Goal: Information Seeking & Learning: Learn about a topic

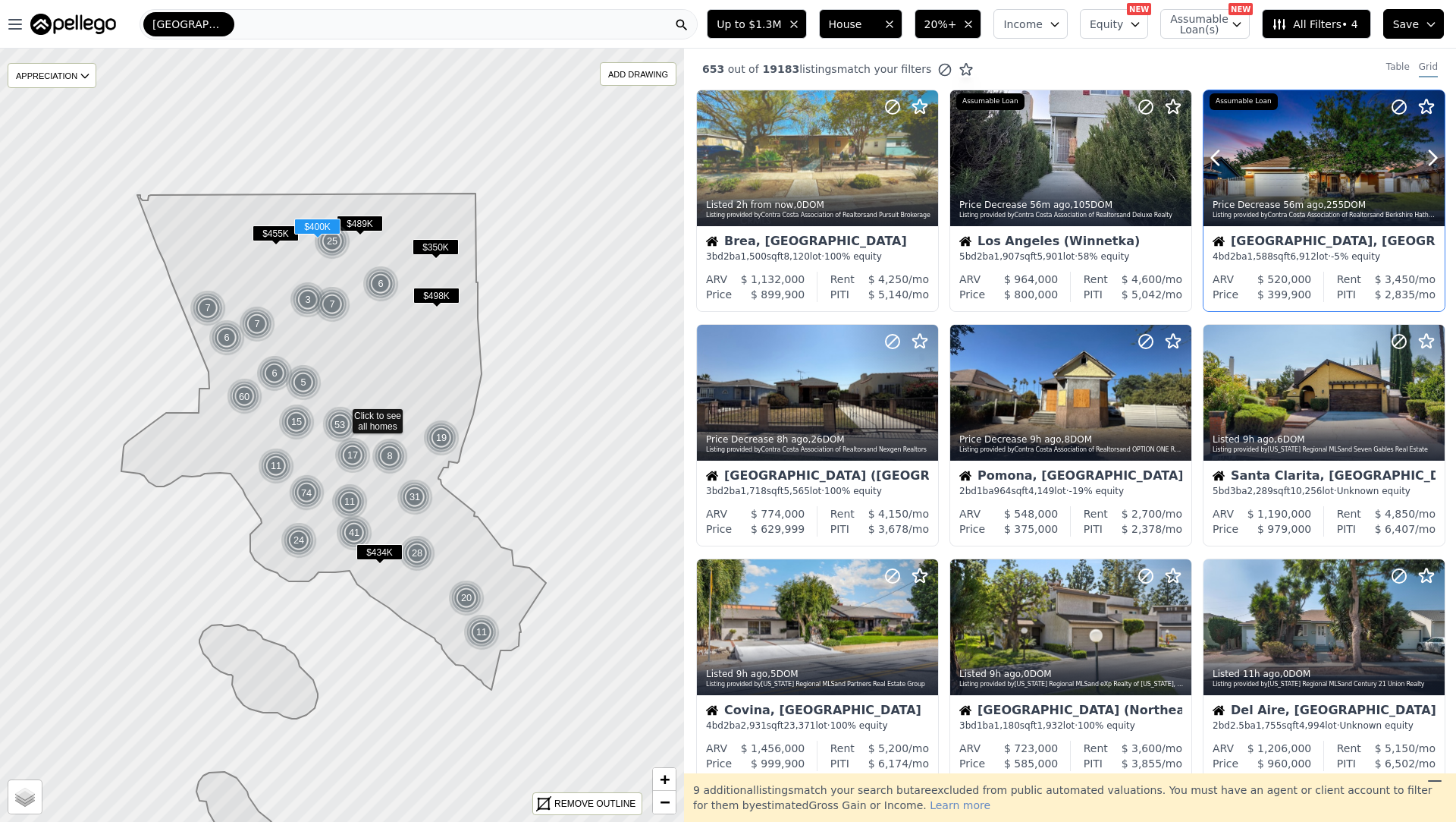
click at [1355, 212] on div "Listing provided by Contra Costa Association of Realtors and Berkshire Hathaway…" at bounding box center [1324, 215] width 225 height 9
click at [920, 395] on icon at bounding box center [926, 392] width 24 height 24
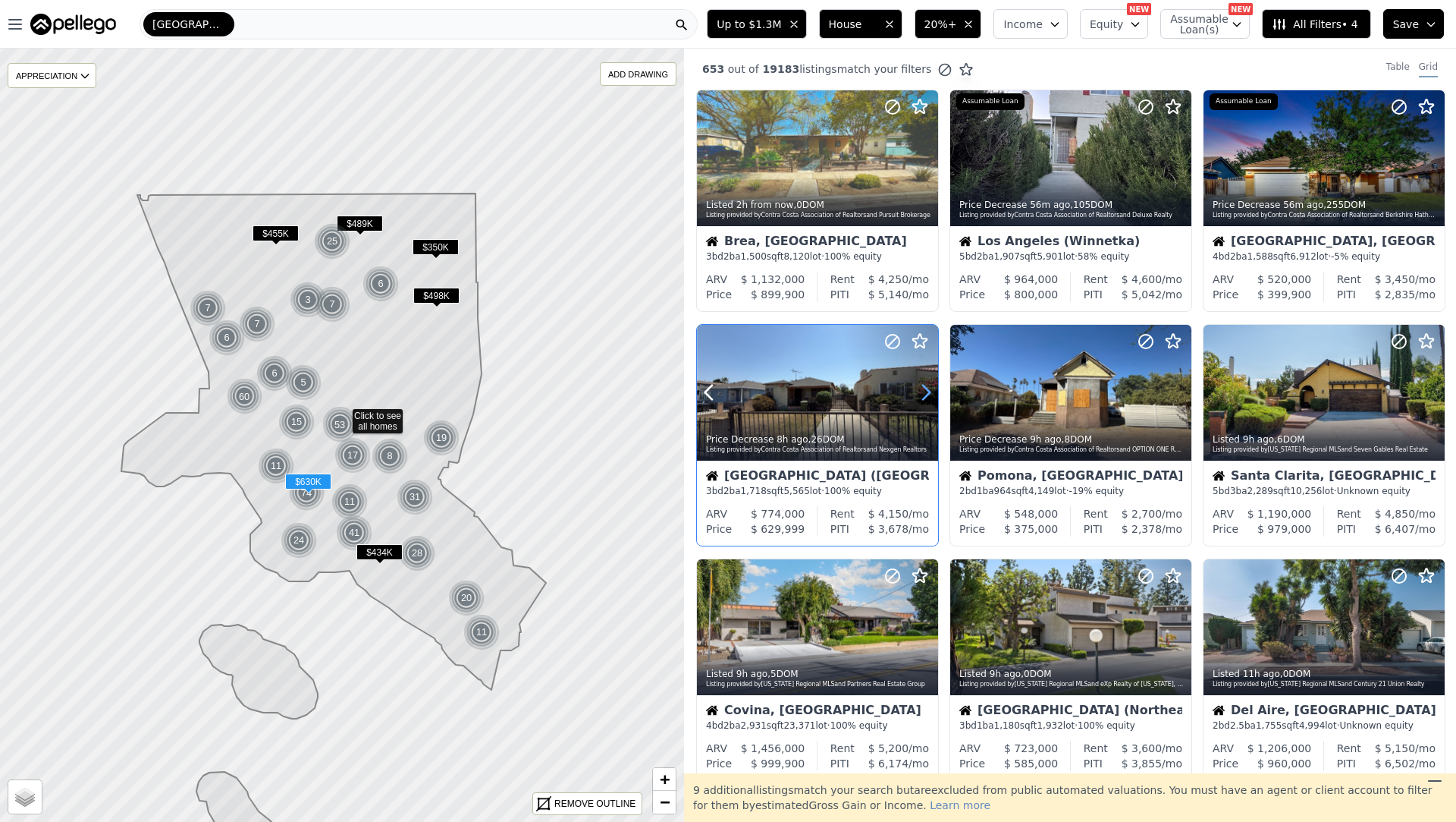
click at [920, 394] on icon at bounding box center [926, 392] width 24 height 24
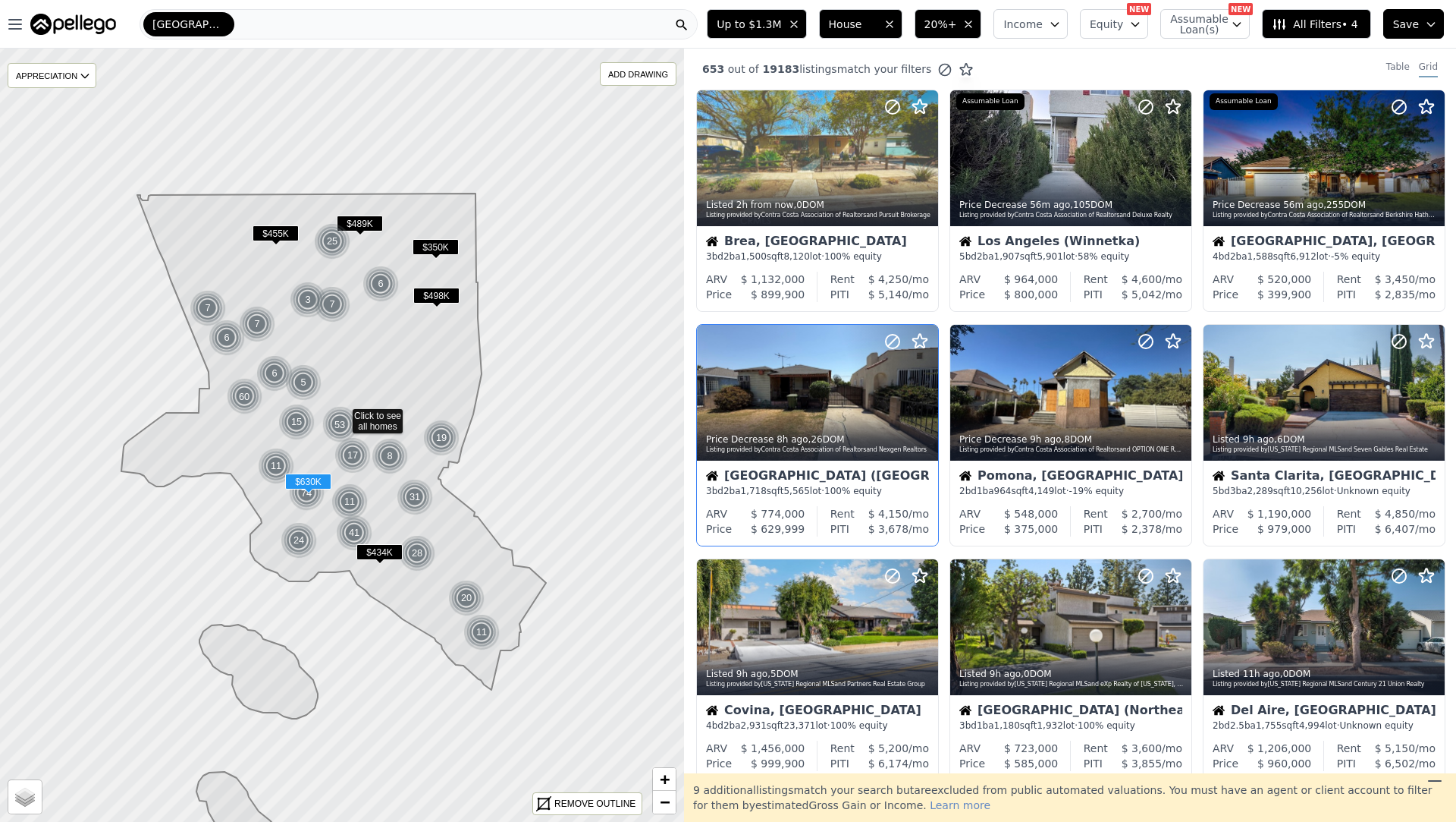
click at [850, 492] on div "3 bd 2 ba 1,718 sqft 5,565 lot · 100% equity" at bounding box center [817, 490] width 223 height 12
click at [1178, 391] on icon at bounding box center [1179, 392] width 24 height 24
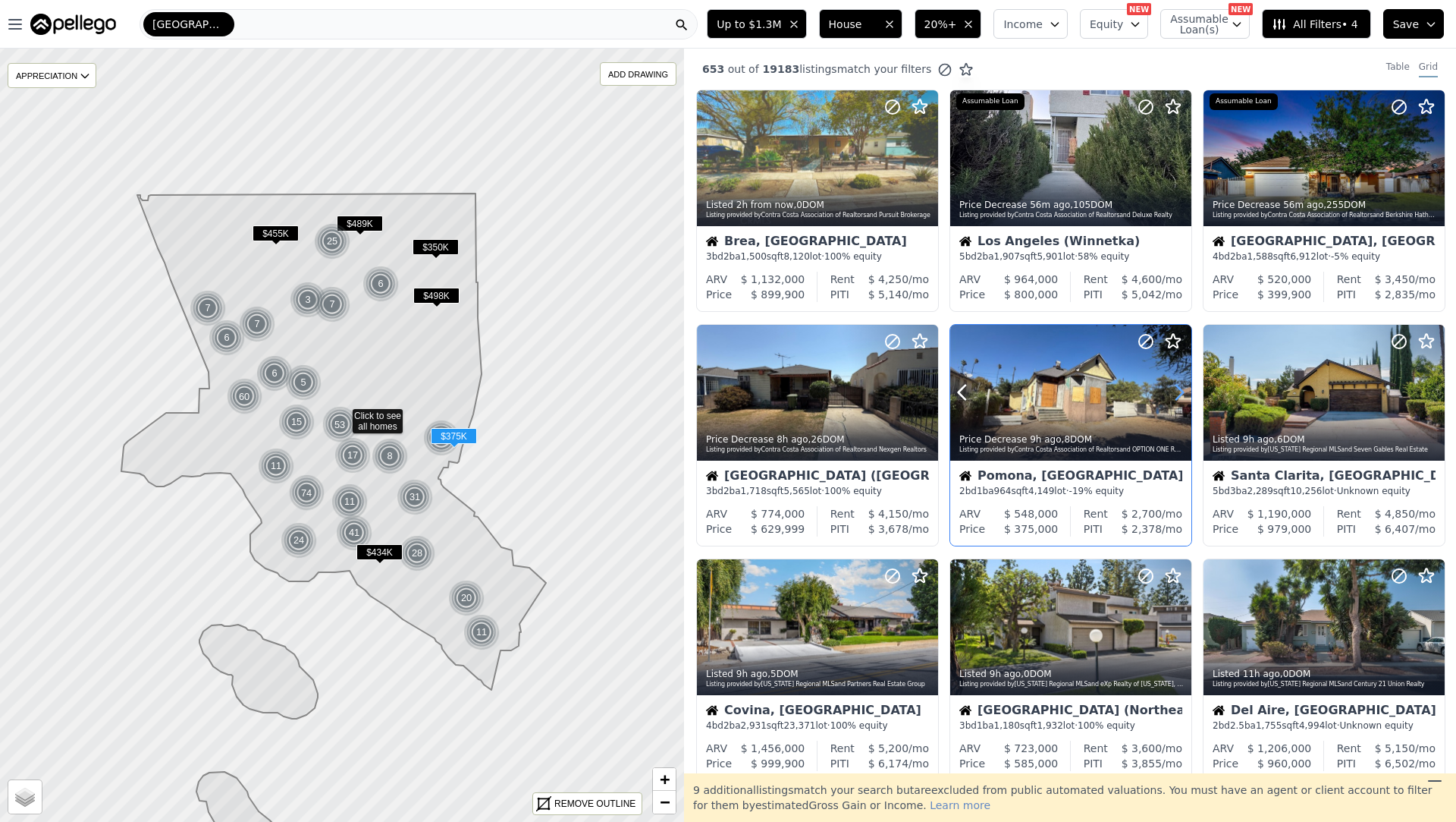
click at [1178, 391] on icon at bounding box center [1179, 392] width 24 height 24
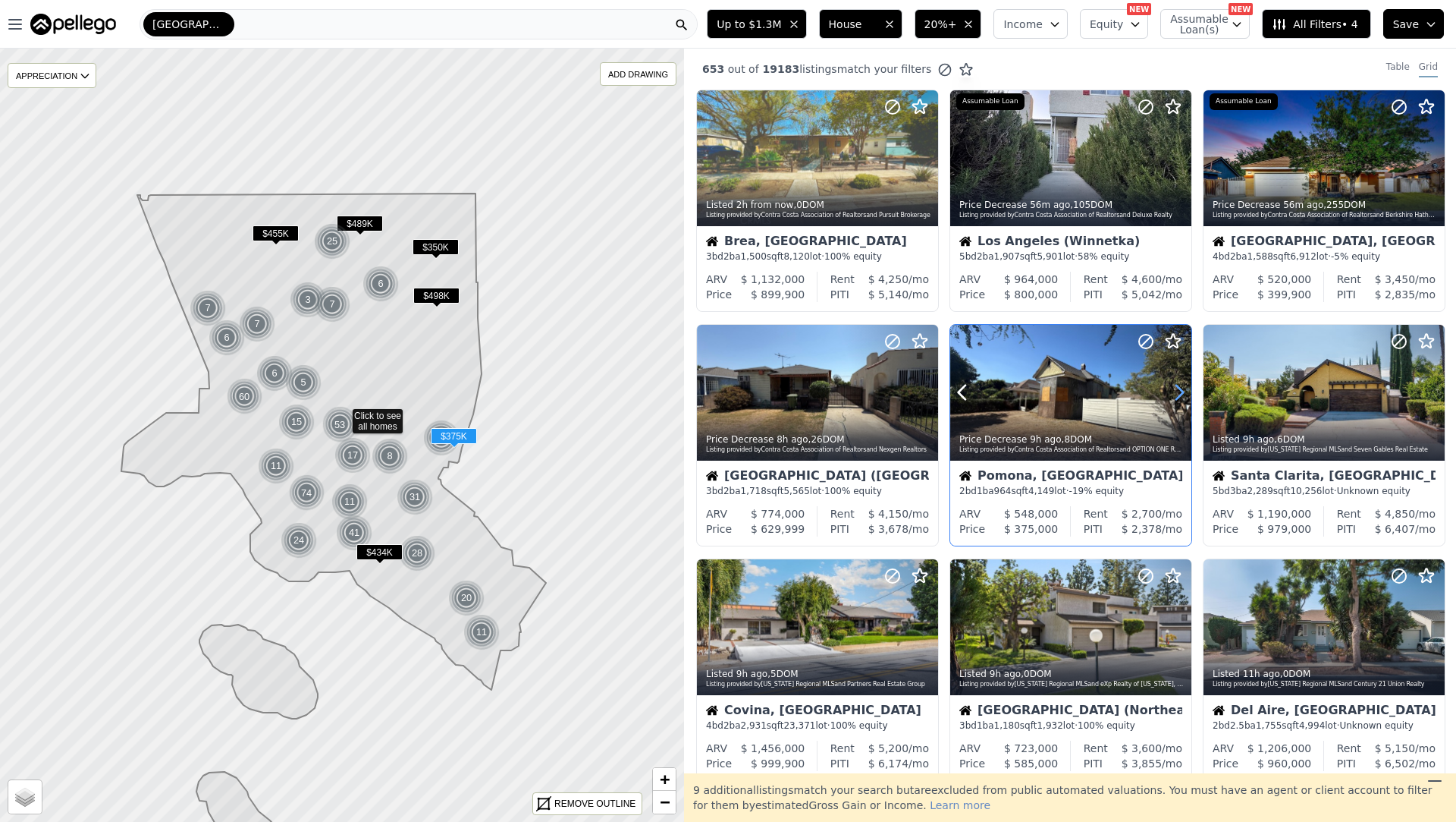
click at [1178, 391] on icon at bounding box center [1179, 392] width 24 height 24
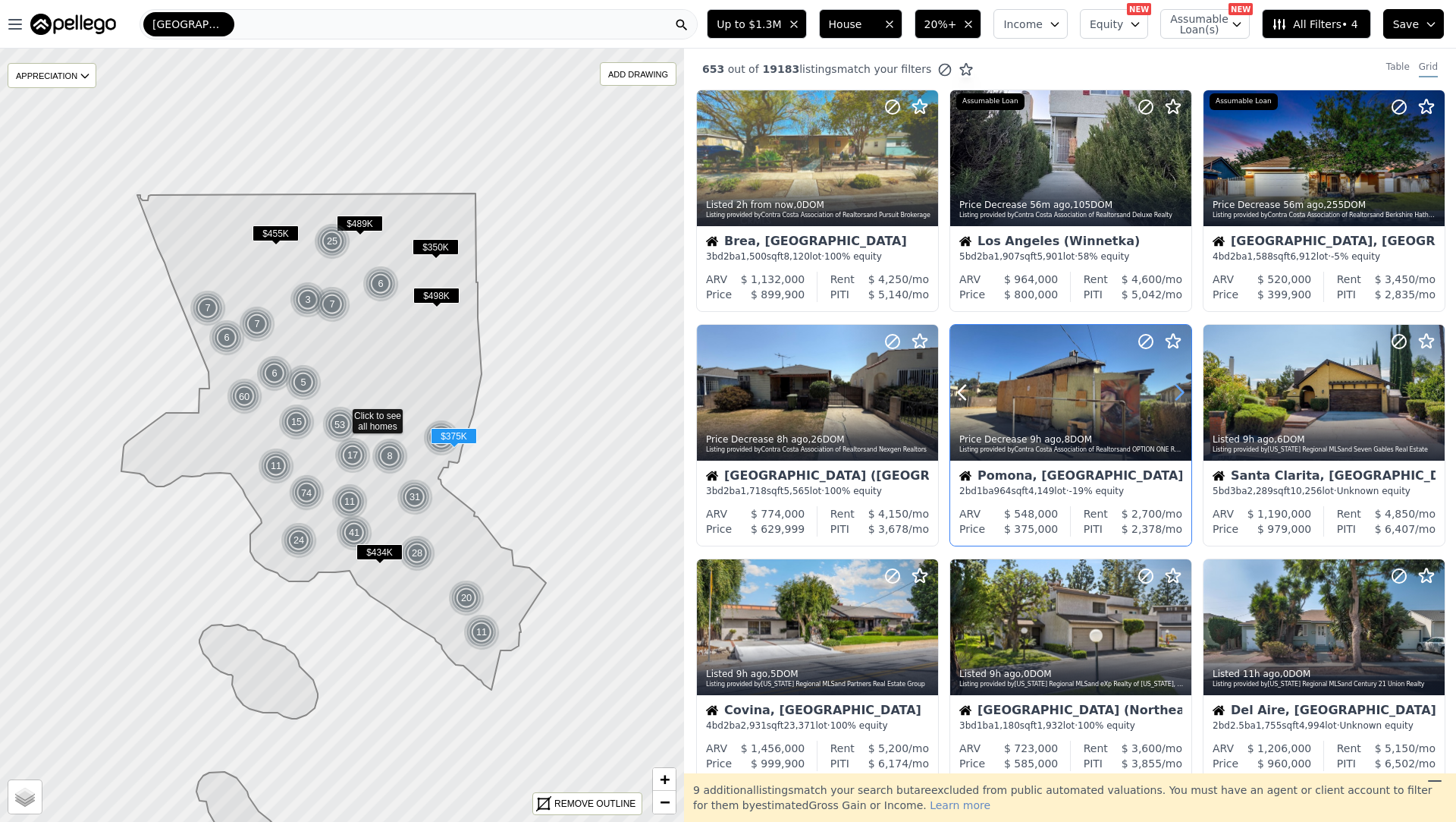
click at [1178, 391] on icon at bounding box center [1179, 392] width 24 height 24
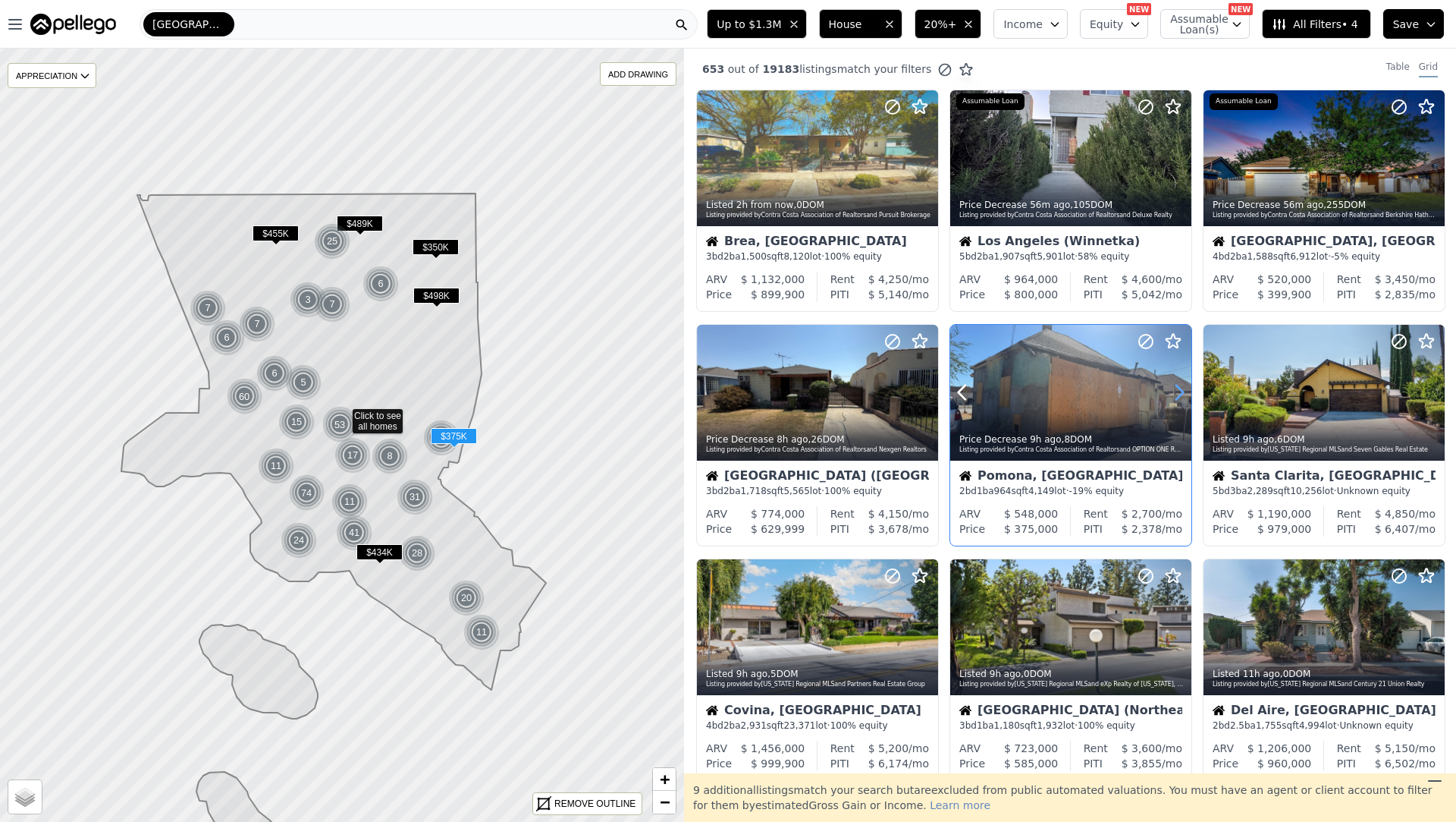
click at [1178, 391] on icon at bounding box center [1179, 392] width 24 height 24
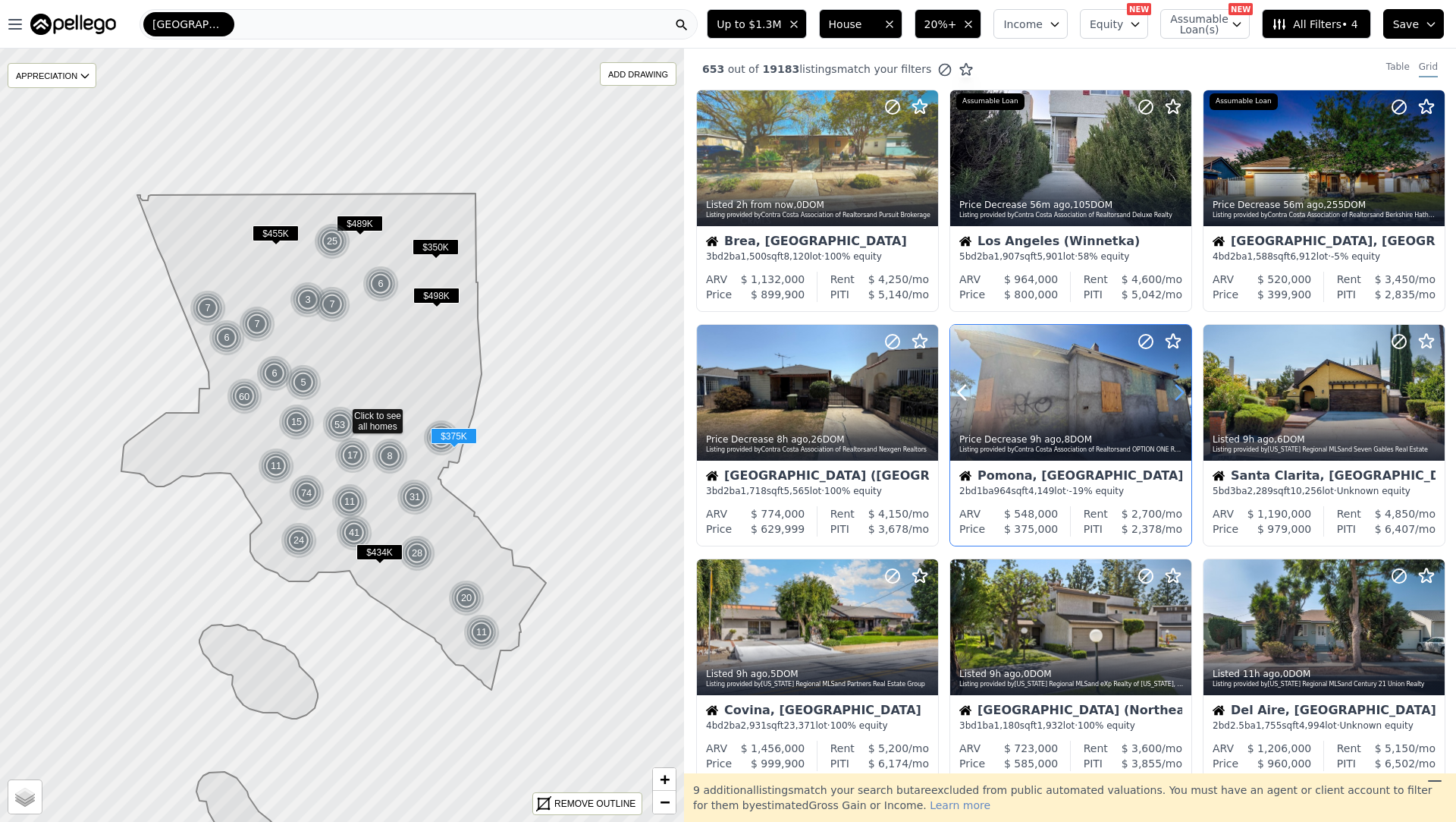
click at [1178, 391] on icon at bounding box center [1179, 392] width 24 height 24
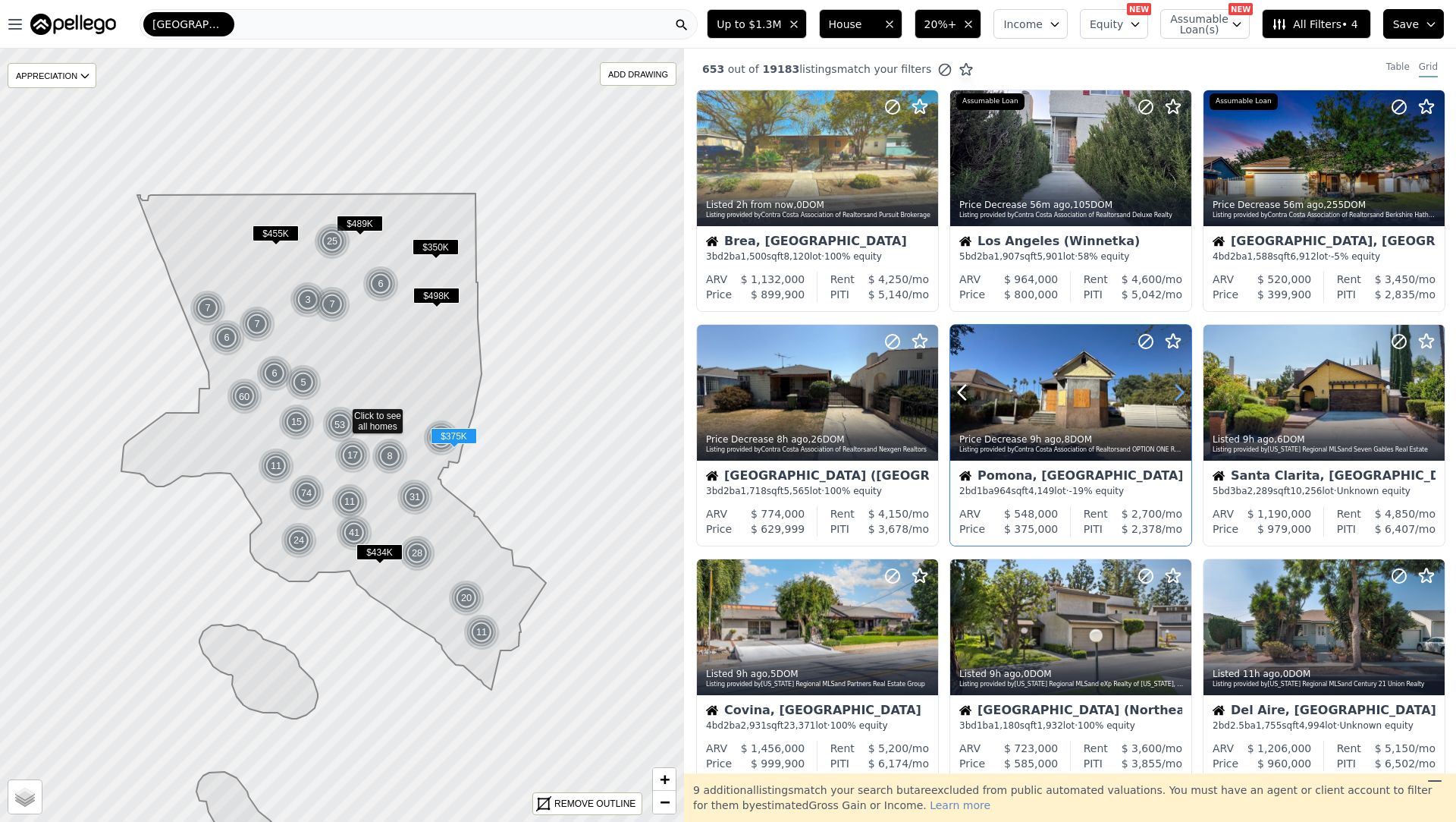
click at [1178, 391] on icon at bounding box center [1179, 392] width 24 height 24
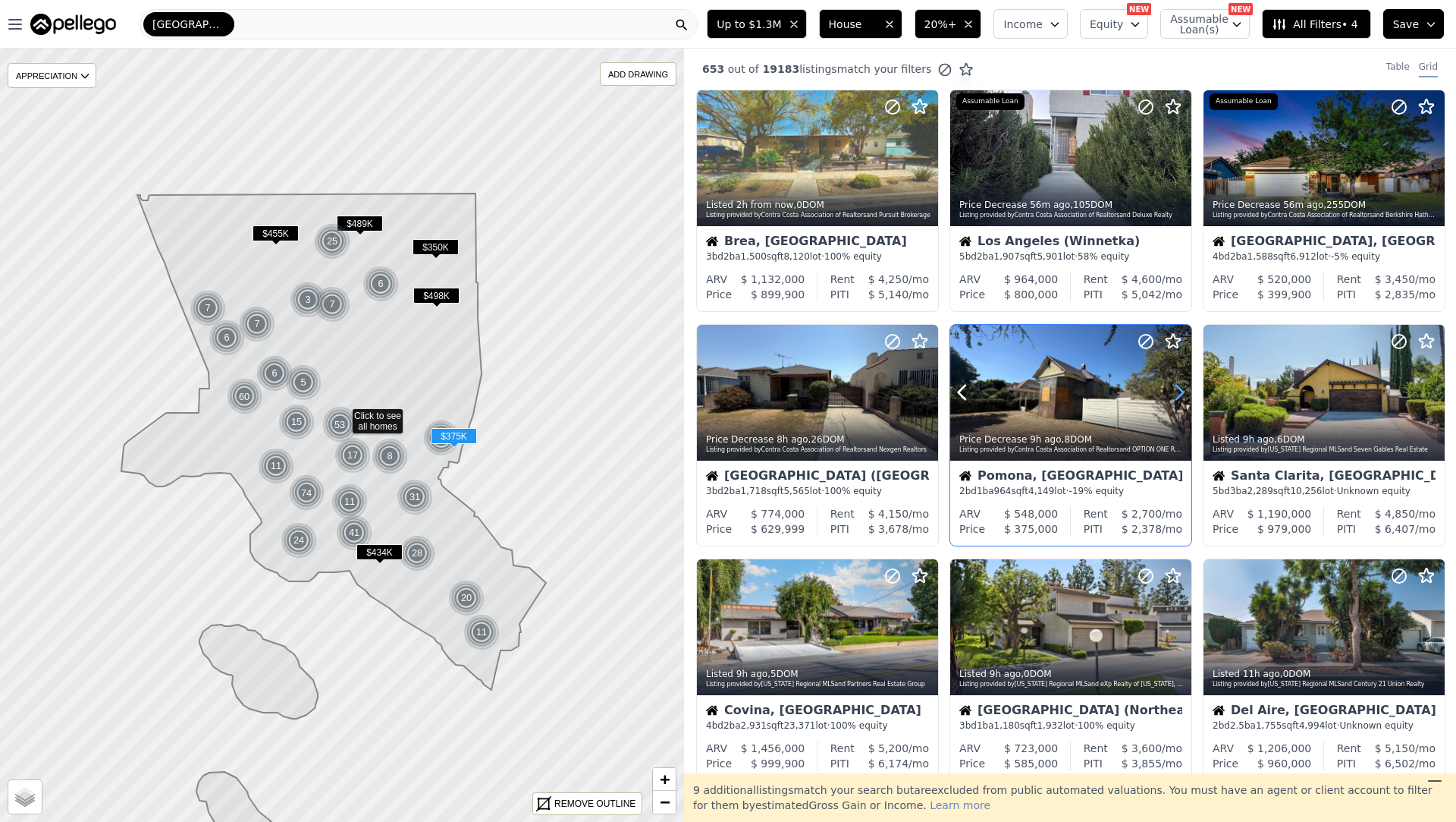
click at [1178, 391] on icon at bounding box center [1179, 392] width 24 height 24
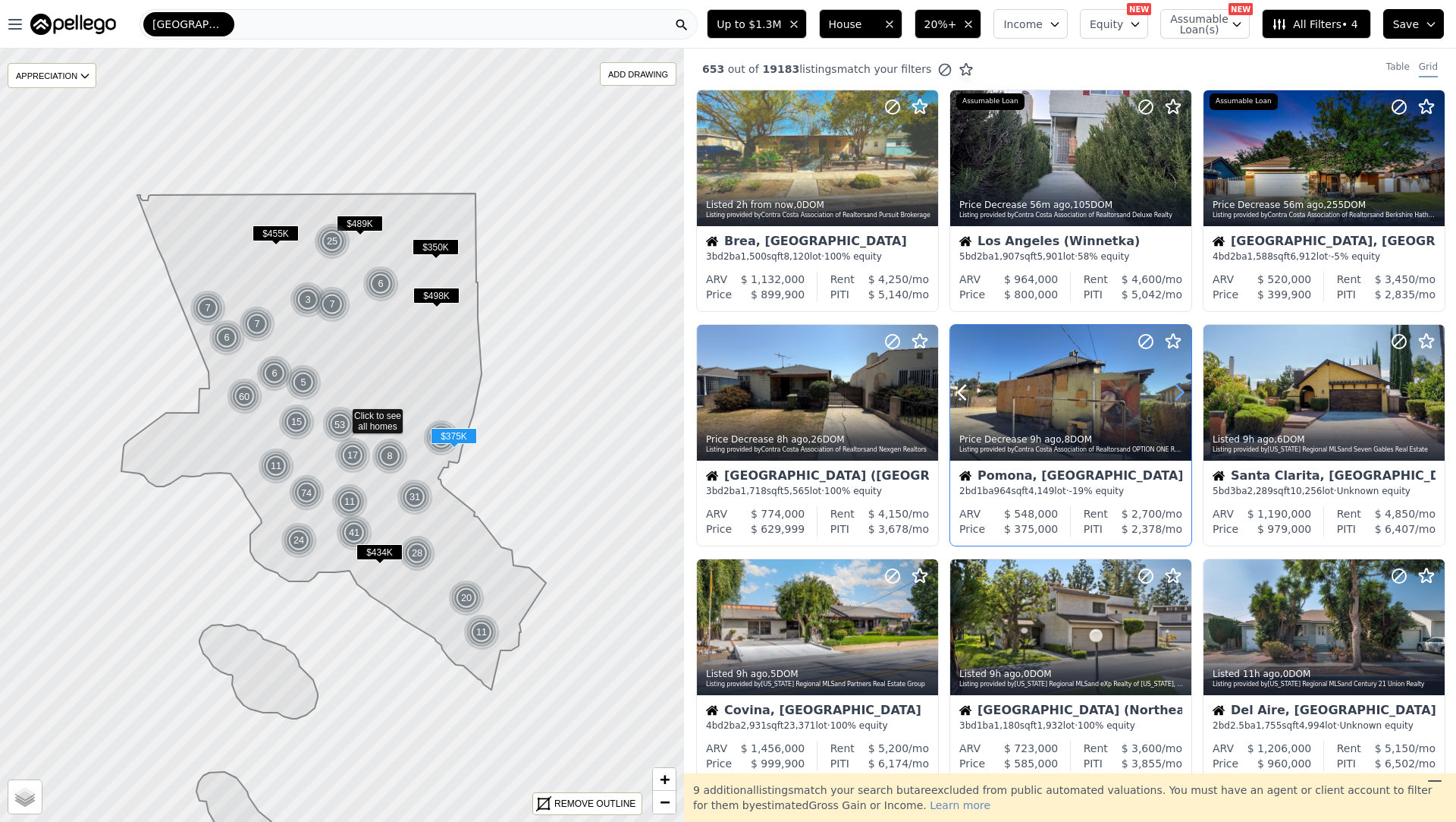
click at [1178, 391] on icon at bounding box center [1179, 392] width 24 height 24
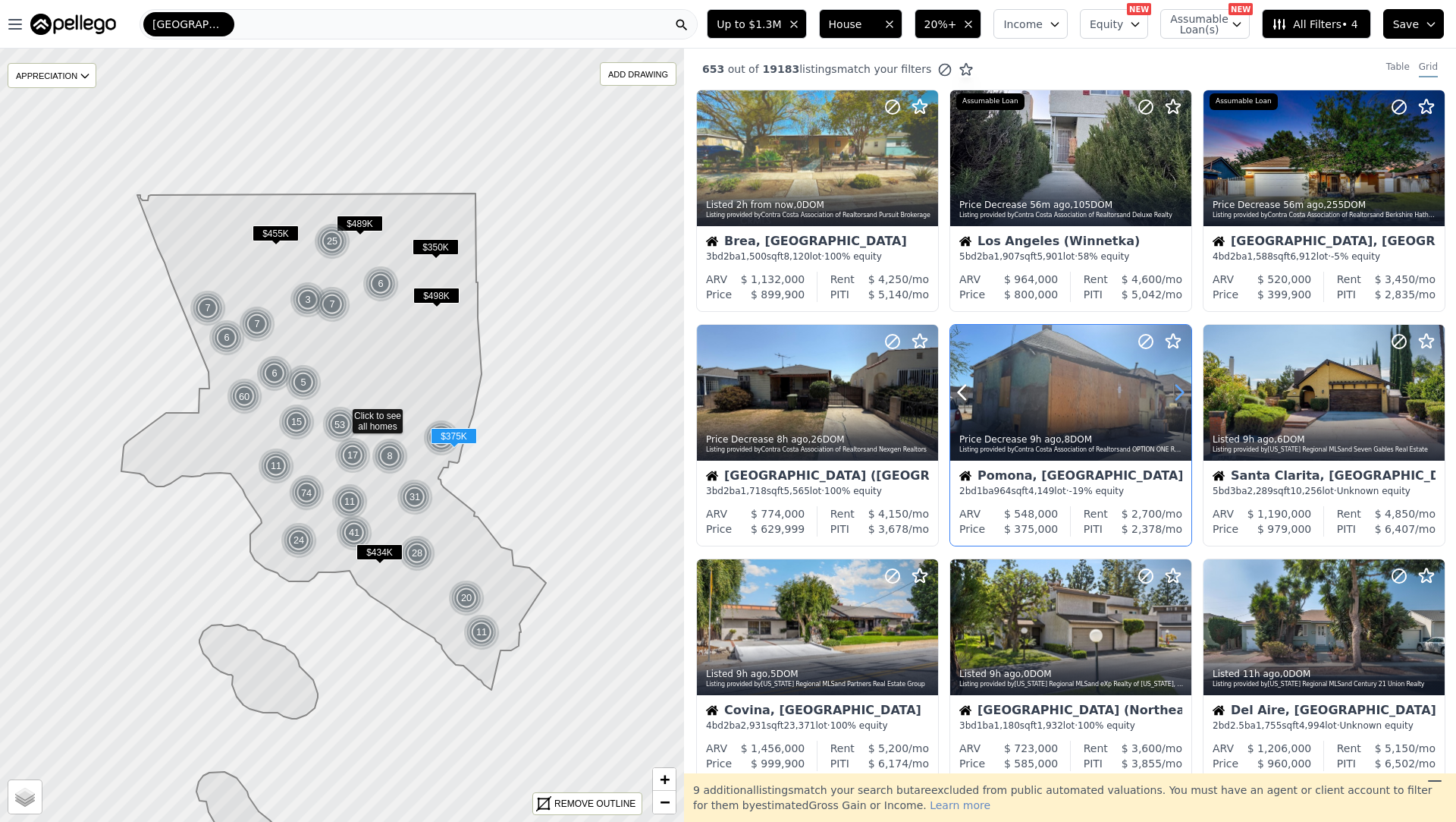
click at [1178, 391] on icon at bounding box center [1179, 392] width 24 height 24
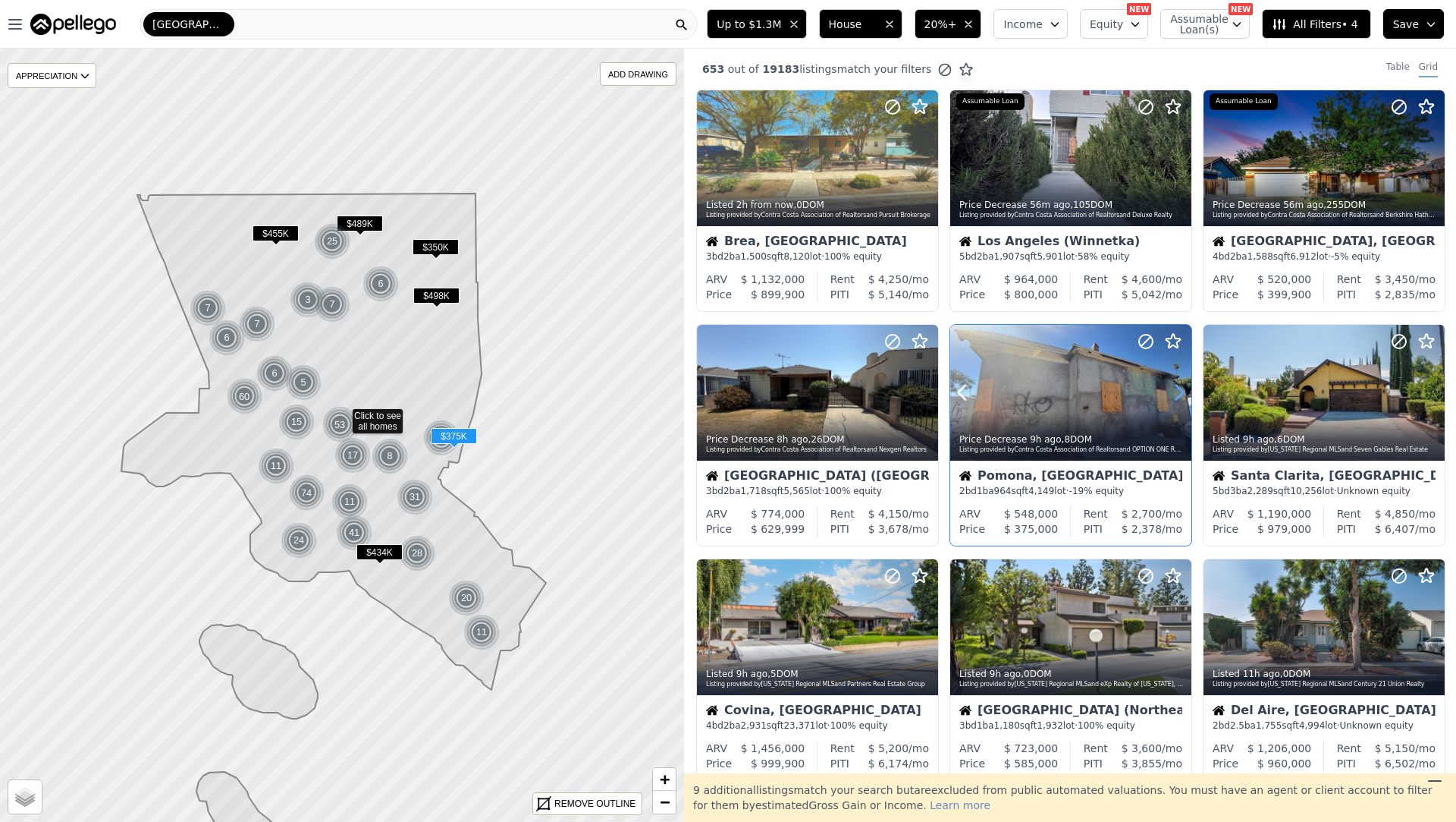
click at [1178, 391] on icon at bounding box center [1179, 392] width 24 height 24
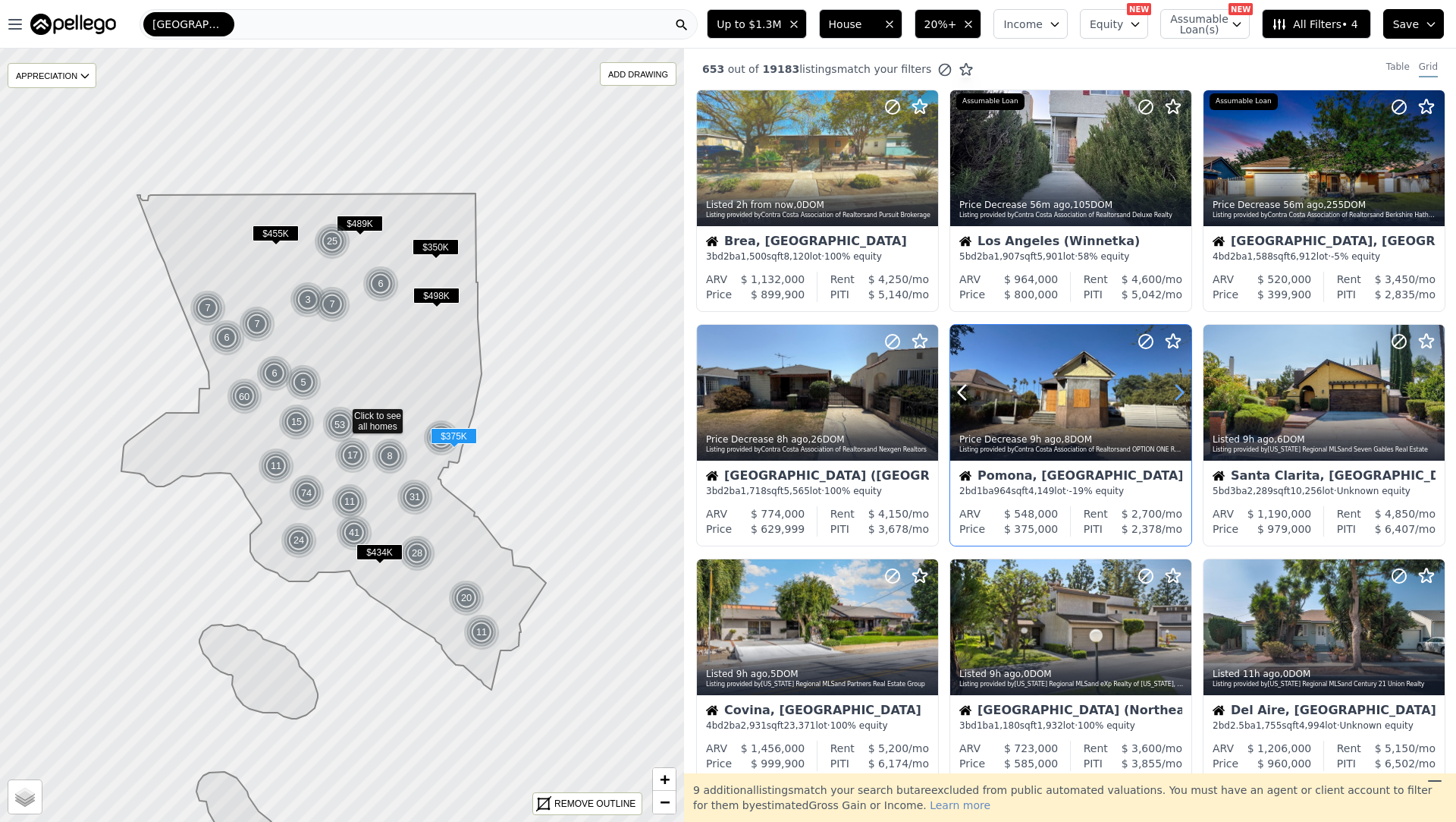
click at [1178, 391] on icon at bounding box center [1179, 392] width 24 height 24
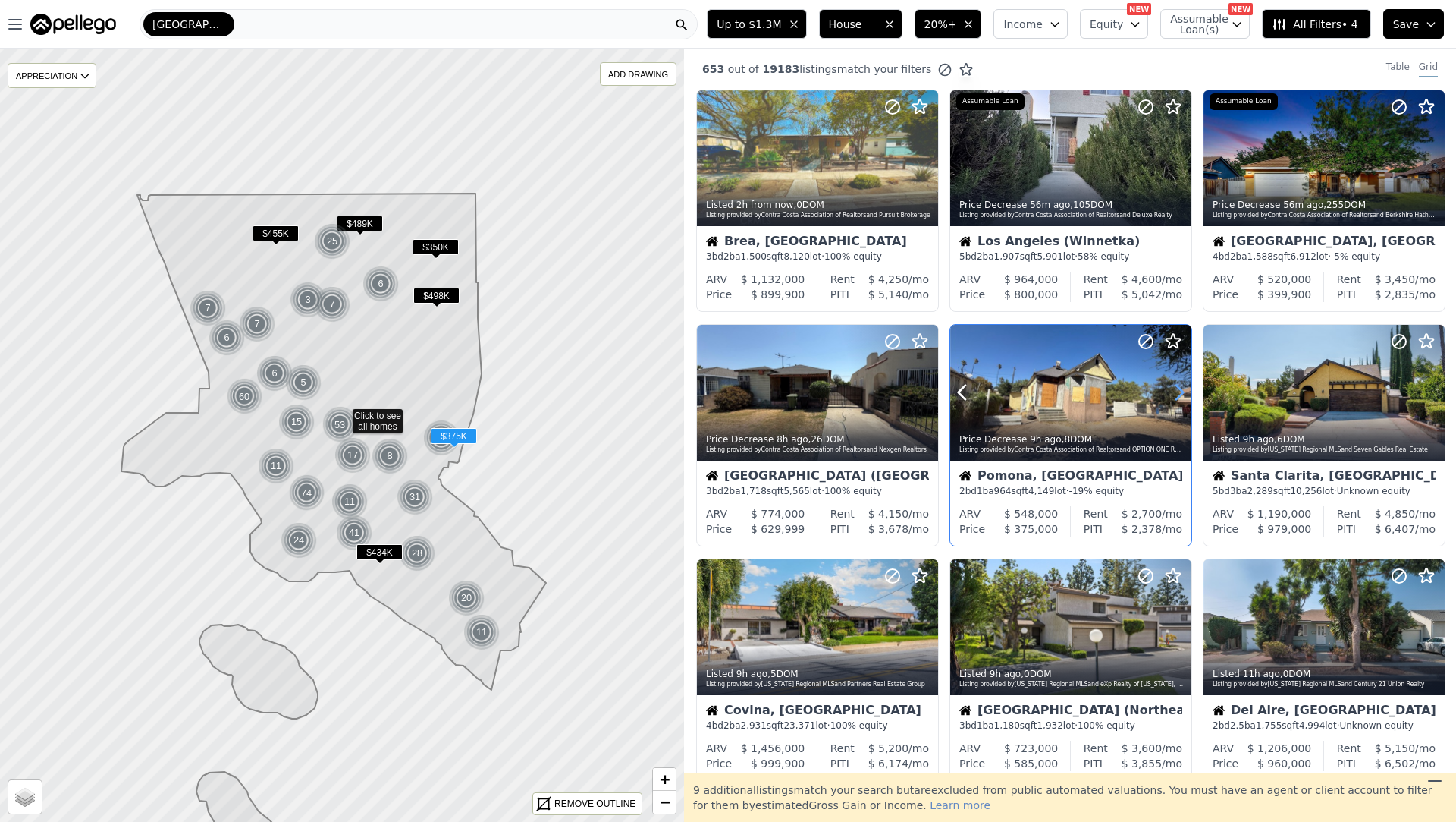
click at [1178, 391] on icon at bounding box center [1179, 392] width 24 height 24
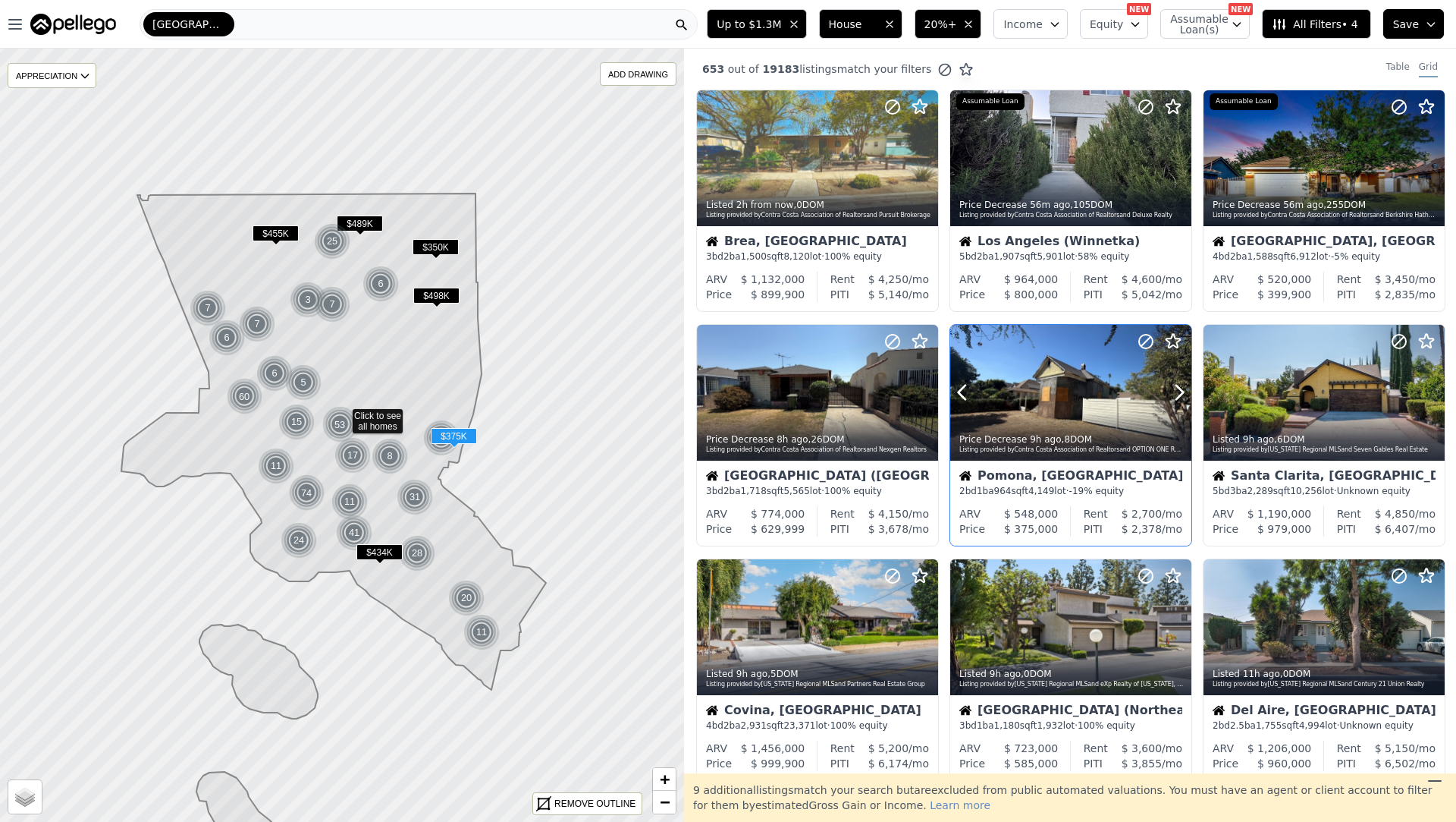
click at [1156, 412] on div at bounding box center [1071, 425] width 242 height 27
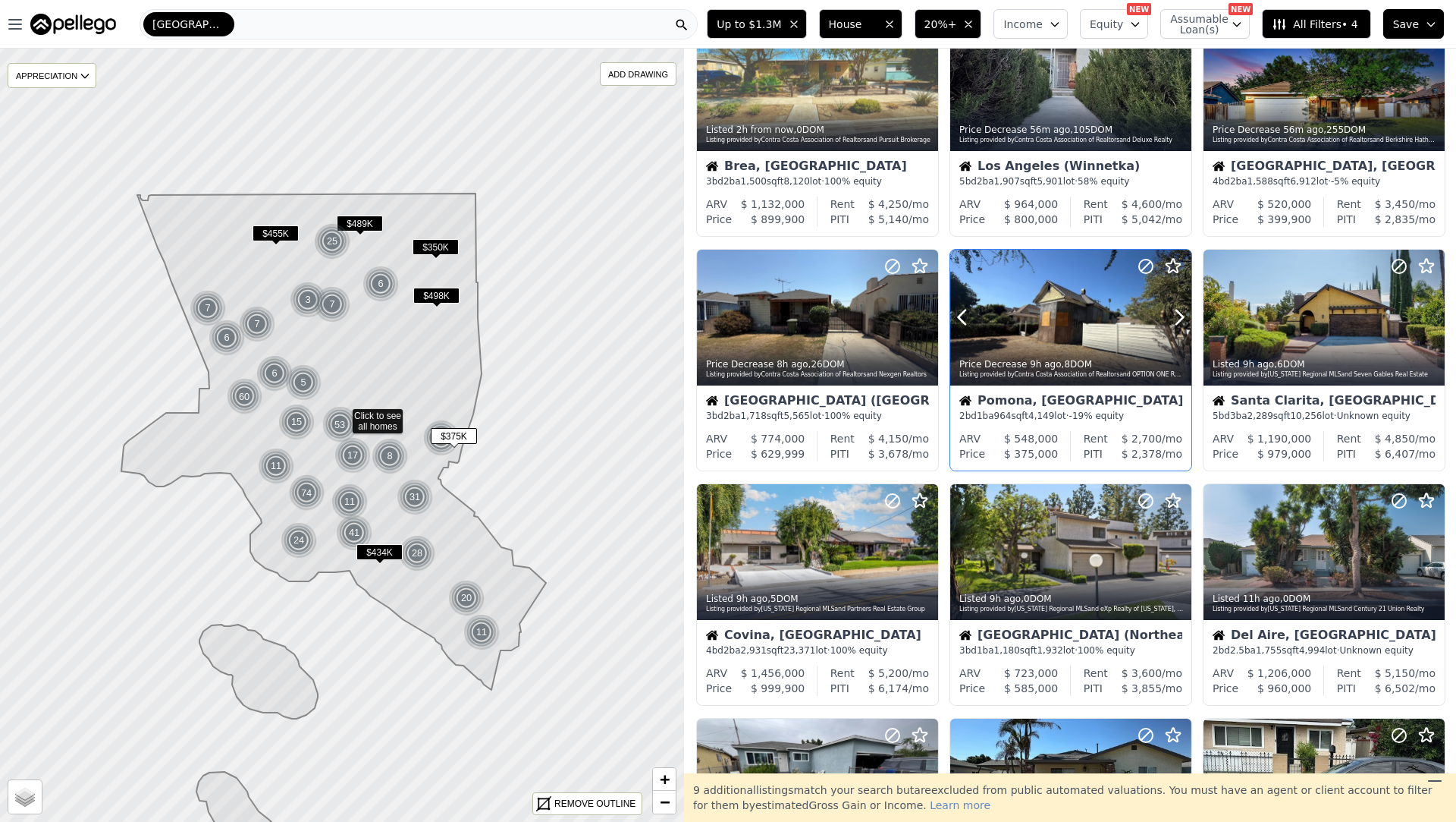
scroll to position [85, 0]
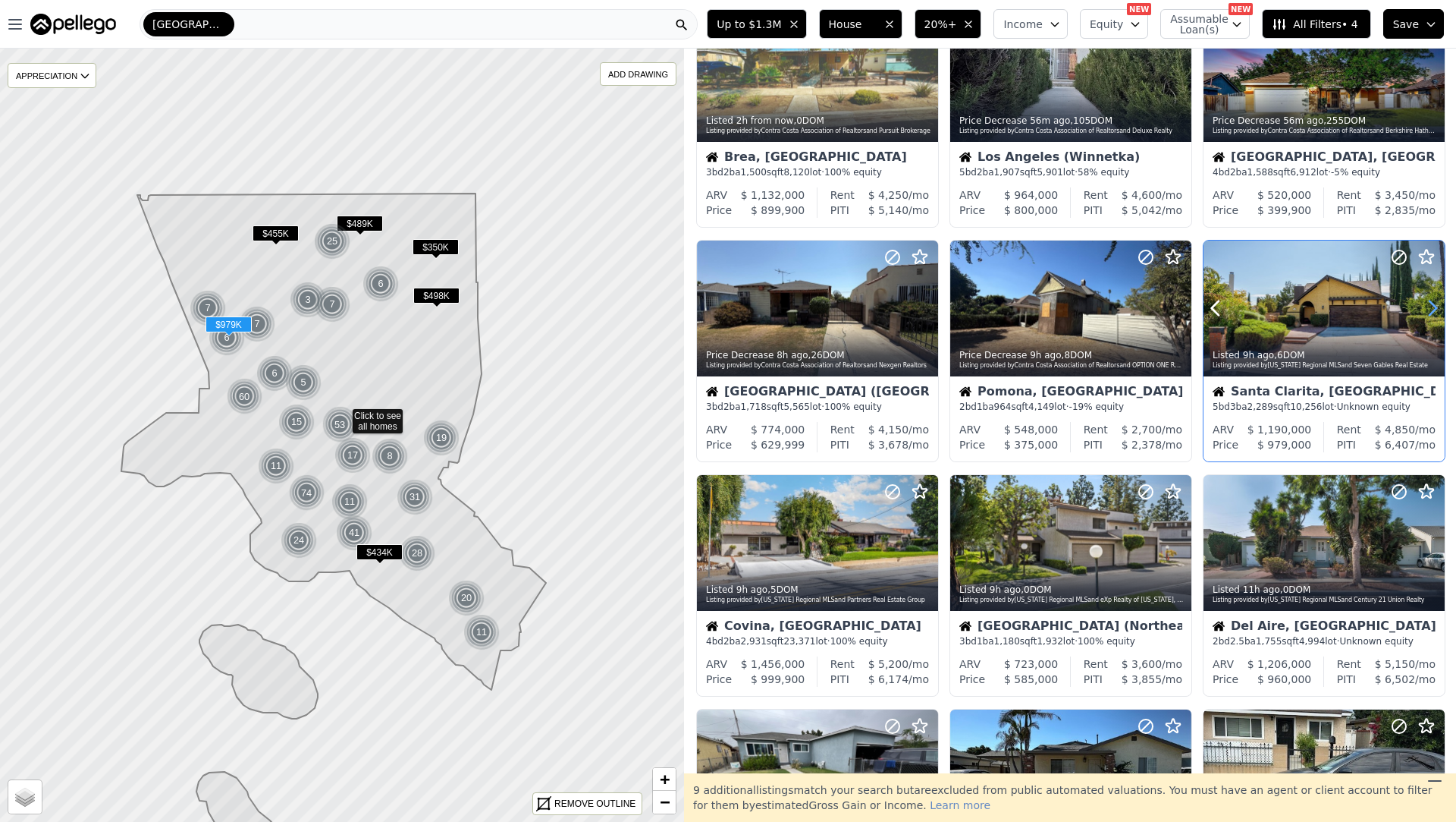
click at [1424, 303] on icon at bounding box center [1433, 308] width 24 height 24
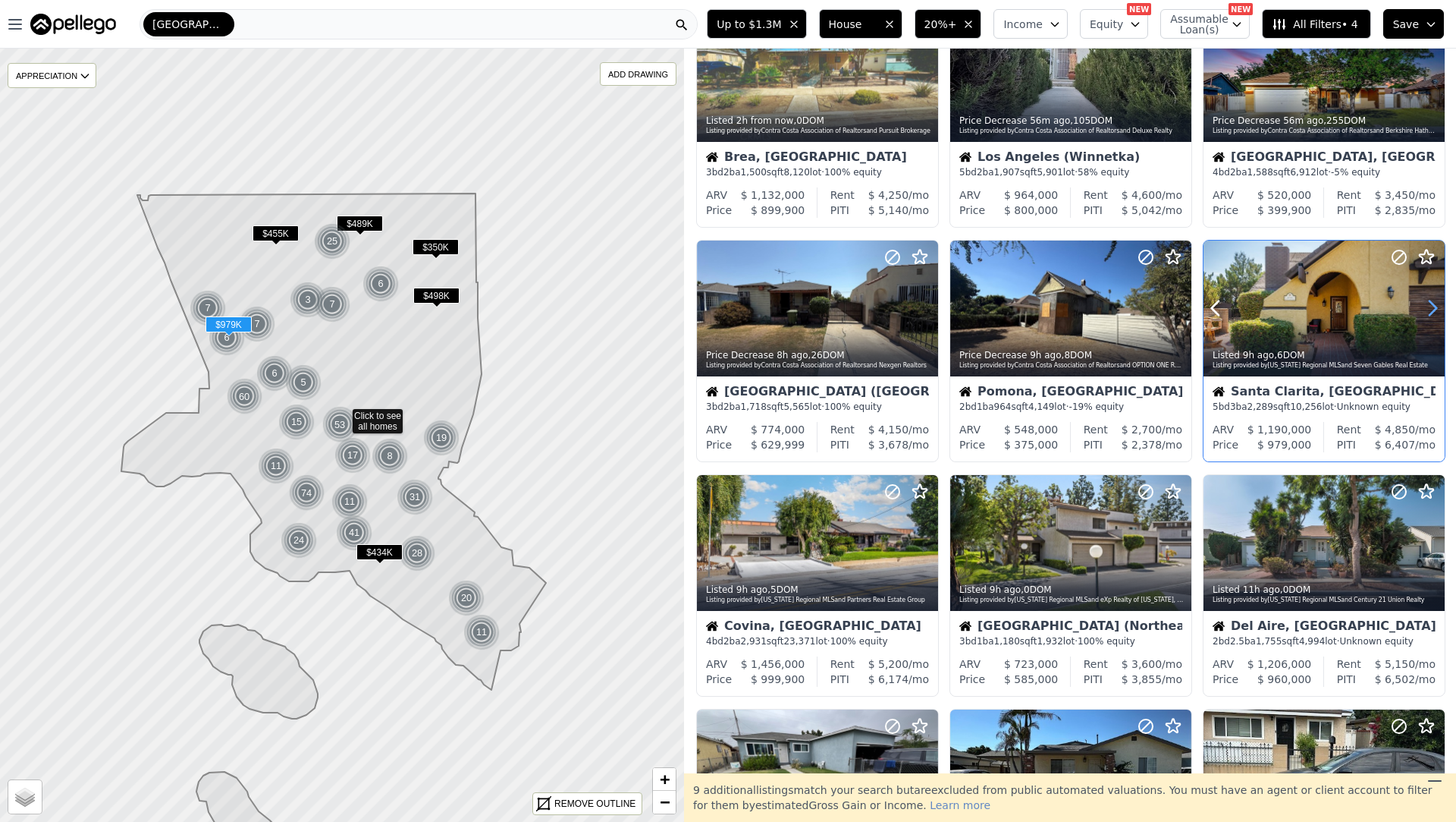
click at [1424, 303] on icon at bounding box center [1433, 308] width 24 height 24
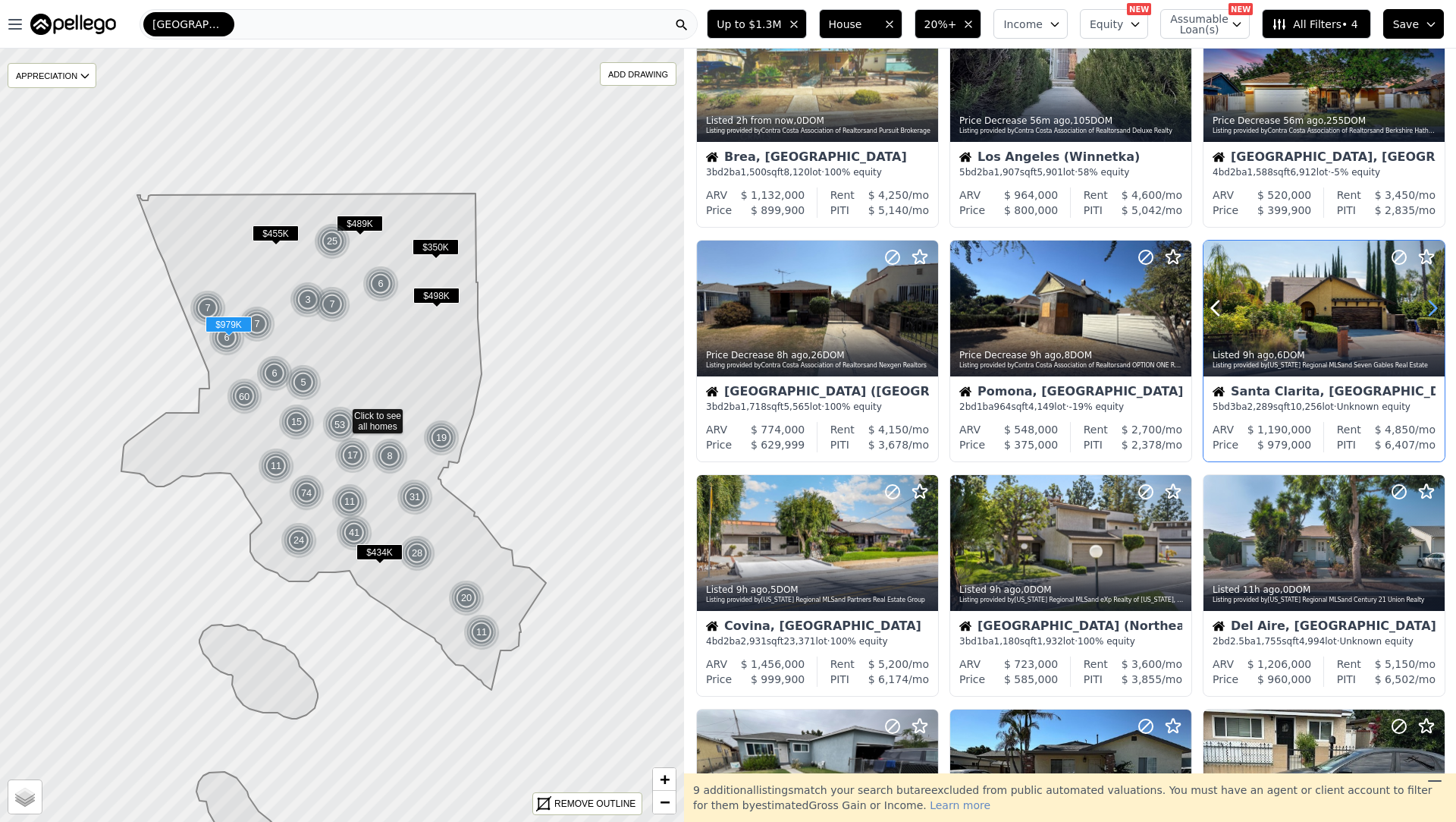
click at [1424, 303] on icon at bounding box center [1433, 308] width 24 height 24
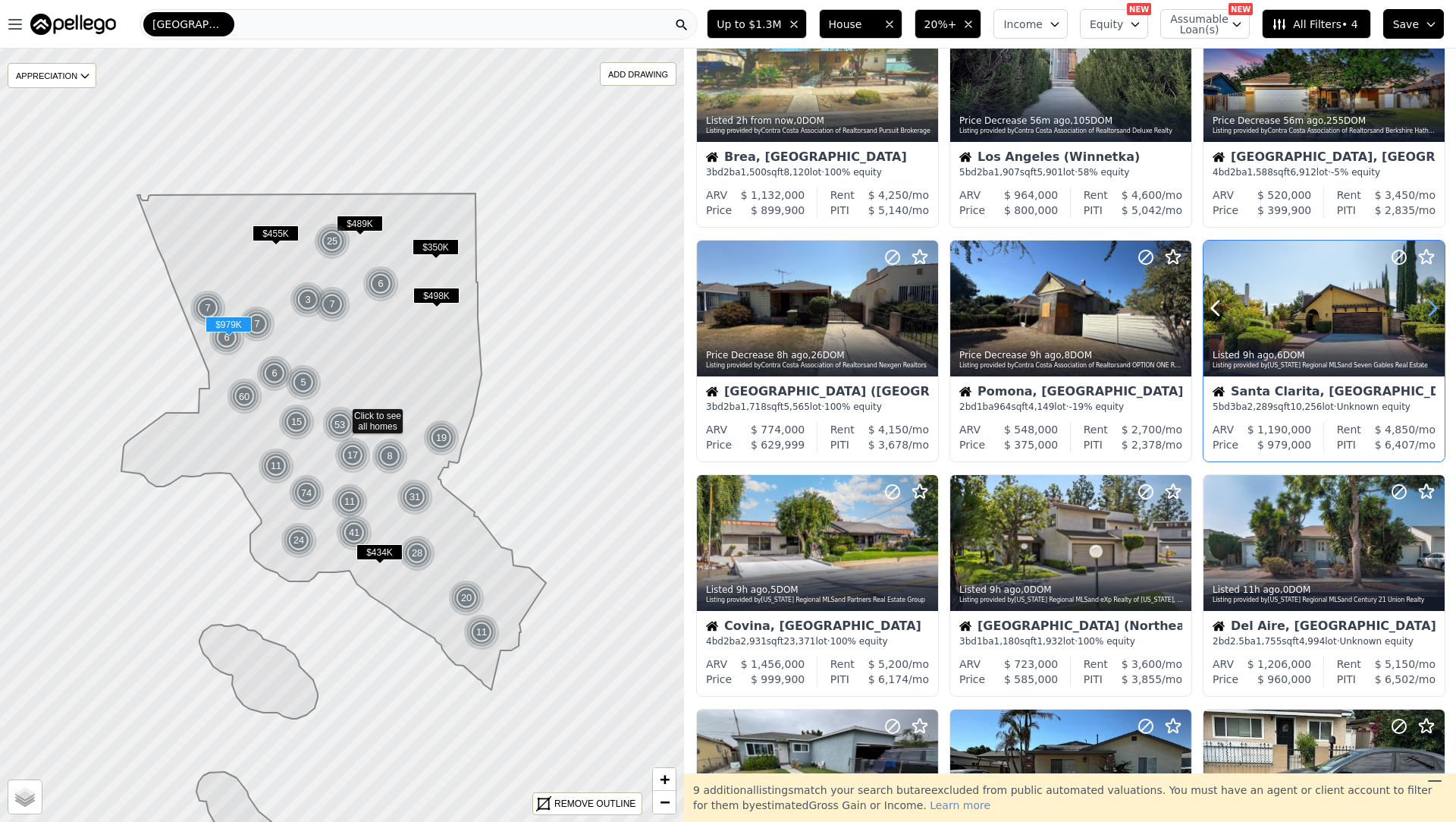
click at [1424, 303] on icon at bounding box center [1433, 308] width 24 height 24
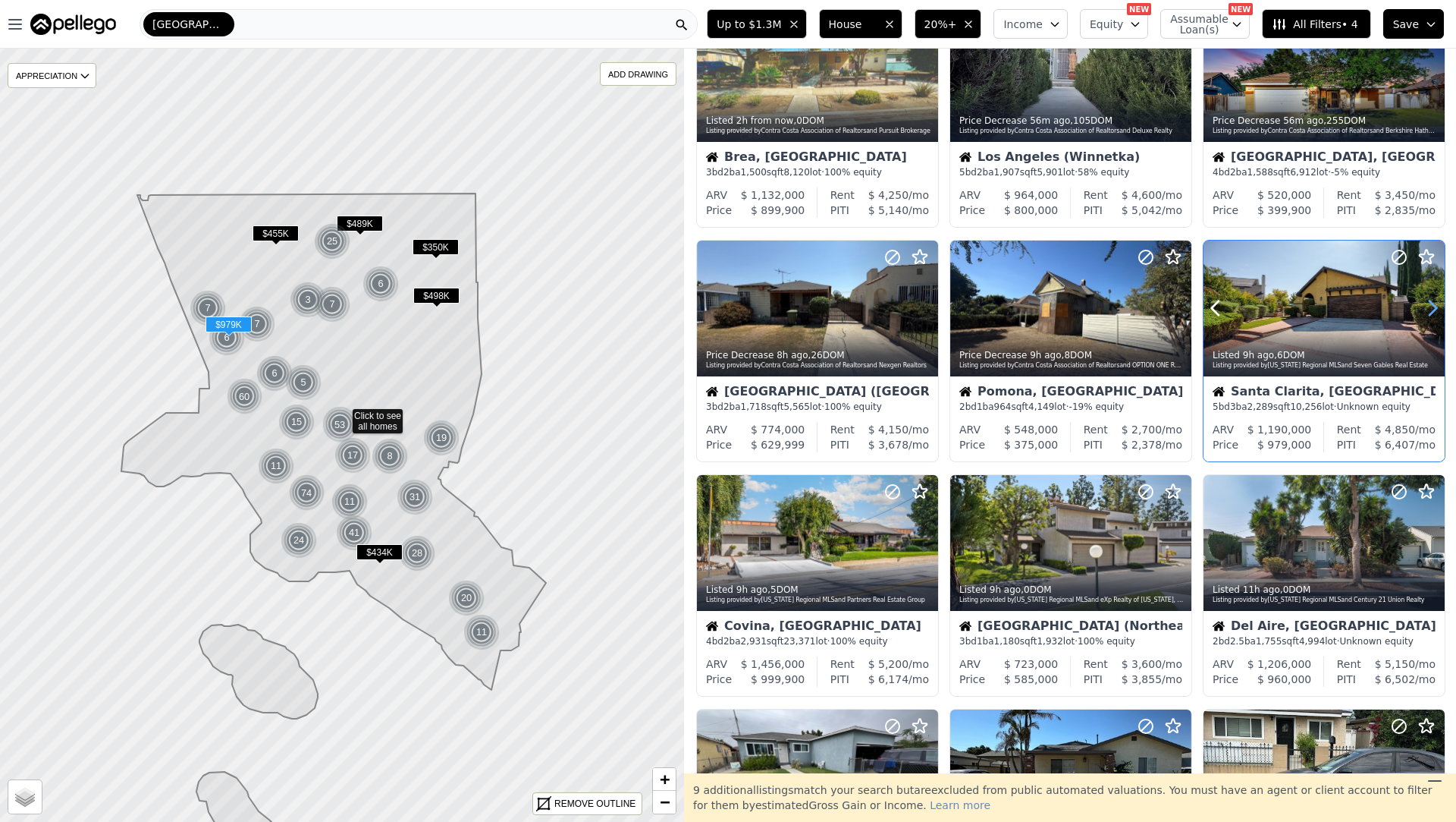
click at [1424, 303] on icon at bounding box center [1433, 308] width 24 height 24
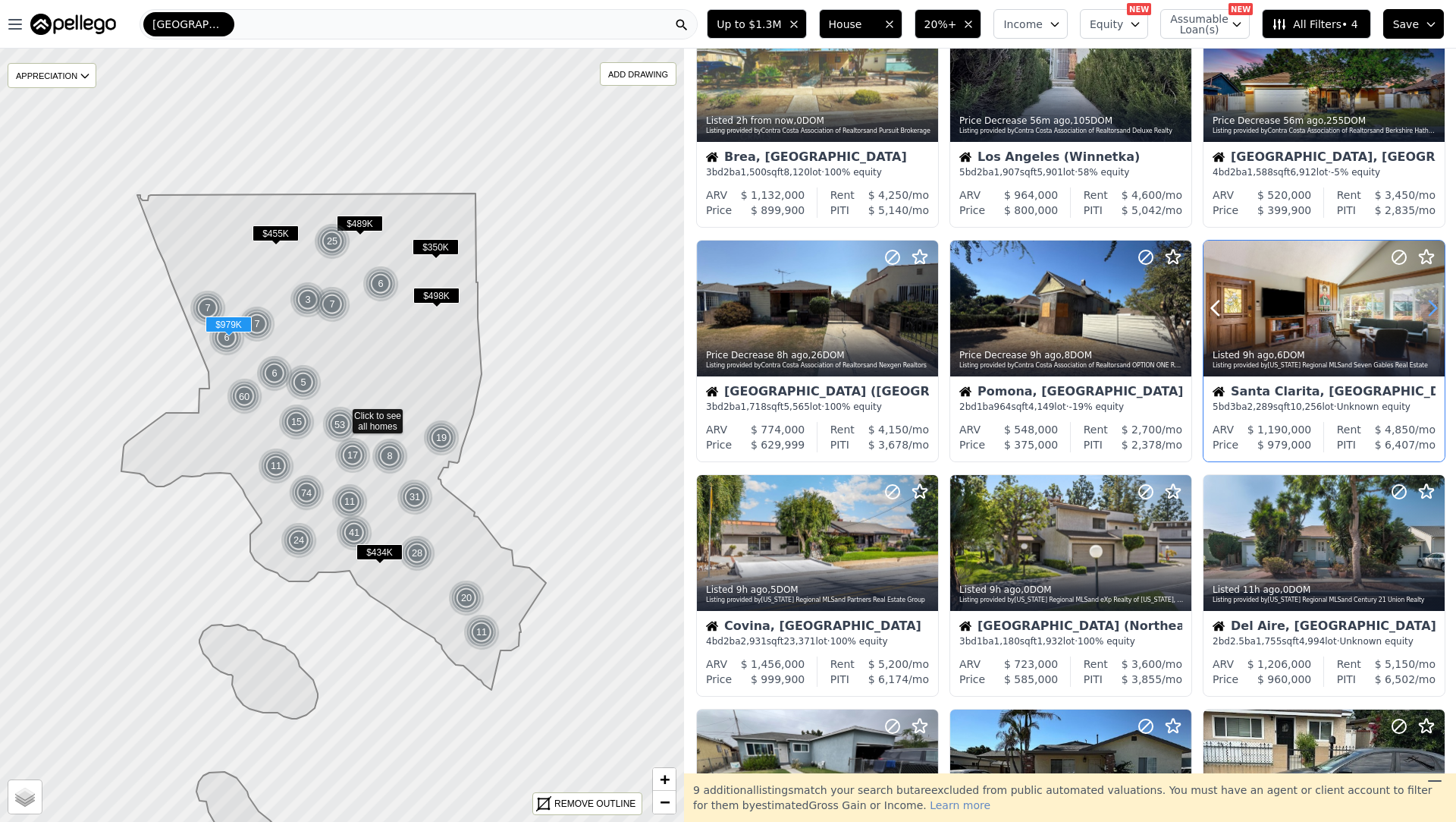
click at [1424, 303] on icon at bounding box center [1433, 308] width 24 height 24
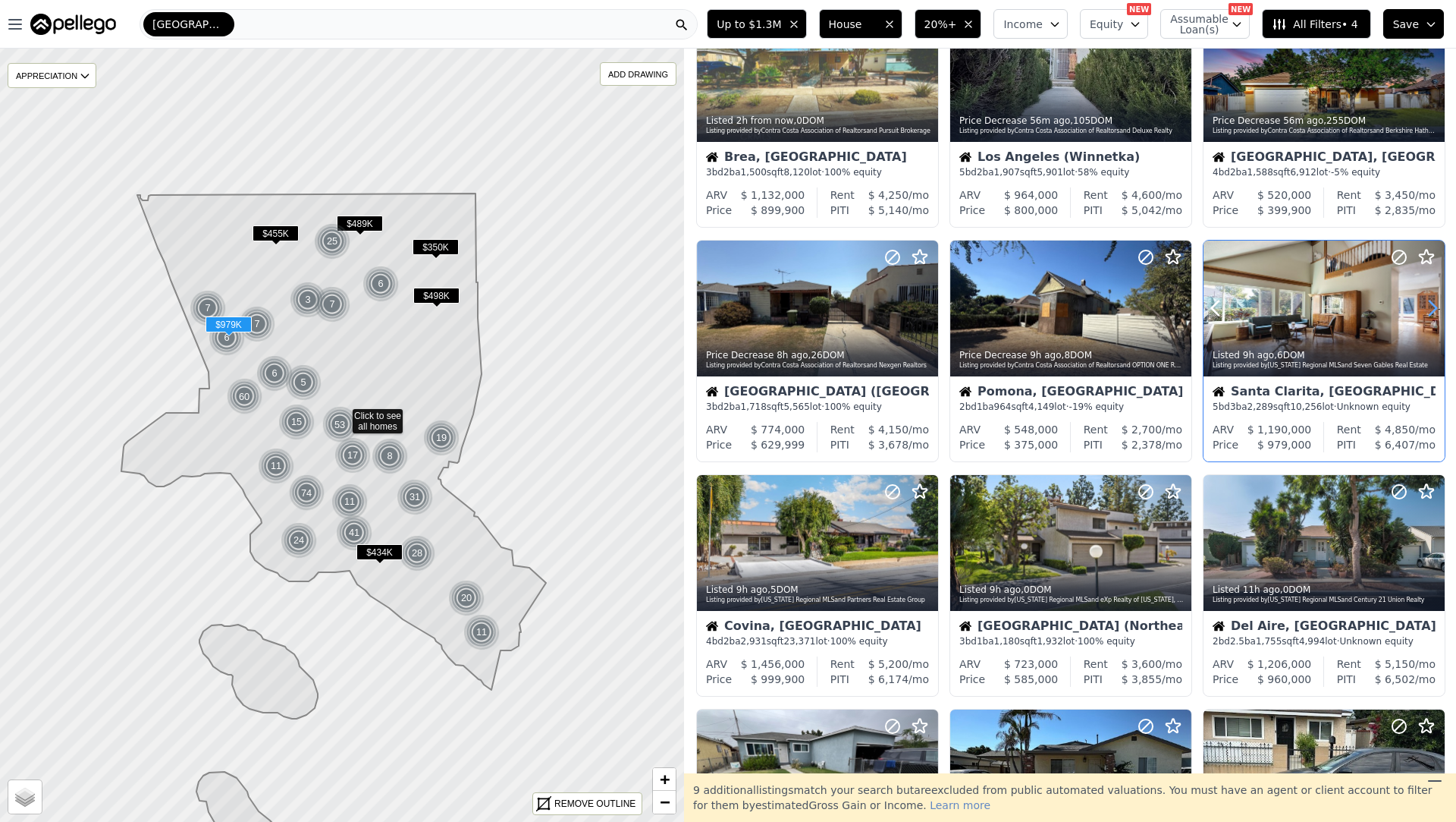
click at [1424, 303] on icon at bounding box center [1433, 308] width 24 height 24
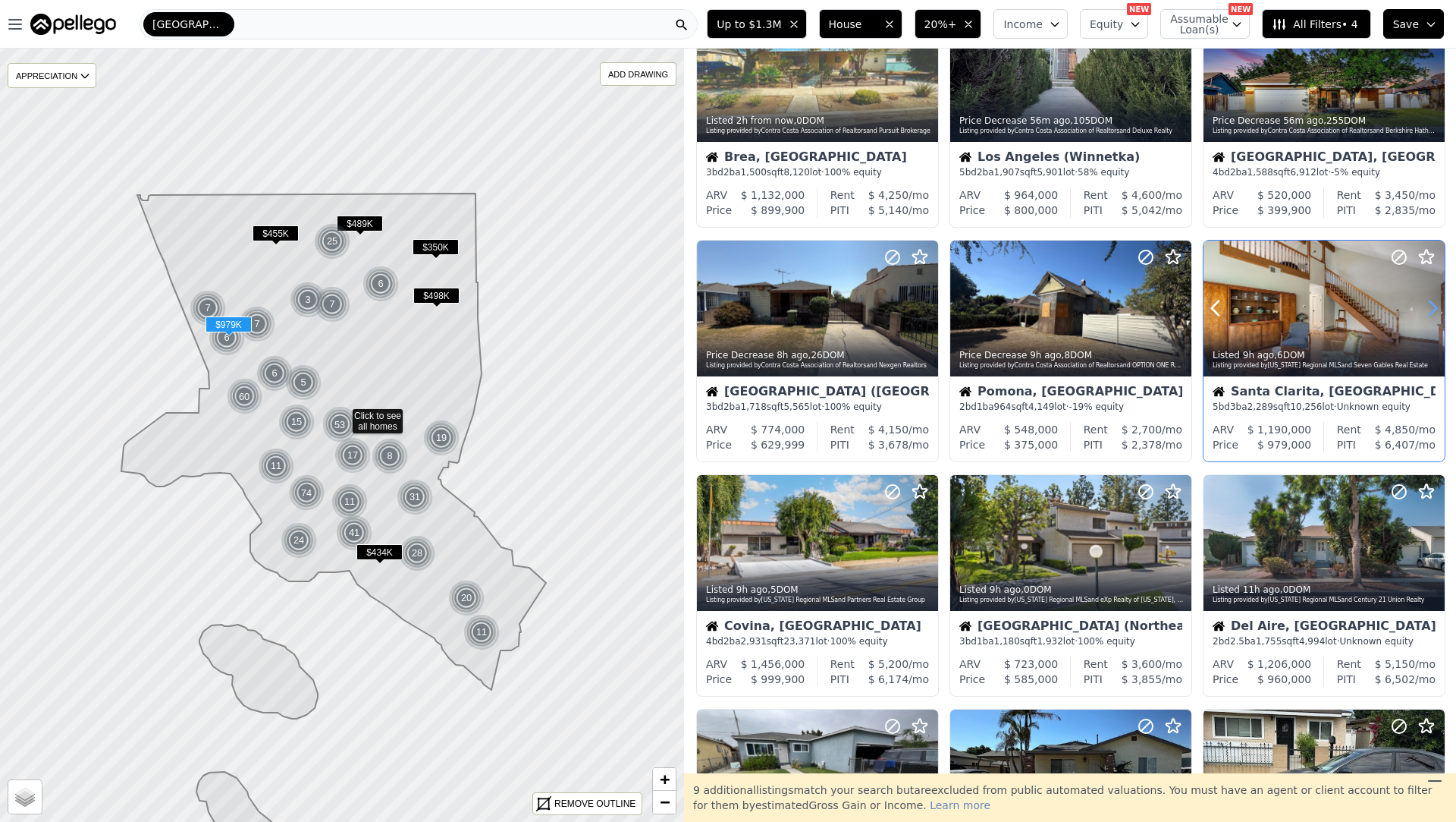
click at [1424, 303] on icon at bounding box center [1433, 308] width 24 height 24
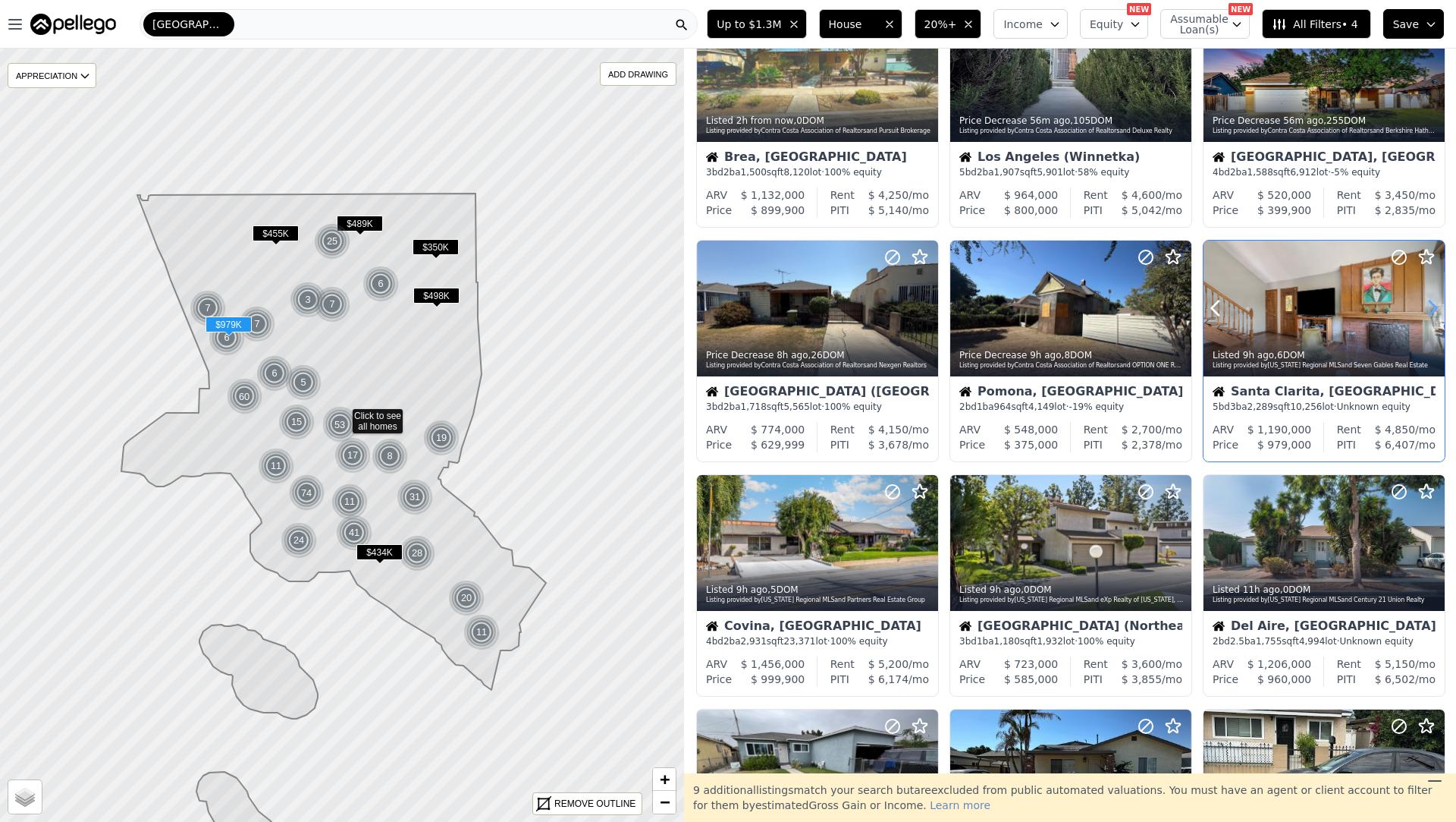
click at [1424, 303] on icon at bounding box center [1433, 308] width 24 height 24
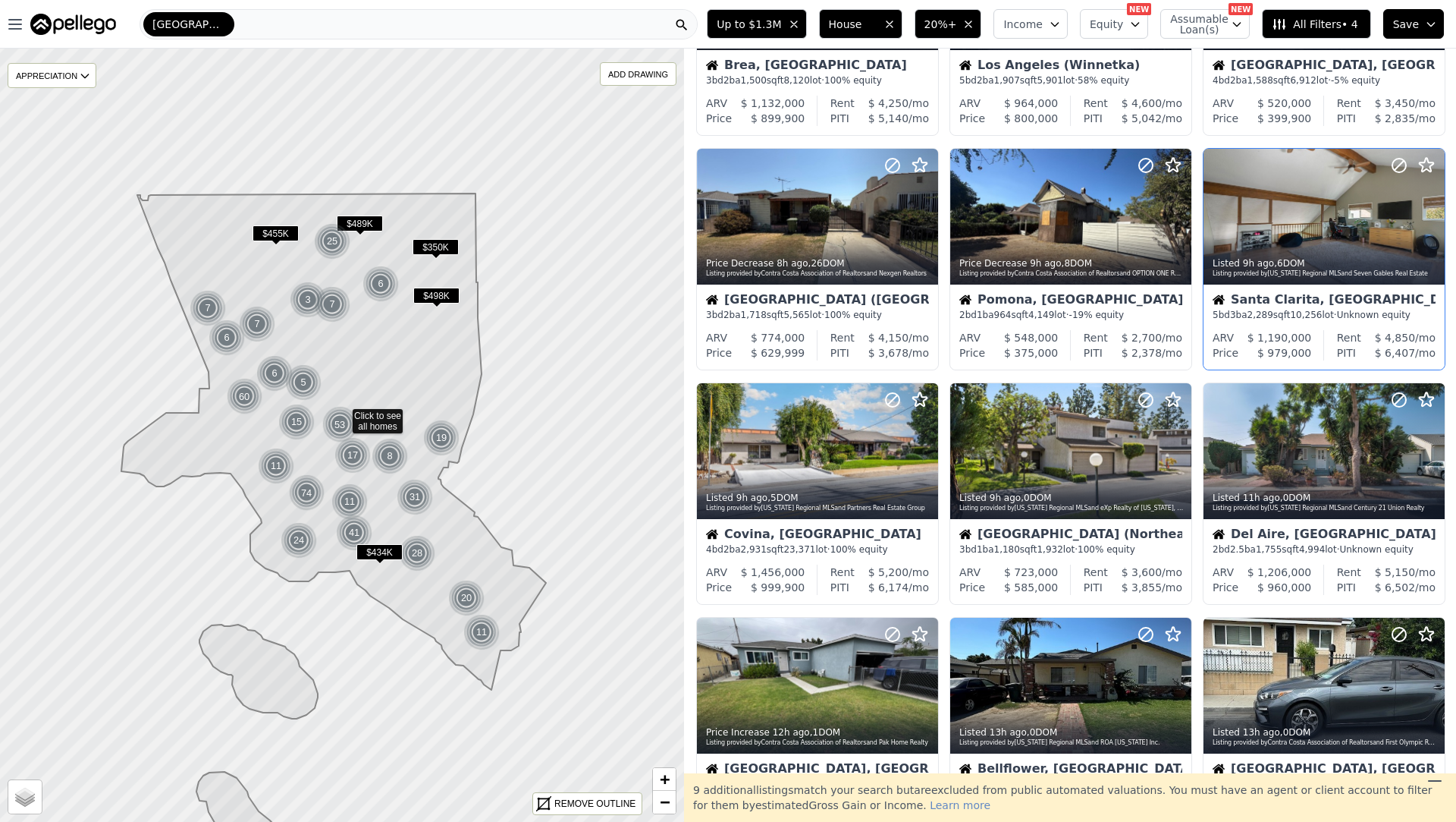
scroll to position [185, 0]
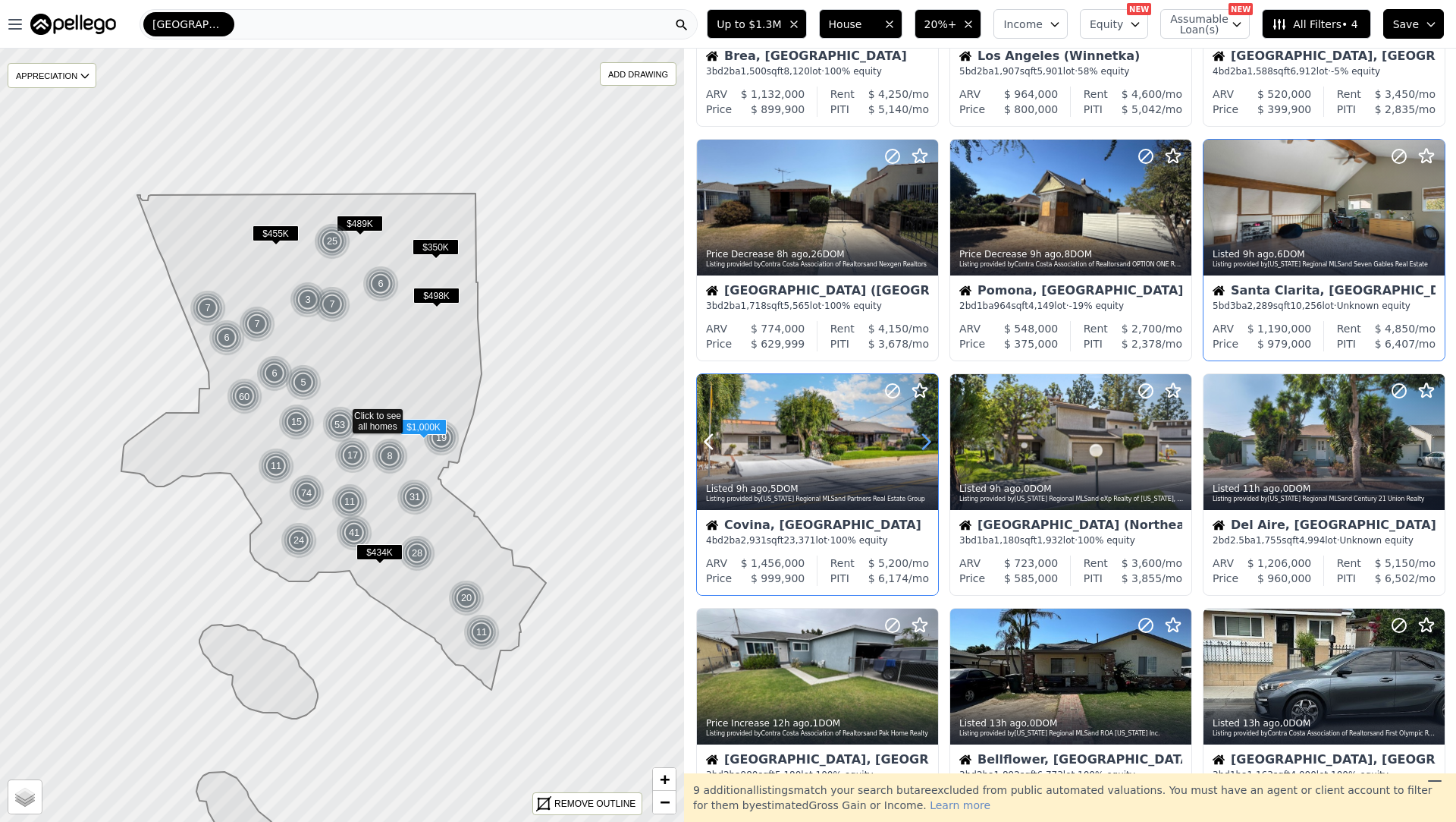
click at [924, 445] on icon at bounding box center [926, 442] width 24 height 24
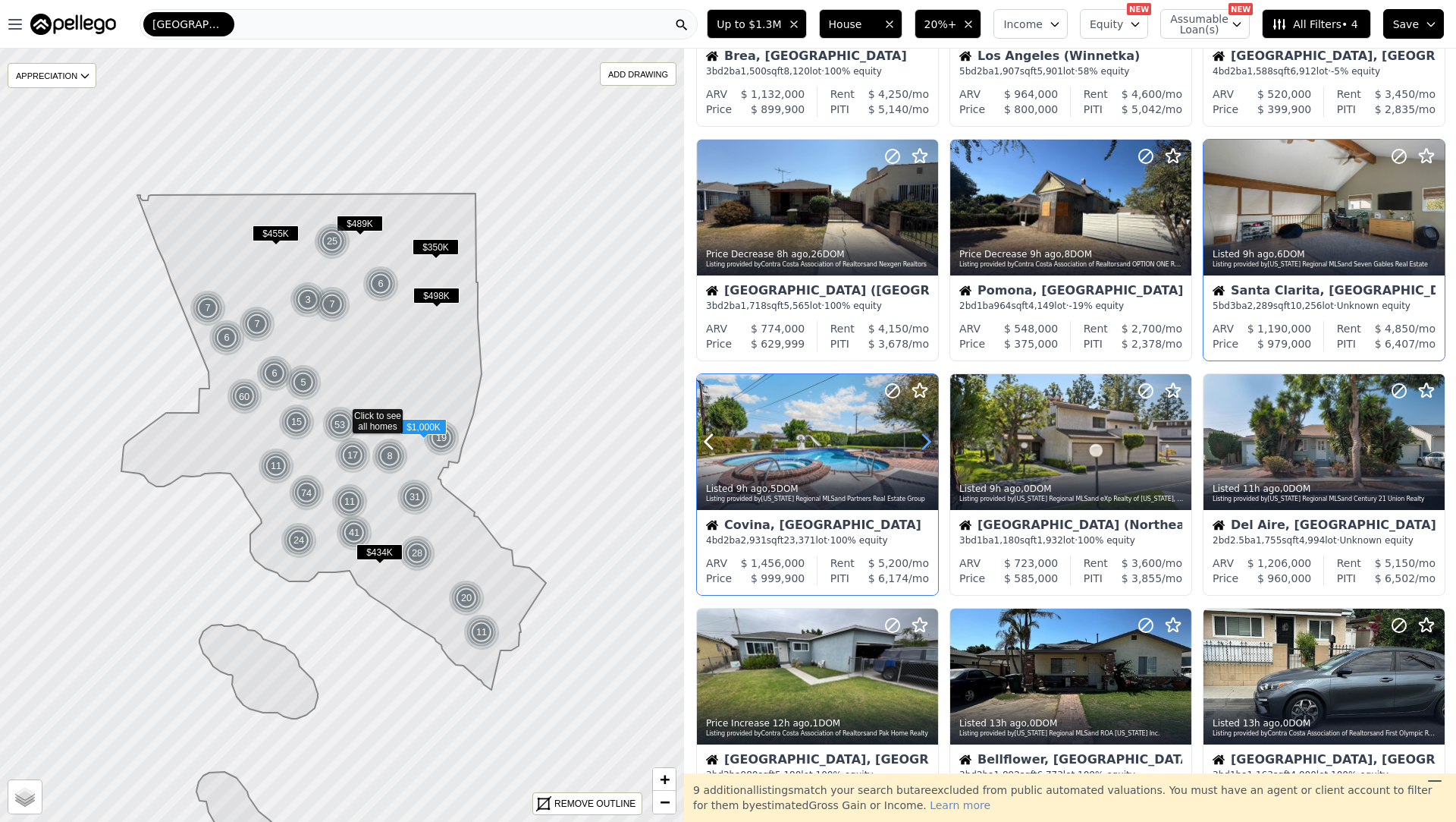
click at [924, 445] on icon at bounding box center [926, 442] width 24 height 24
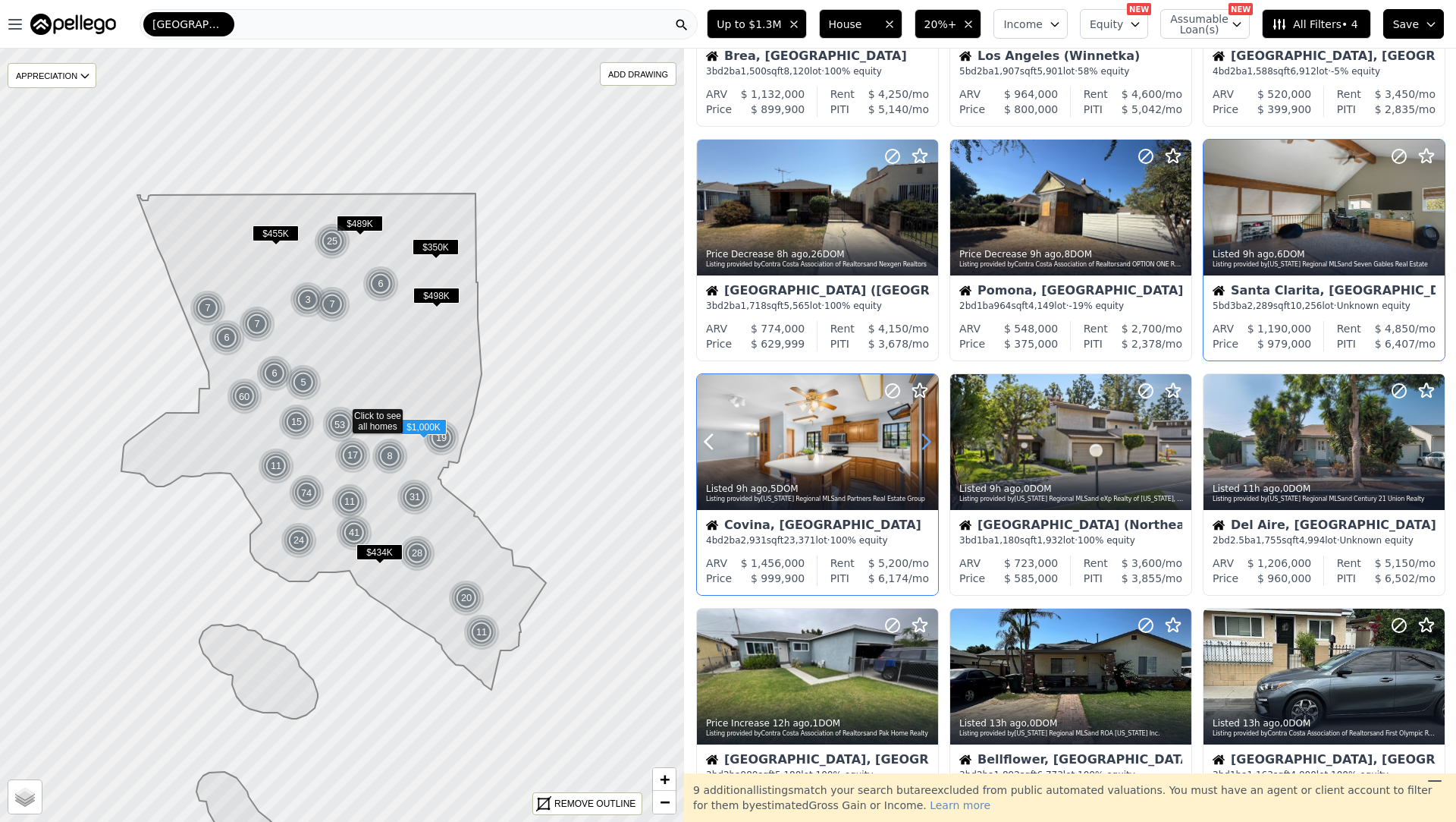
click at [924, 445] on icon at bounding box center [926, 442] width 24 height 24
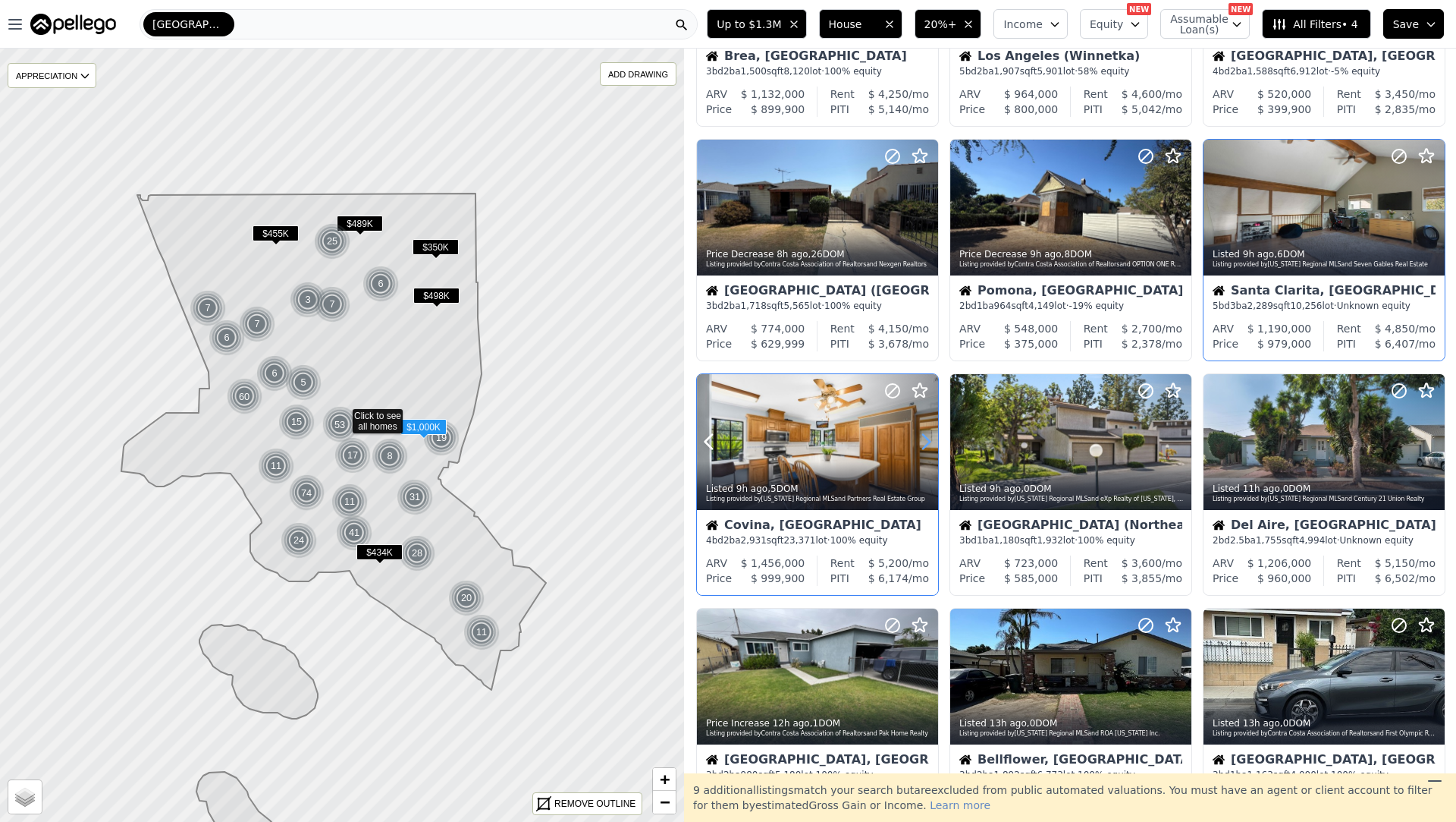
click at [924, 445] on icon at bounding box center [926, 442] width 24 height 24
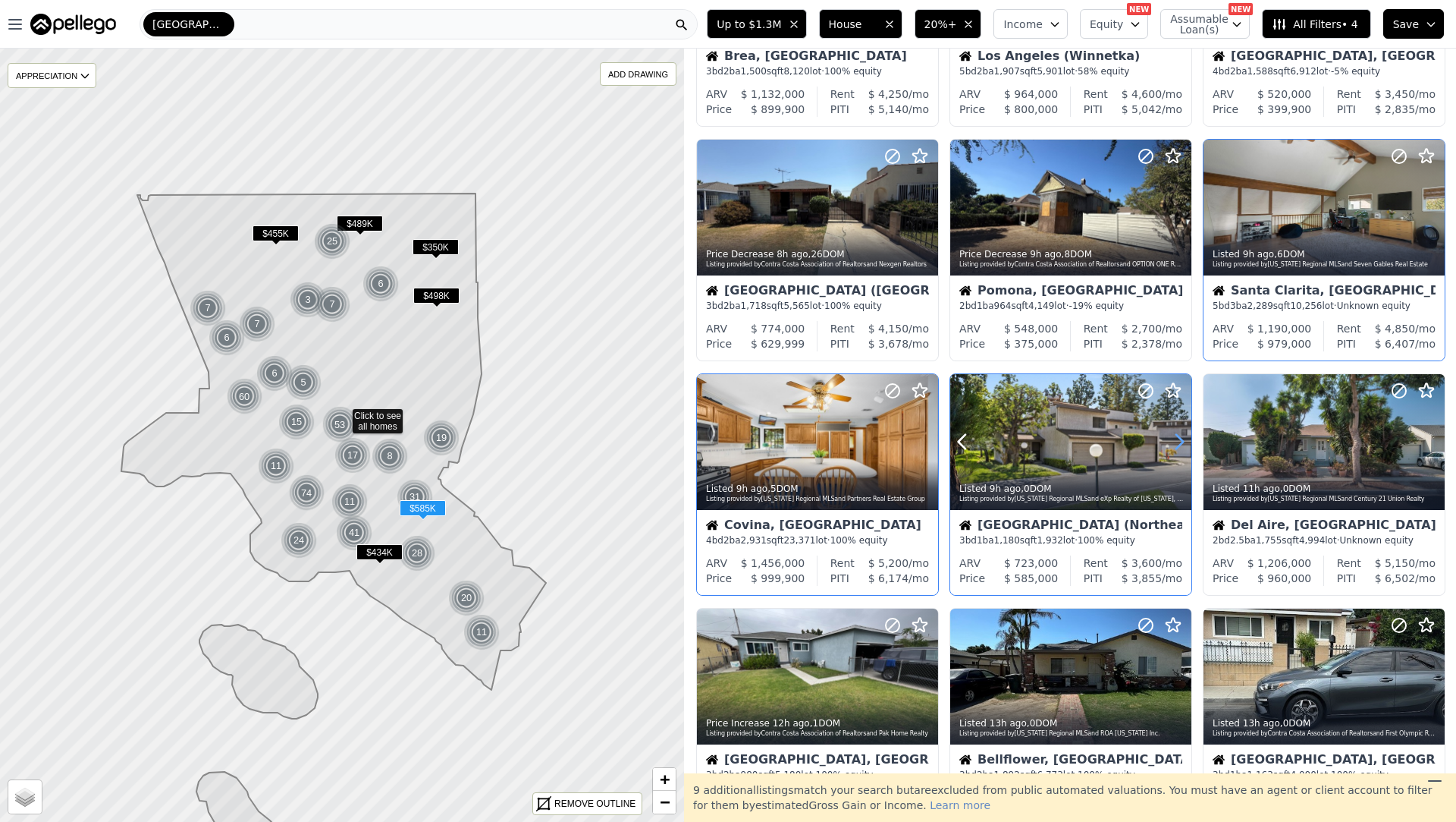
click at [1166, 441] on icon at bounding box center [1179, 442] width 24 height 24
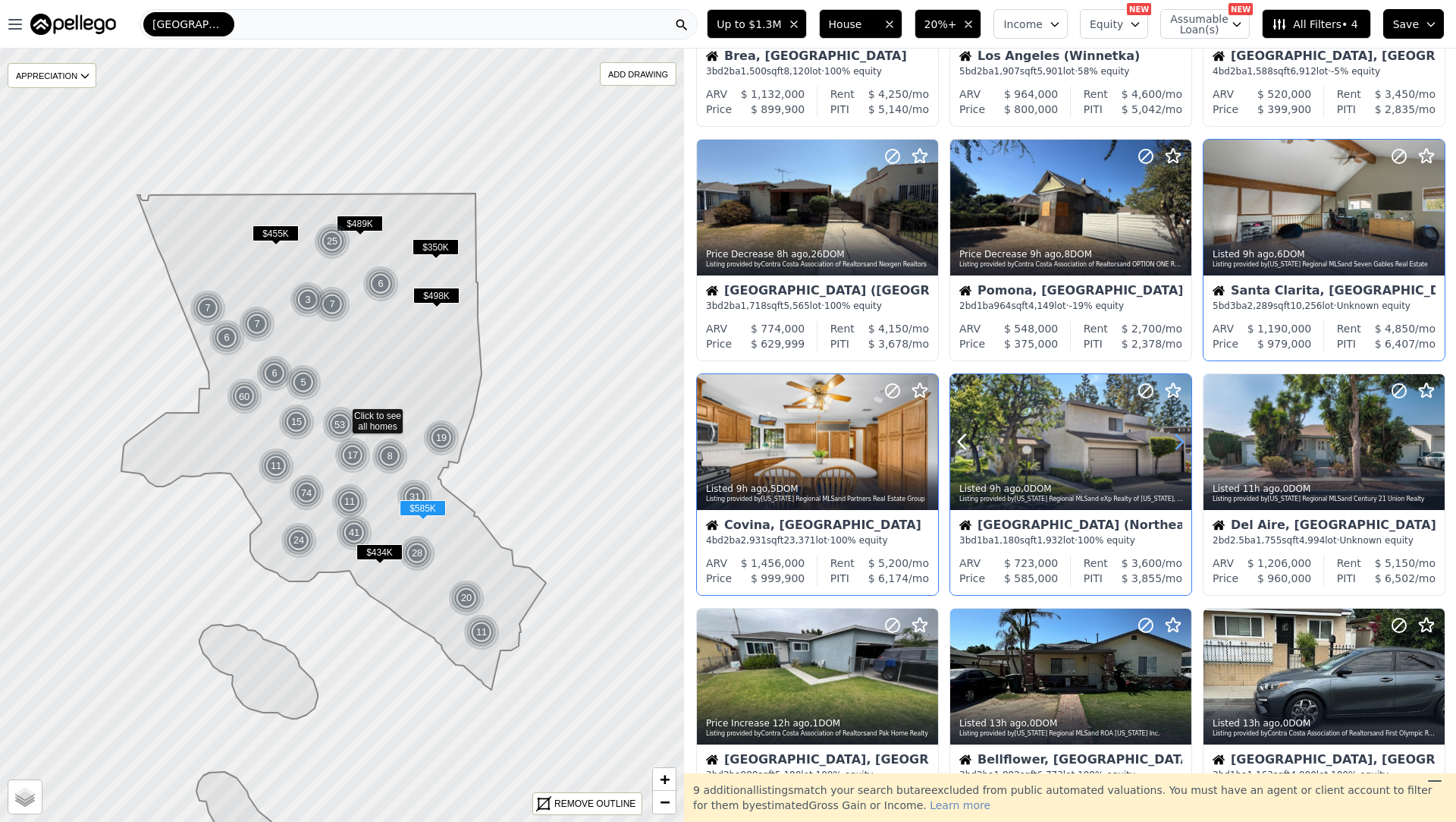
click at [1166, 441] on icon at bounding box center [1179, 442] width 24 height 24
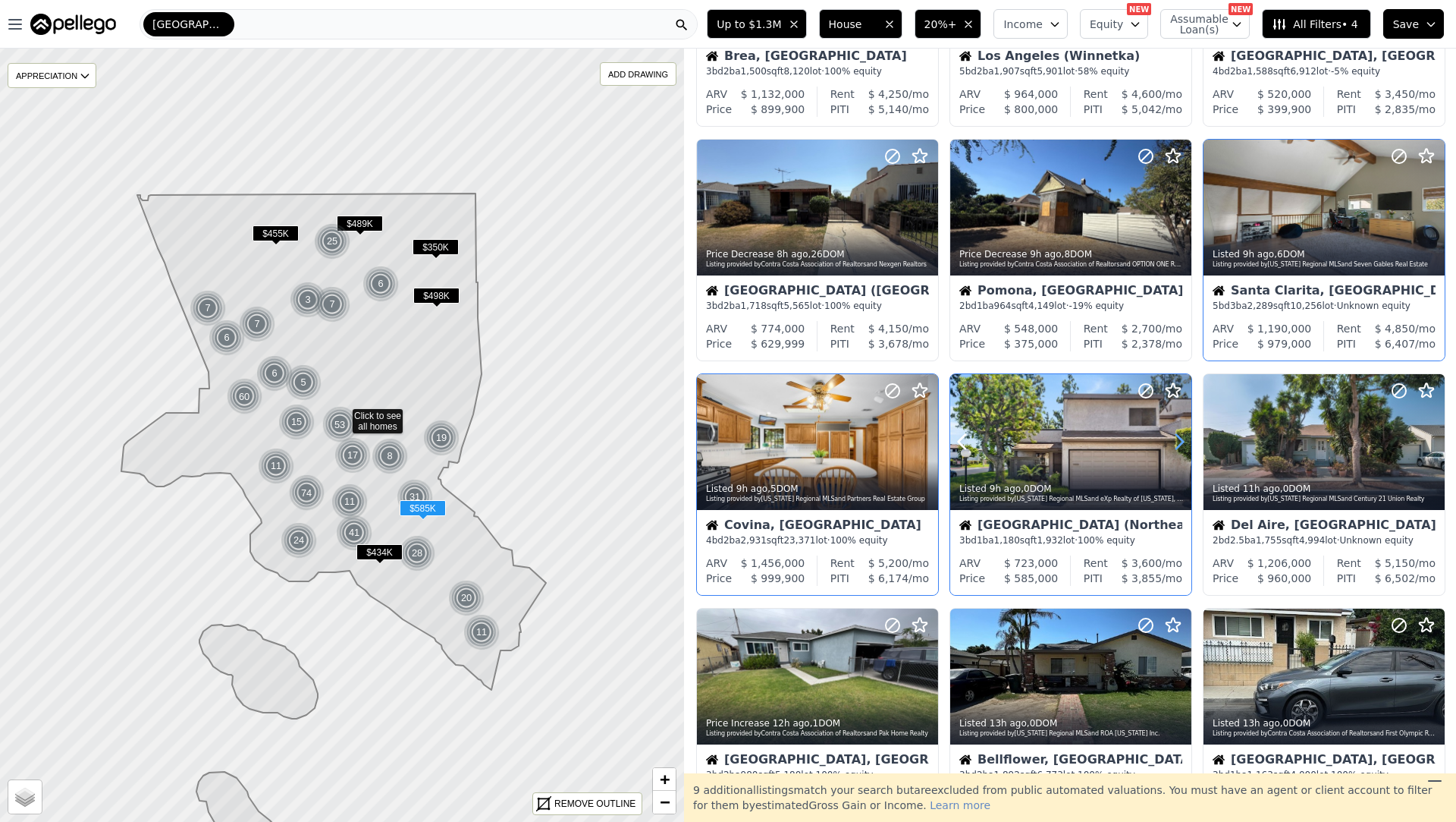
click at [1166, 441] on icon at bounding box center [1179, 442] width 24 height 24
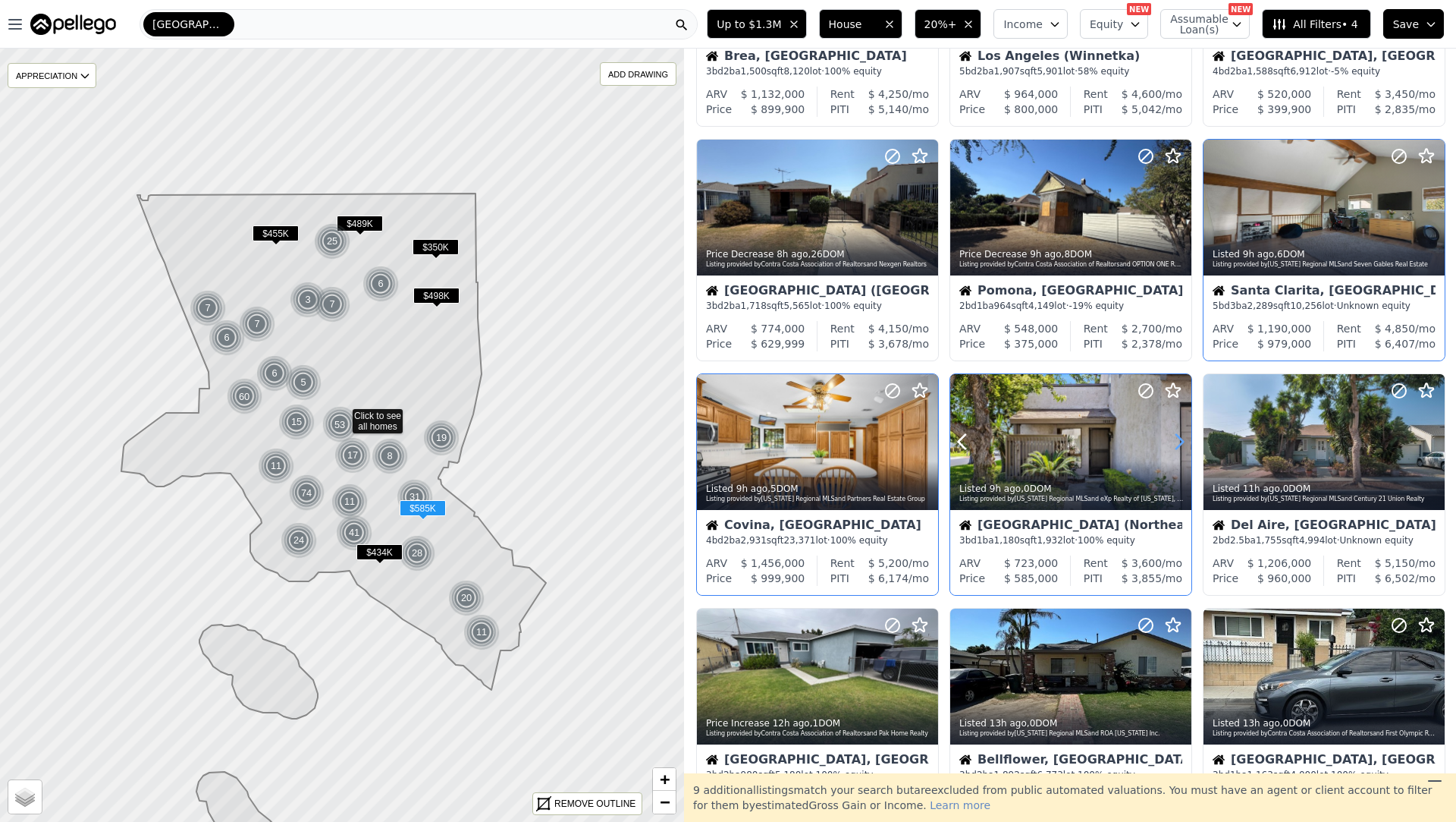
click at [1166, 441] on icon at bounding box center [1179, 442] width 24 height 24
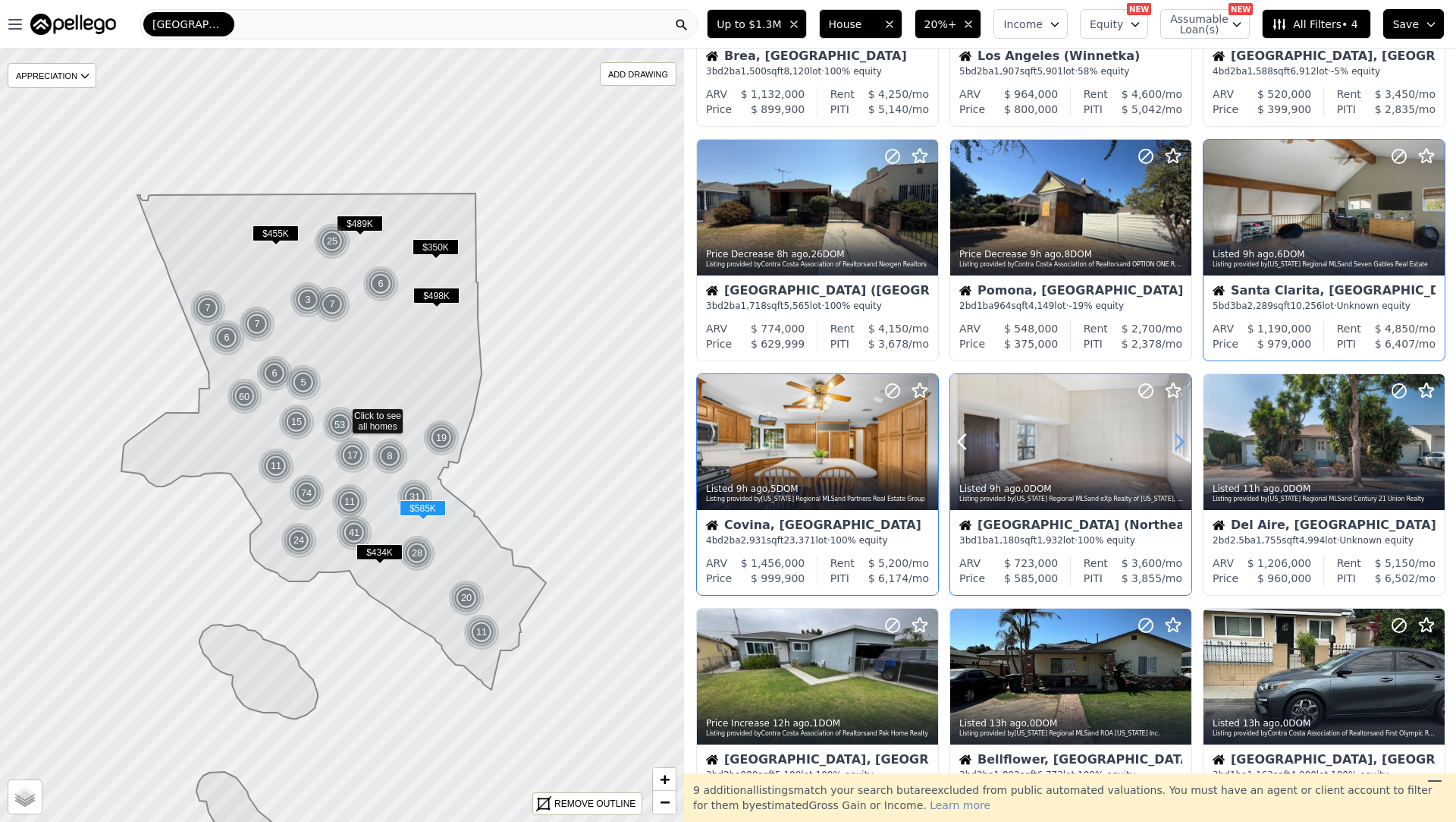
click at [1166, 441] on icon at bounding box center [1179, 442] width 24 height 24
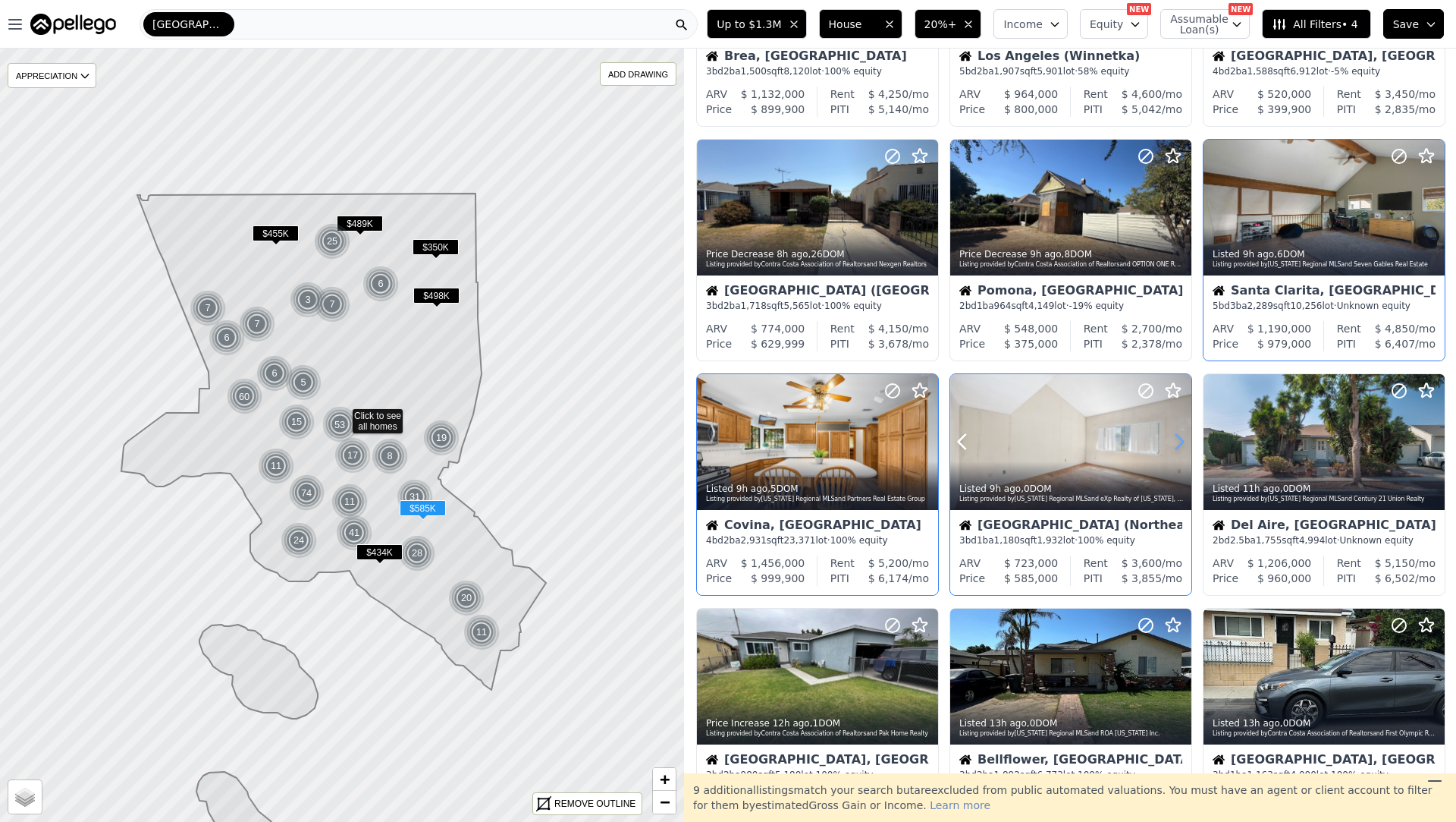
click at [1166, 441] on icon at bounding box center [1179, 442] width 24 height 24
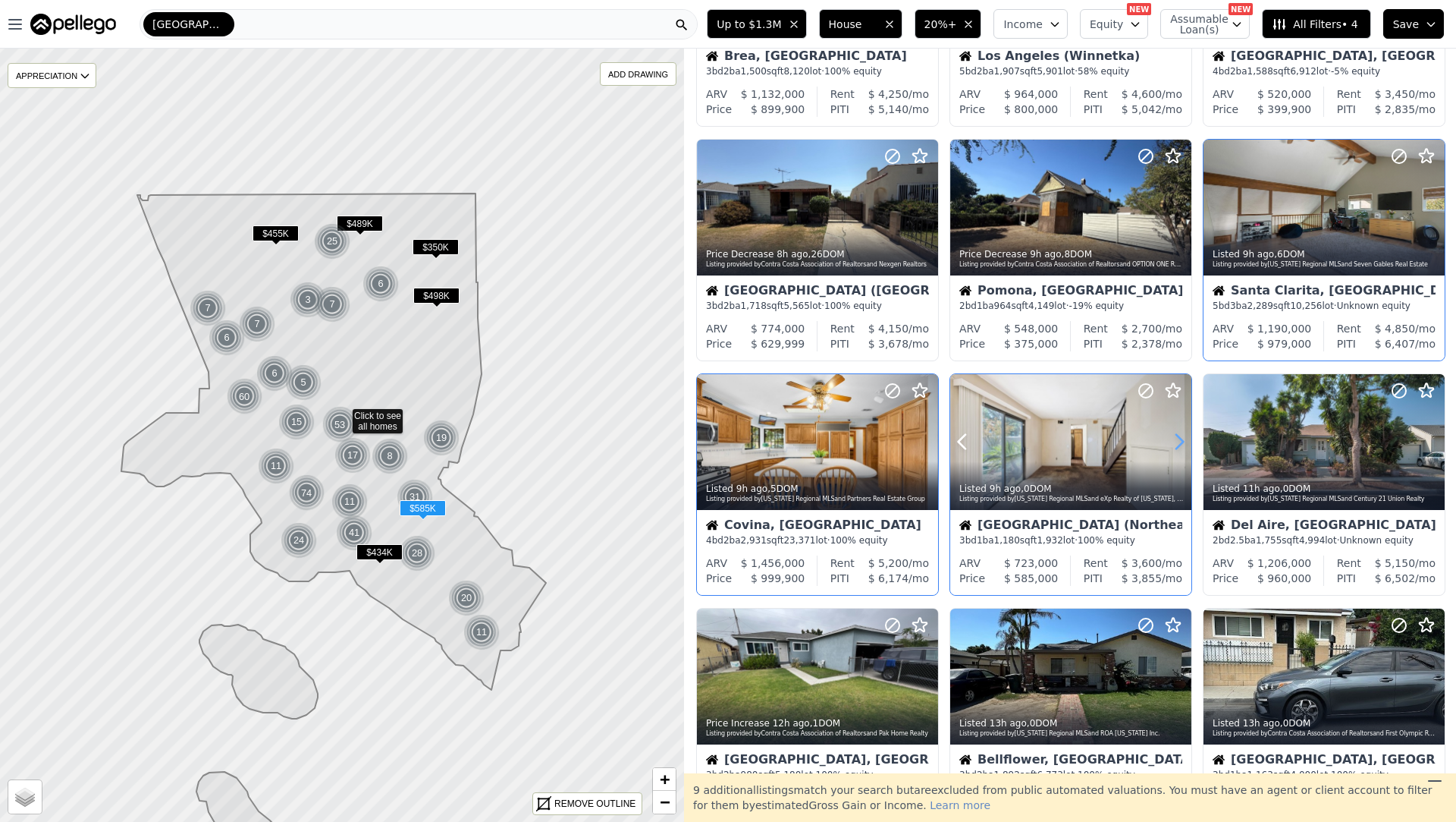
click at [1166, 441] on icon at bounding box center [1179, 442] width 24 height 24
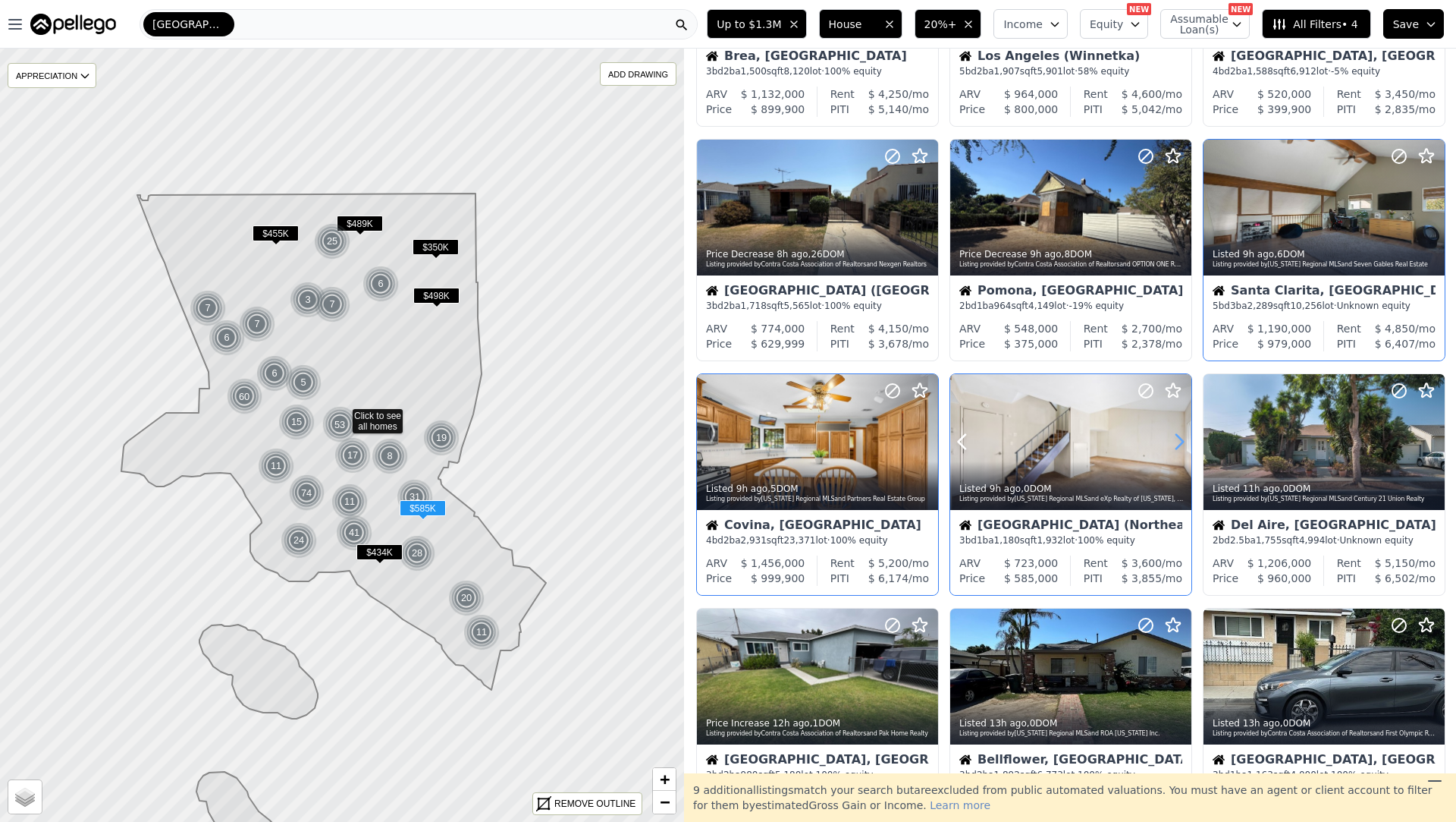
click at [1166, 441] on icon at bounding box center [1179, 442] width 24 height 24
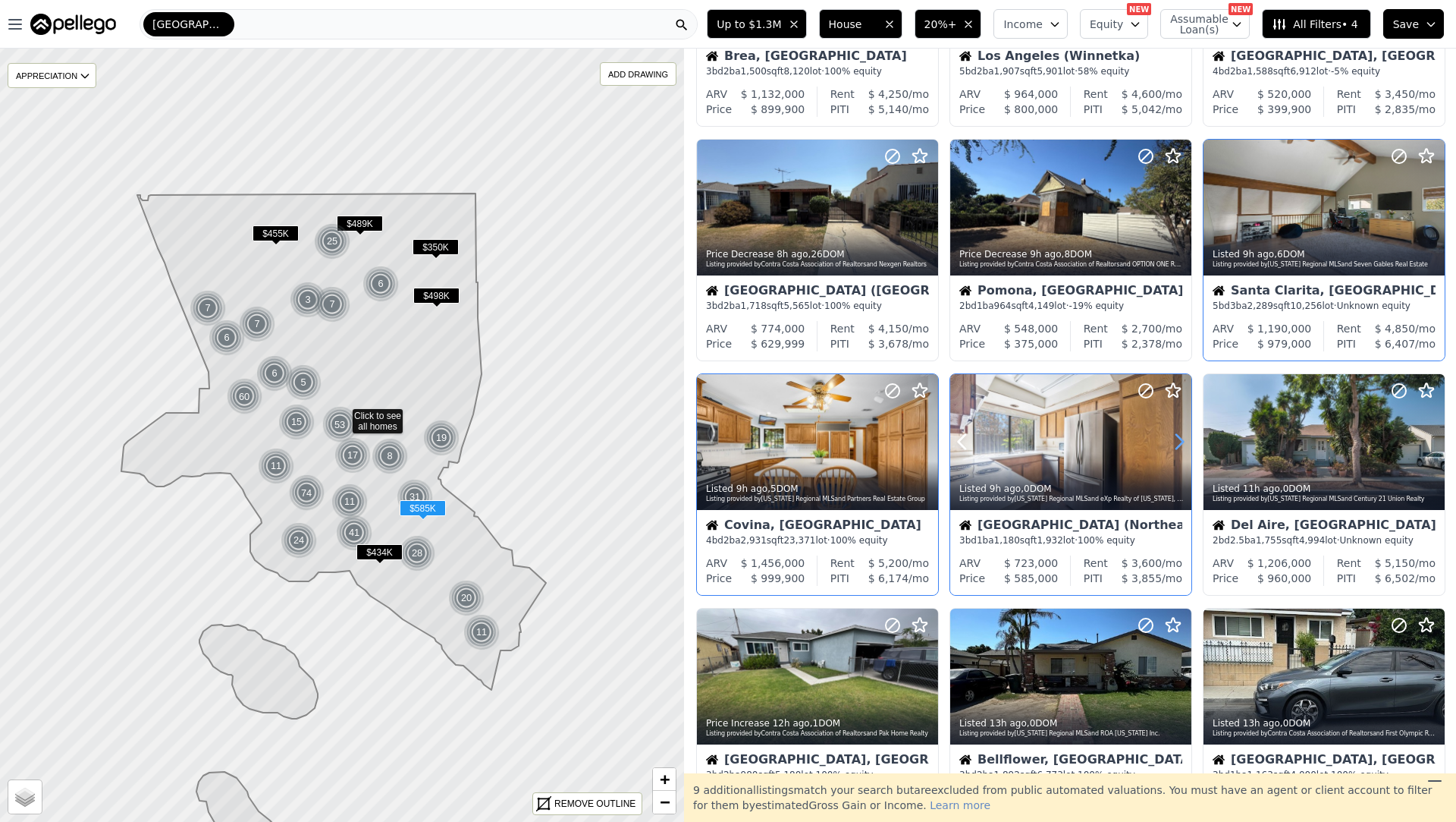
click at [1166, 441] on icon at bounding box center [1179, 442] width 24 height 24
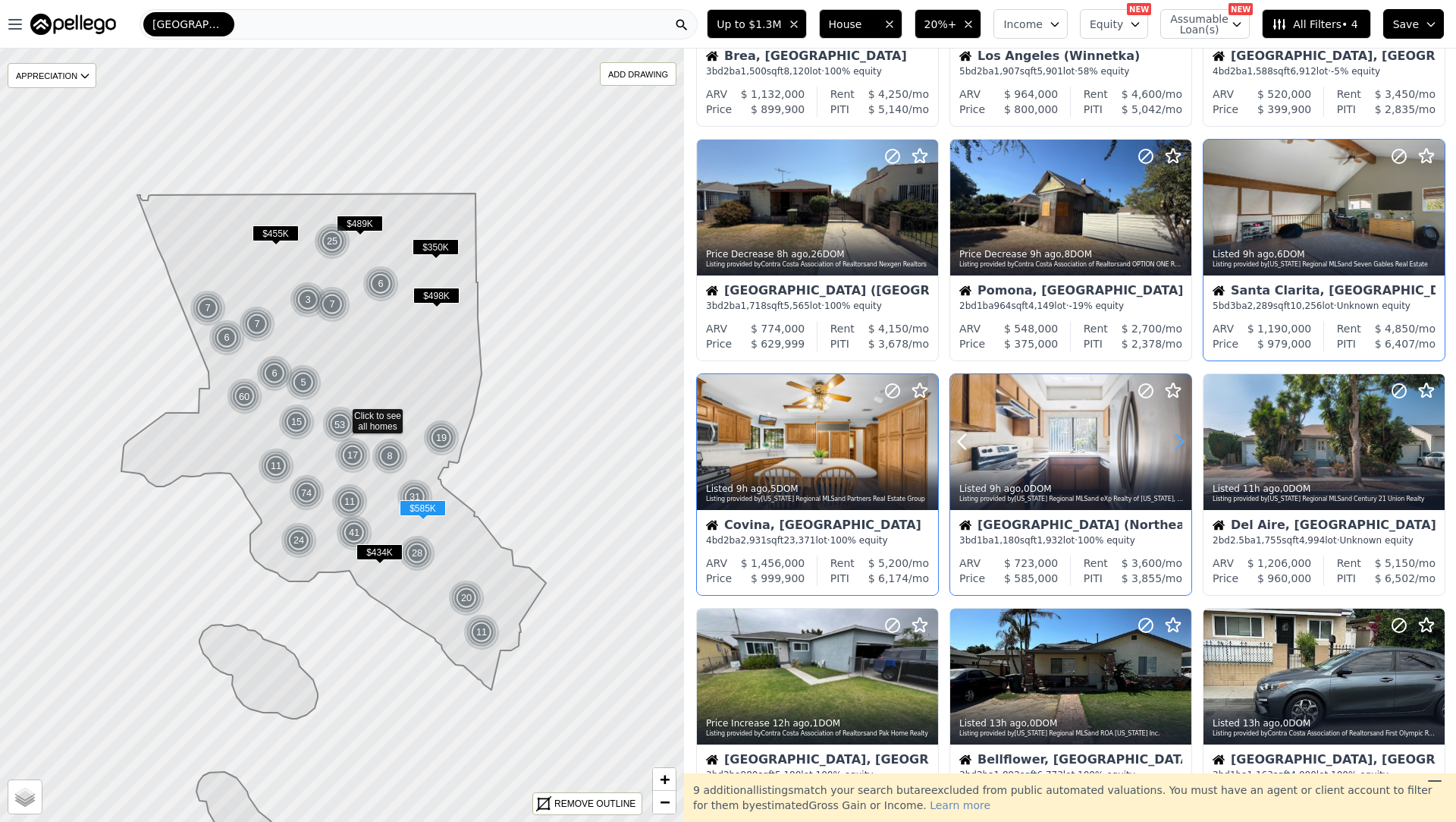
click at [1166, 441] on icon at bounding box center [1179, 442] width 24 height 24
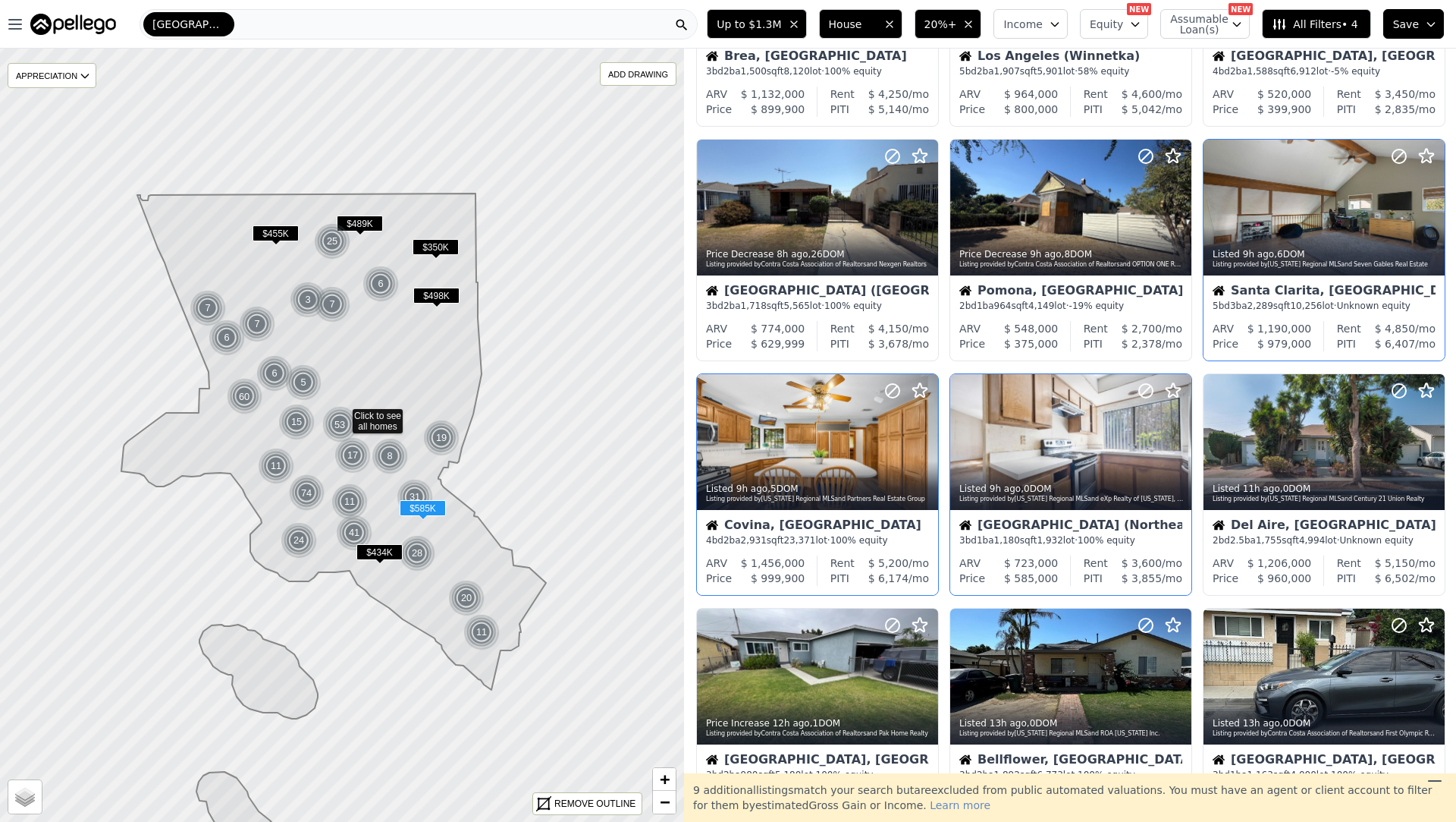
click at [1094, 516] on div "Anaheim (Northeast) 3 bd 1 ba 1,180 sqft 1,932 lot · 100% equity" at bounding box center [1071, 532] width 242 height 45
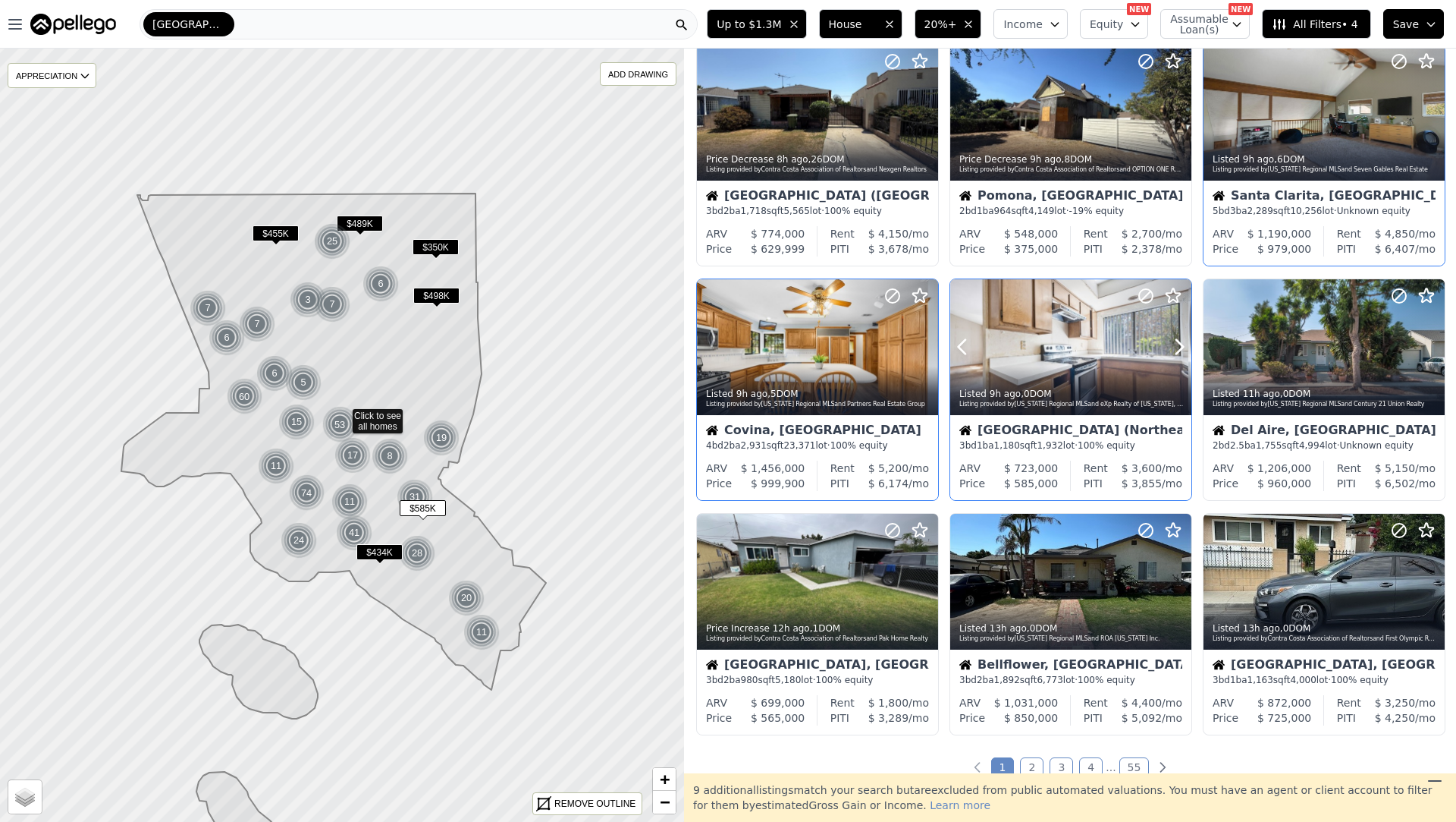
scroll to position [299, 0]
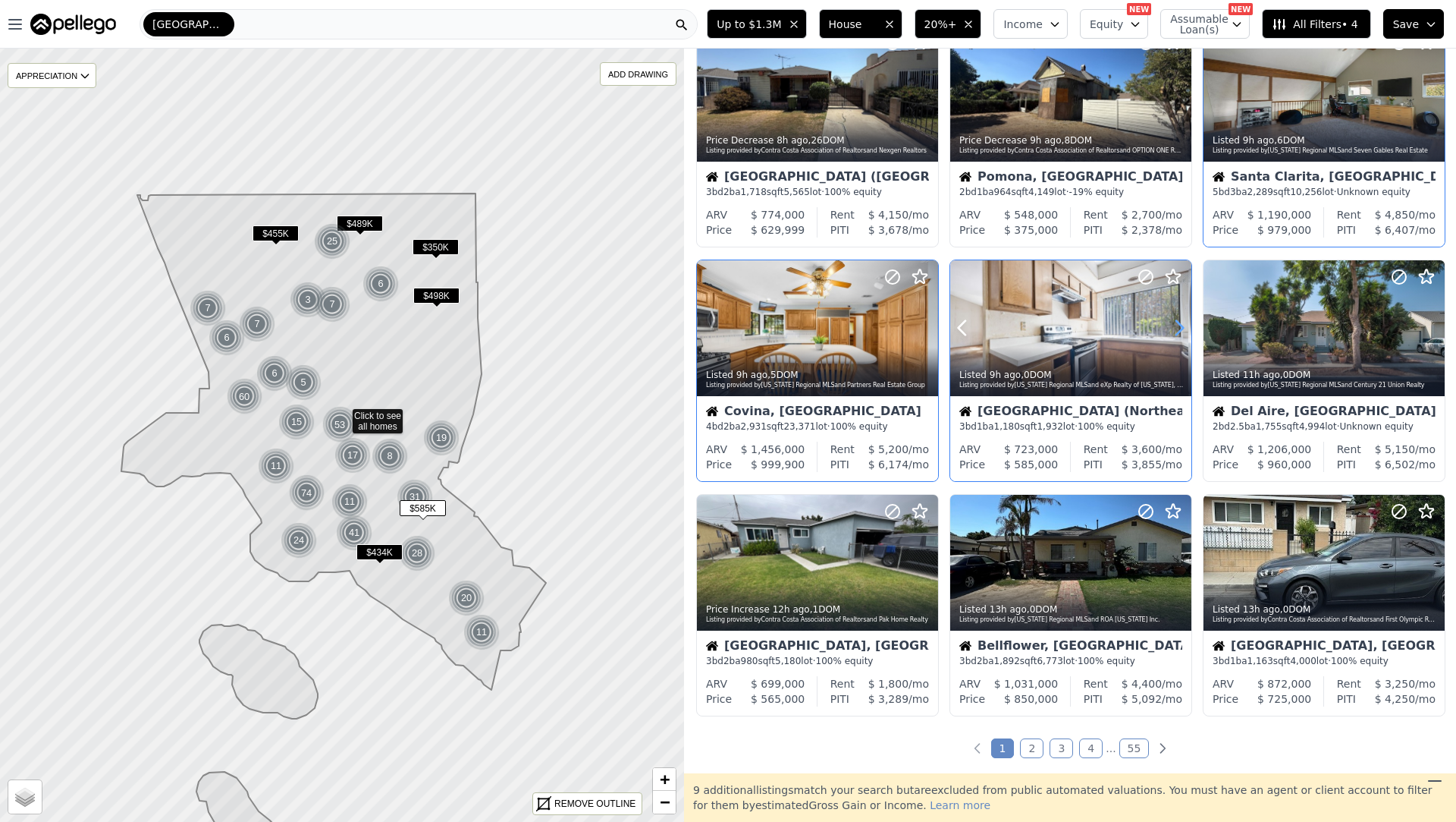
click at [1182, 316] on icon at bounding box center [1179, 328] width 24 height 24
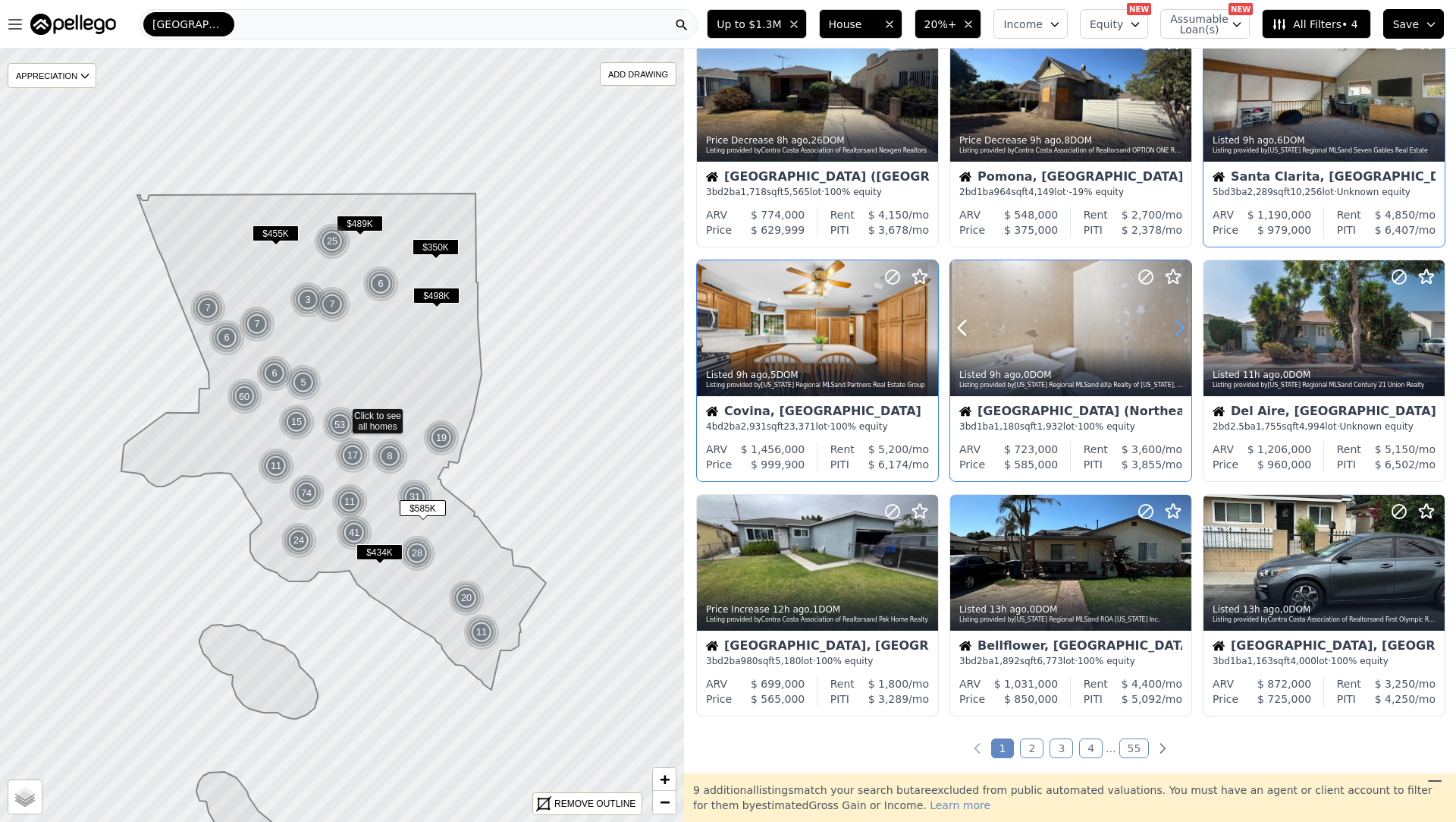
click at [1182, 316] on icon at bounding box center [1179, 328] width 24 height 24
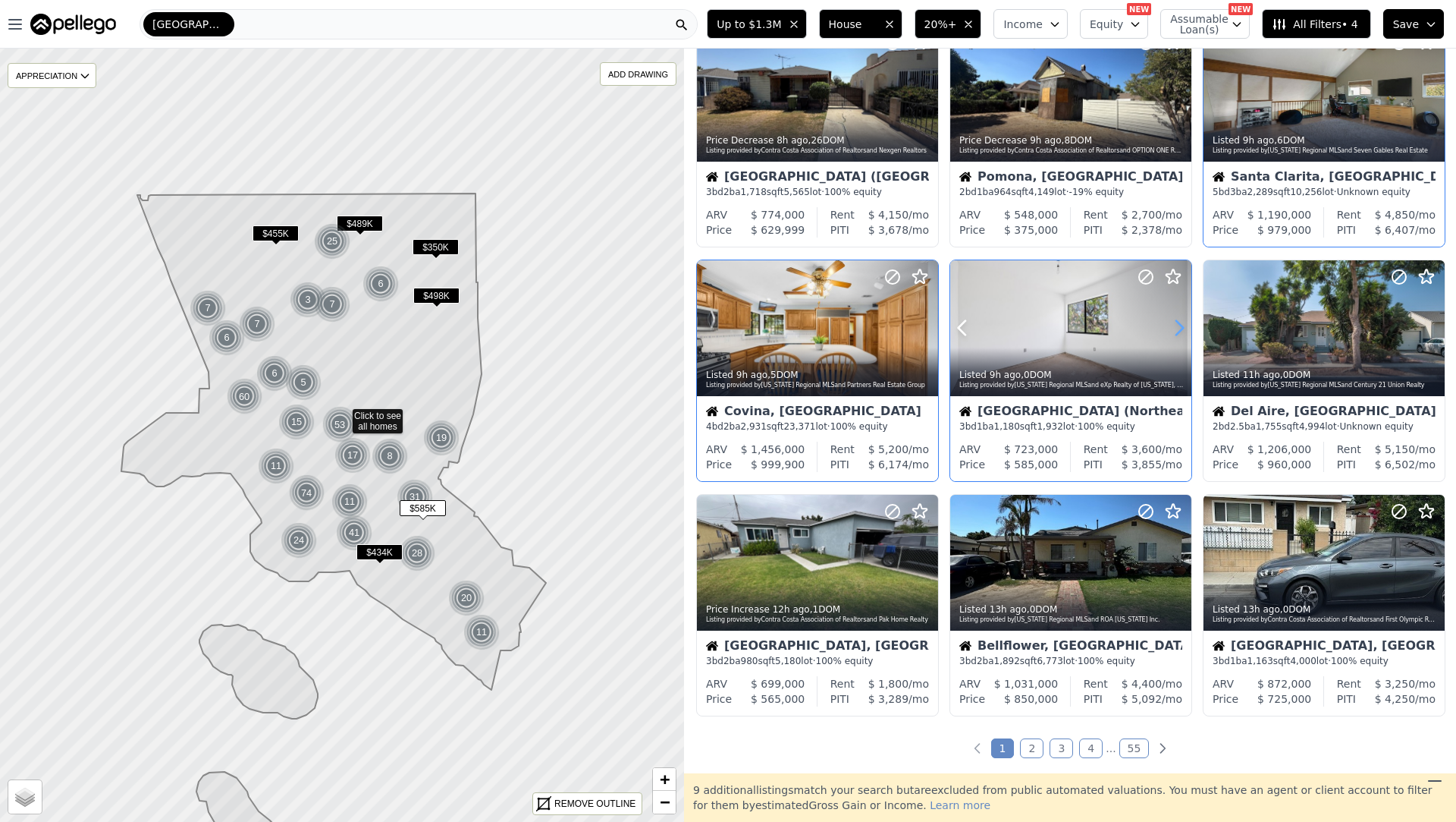
click at [1182, 316] on icon at bounding box center [1179, 328] width 24 height 24
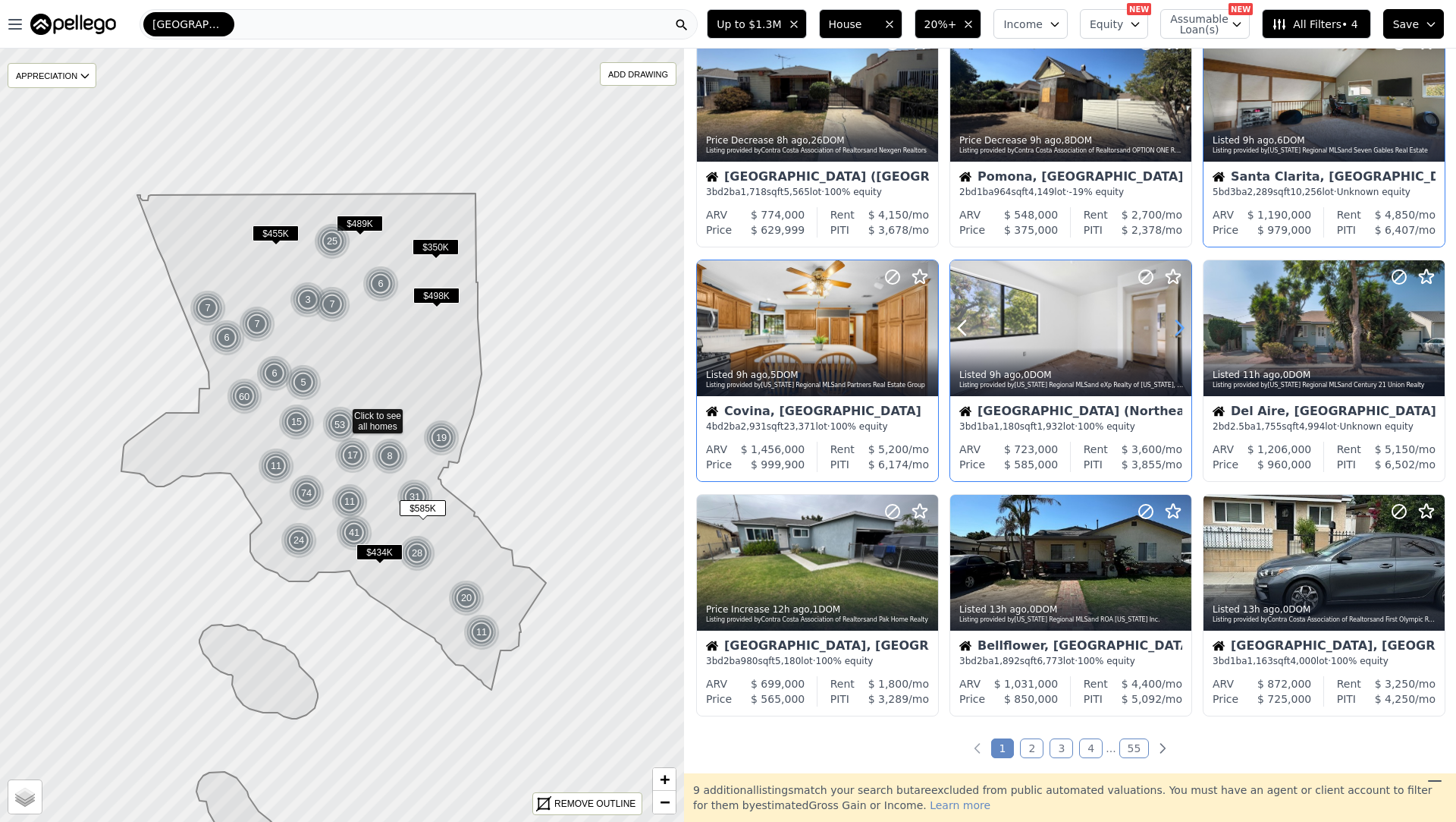
click at [1182, 316] on icon at bounding box center [1179, 328] width 24 height 24
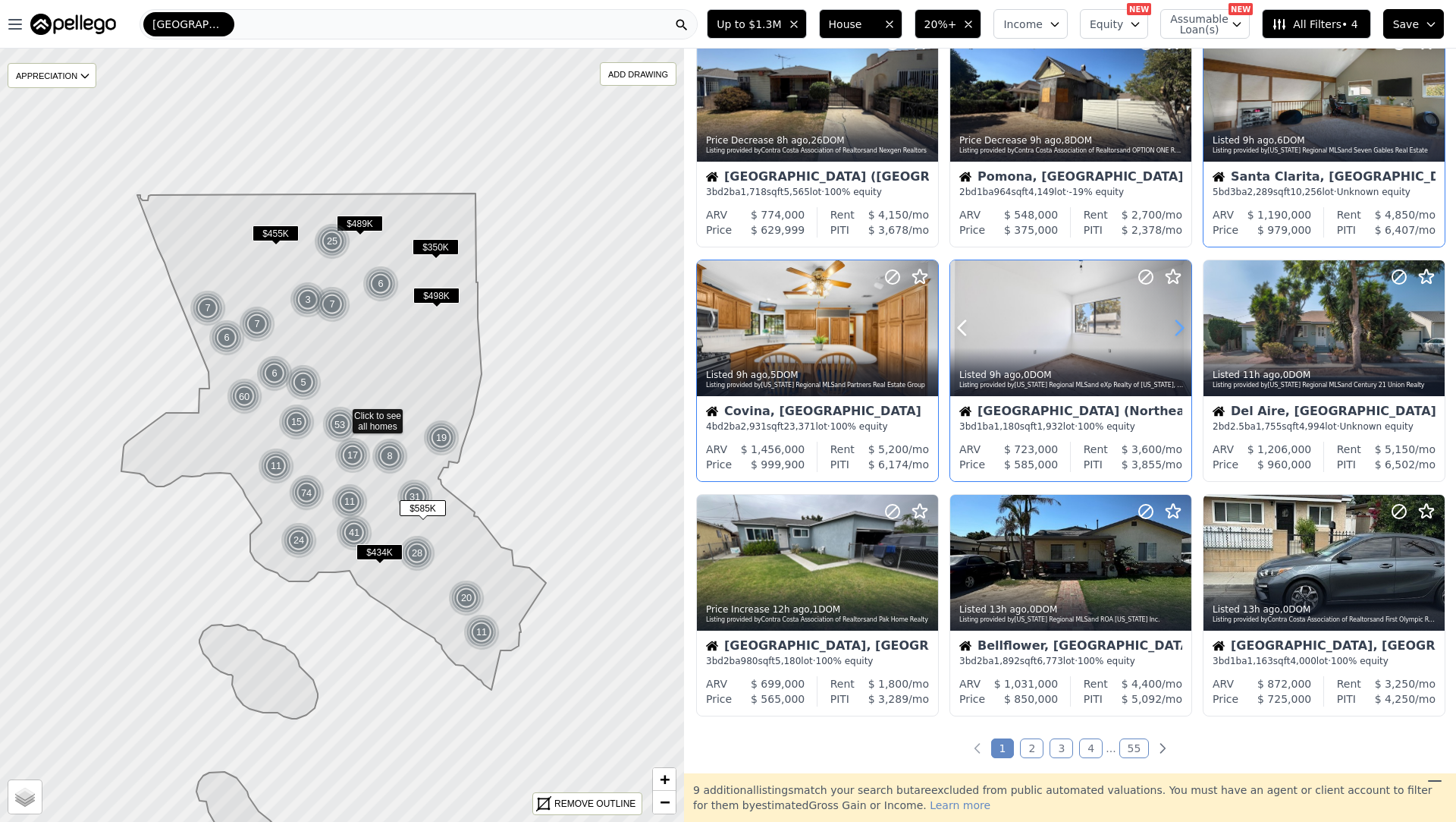
click at [1182, 316] on icon at bounding box center [1179, 328] width 24 height 24
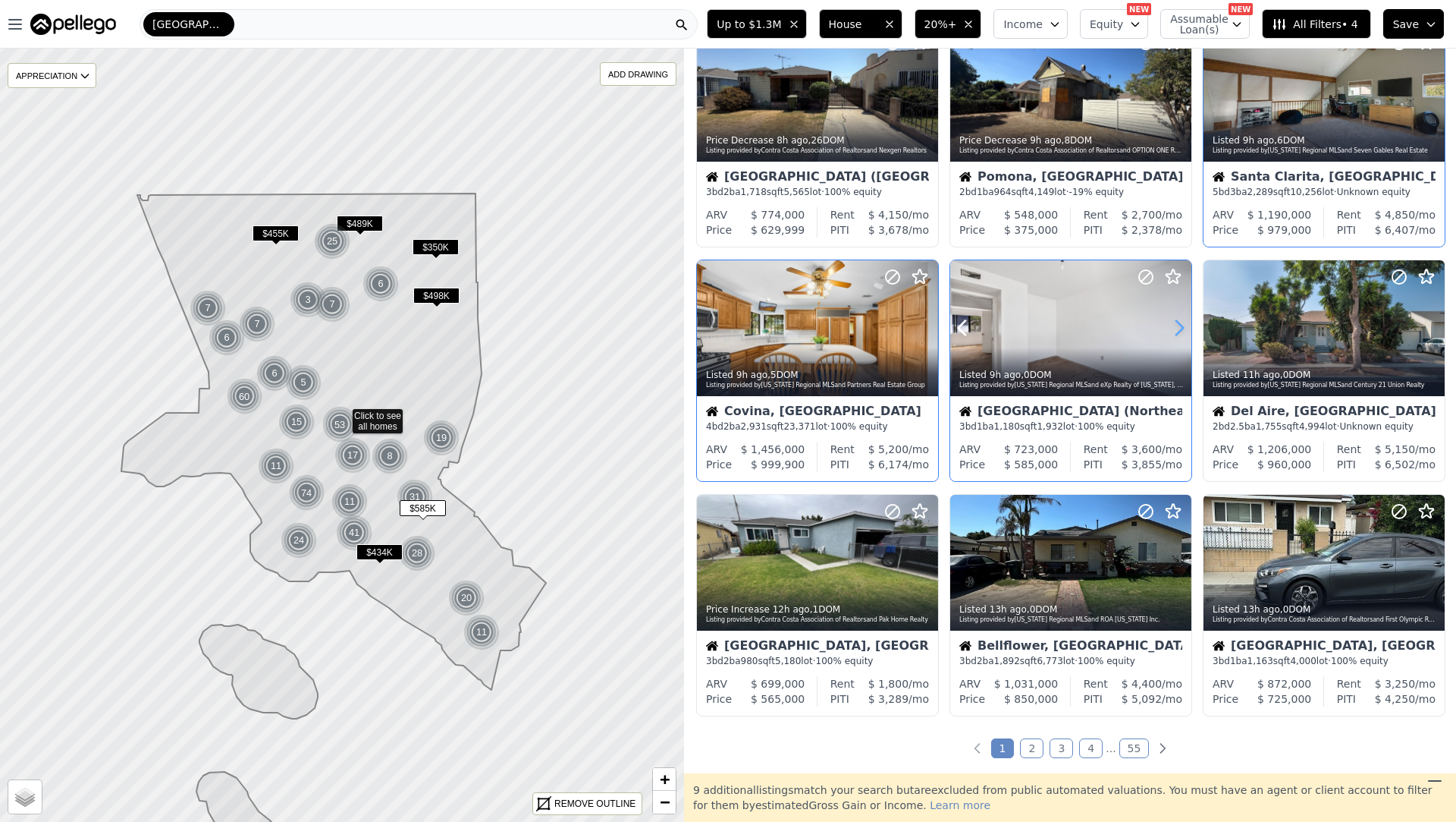
click at [1182, 316] on icon at bounding box center [1179, 328] width 24 height 24
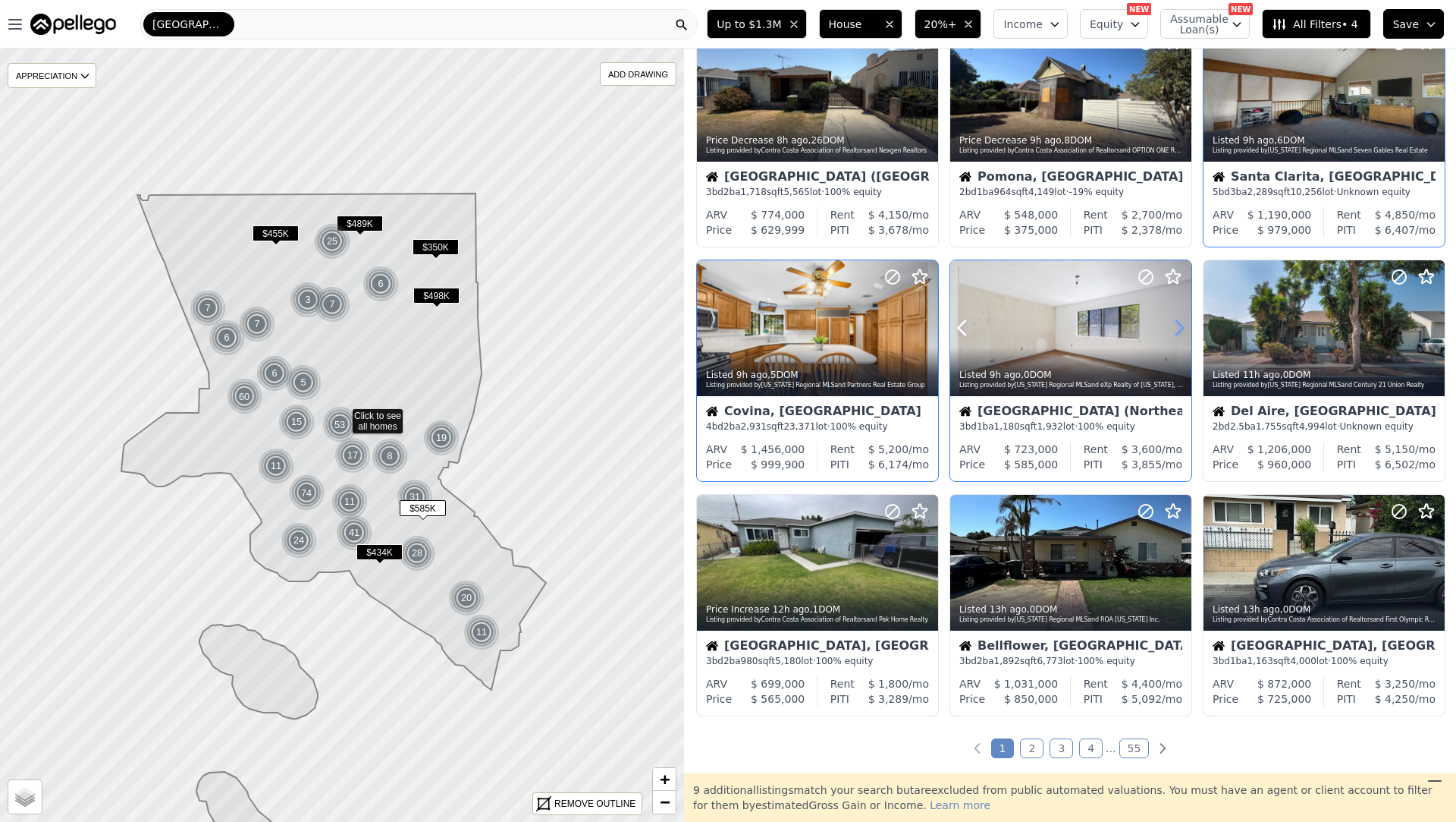
click at [1182, 316] on icon at bounding box center [1179, 328] width 24 height 24
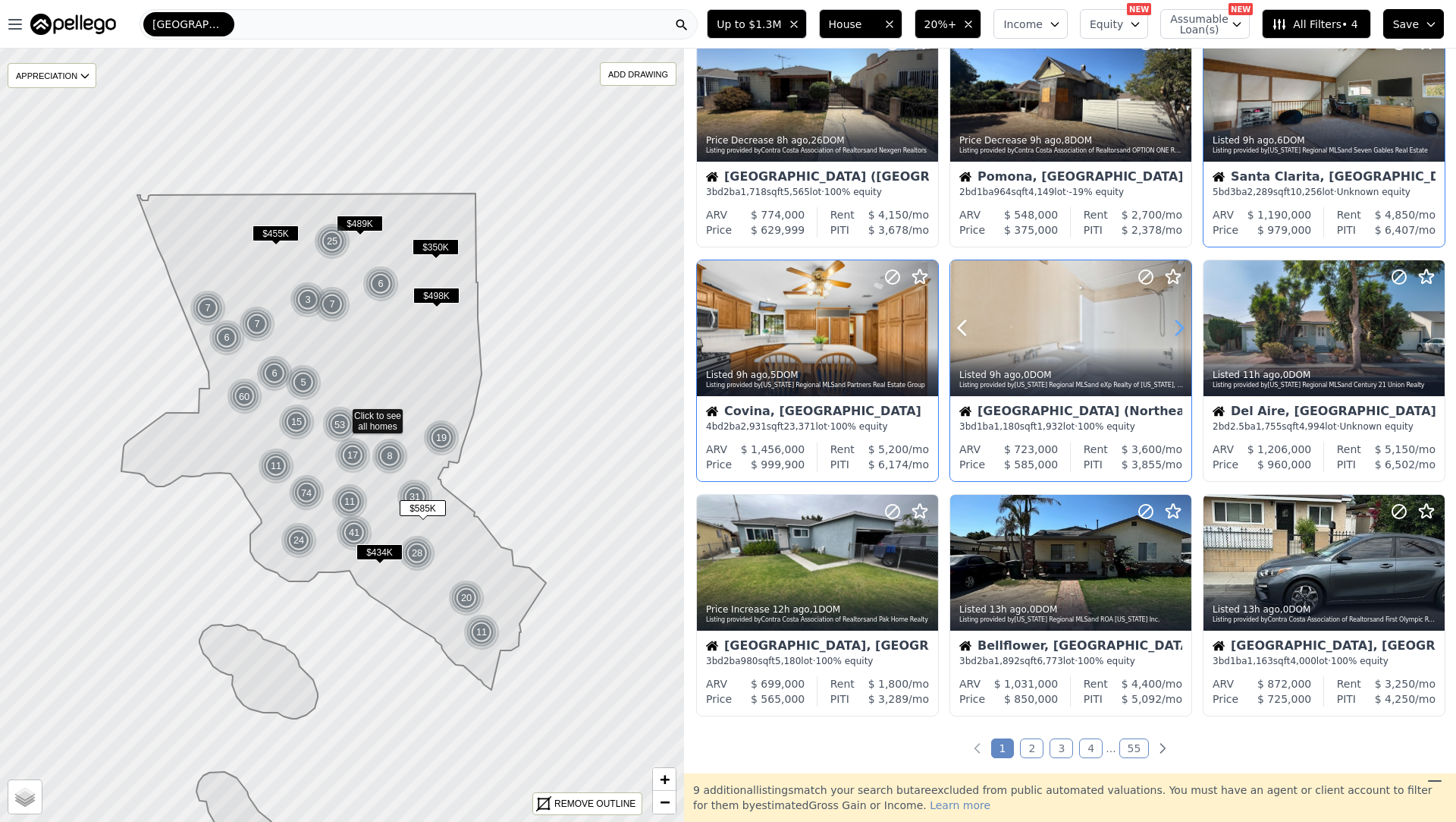
click at [1182, 316] on icon at bounding box center [1179, 328] width 24 height 24
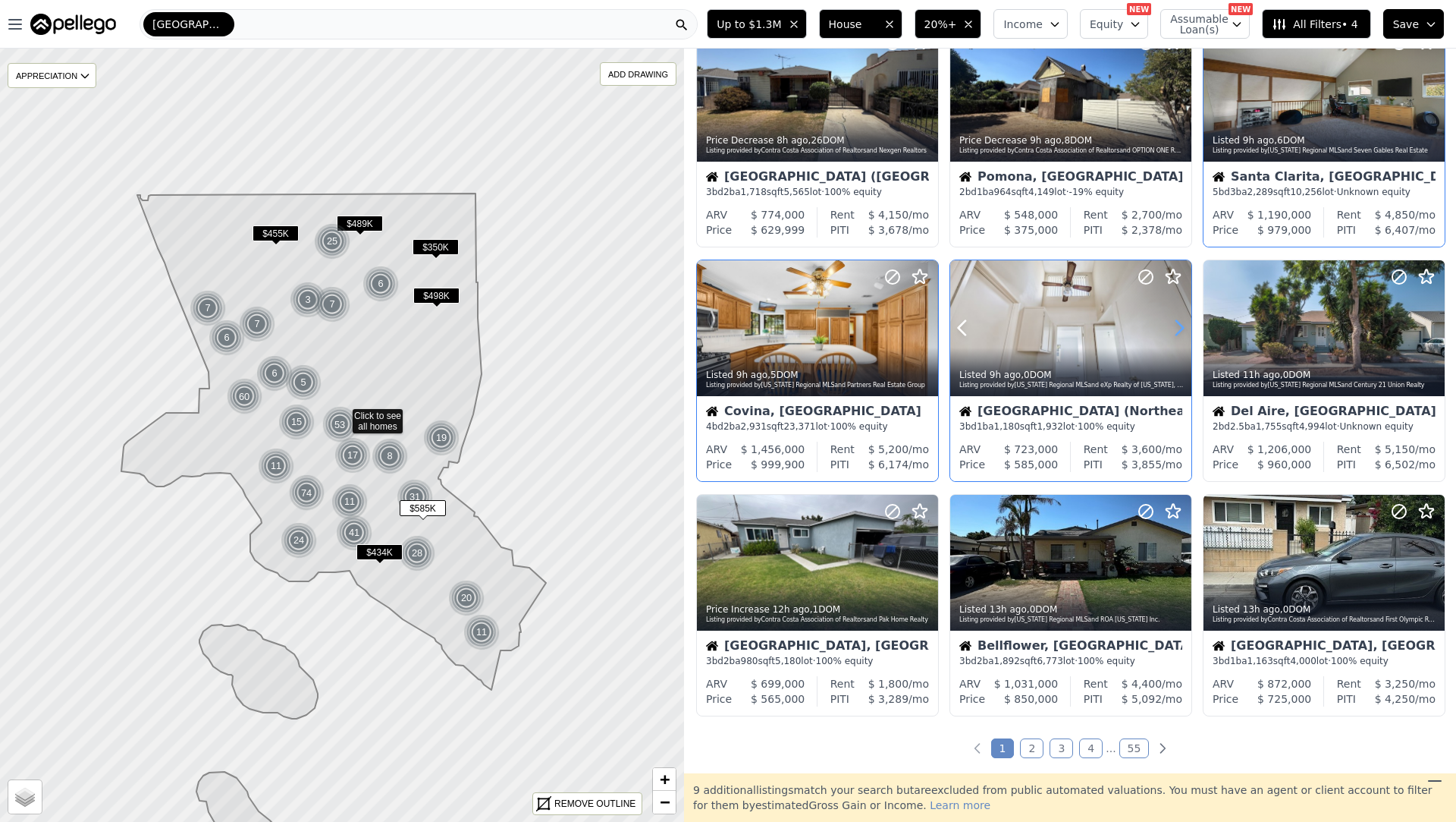
click at [1182, 316] on icon at bounding box center [1179, 328] width 24 height 24
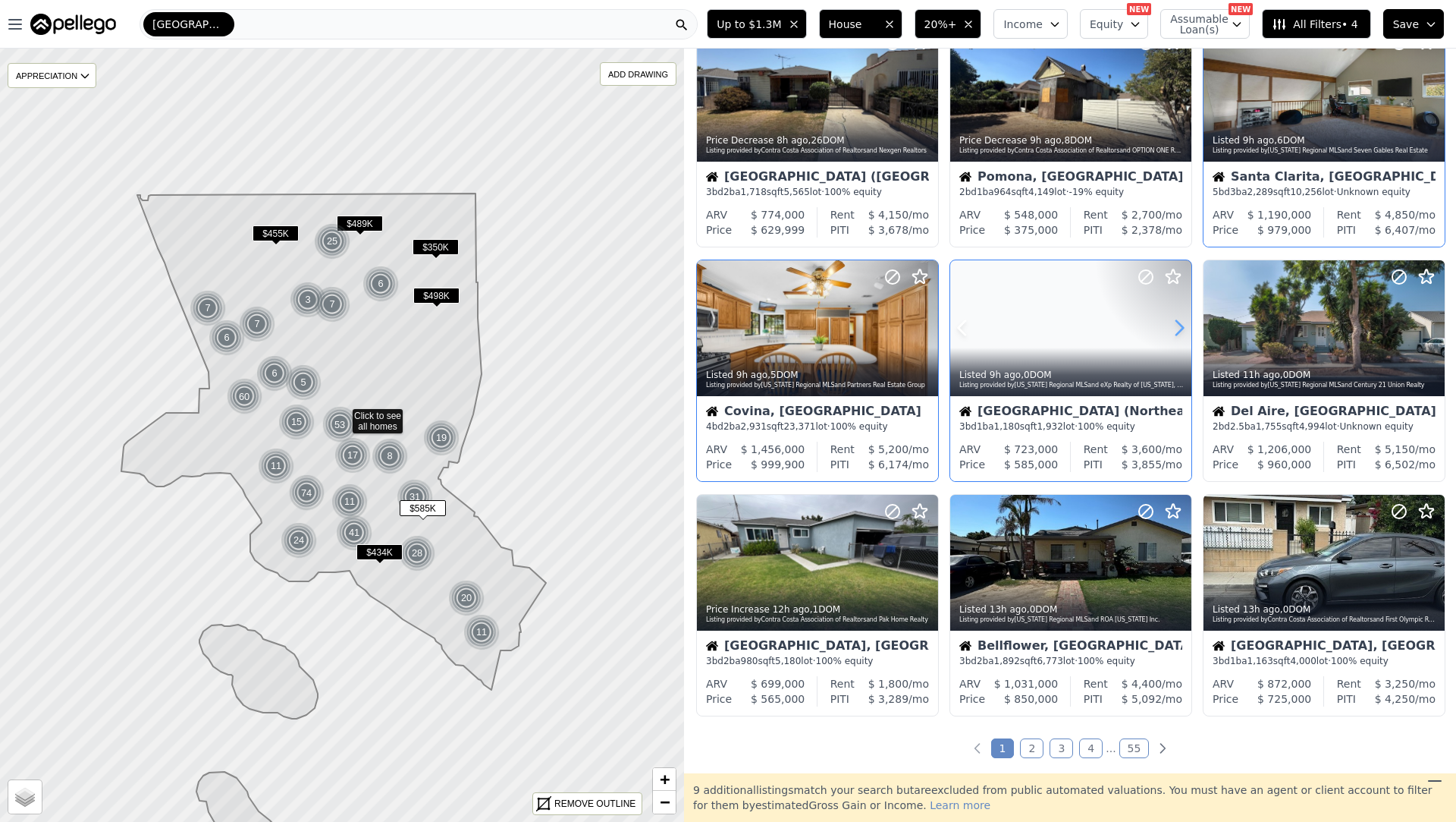
click at [1182, 316] on icon at bounding box center [1179, 328] width 24 height 24
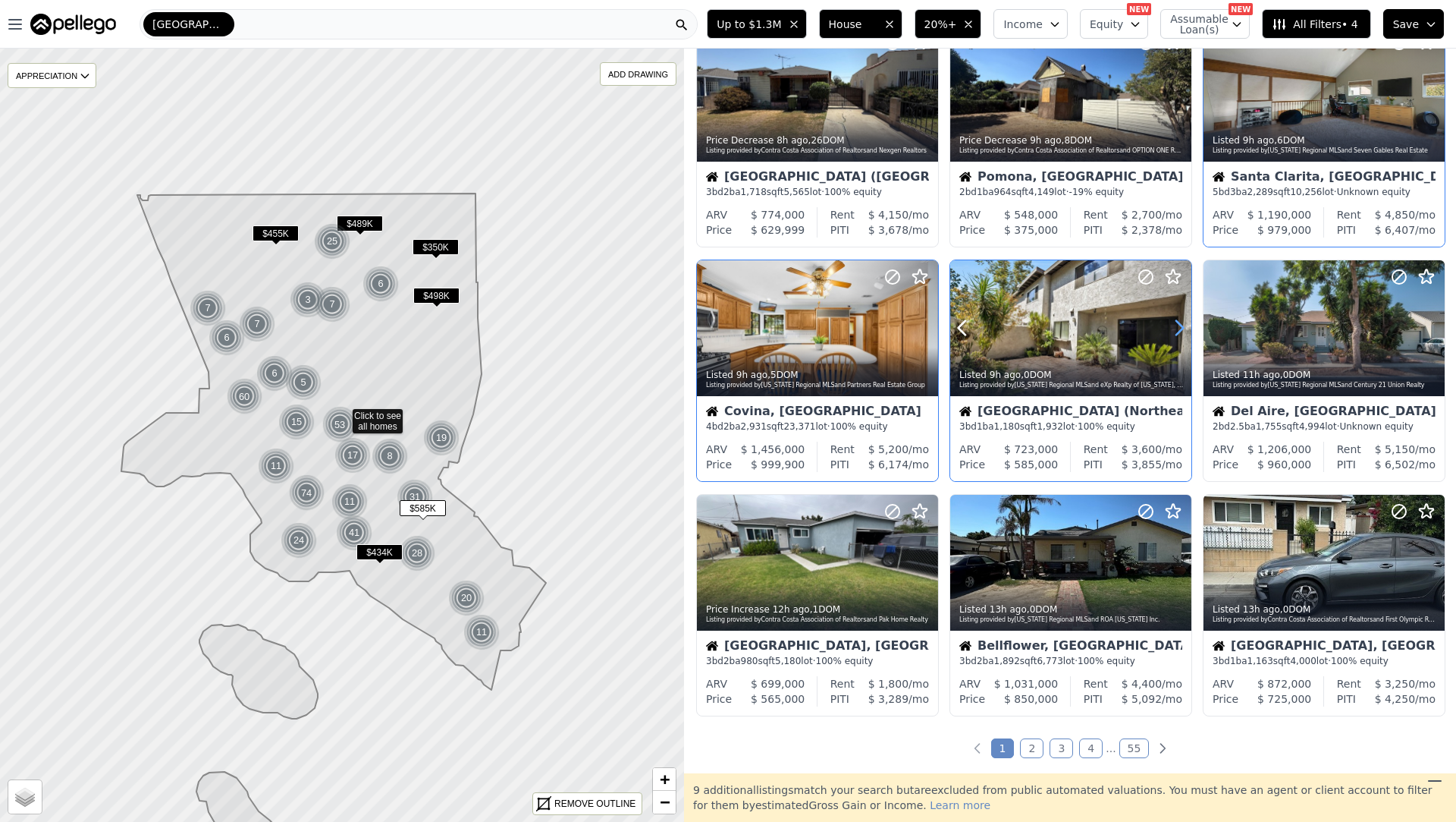
click at [1182, 316] on icon at bounding box center [1179, 328] width 24 height 24
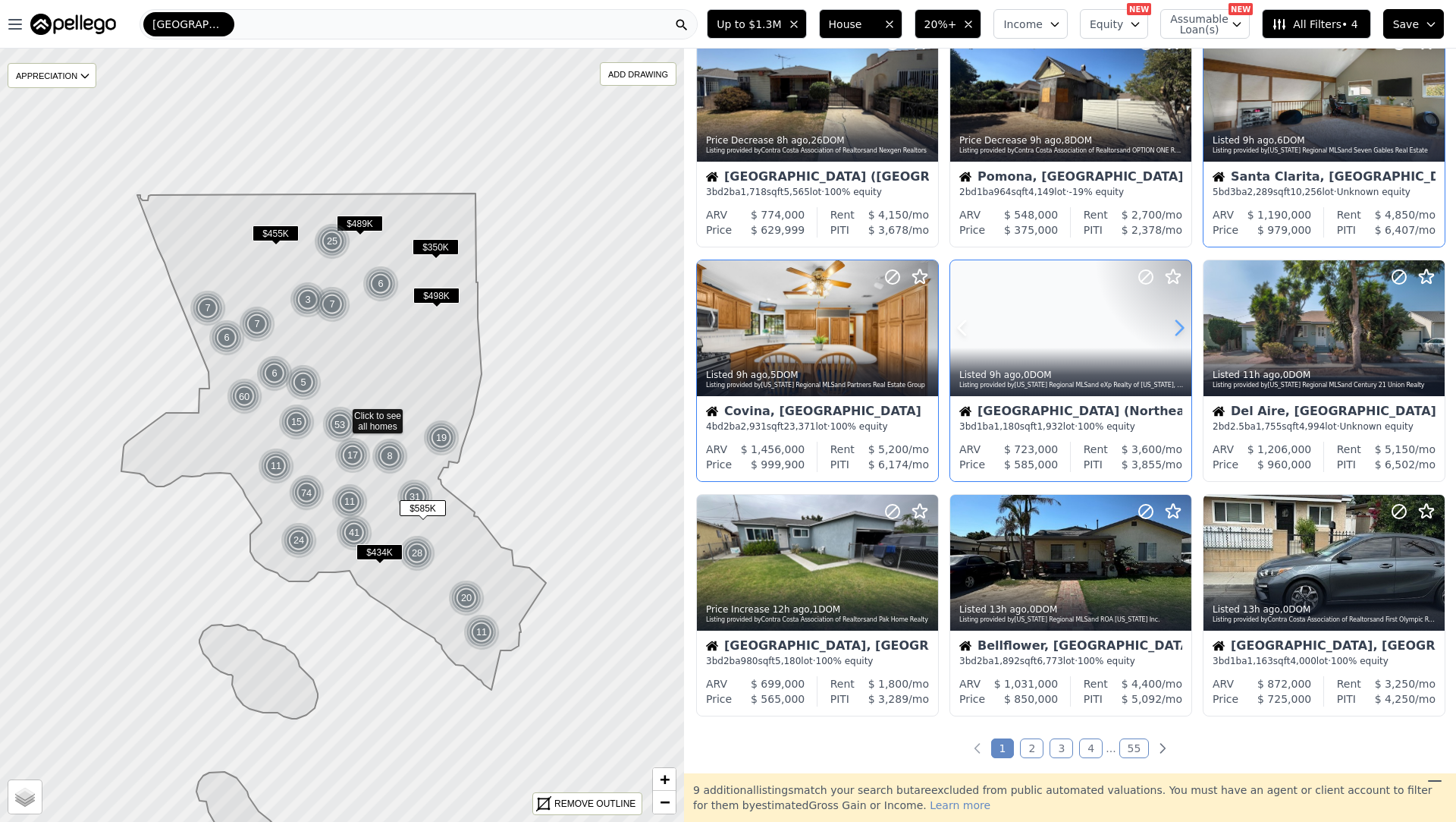
click at [1182, 316] on icon at bounding box center [1179, 328] width 24 height 24
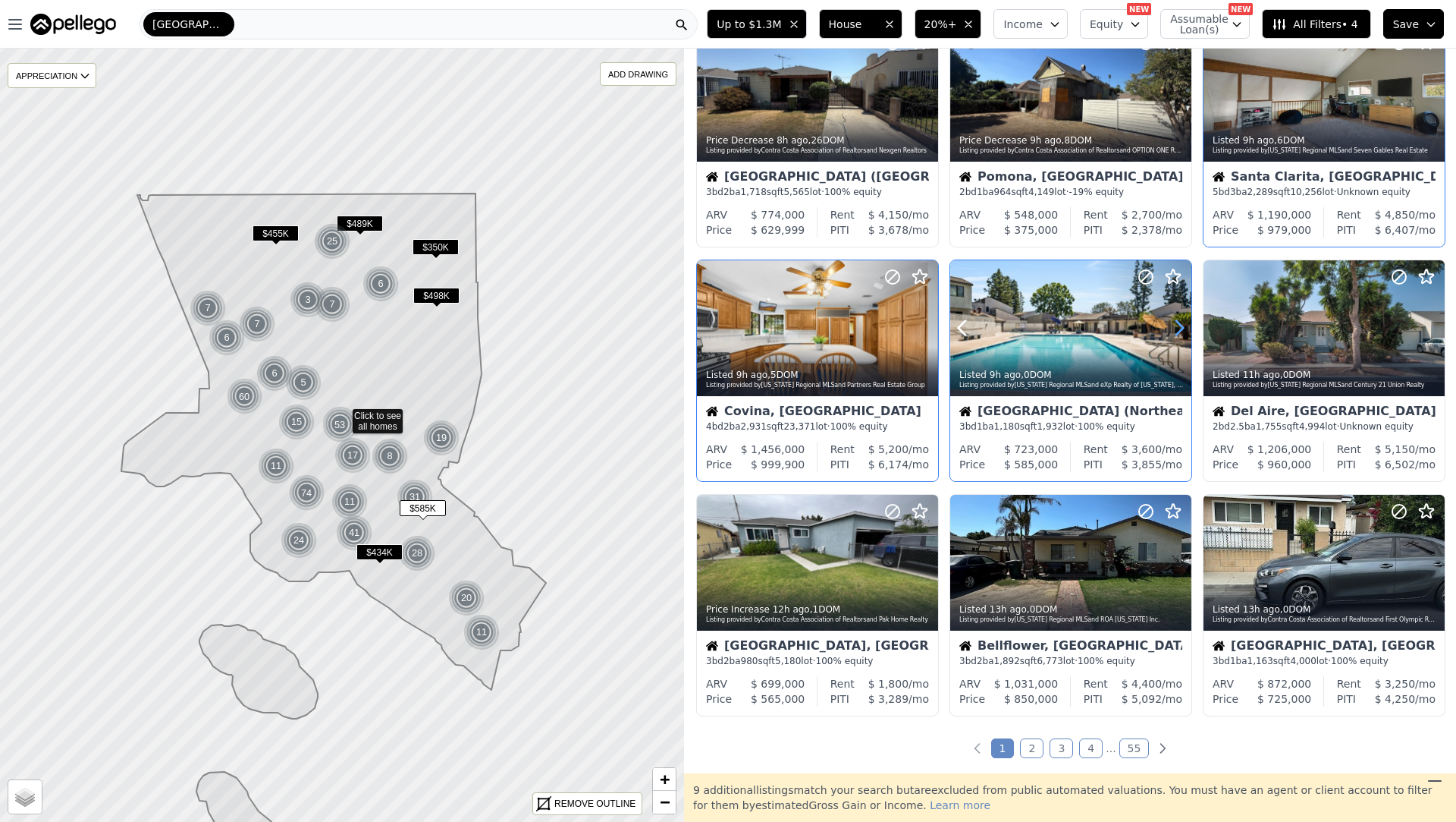
click at [1182, 316] on icon at bounding box center [1179, 328] width 24 height 24
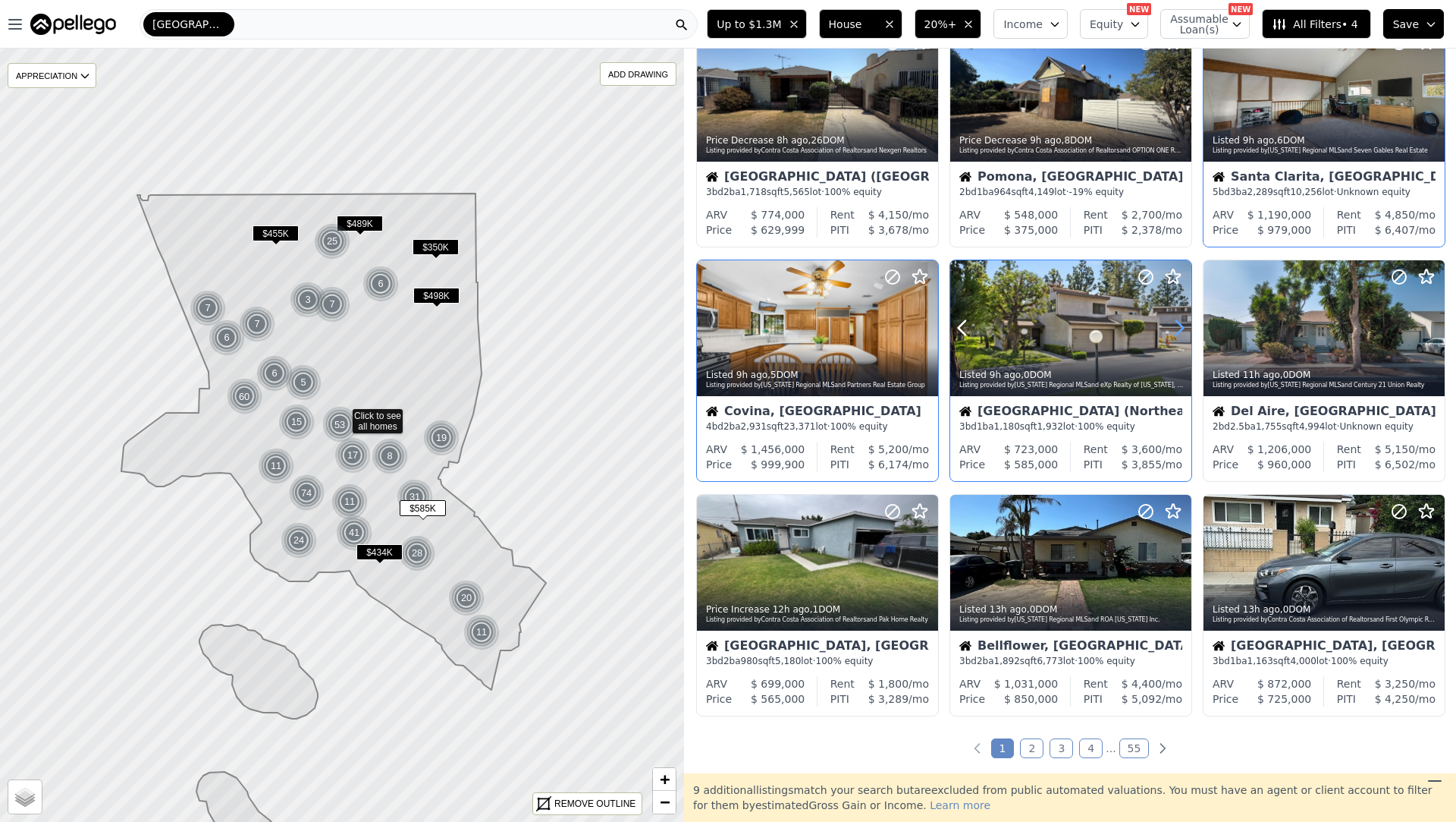
click at [1182, 316] on icon at bounding box center [1179, 328] width 24 height 24
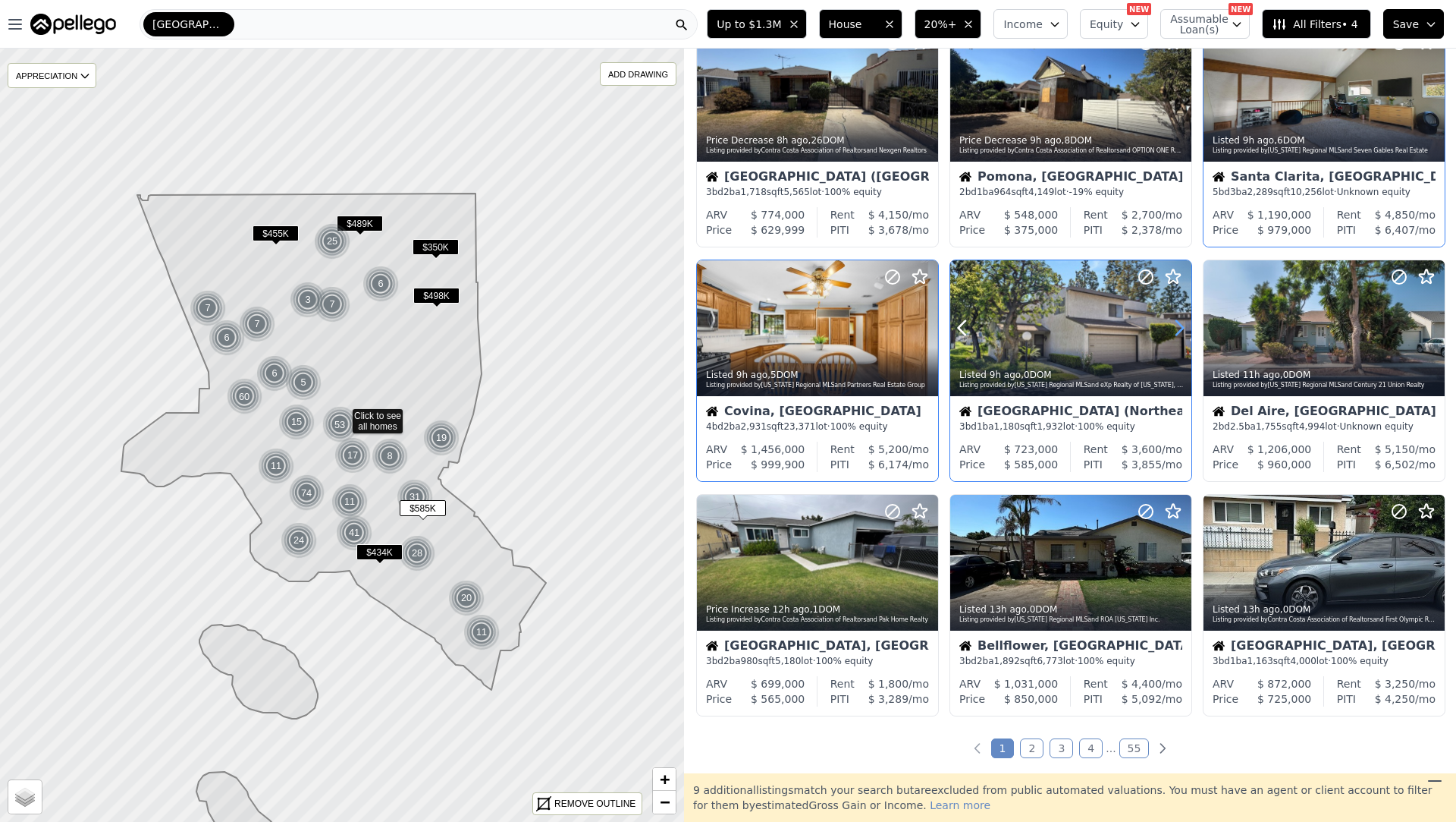
click at [1182, 316] on icon at bounding box center [1179, 328] width 24 height 24
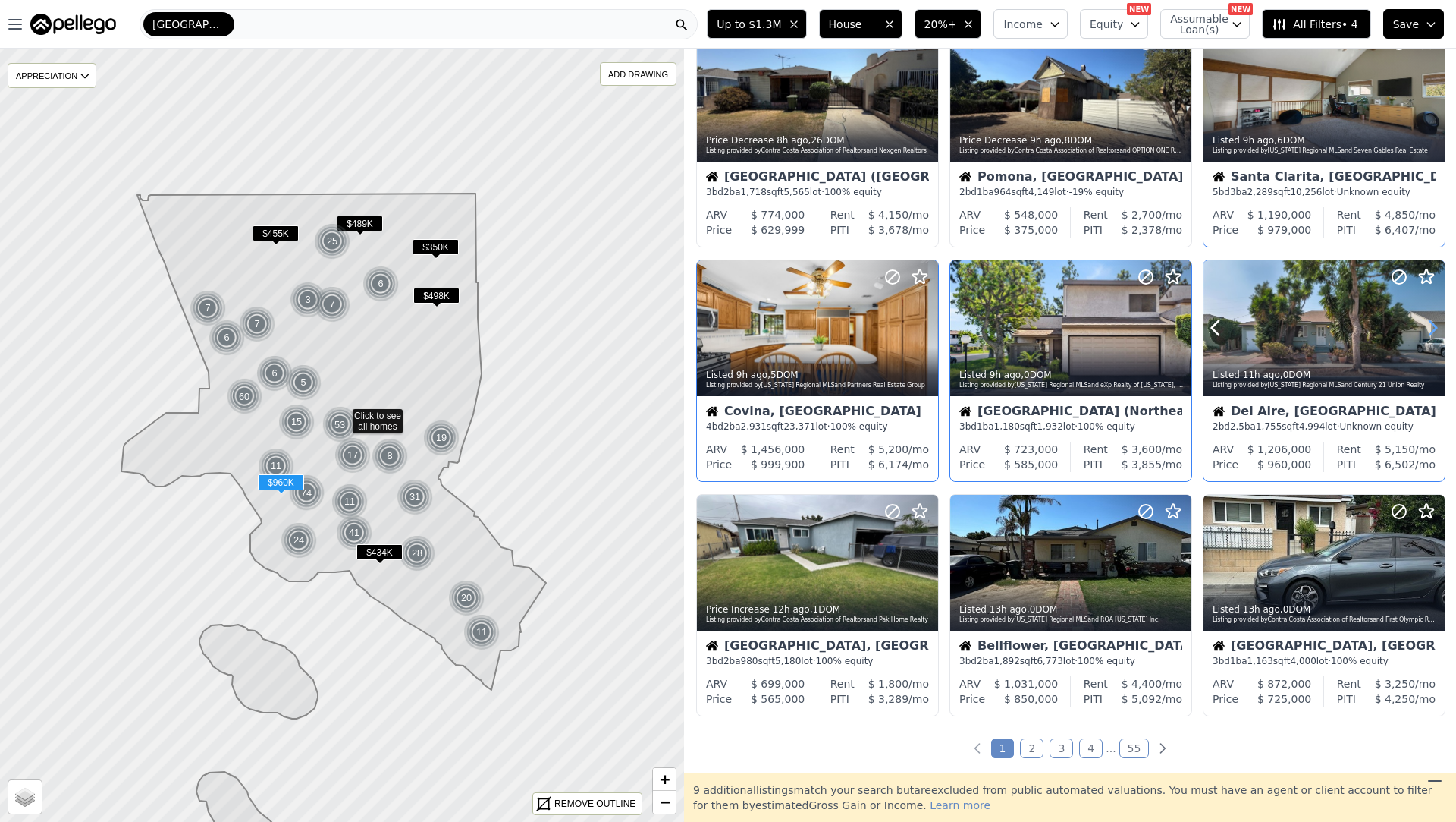
click at [1431, 320] on icon at bounding box center [1433, 328] width 24 height 24
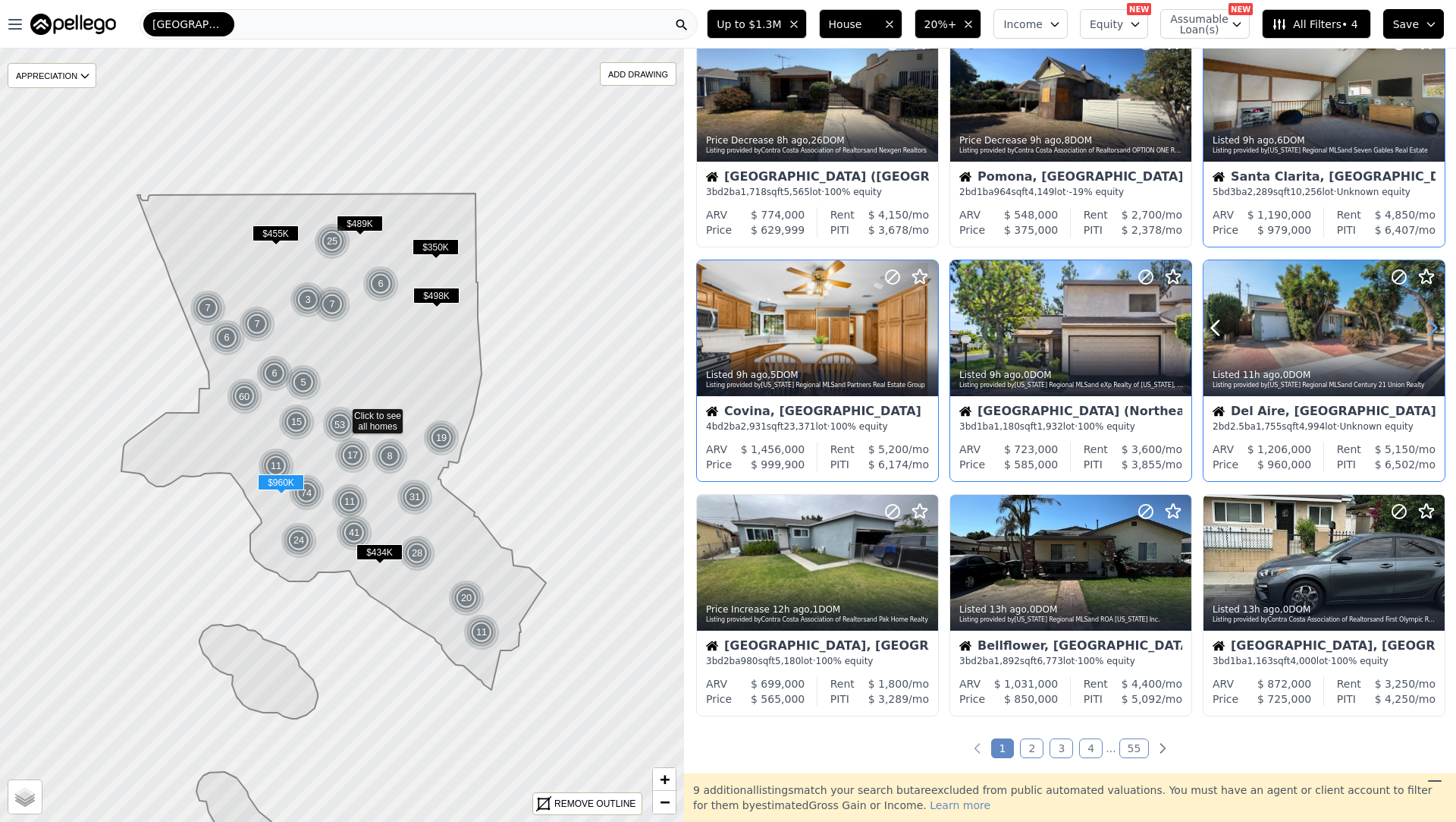
click at [1431, 320] on icon at bounding box center [1433, 328] width 24 height 24
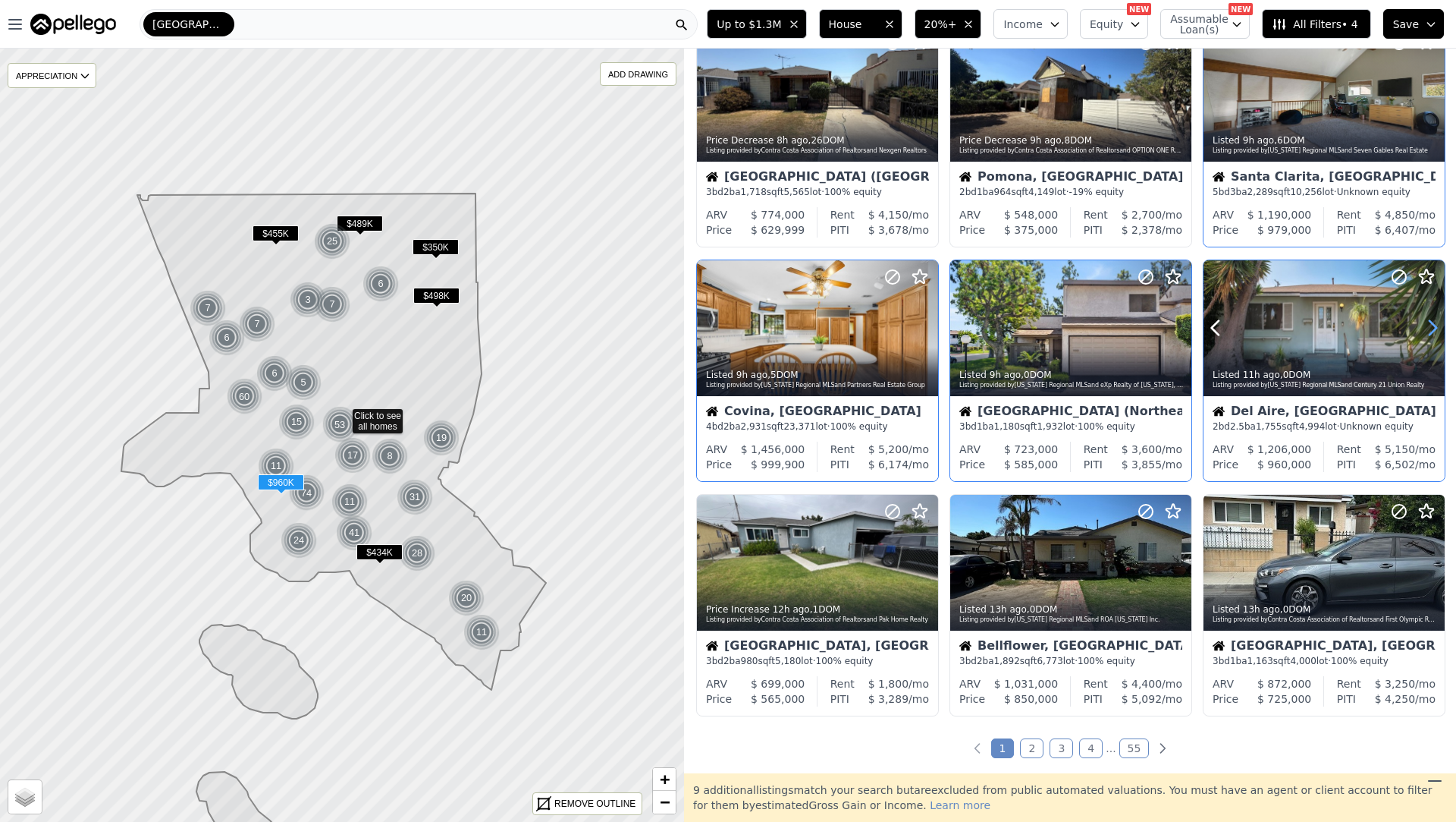
click at [1431, 320] on icon at bounding box center [1433, 328] width 24 height 24
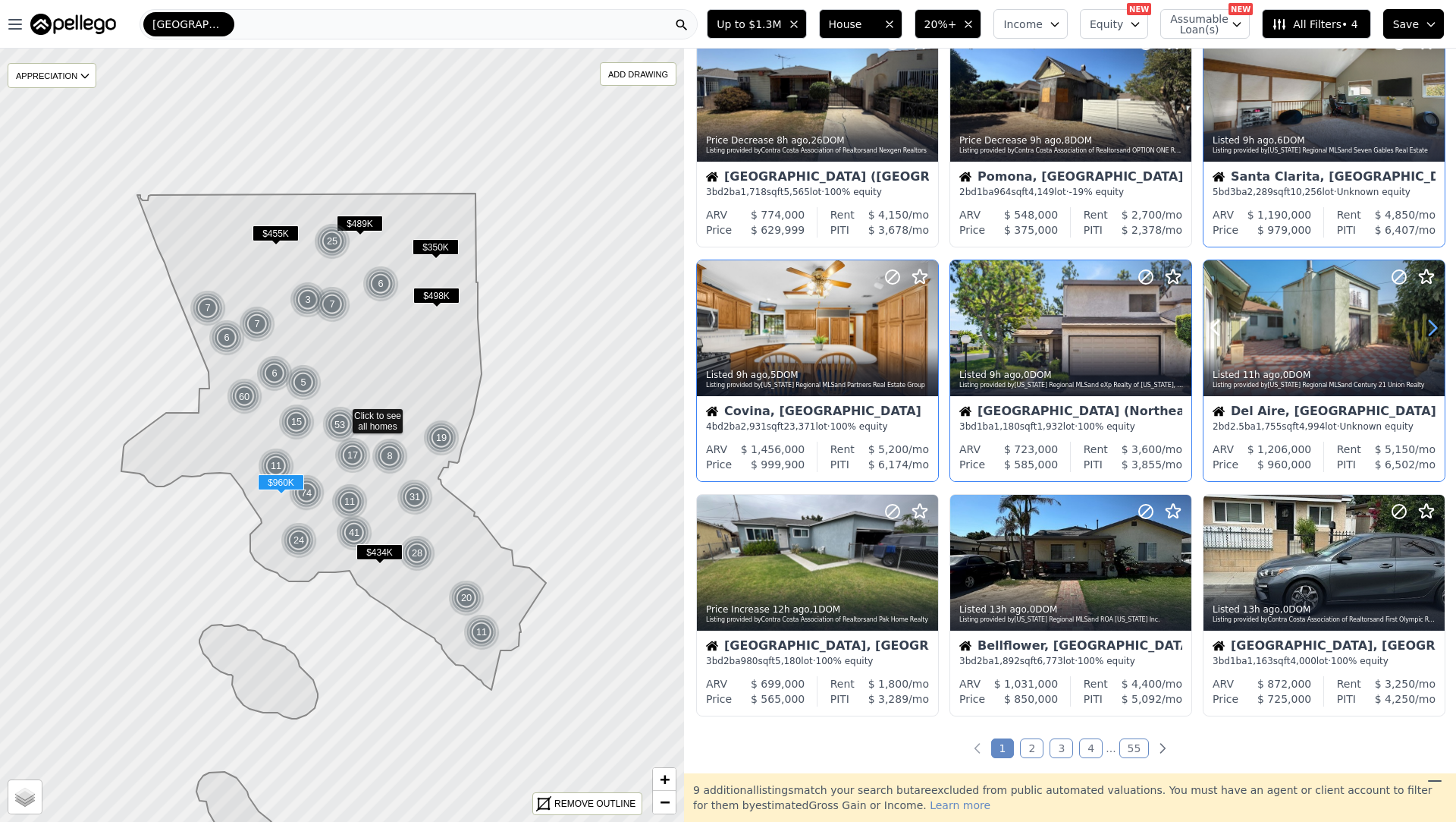
click at [1431, 320] on icon at bounding box center [1433, 328] width 24 height 24
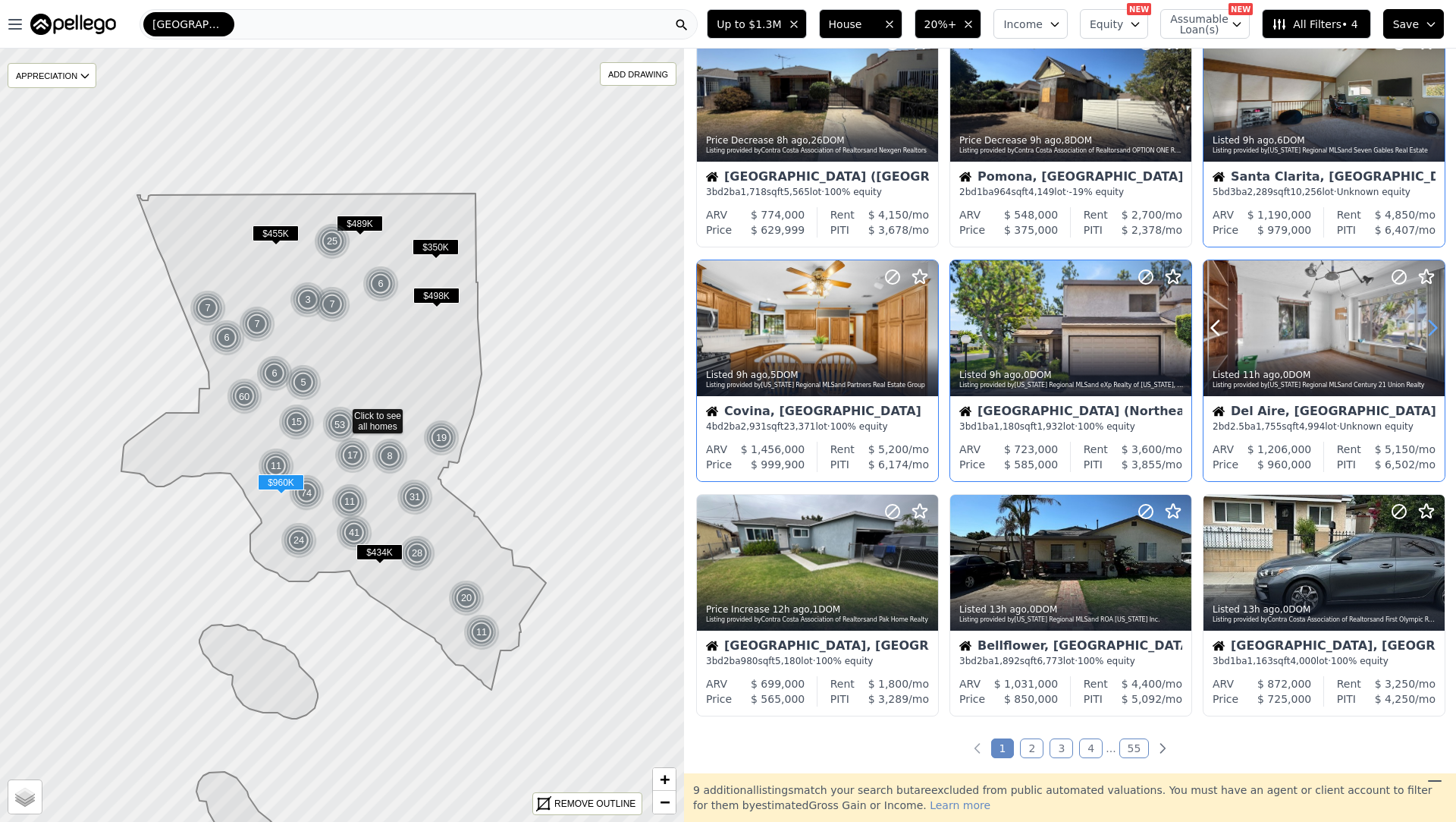
click at [1431, 320] on icon at bounding box center [1433, 328] width 24 height 24
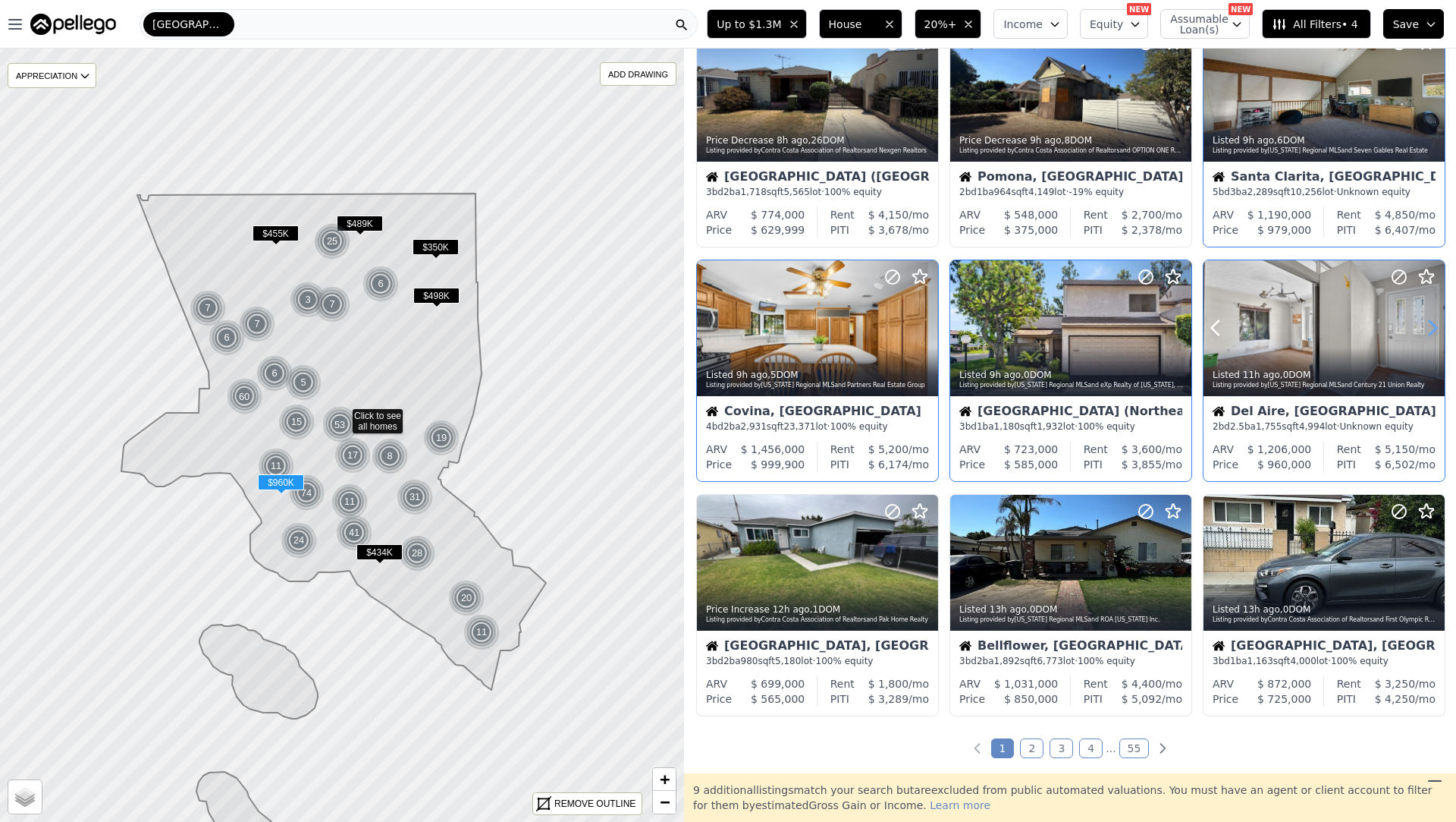
click at [1431, 320] on icon at bounding box center [1433, 328] width 24 height 24
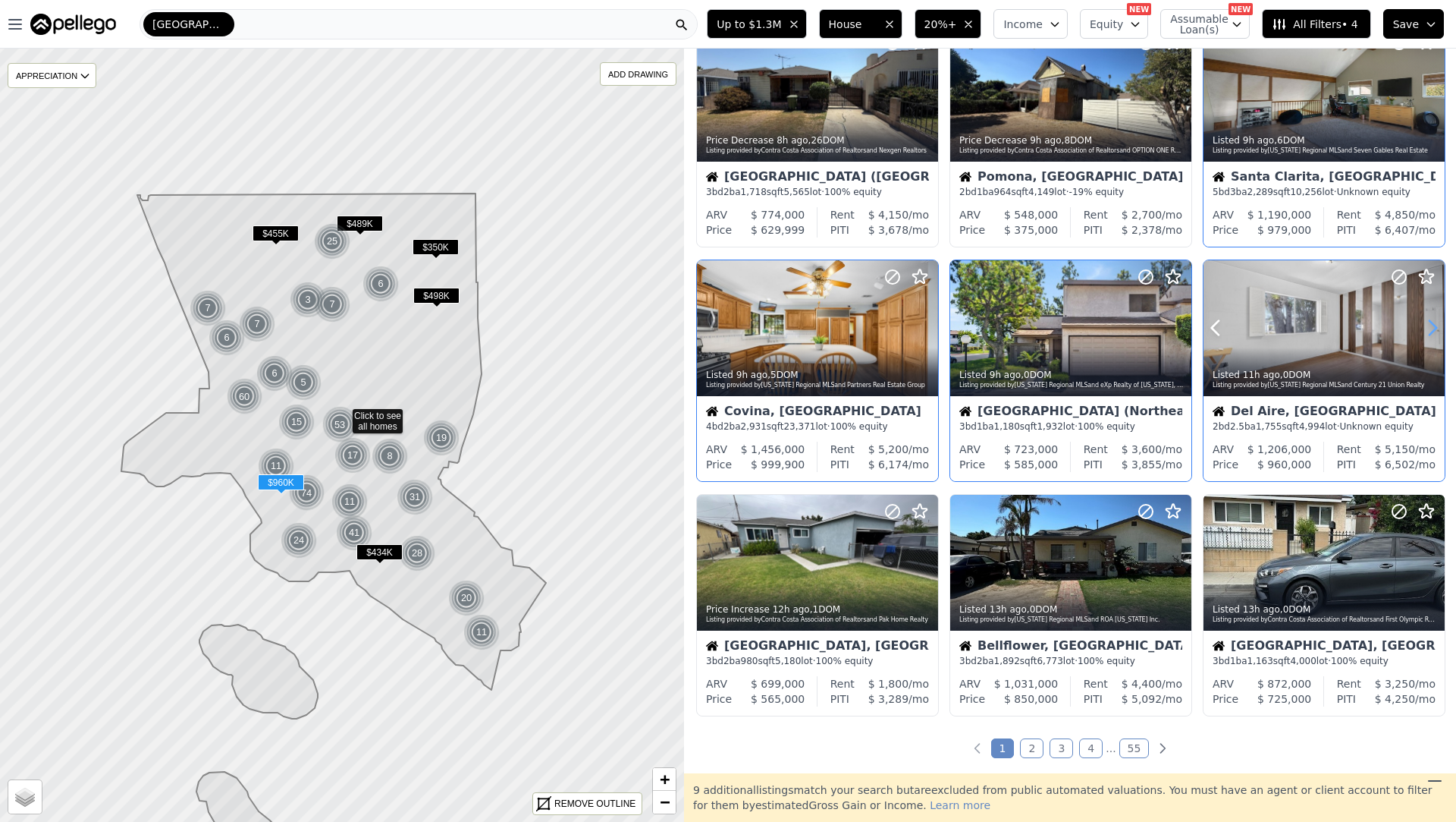
click at [1431, 320] on icon at bounding box center [1433, 328] width 24 height 24
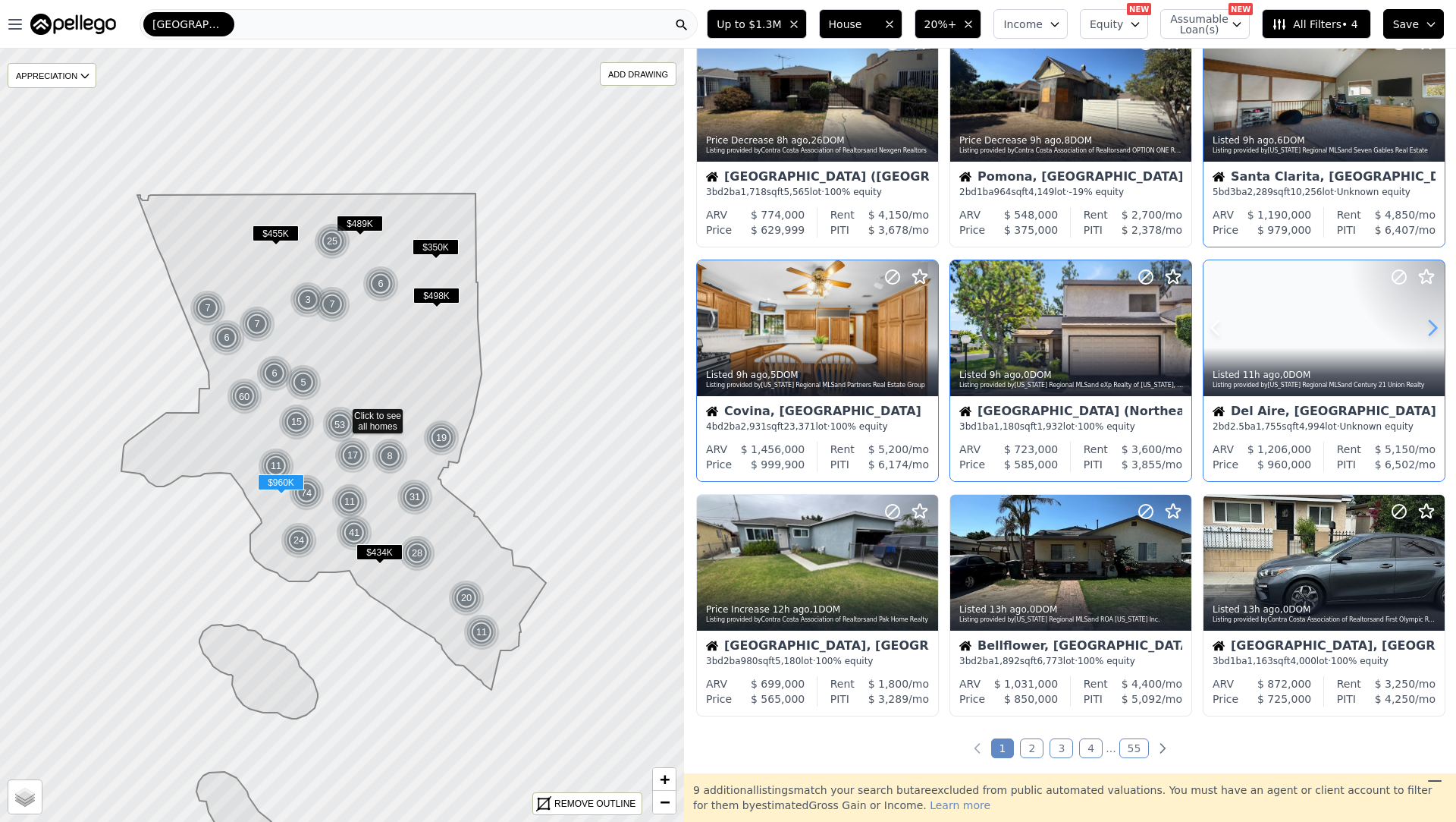
click at [1431, 320] on icon at bounding box center [1433, 328] width 24 height 24
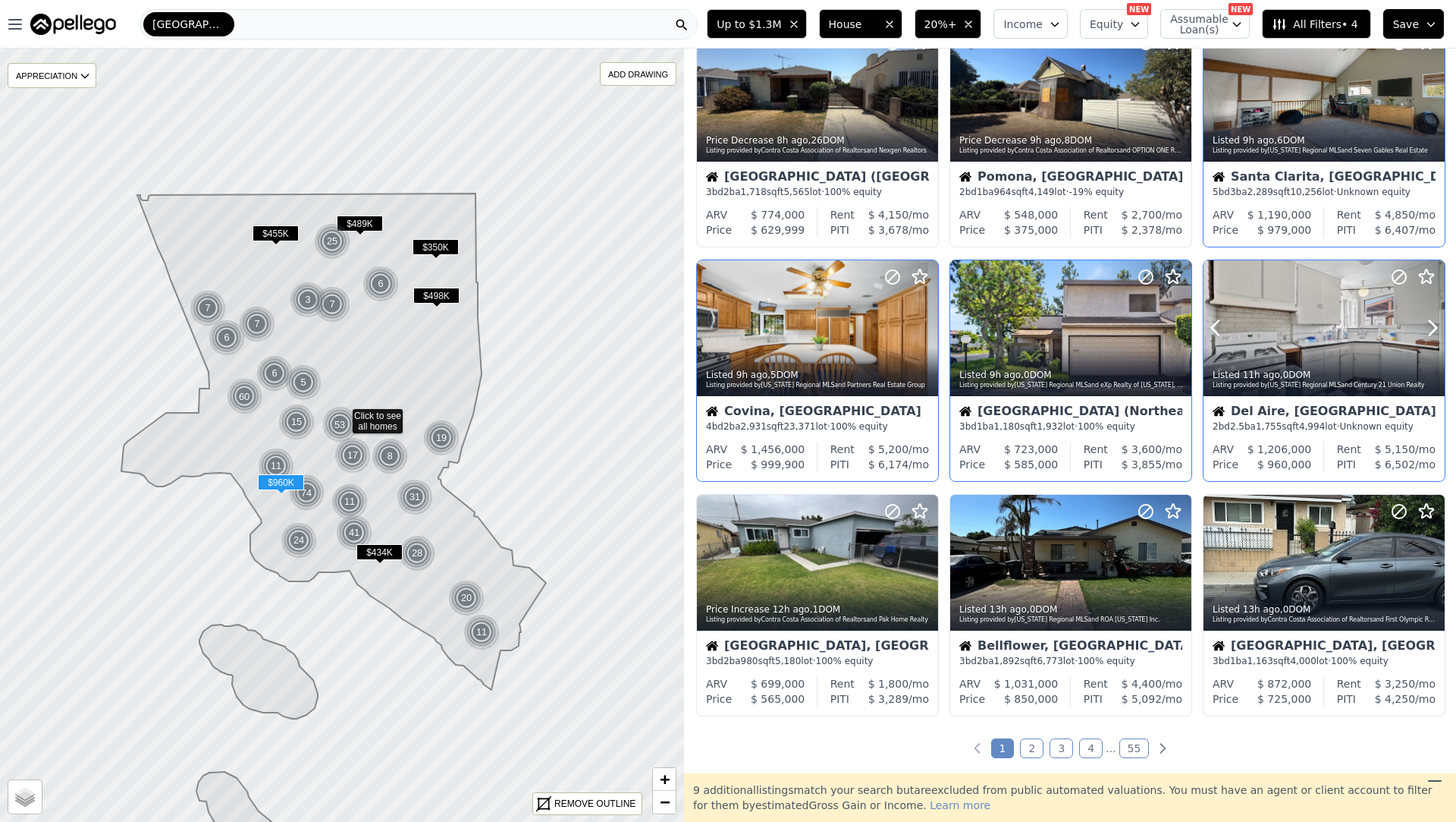
click at [1359, 366] on div "Listed 11h ago , 0 DOM Listing provided by California Regional MLS and Century …" at bounding box center [1323, 377] width 242 height 37
click at [924, 557] on icon at bounding box center [926, 561] width 7 height 14
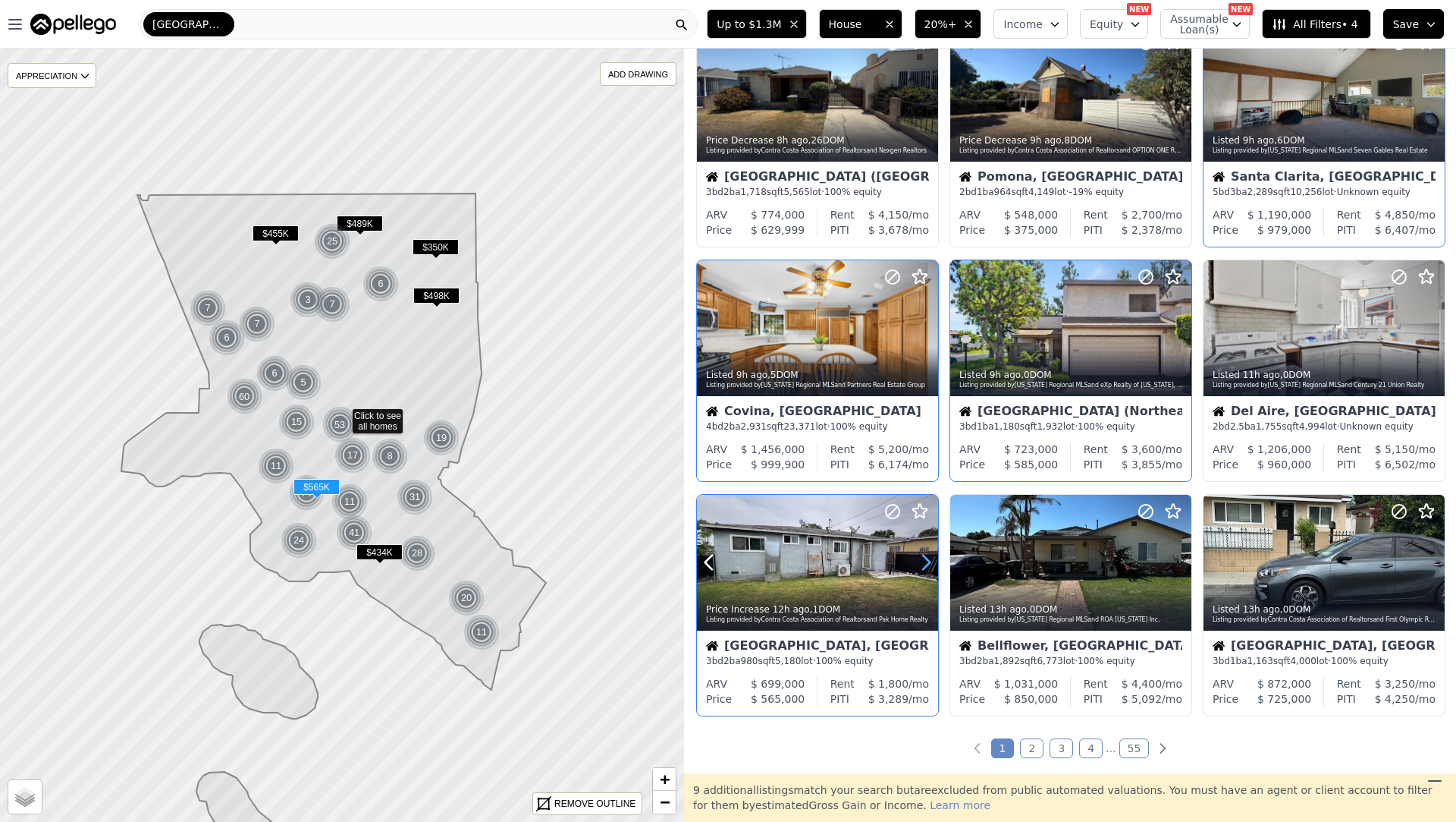
click at [924, 557] on icon at bounding box center [926, 561] width 7 height 14
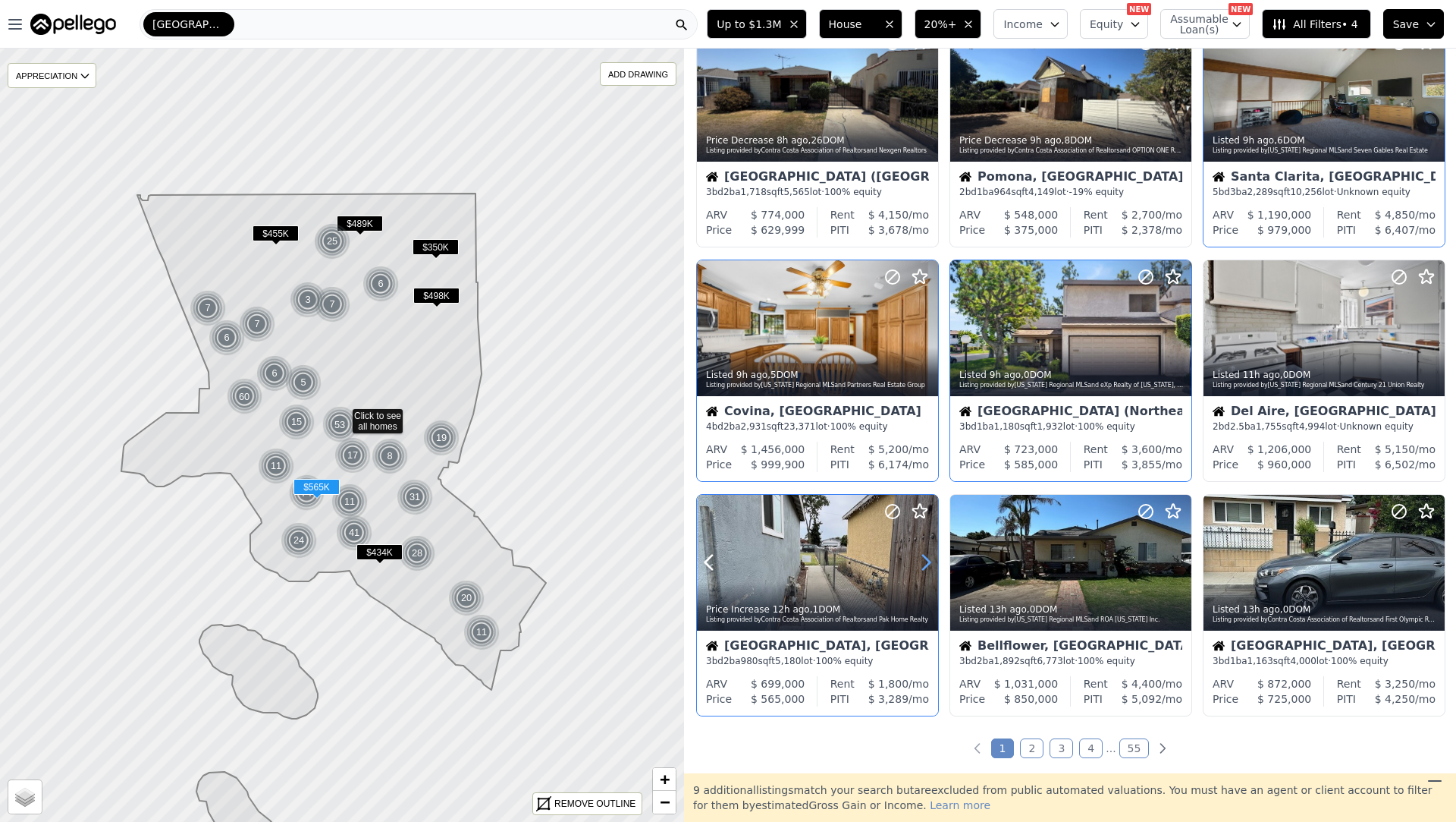
click at [924, 557] on icon at bounding box center [926, 561] width 7 height 14
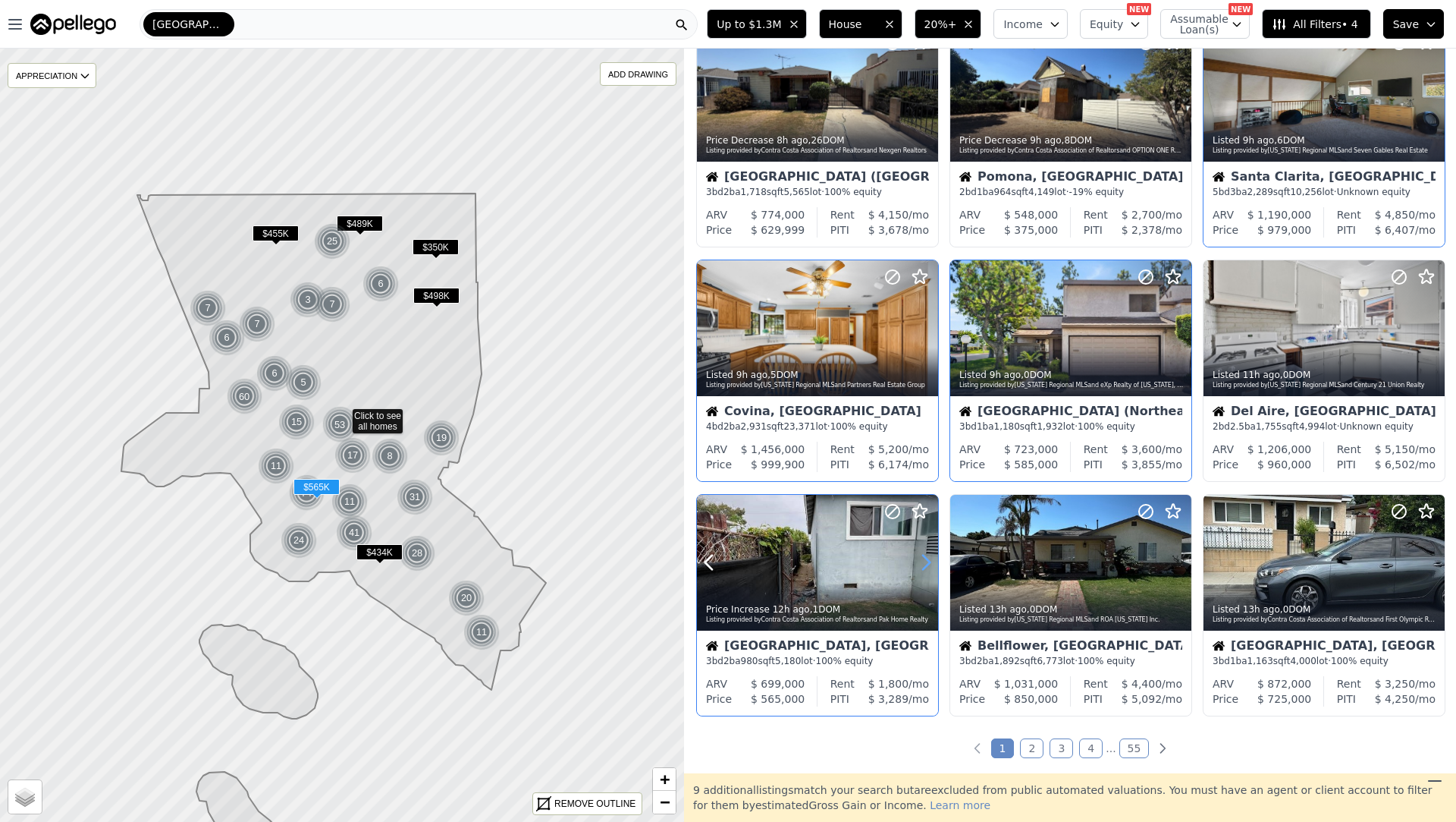
click at [924, 557] on icon at bounding box center [926, 561] width 7 height 14
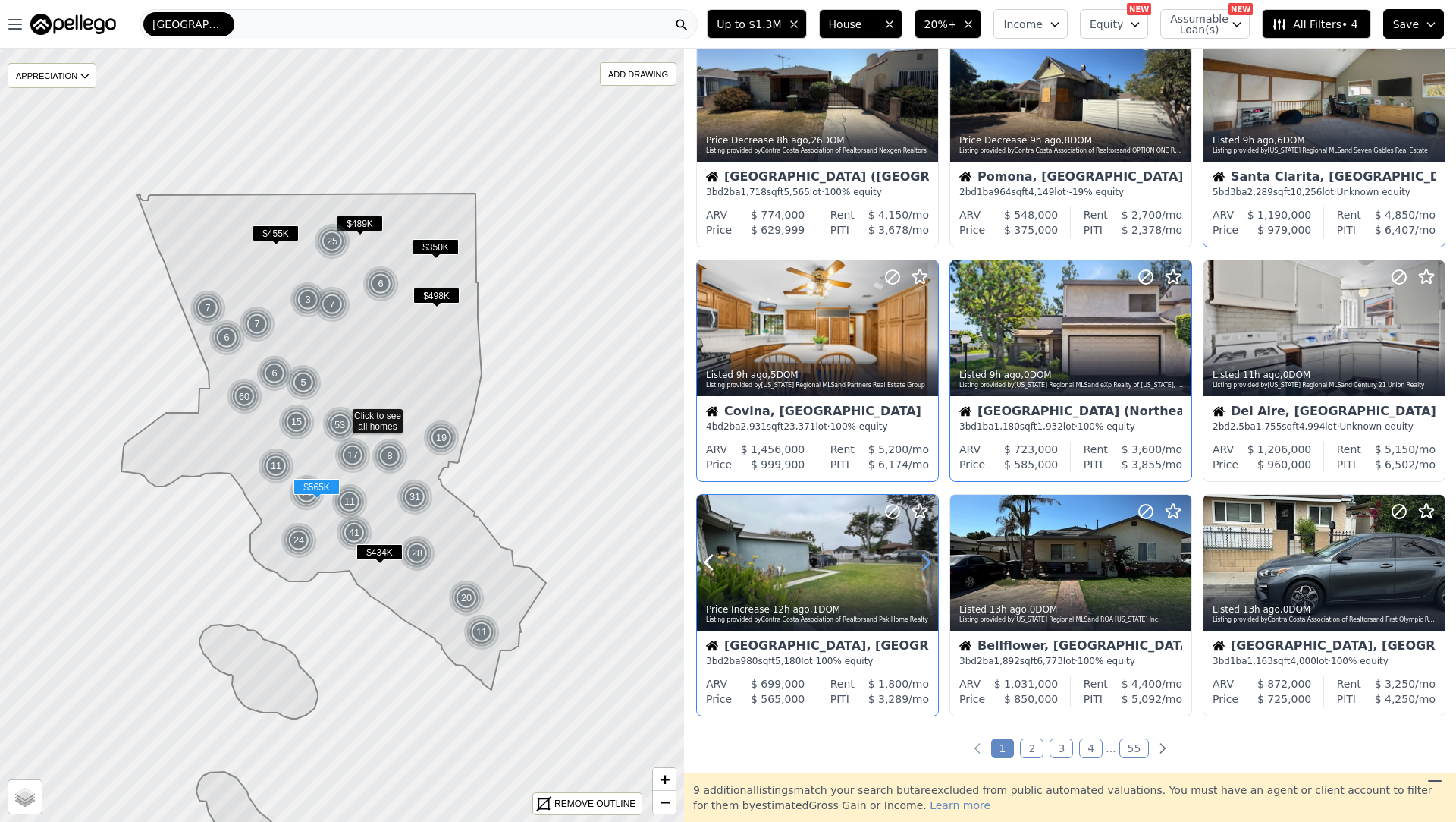
click at [924, 557] on icon at bounding box center [926, 561] width 7 height 14
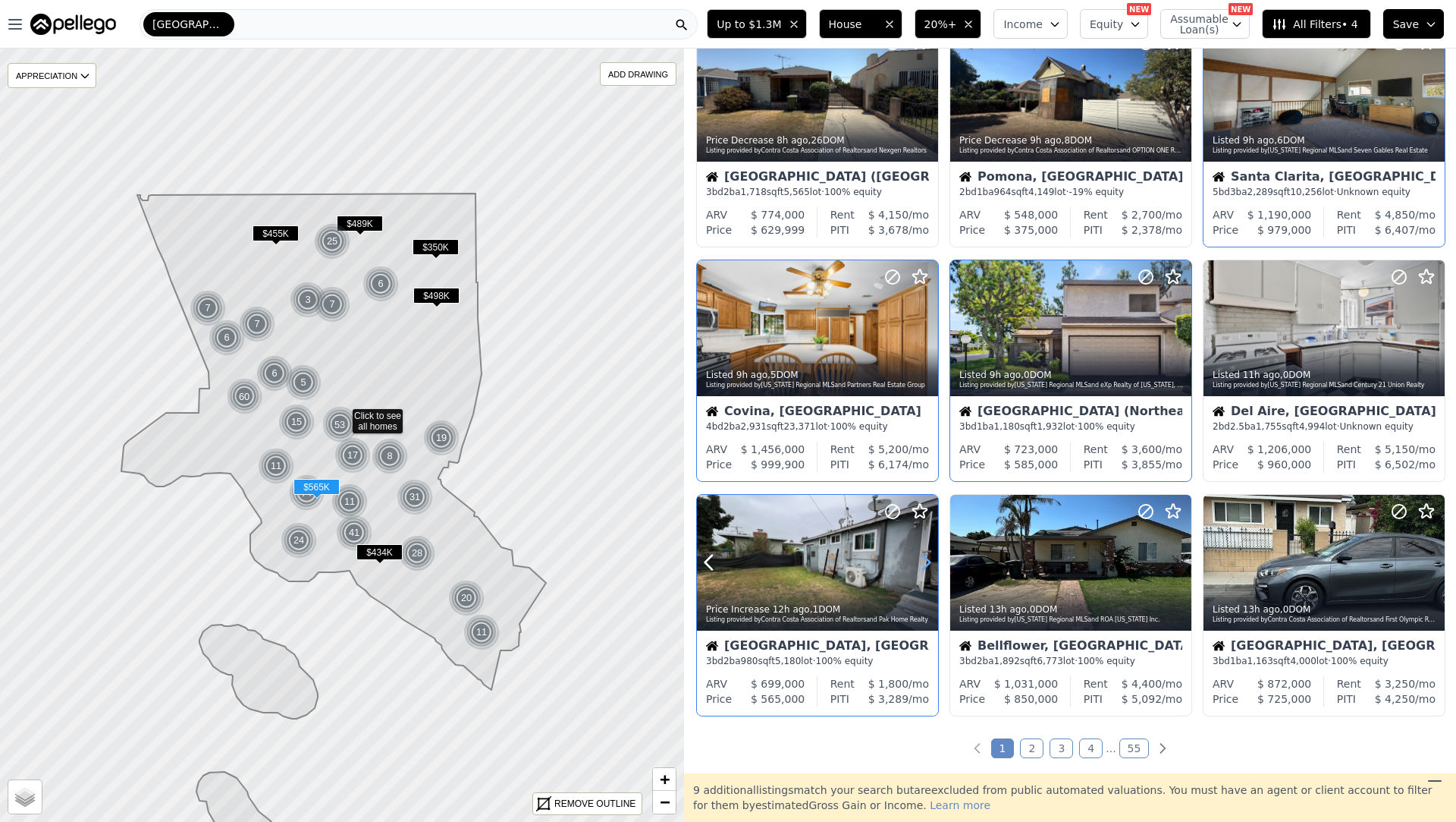
click at [924, 557] on icon at bounding box center [926, 561] width 7 height 14
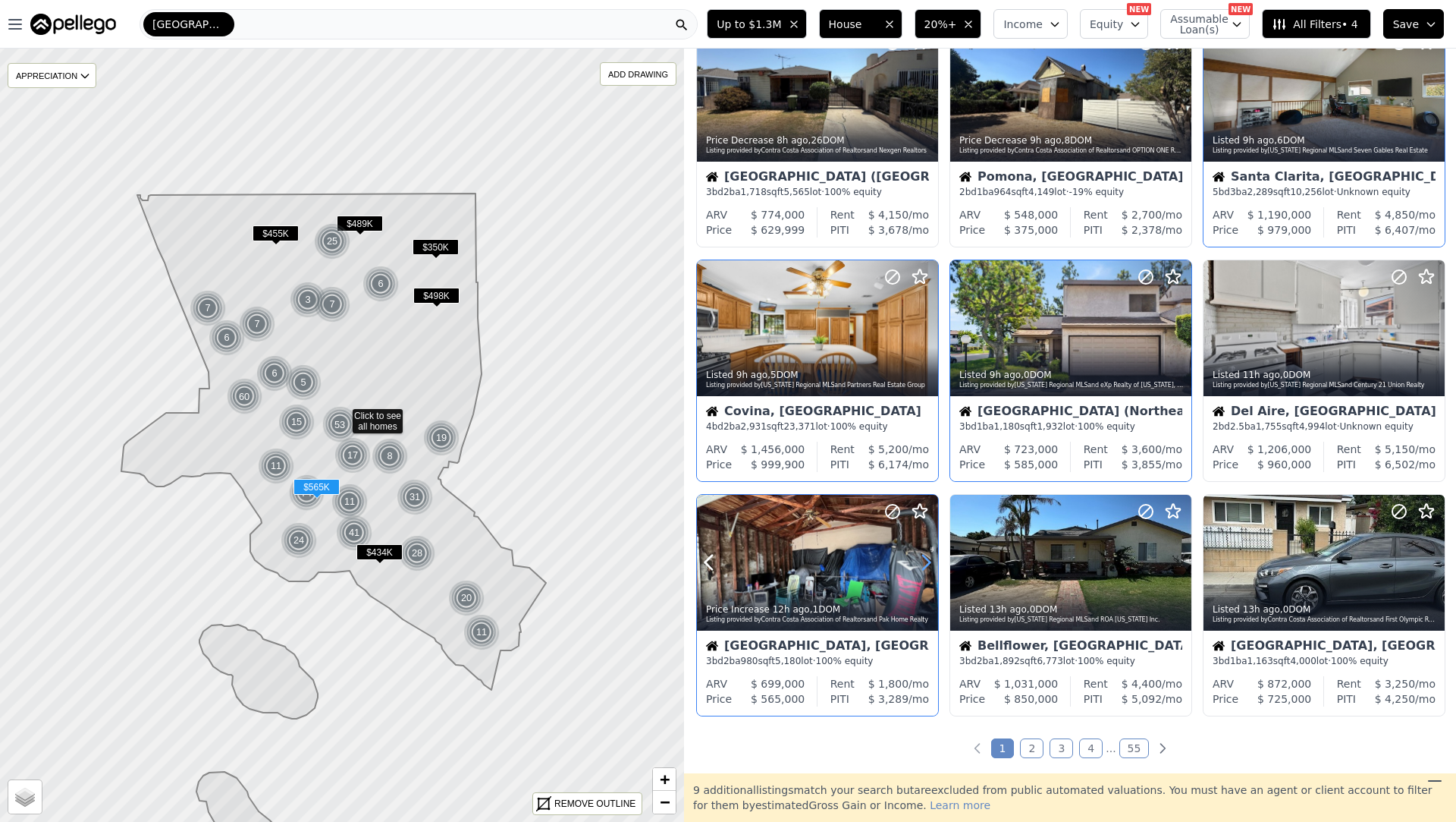
click at [924, 557] on icon at bounding box center [926, 561] width 7 height 14
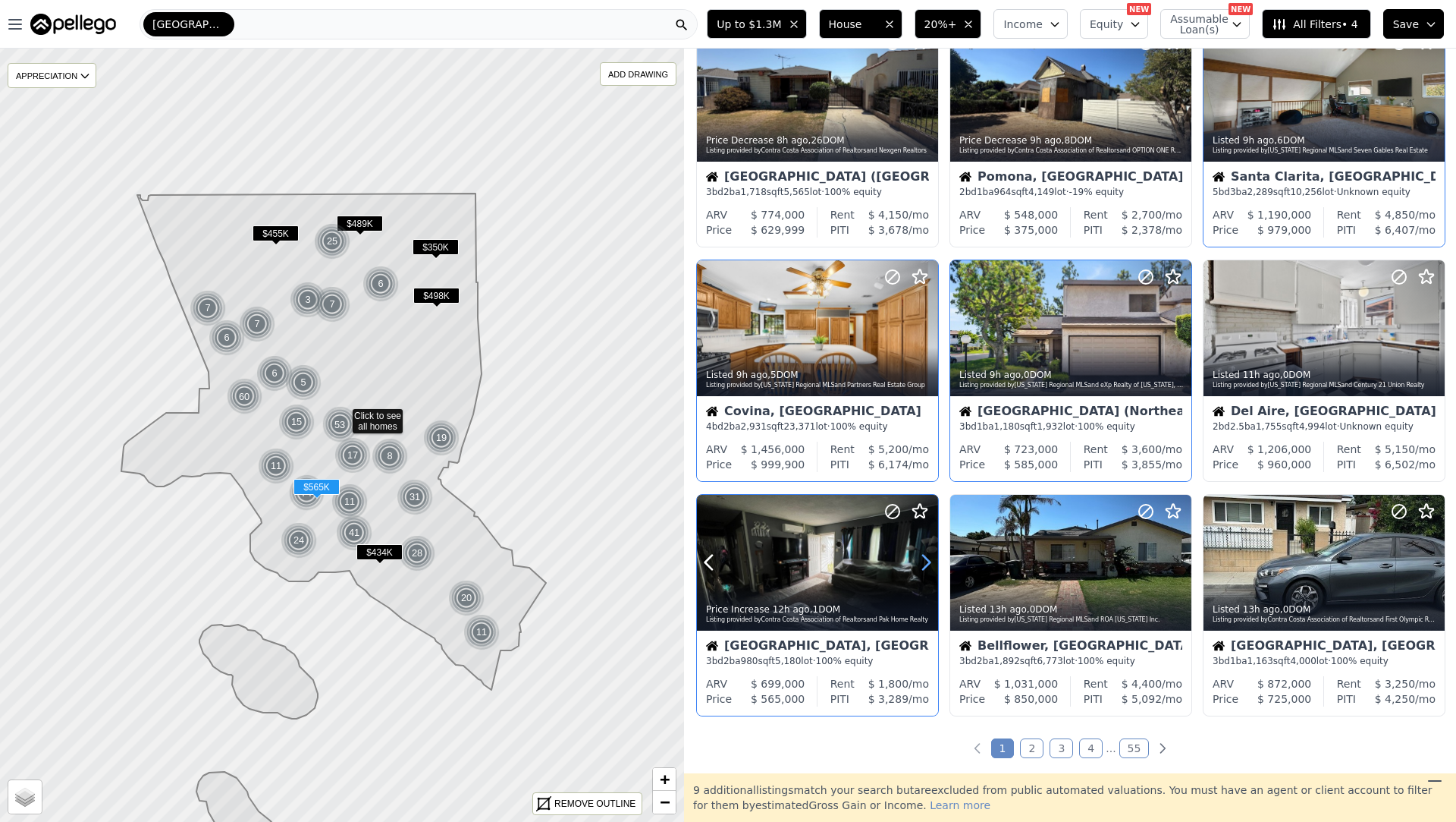
click at [924, 557] on icon at bounding box center [926, 561] width 7 height 14
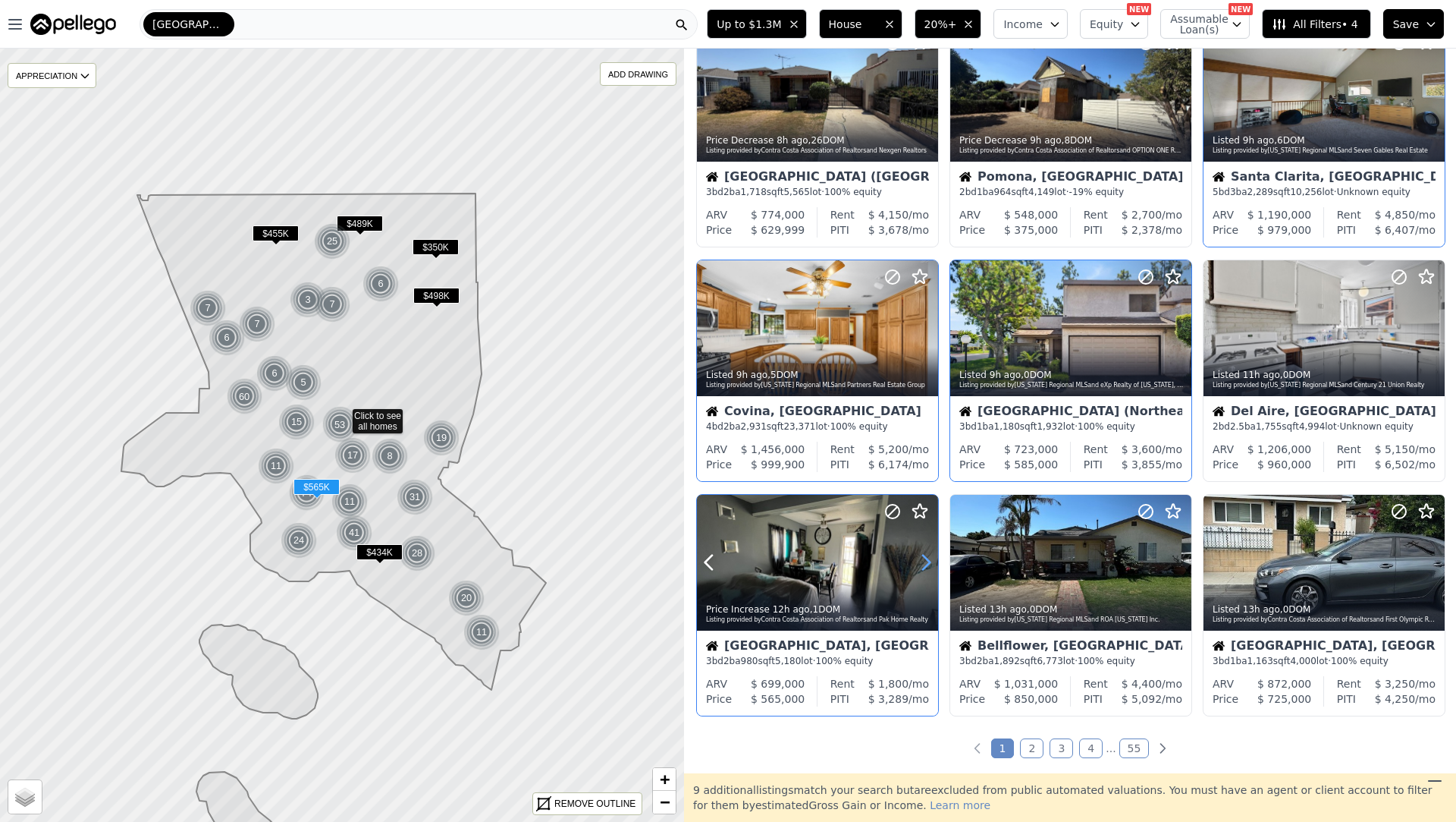
click at [924, 557] on icon at bounding box center [926, 561] width 7 height 14
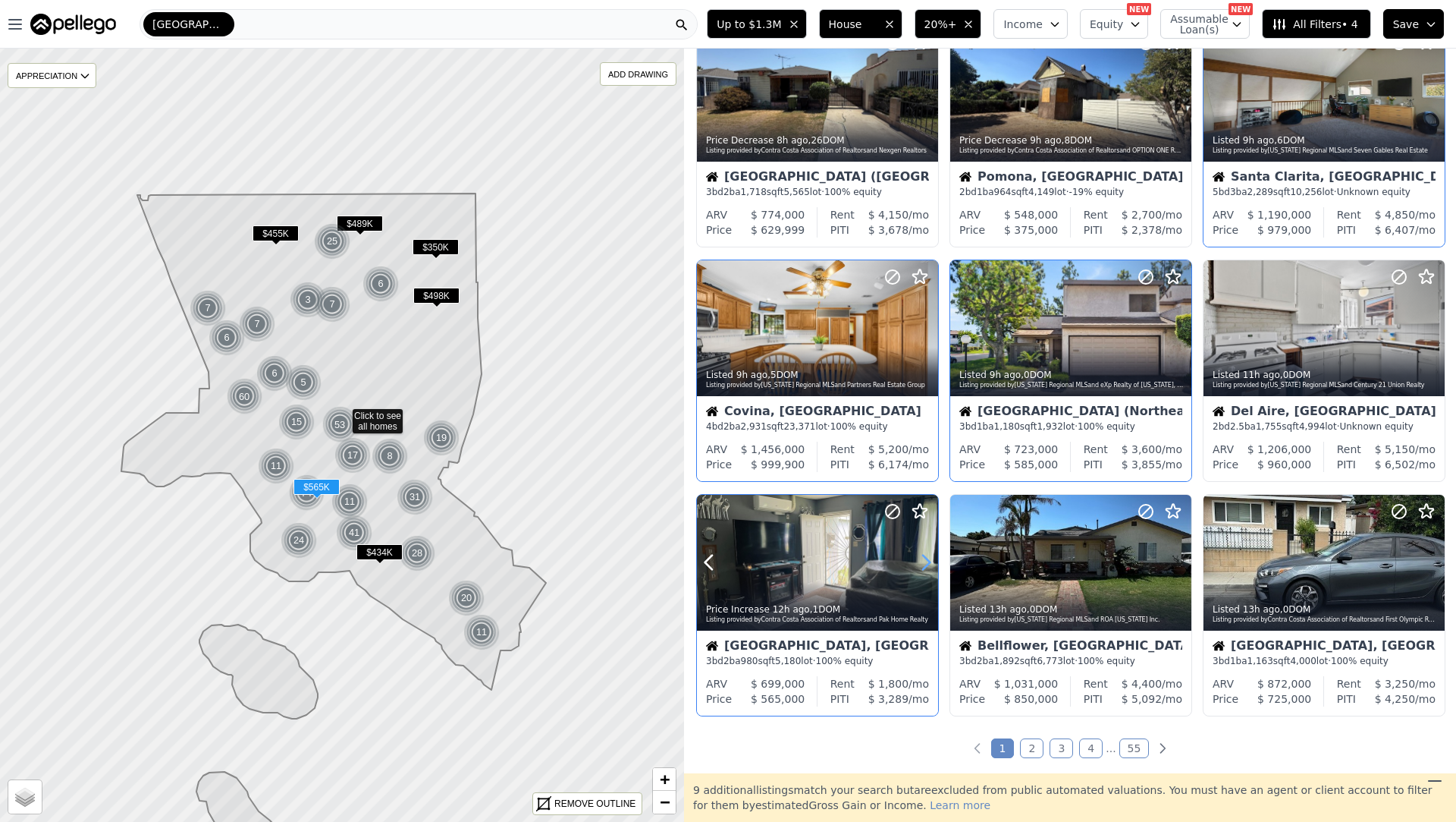
click at [924, 557] on icon at bounding box center [926, 561] width 7 height 14
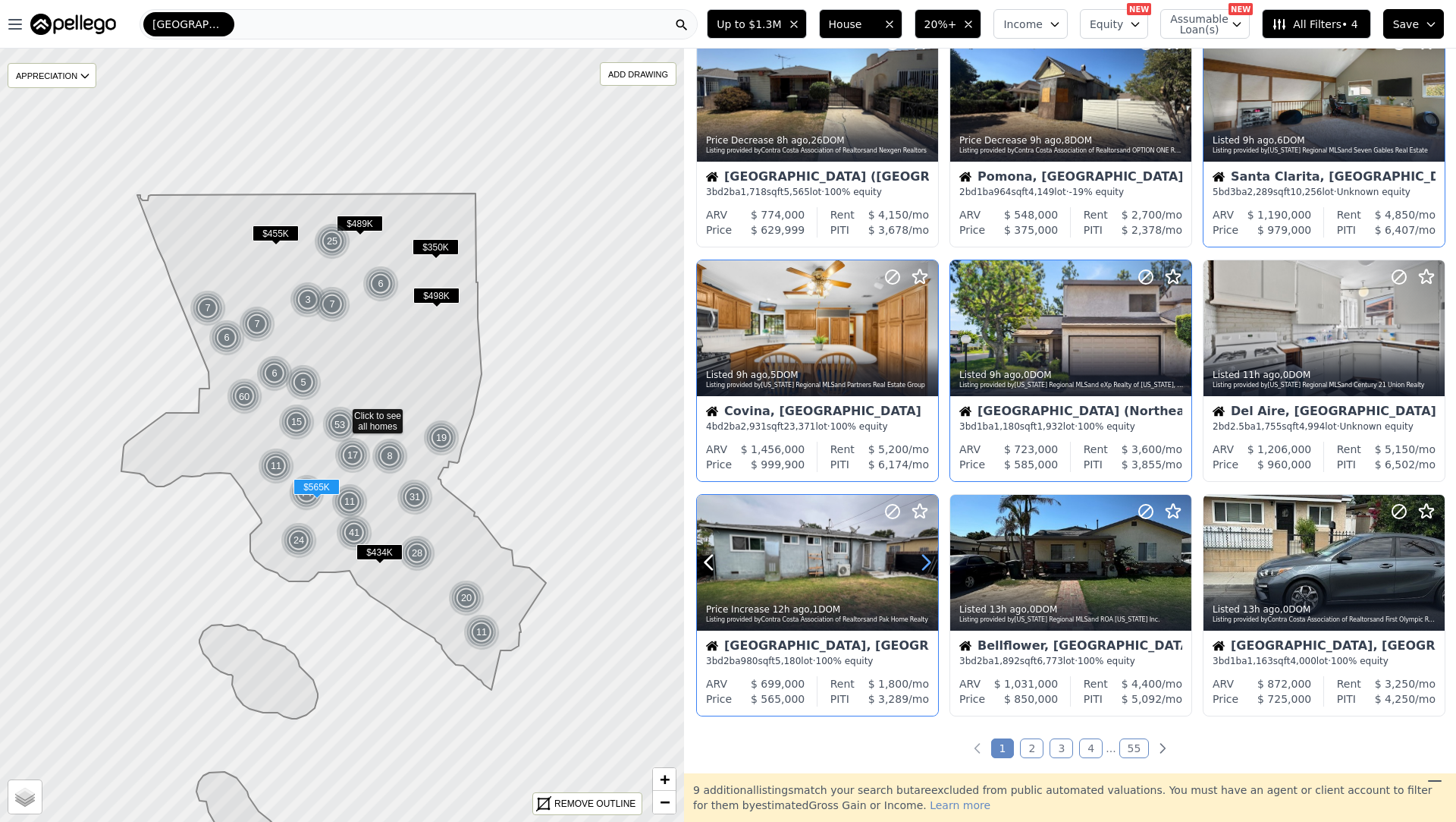
click at [924, 557] on icon at bounding box center [926, 561] width 7 height 14
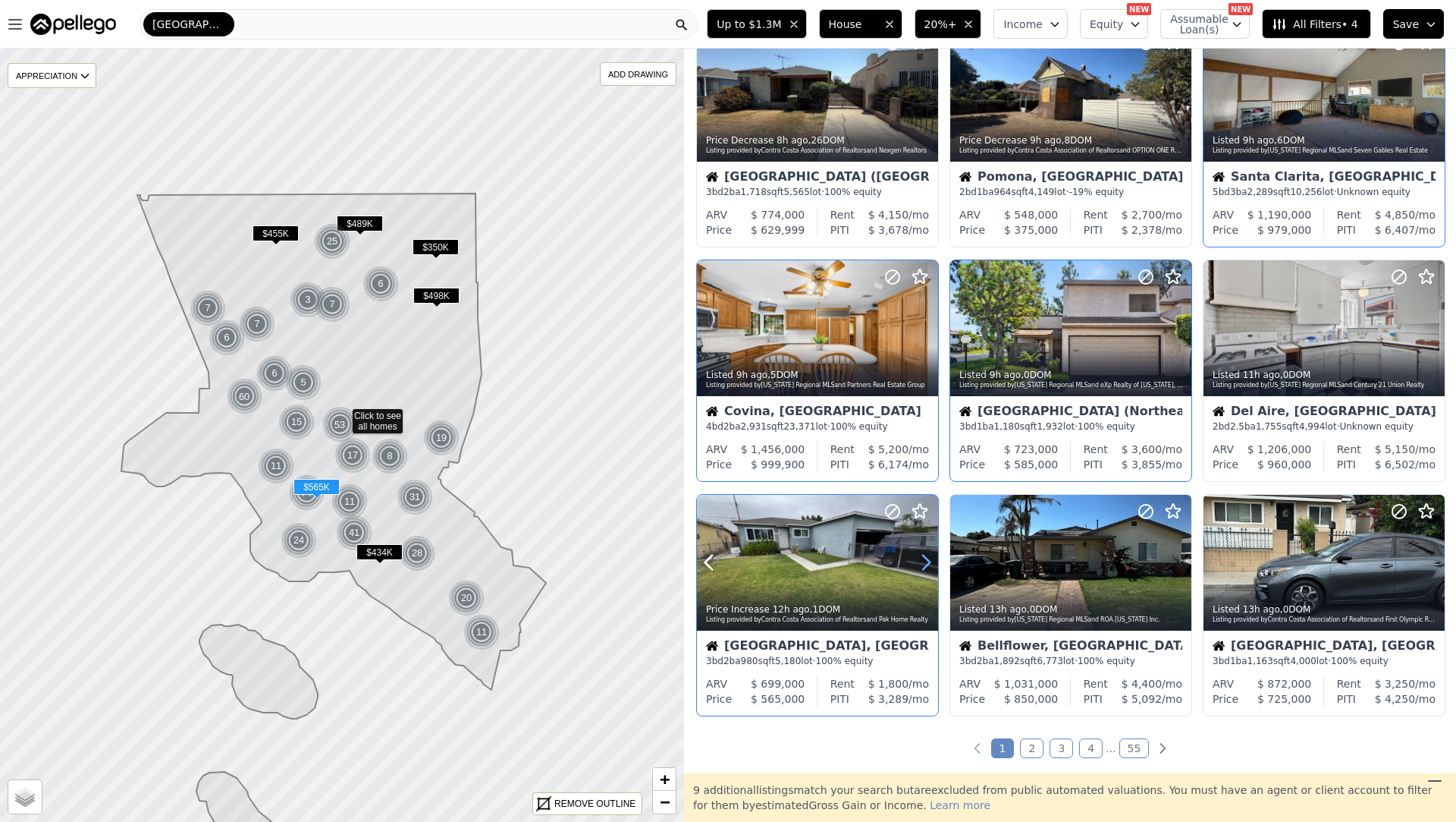
click at [924, 557] on icon at bounding box center [926, 561] width 7 height 14
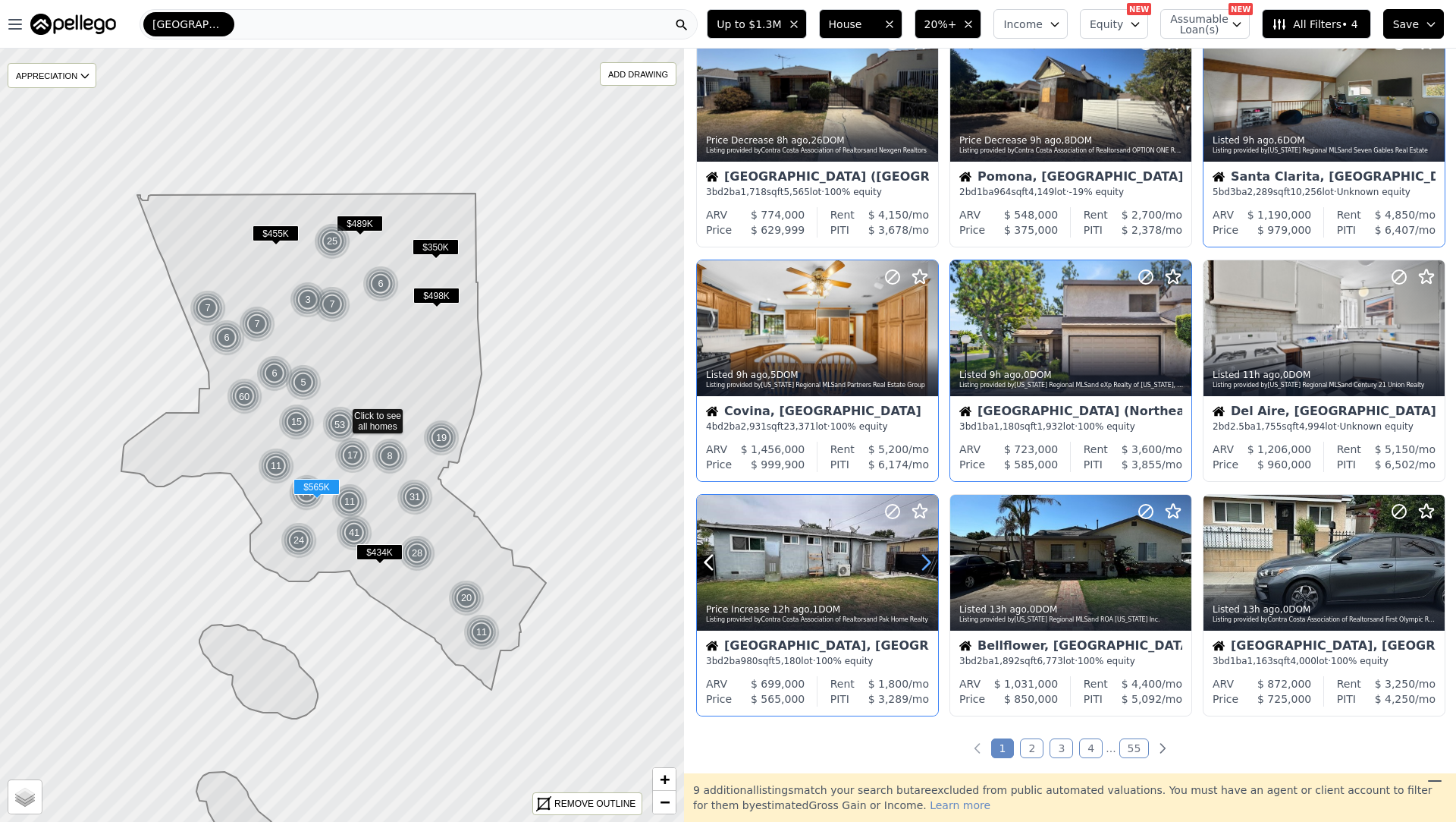
click at [924, 557] on icon at bounding box center [926, 561] width 7 height 14
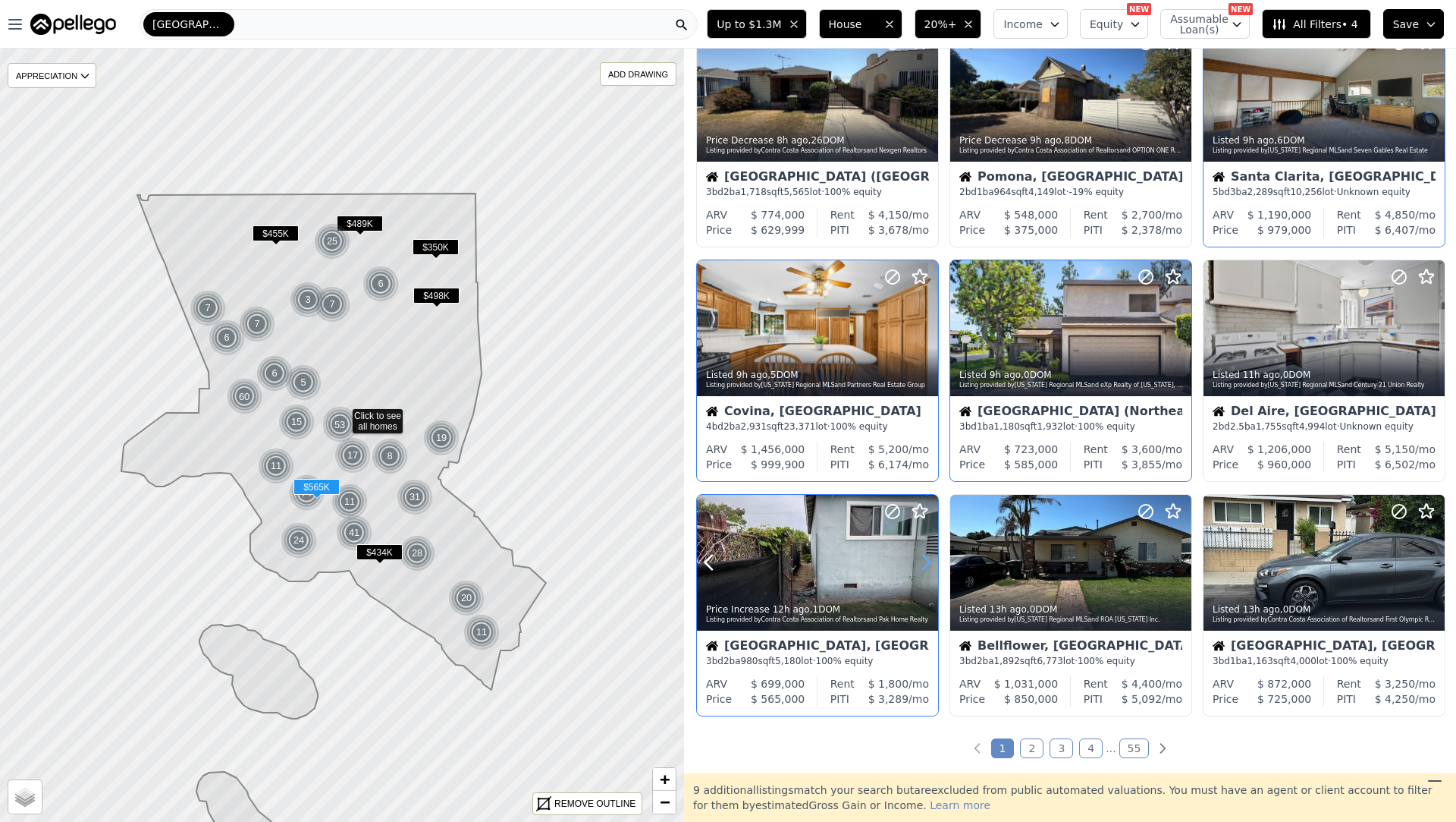
click at [924, 557] on icon at bounding box center [926, 561] width 7 height 14
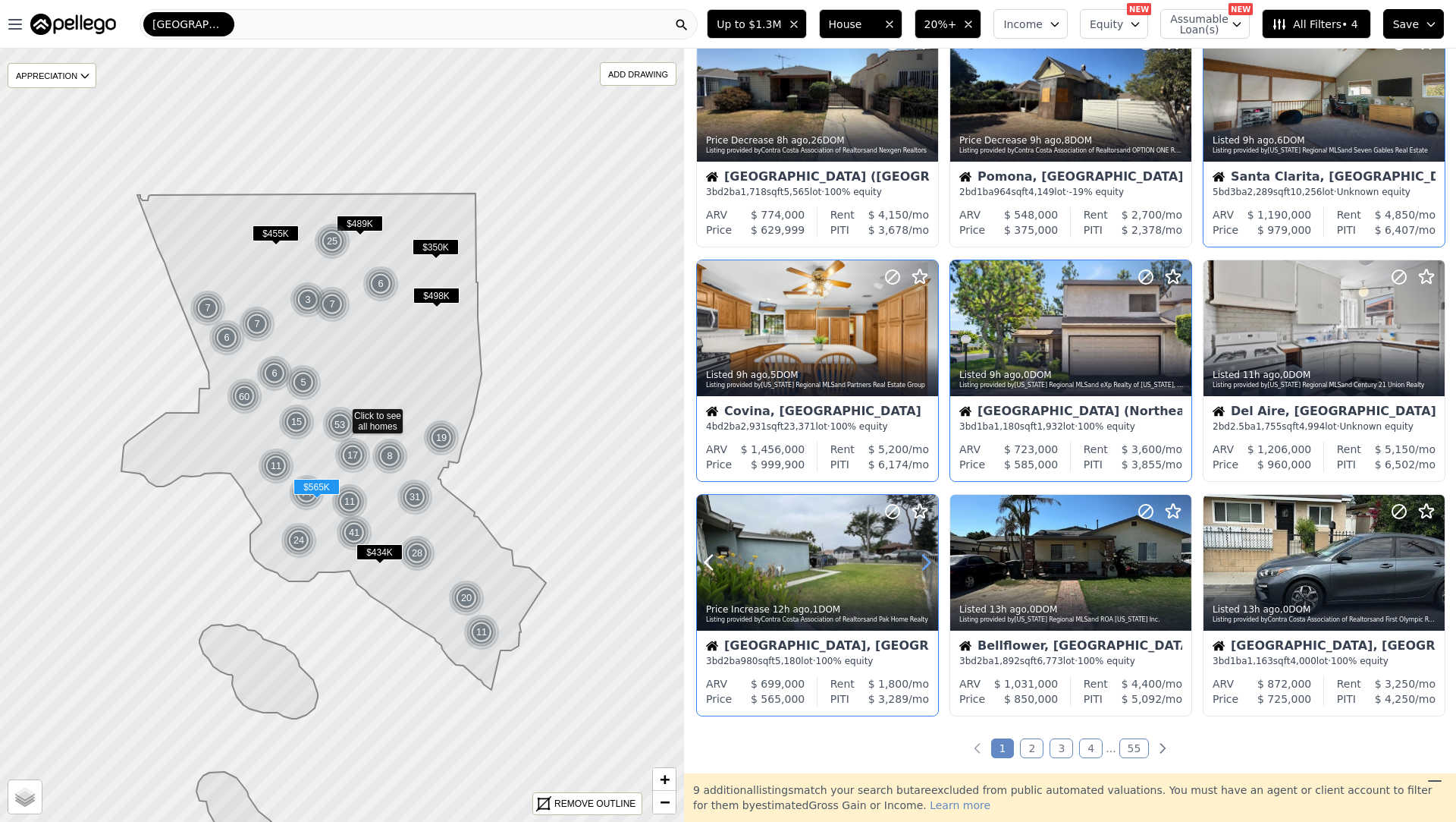
click at [924, 557] on icon at bounding box center [926, 561] width 7 height 14
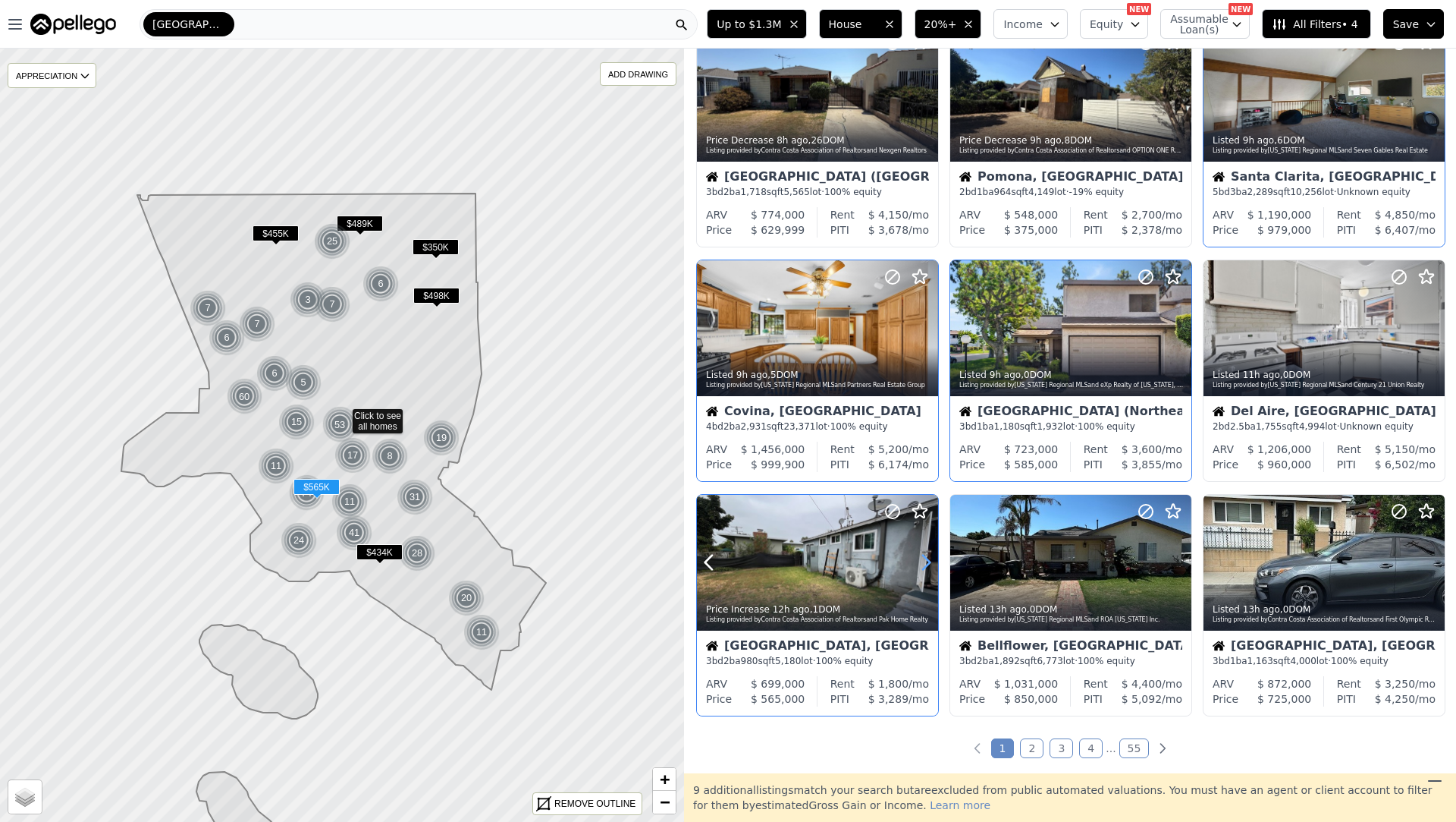
click at [924, 557] on icon at bounding box center [926, 561] width 7 height 14
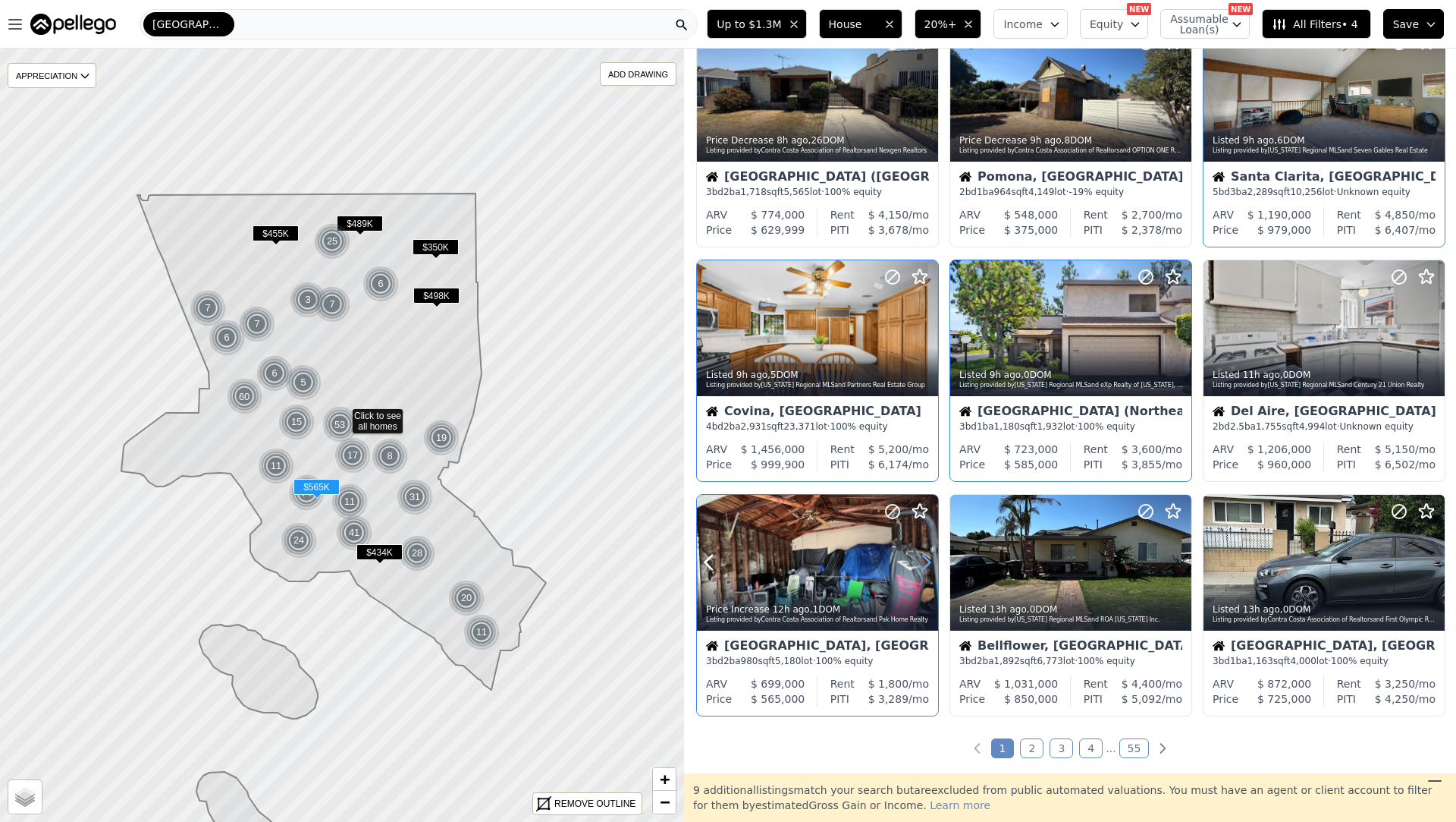
click at [924, 557] on icon at bounding box center [926, 561] width 7 height 14
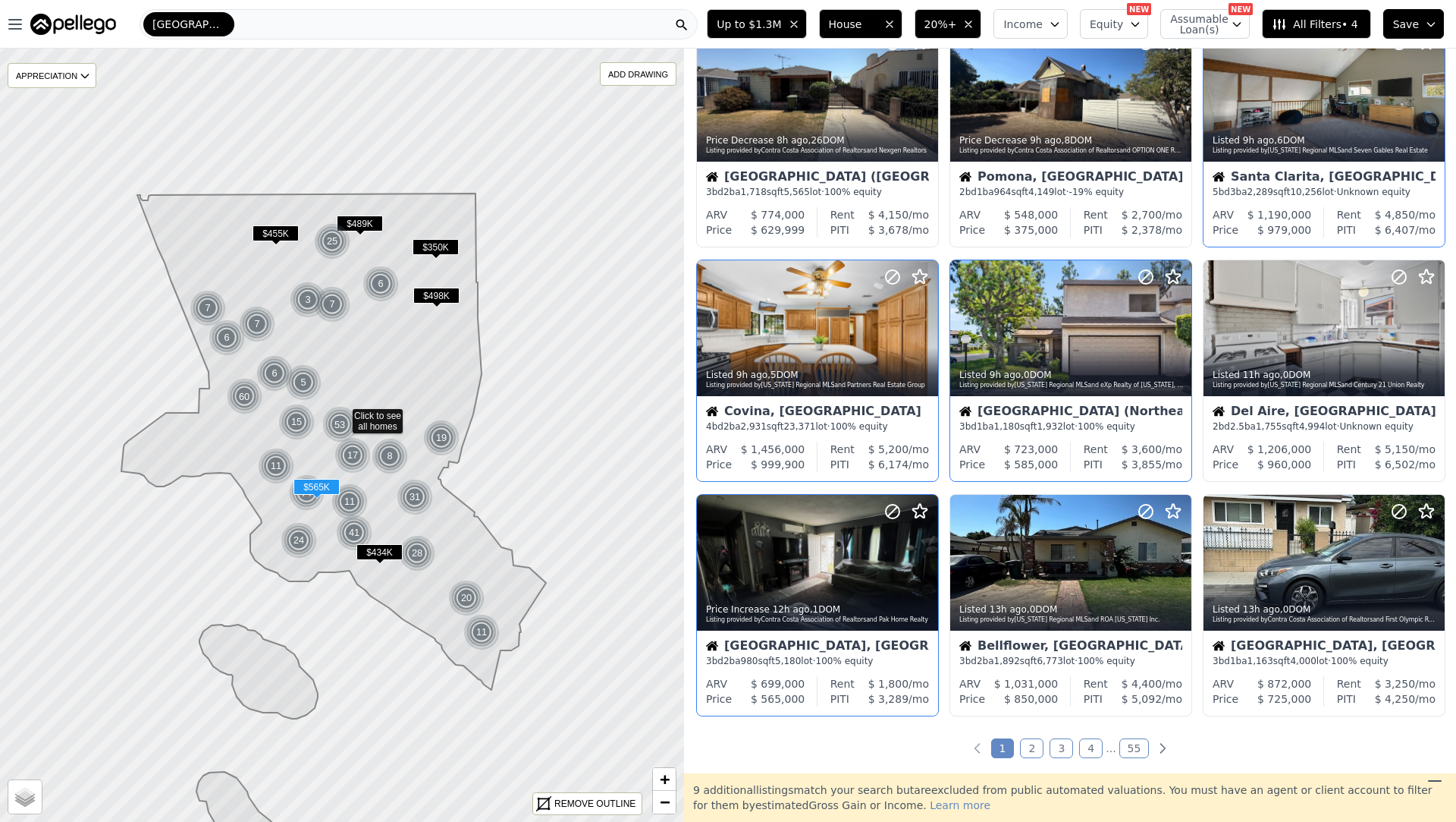
click at [861, 641] on div "[GEOGRAPHIC_DATA], [GEOGRAPHIC_DATA]" at bounding box center [817, 647] width 223 height 15
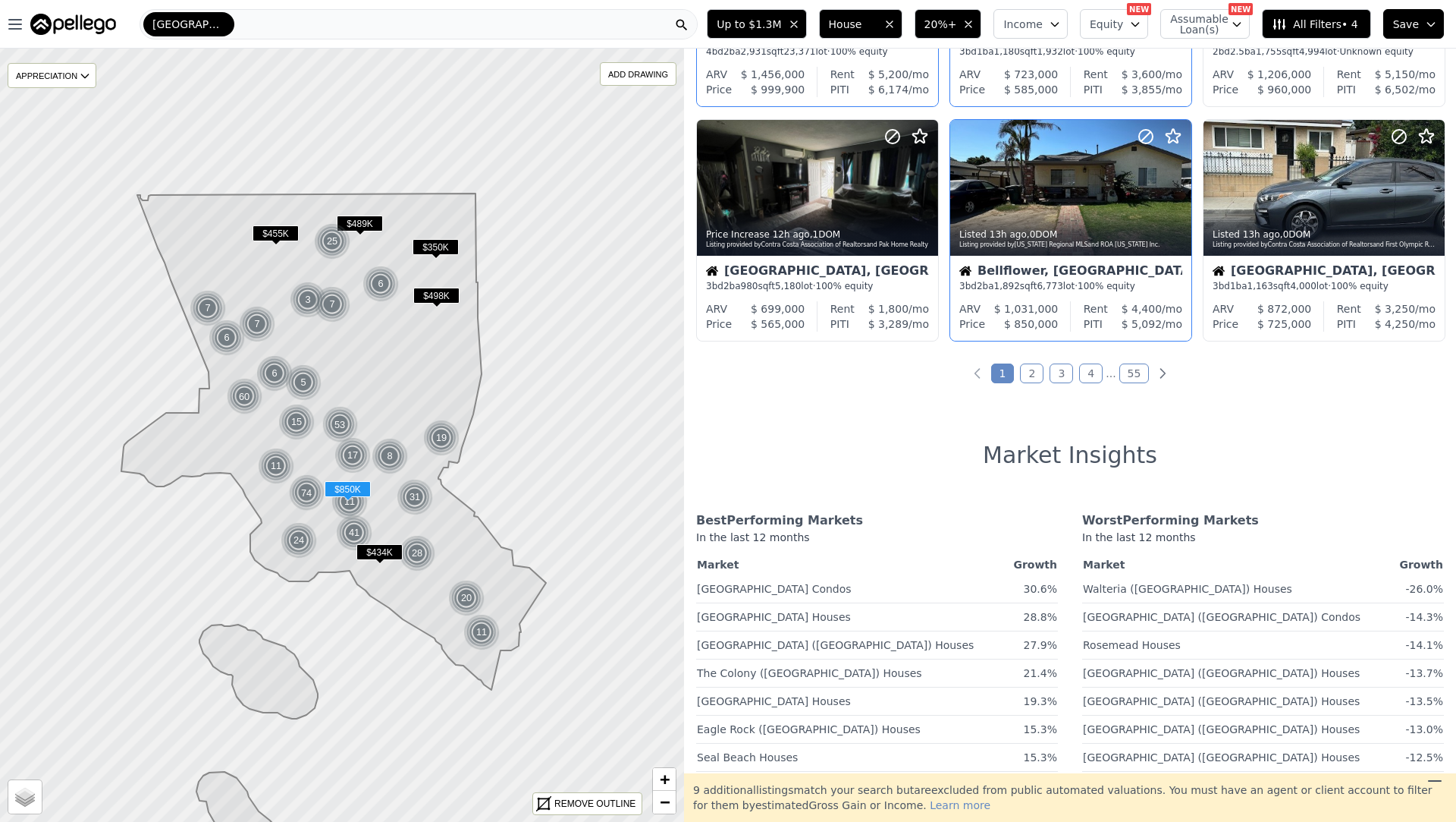
scroll to position [679, 0]
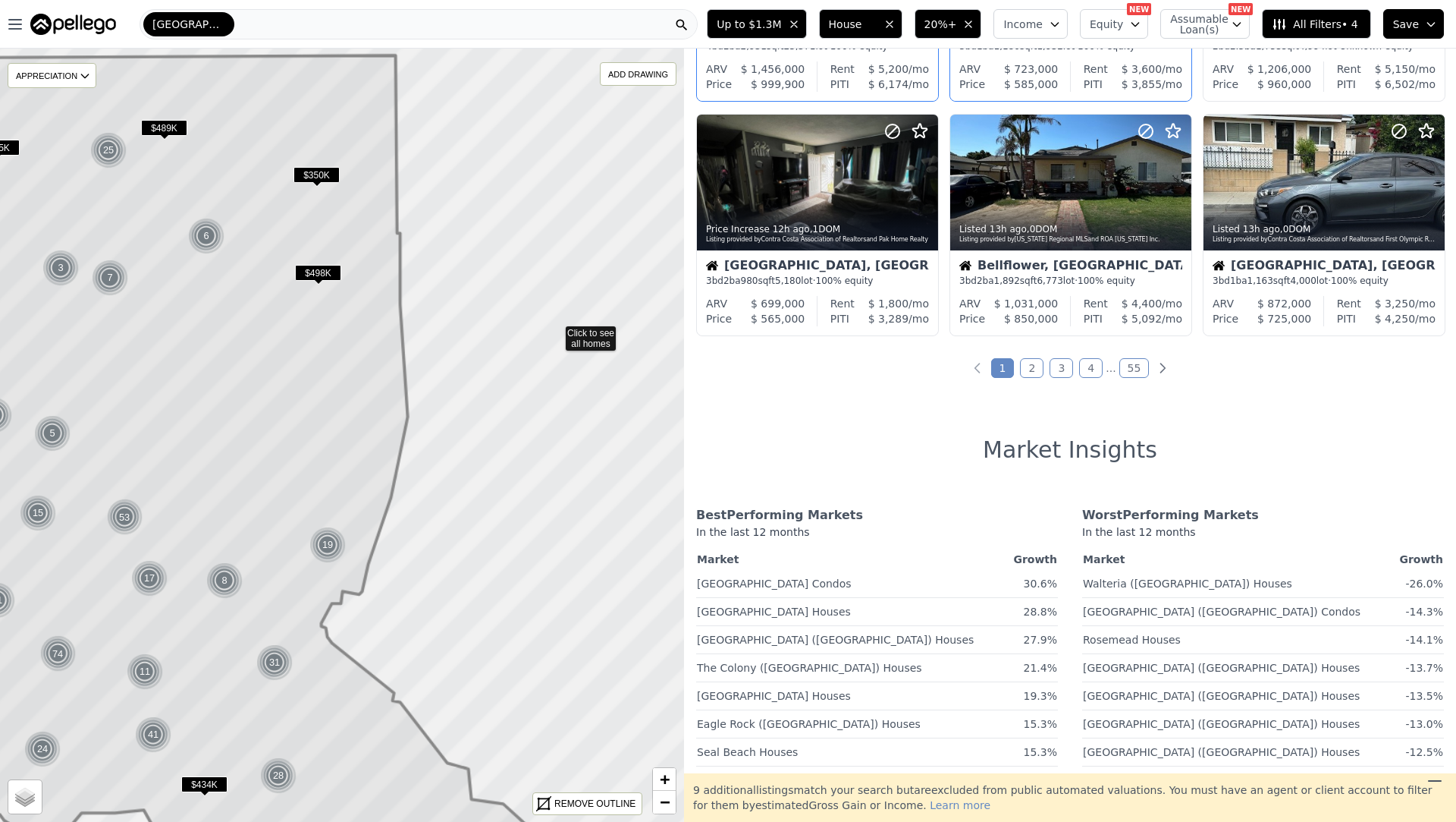
click at [555, 332] on div at bounding box center [341, 435] width 821 height 928
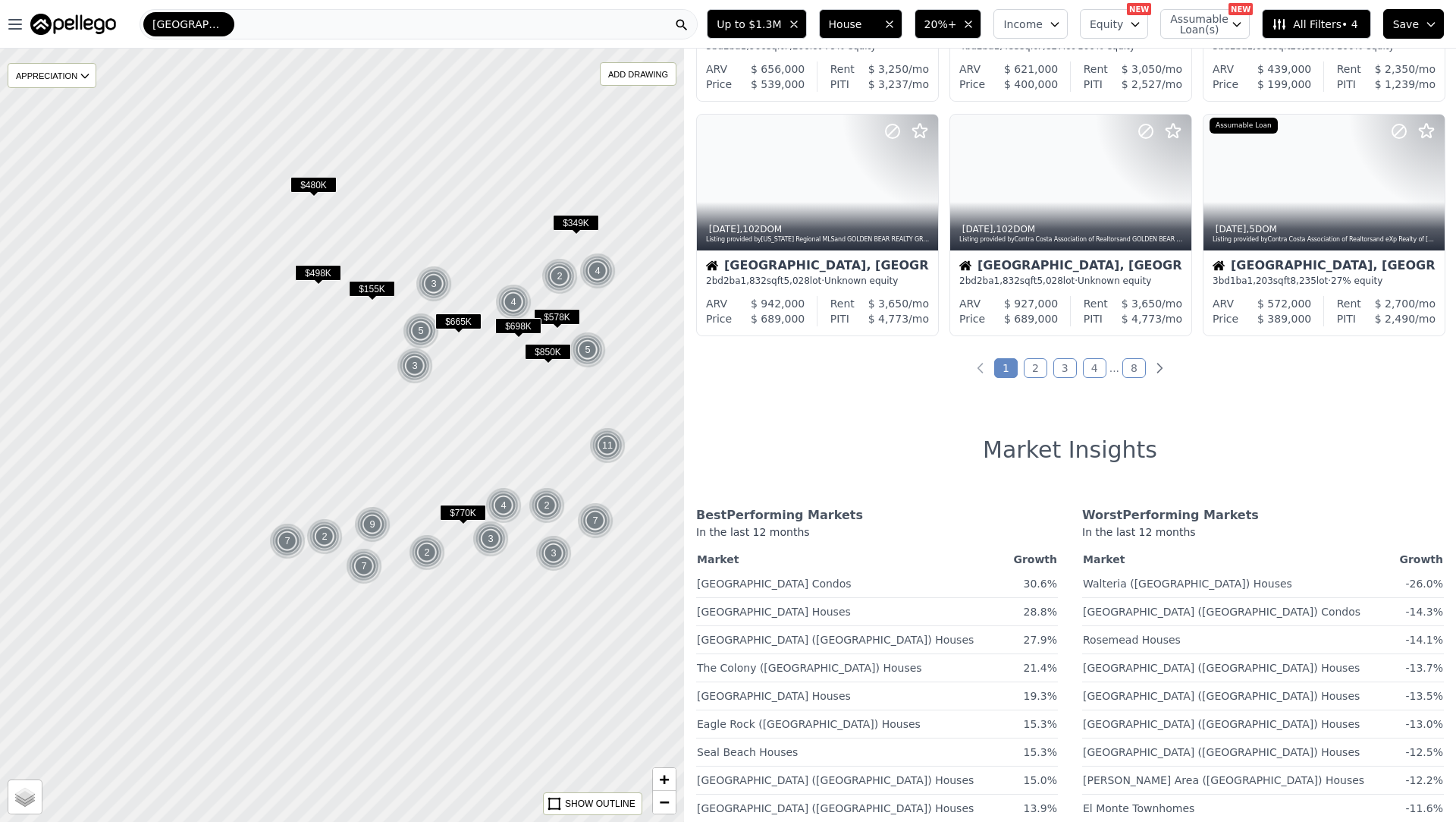
scroll to position [210, 0]
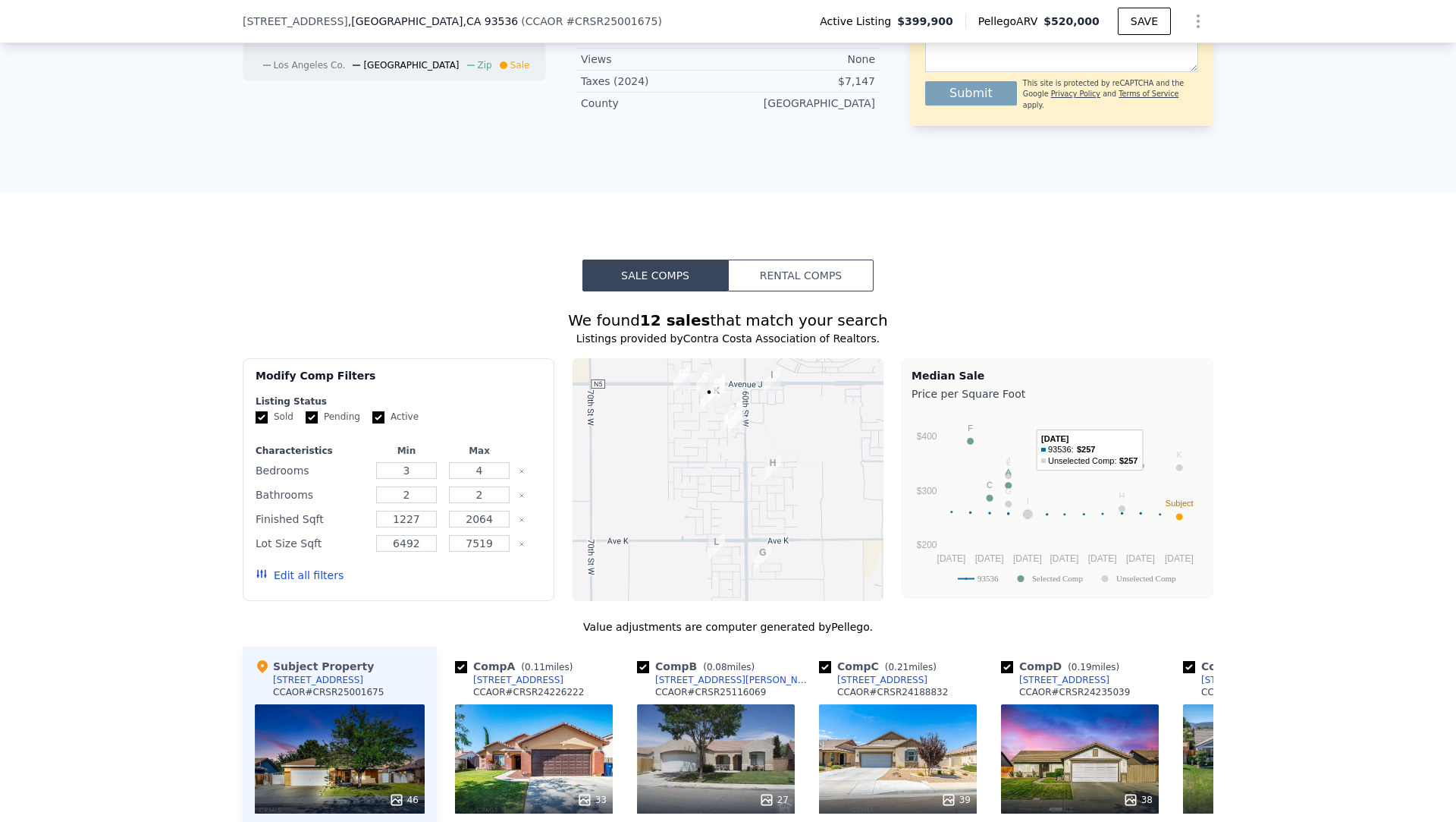
scroll to position [854, 0]
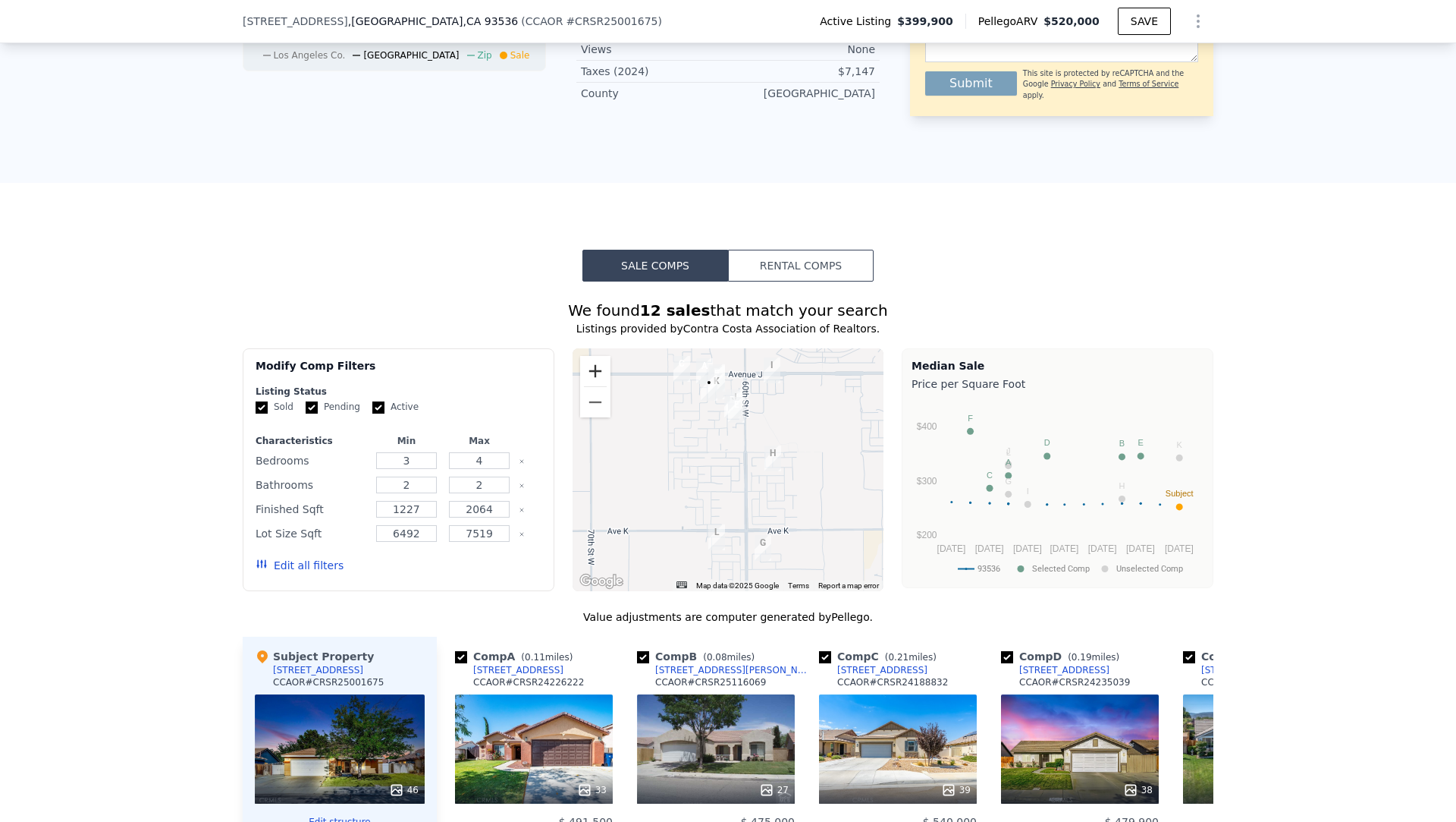
click at [597, 372] on button "Zoom in" at bounding box center [595, 371] width 30 height 30
drag, startPoint x: 661, startPoint y: 365, endPoint x: 736, endPoint y: 671, distance: 315.1
click at [736, 671] on div "We found 12 sales that match your search Listings provided by Contra Costa Asso…" at bounding box center [728, 726] width 971 height 852
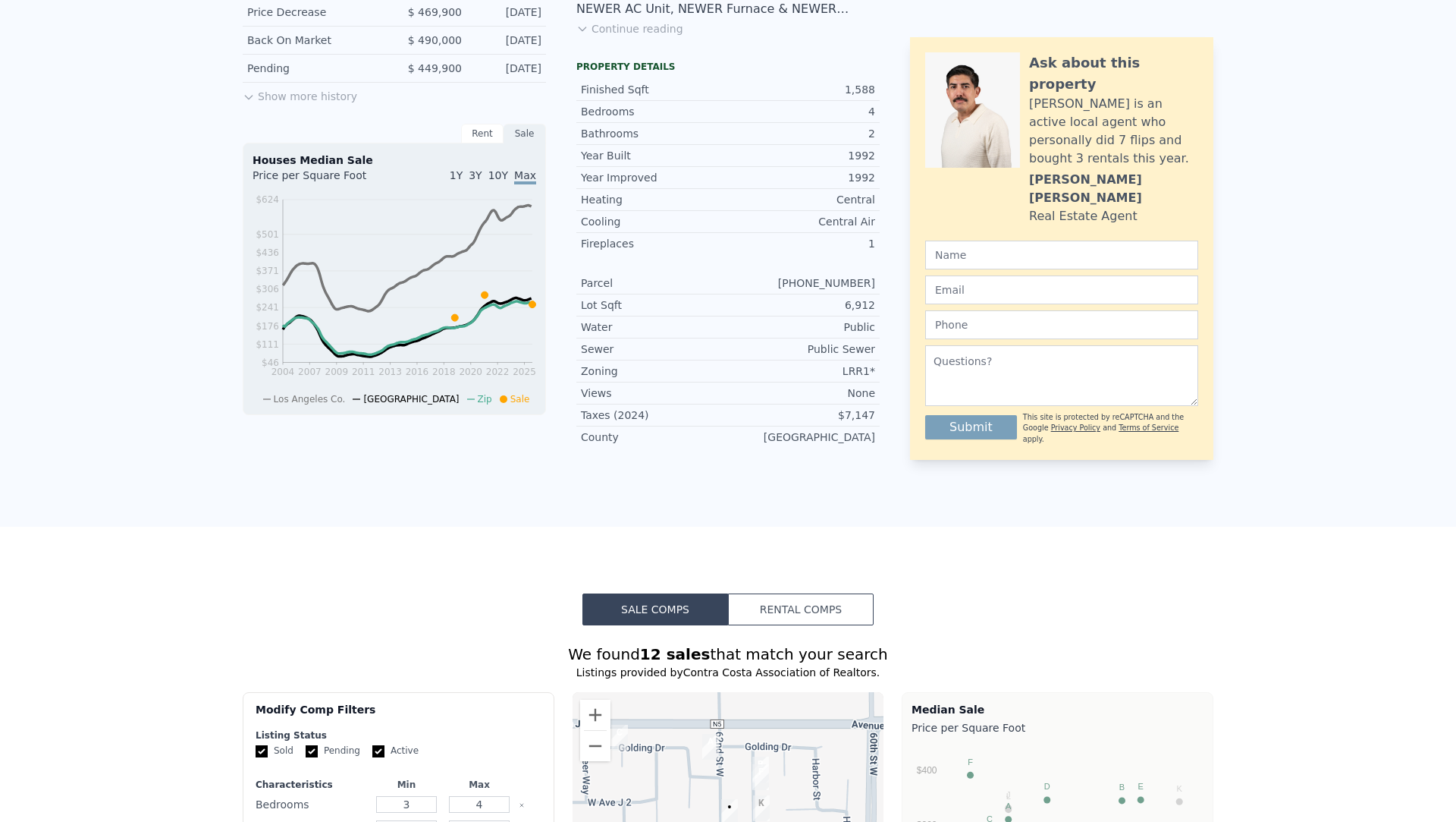
scroll to position [0, 0]
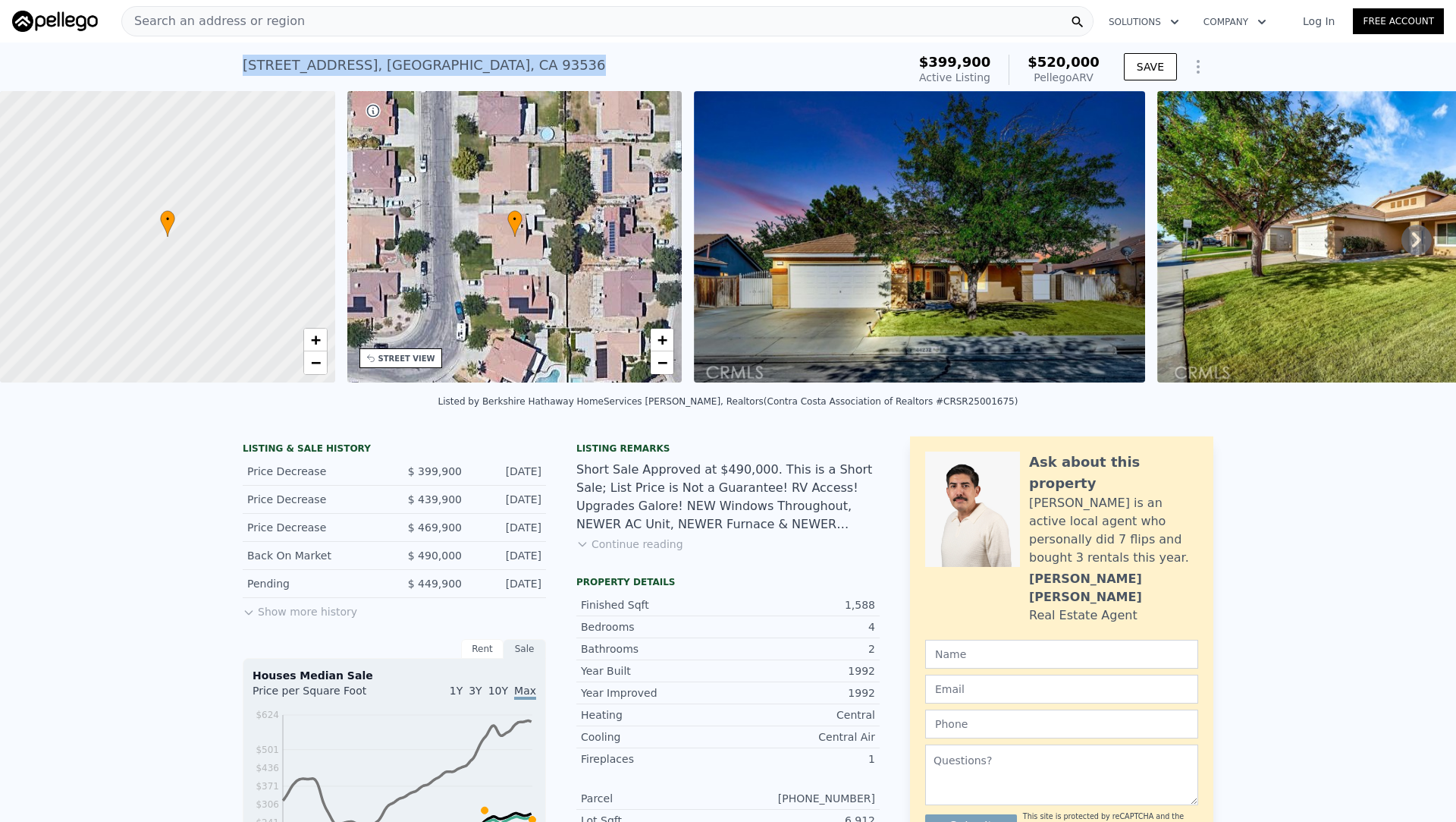
drag, startPoint x: 490, startPoint y: 61, endPoint x: 242, endPoint y: 67, distance: 248.1
click at [242, 67] on div "44232 62nd St W , Lancaster , CA 93536 Active at $399,900 (~ARV $520k ) $399,90…" at bounding box center [728, 67] width 1456 height 49
copy div "44232 62nd St W , Lancaster , CA 93536"
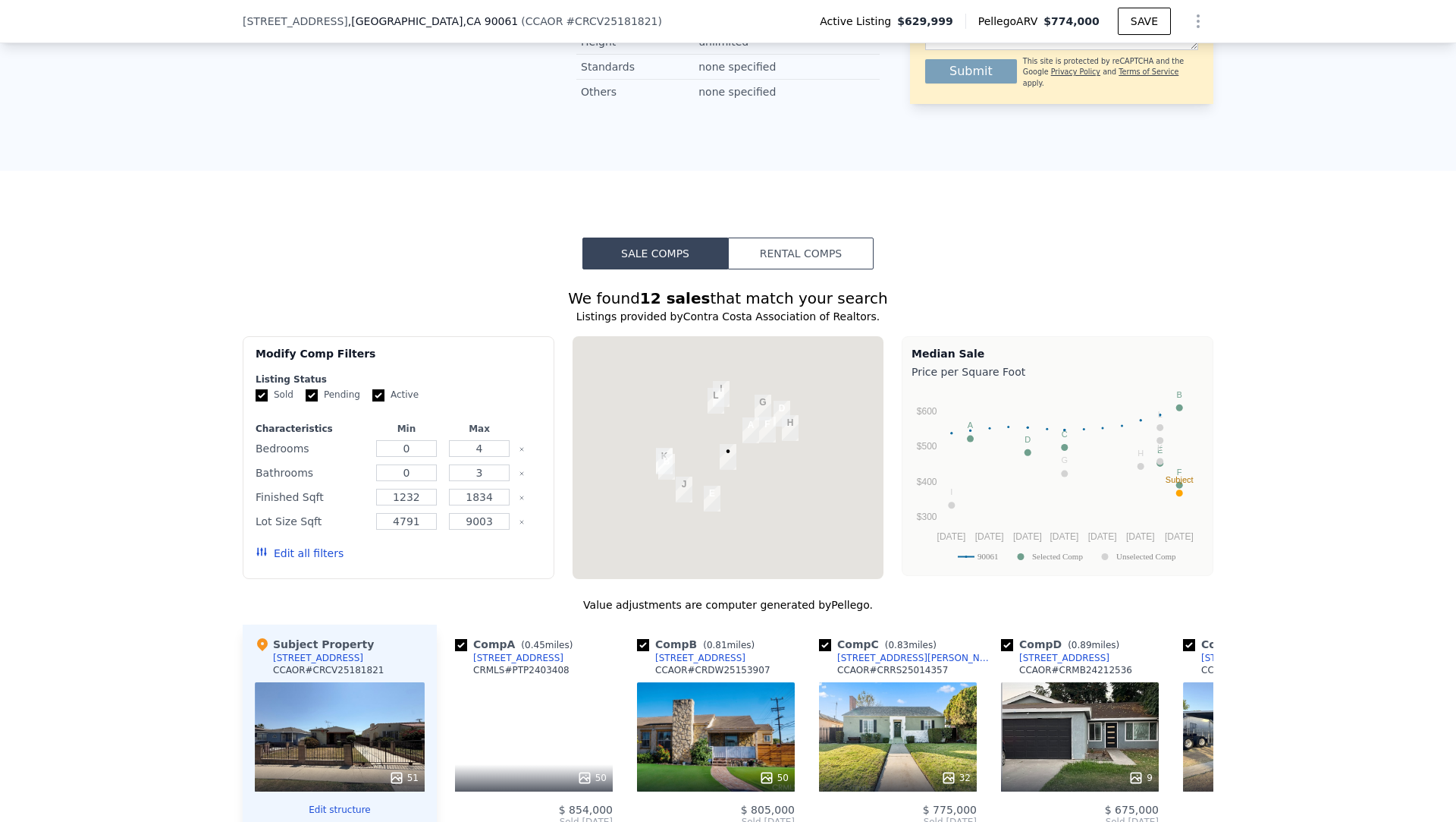
scroll to position [1185, 0]
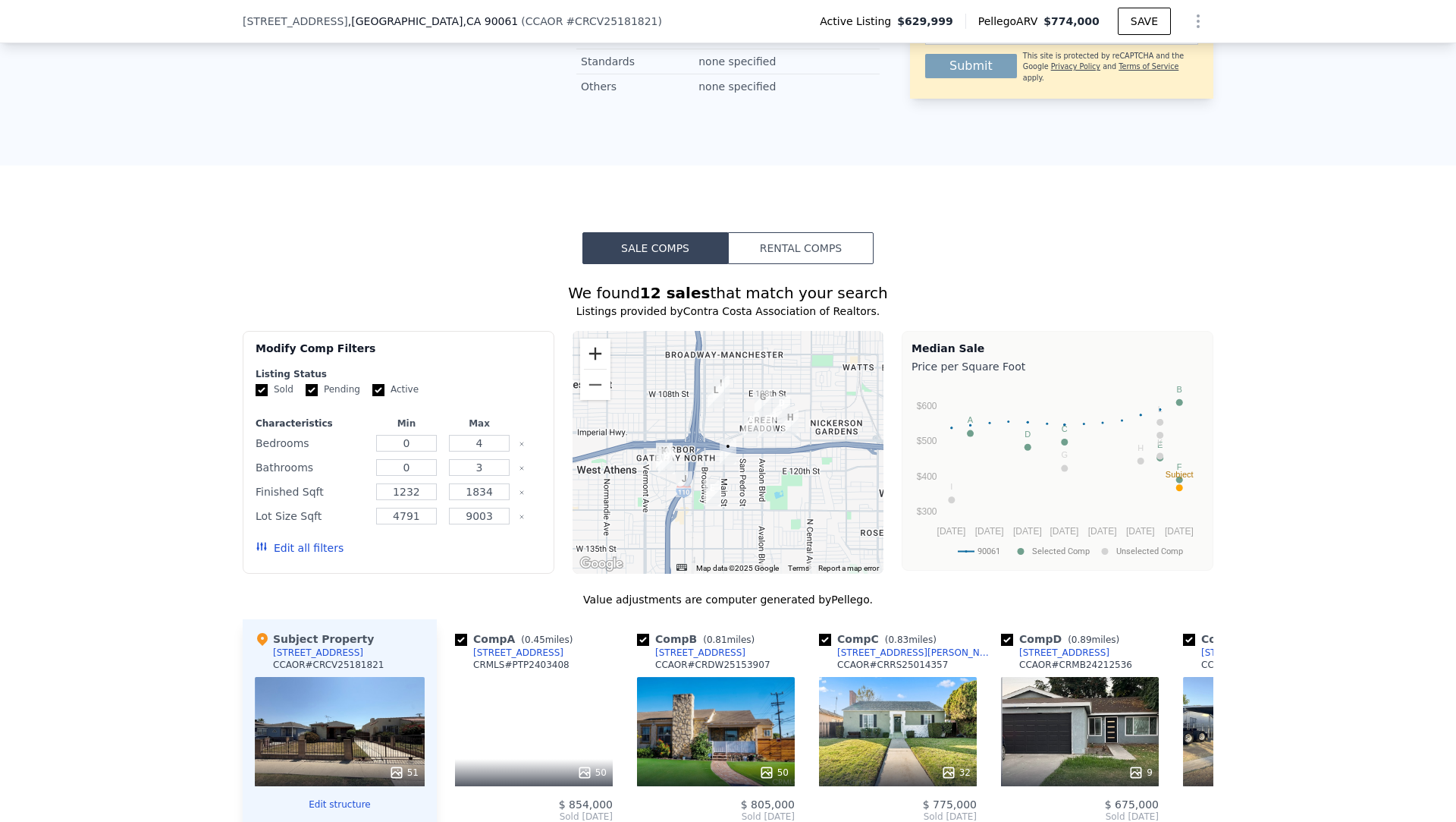
click at [593, 360] on button "Zoom in" at bounding box center [595, 354] width 30 height 30
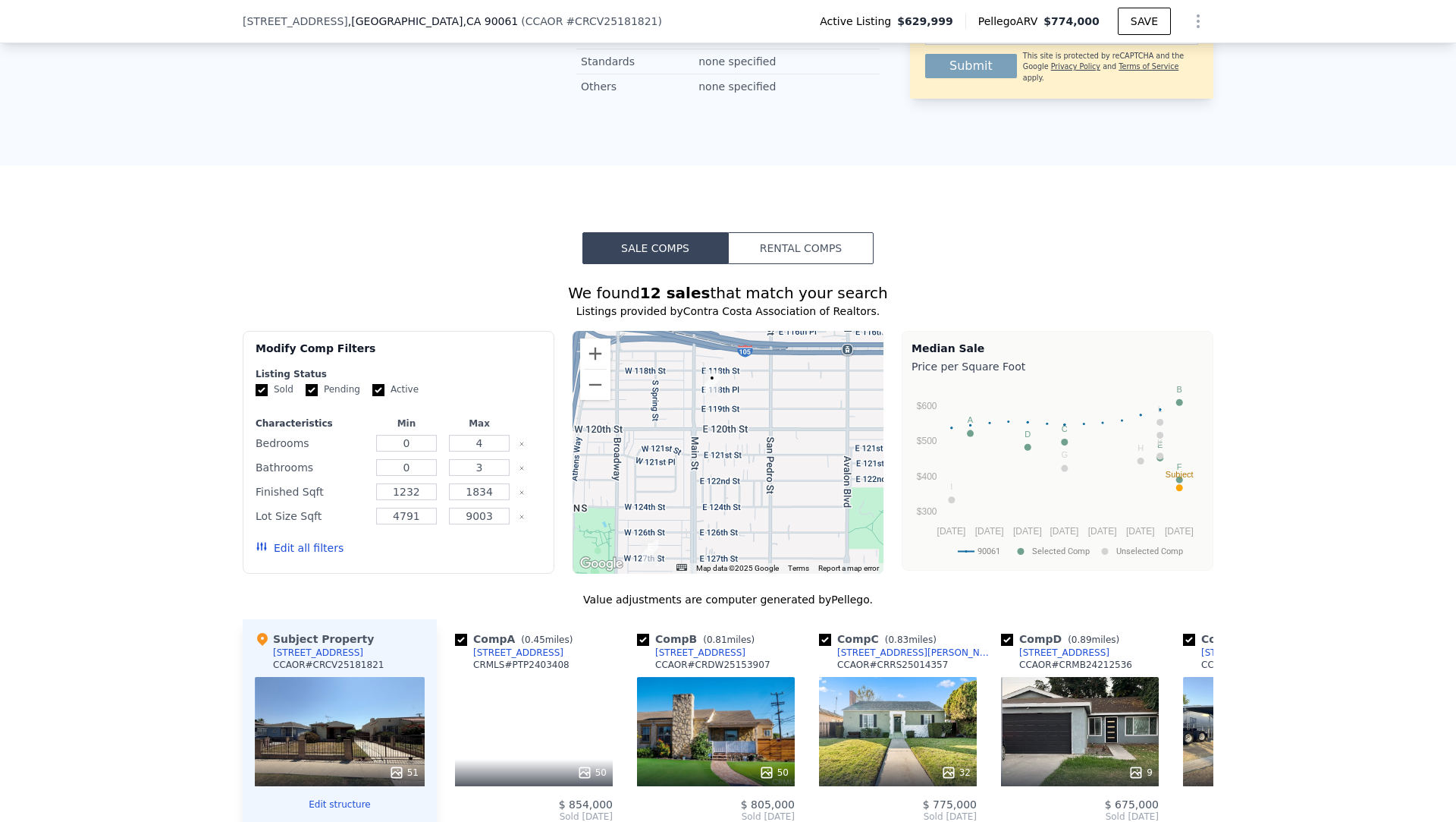
drag, startPoint x: 648, startPoint y: 524, endPoint x: 630, endPoint y: 423, distance: 102.6
click at [630, 423] on div at bounding box center [728, 452] width 312 height 243
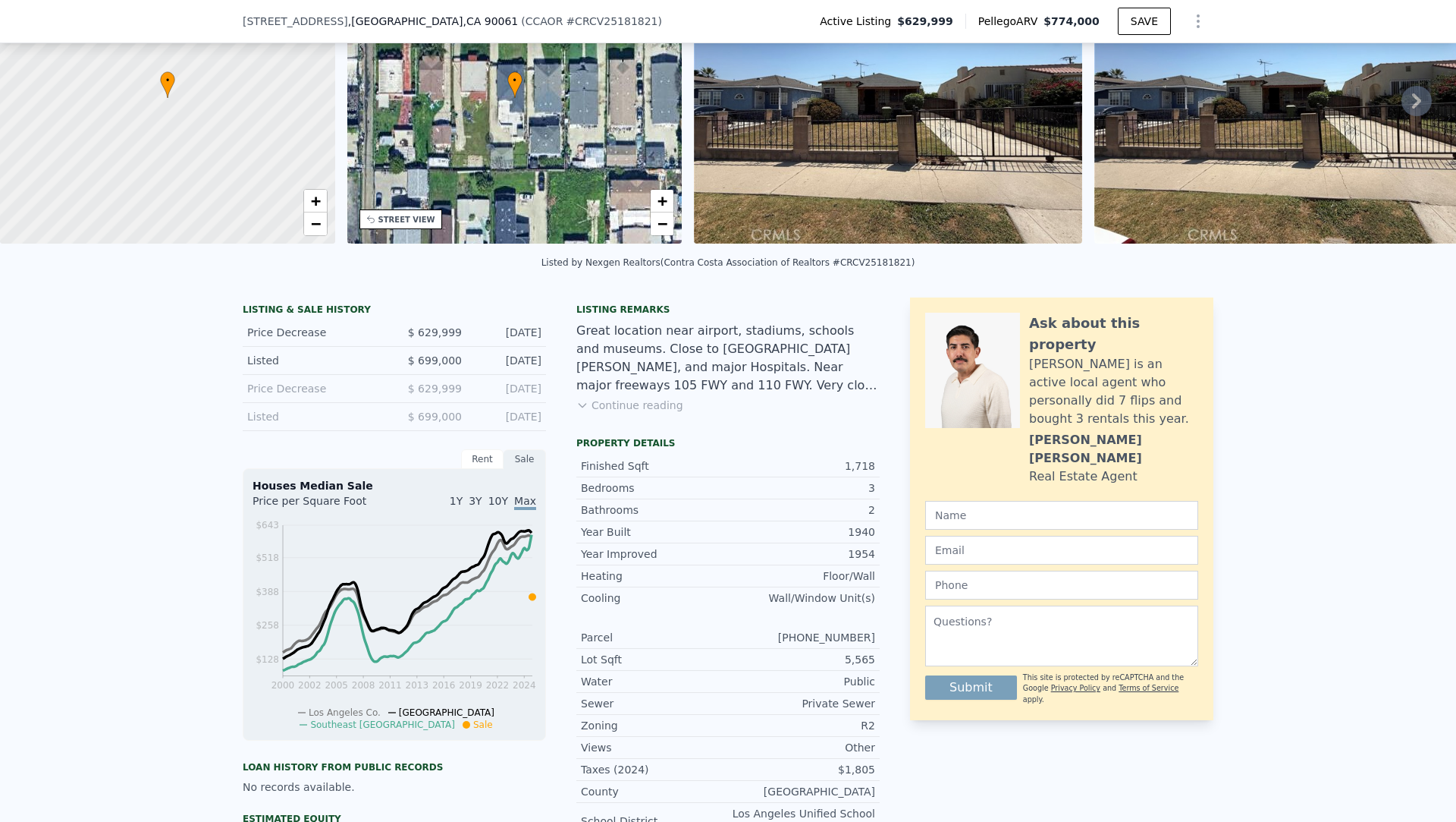
scroll to position [0, 0]
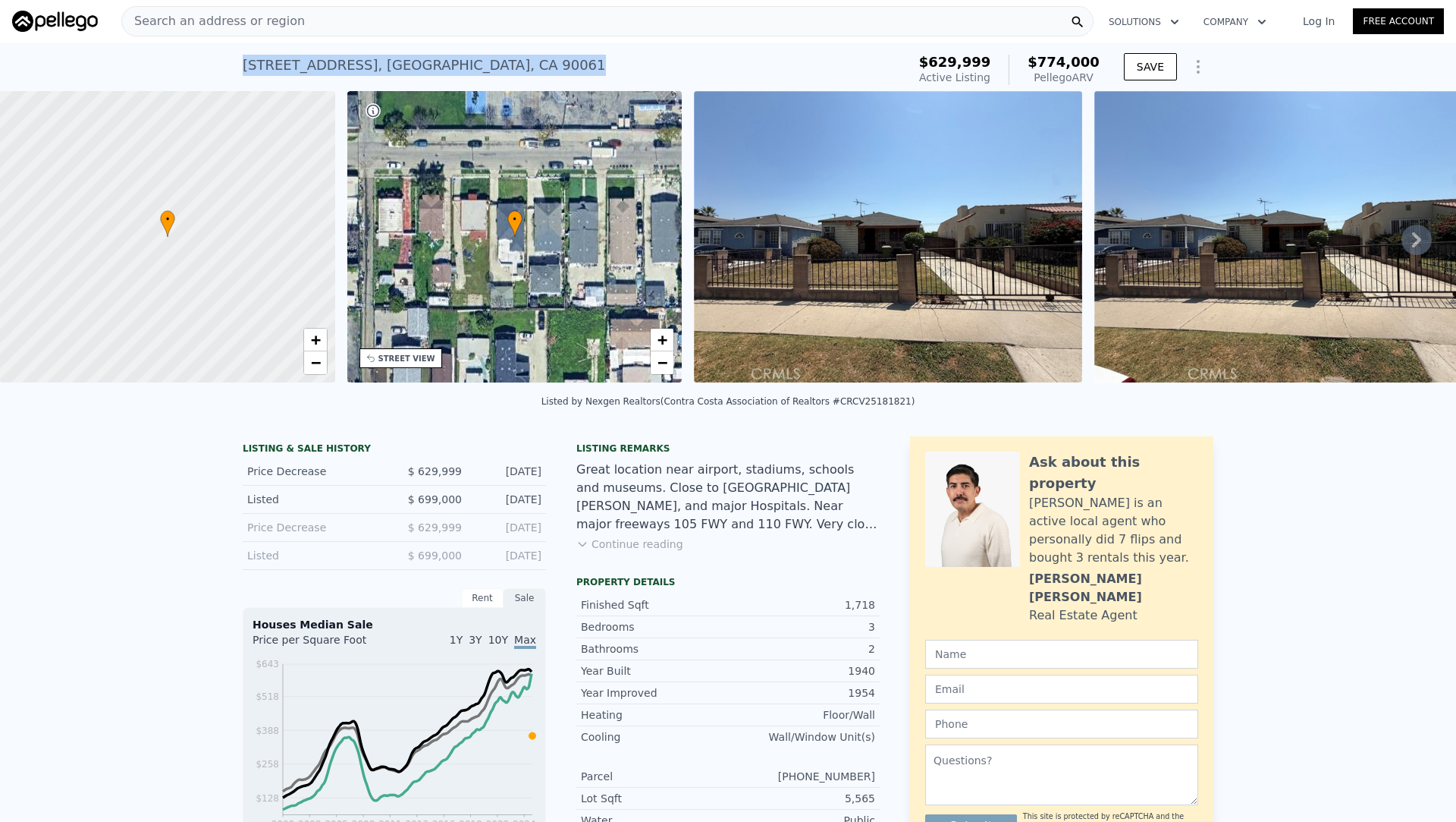
drag, startPoint x: 482, startPoint y: 76, endPoint x: 243, endPoint y: 63, distance: 239.4
click at [243, 63] on div "126 E 118th Pl , Los Angeles , CA 90061 Active at $629,999 (~ARV $774k )" at bounding box center [571, 70] width 658 height 42
copy div "126 E 118th Pl , Los Angeles , CA 90061"
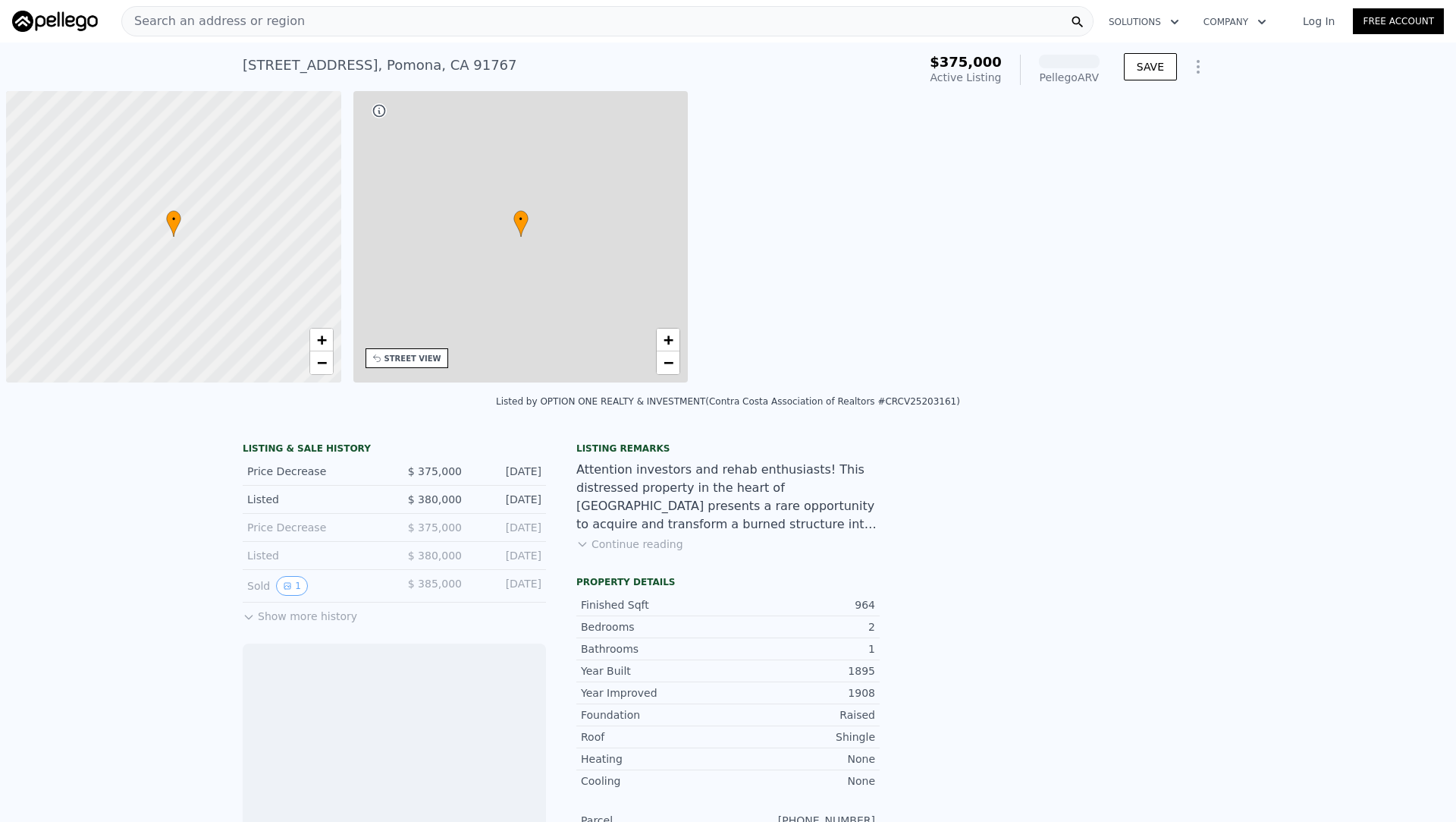
scroll to position [0, 6]
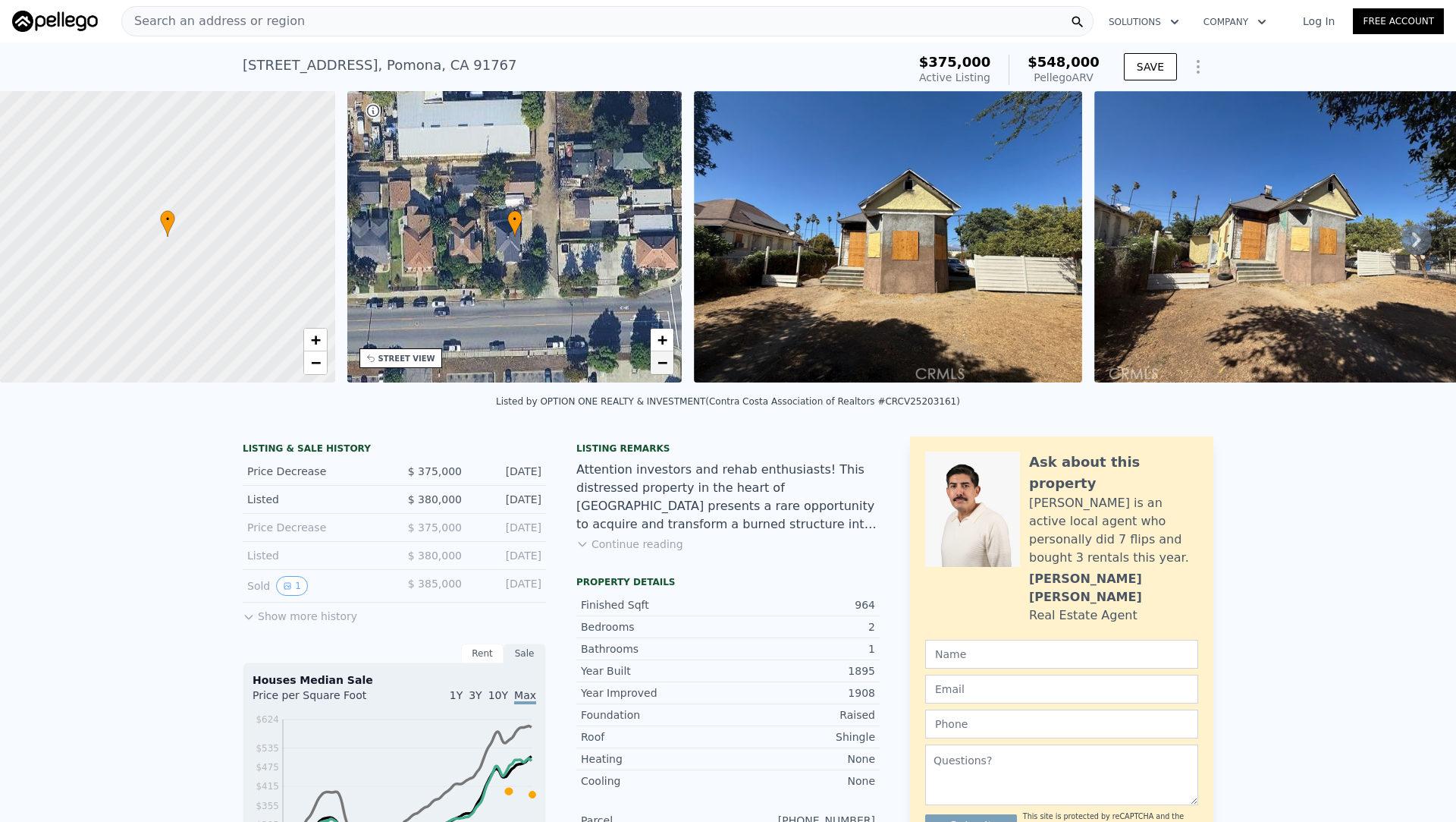
click at [661, 371] on span "−" at bounding box center [662, 362] width 9 height 19
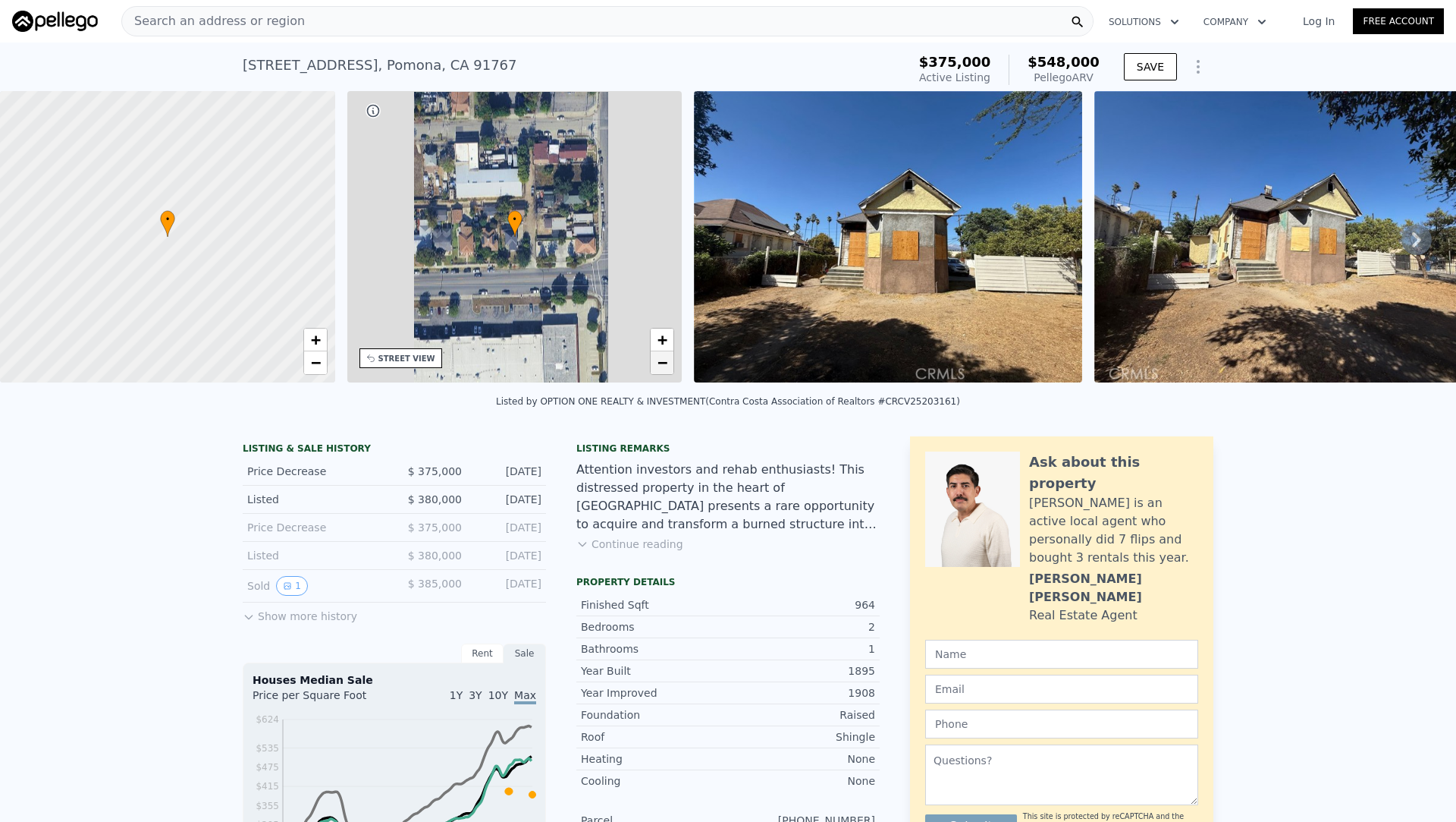
click at [661, 371] on span "−" at bounding box center [662, 362] width 9 height 19
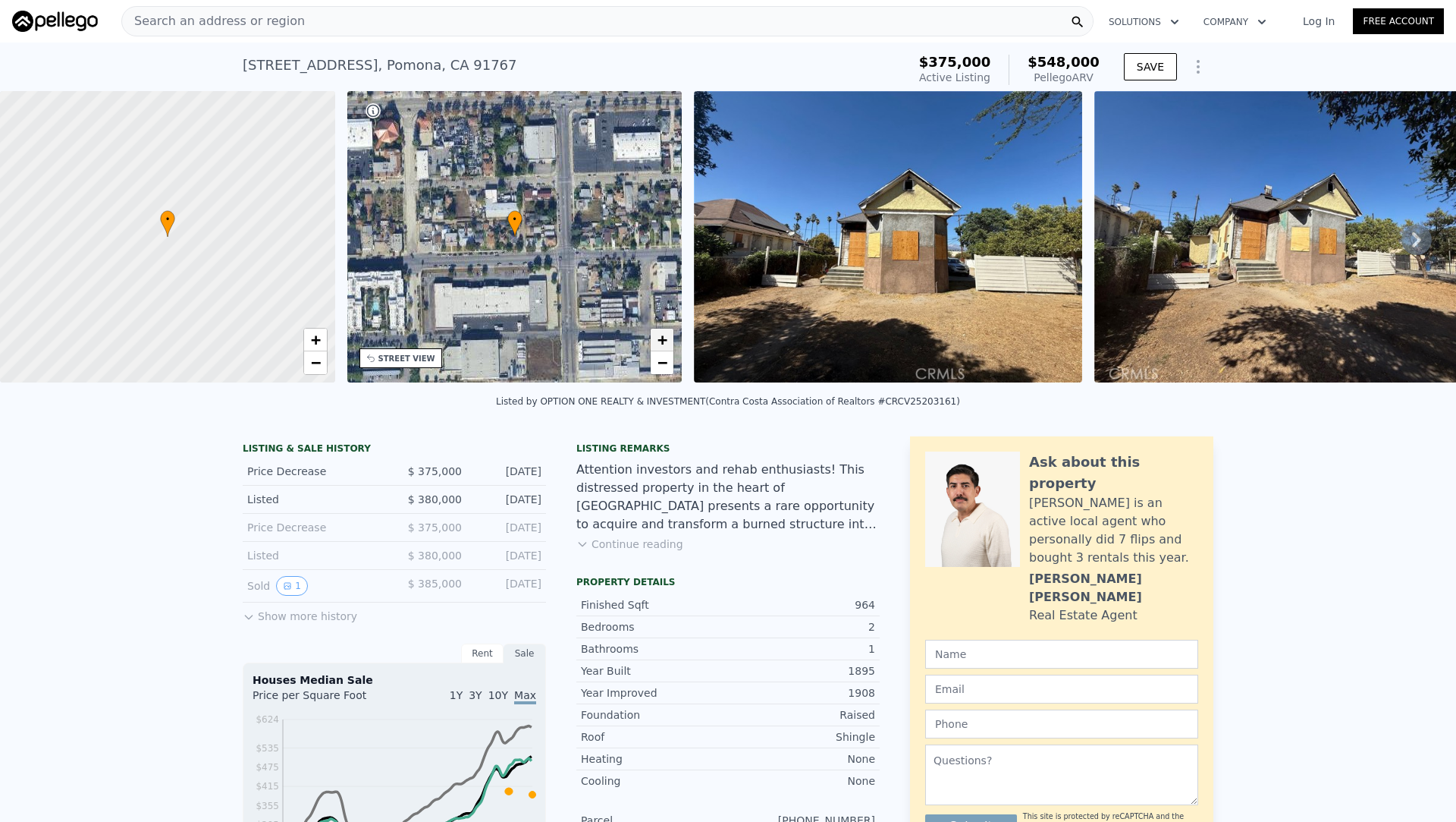
click at [657, 340] on span "+" at bounding box center [662, 340] width 9 height 19
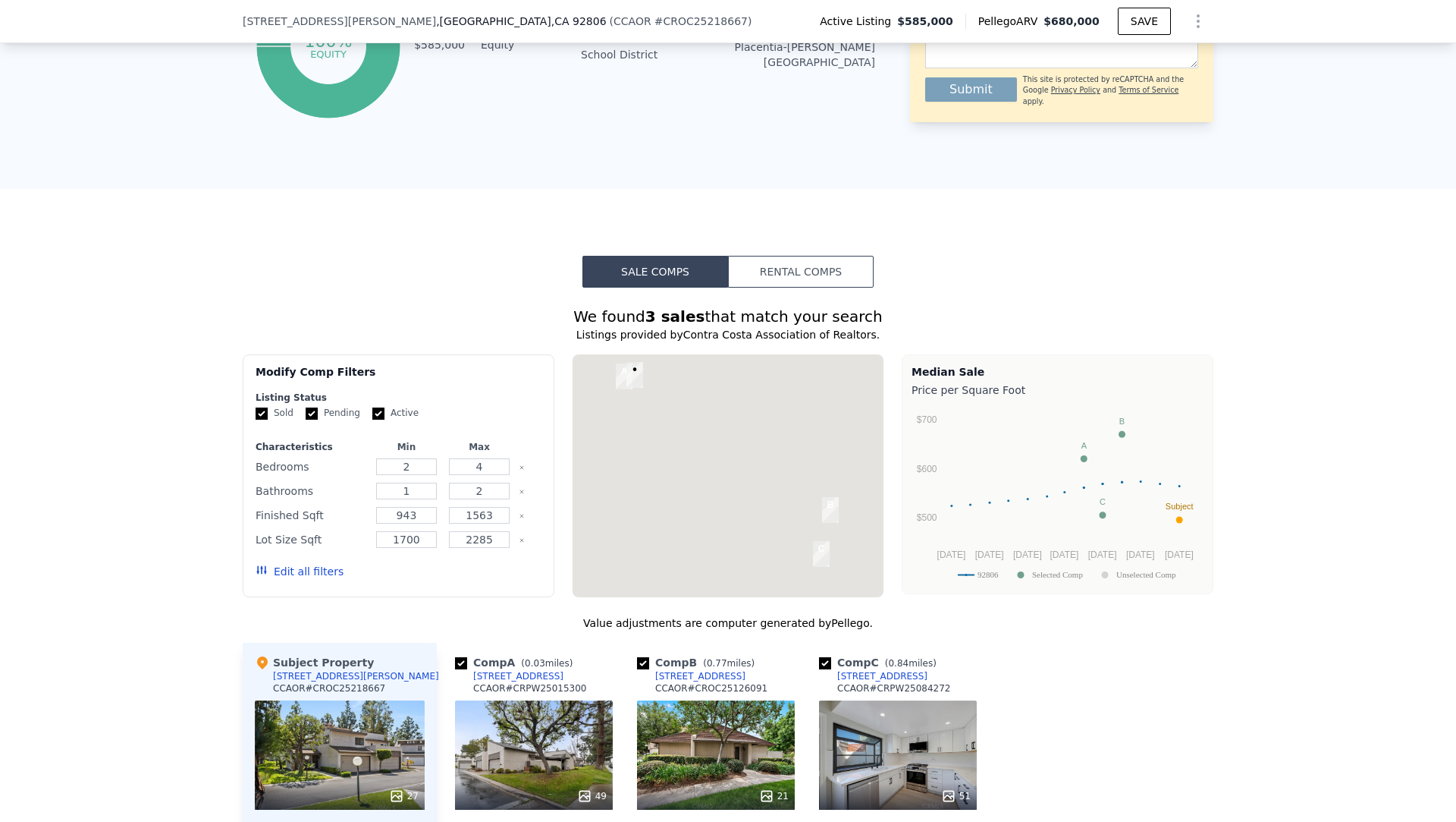
scroll to position [1017, 0]
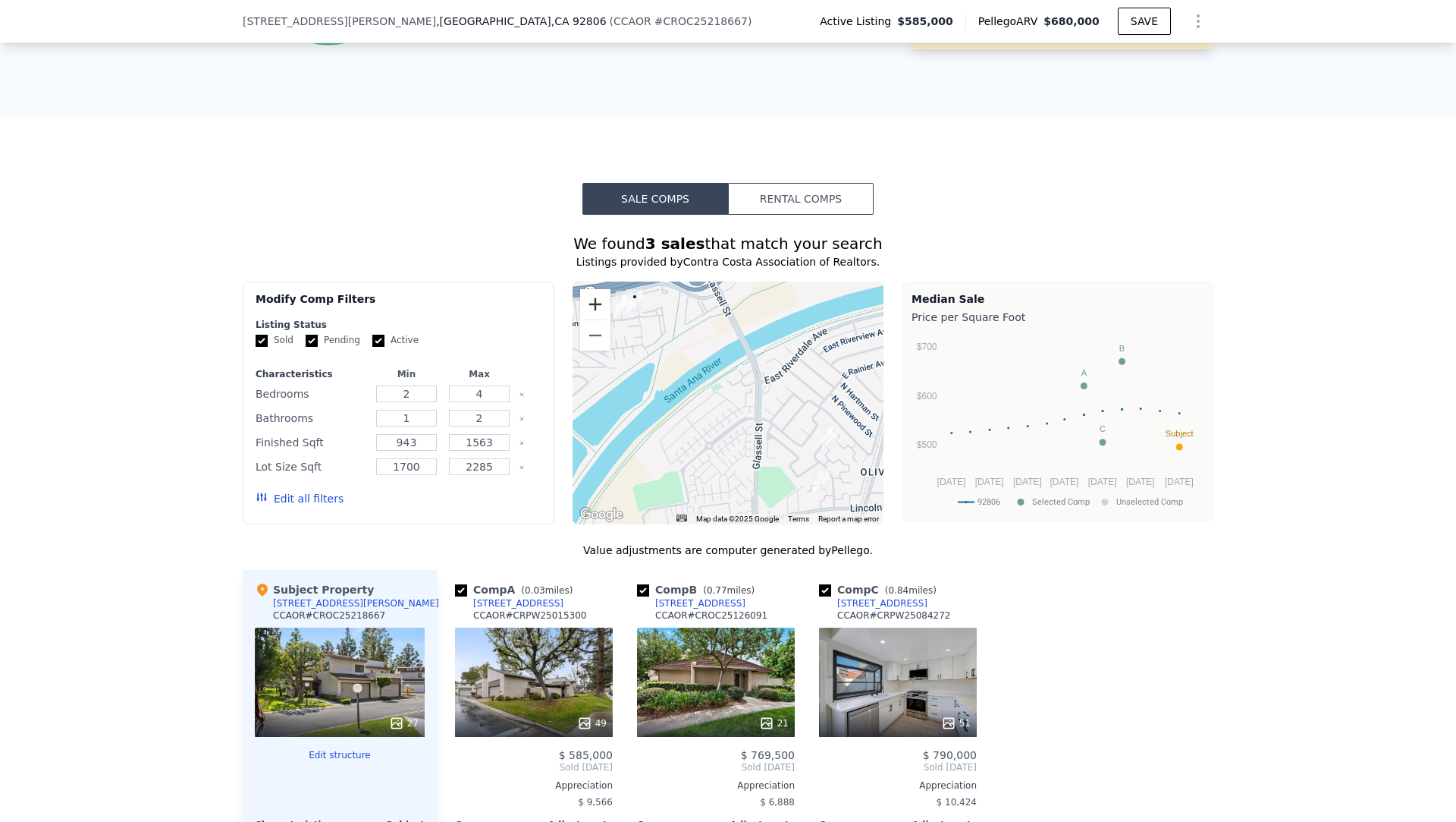
click at [604, 296] on button "Zoom in" at bounding box center [595, 304] width 30 height 30
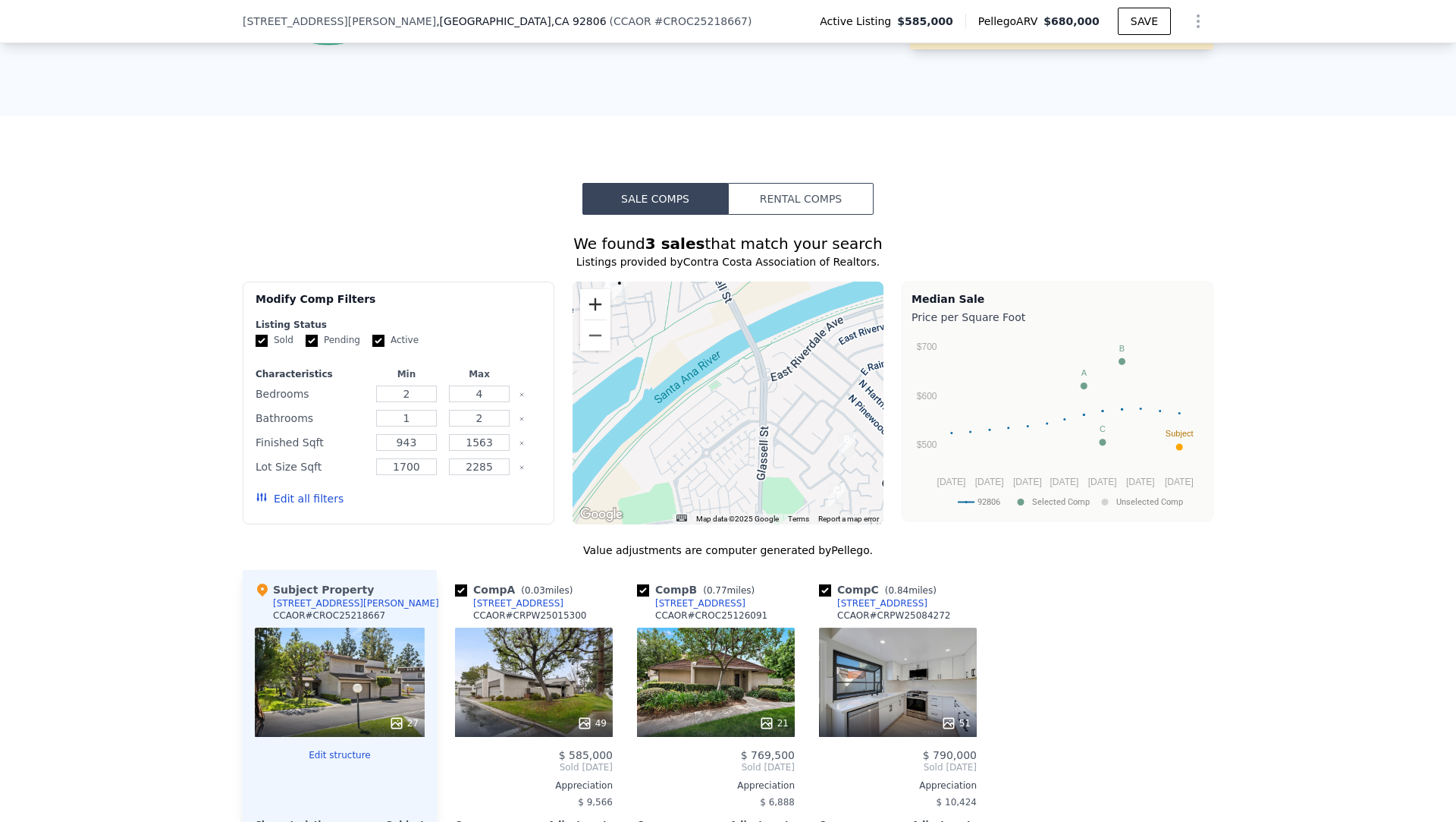
click at [604, 296] on button "Zoom in" at bounding box center [595, 304] width 30 height 30
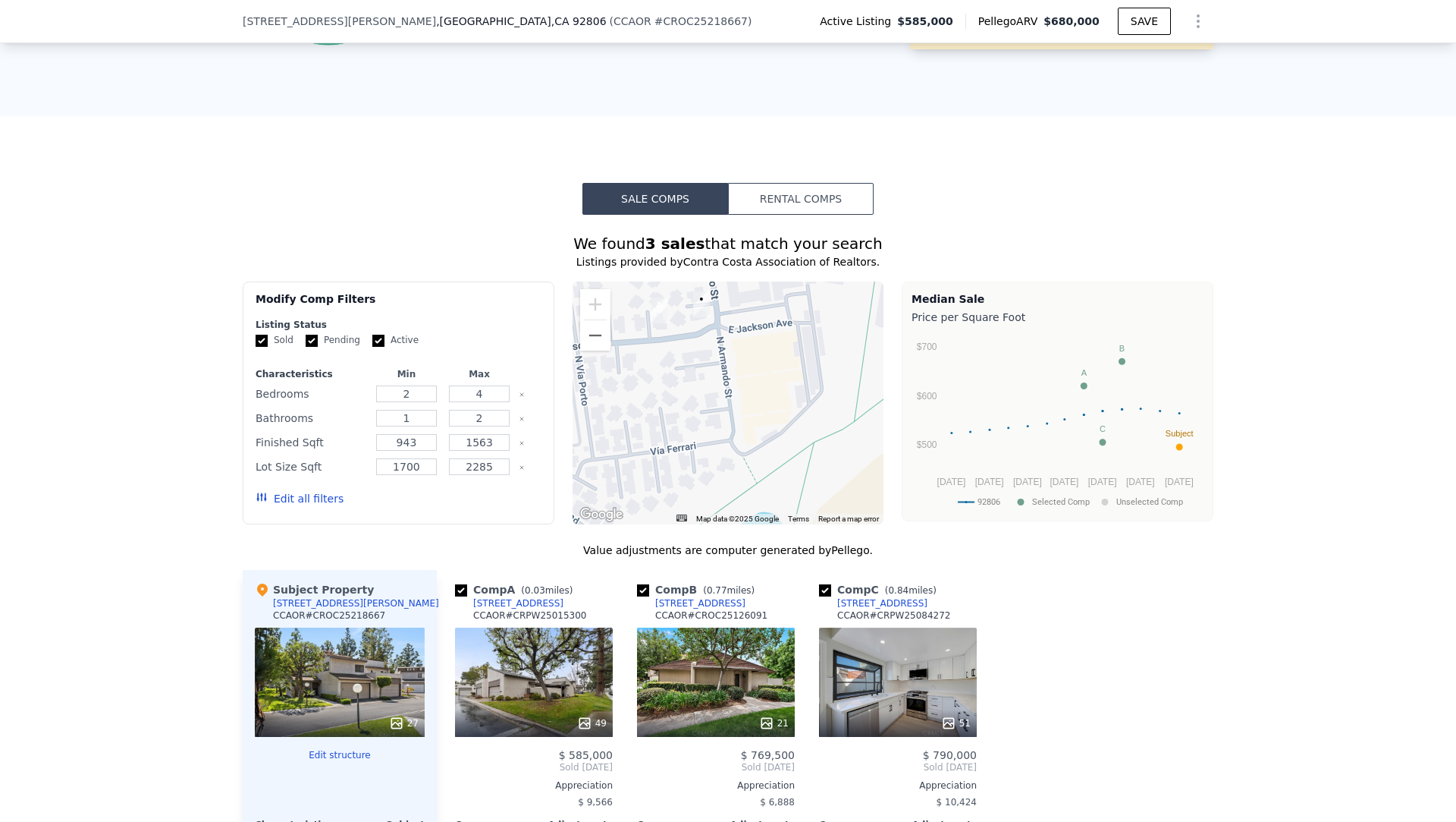
drag, startPoint x: 621, startPoint y: 299, endPoint x: 970, endPoint y: 570, distance: 441.9
click at [970, 570] on div "We found 3 sales that match your search Listings provided by Contra Costa Assoc…" at bounding box center [728, 681] width 971 height 896
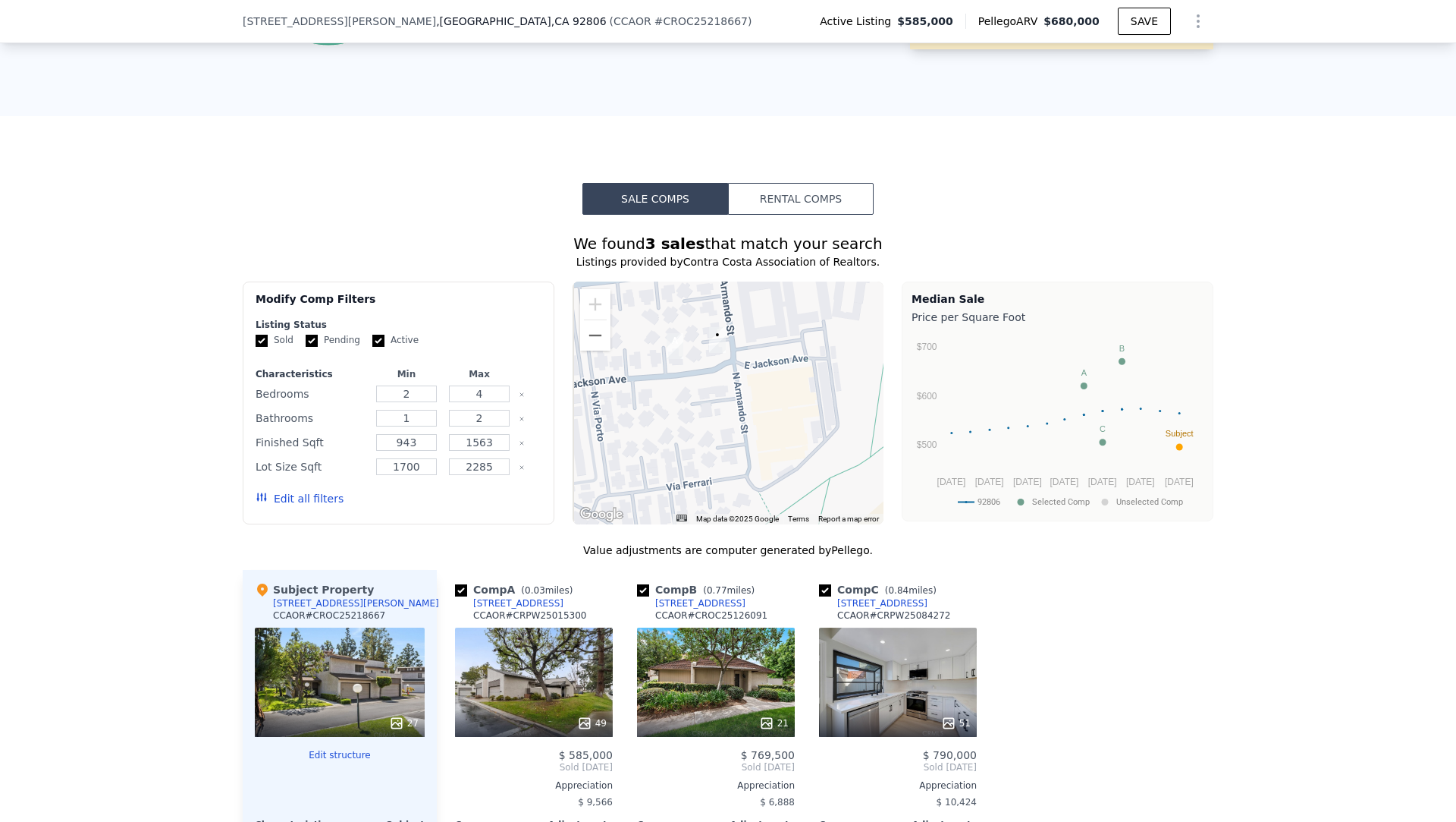
drag, startPoint x: 792, startPoint y: 456, endPoint x: 814, endPoint y: 503, distance: 51.9
click at [814, 503] on div at bounding box center [728, 403] width 312 height 243
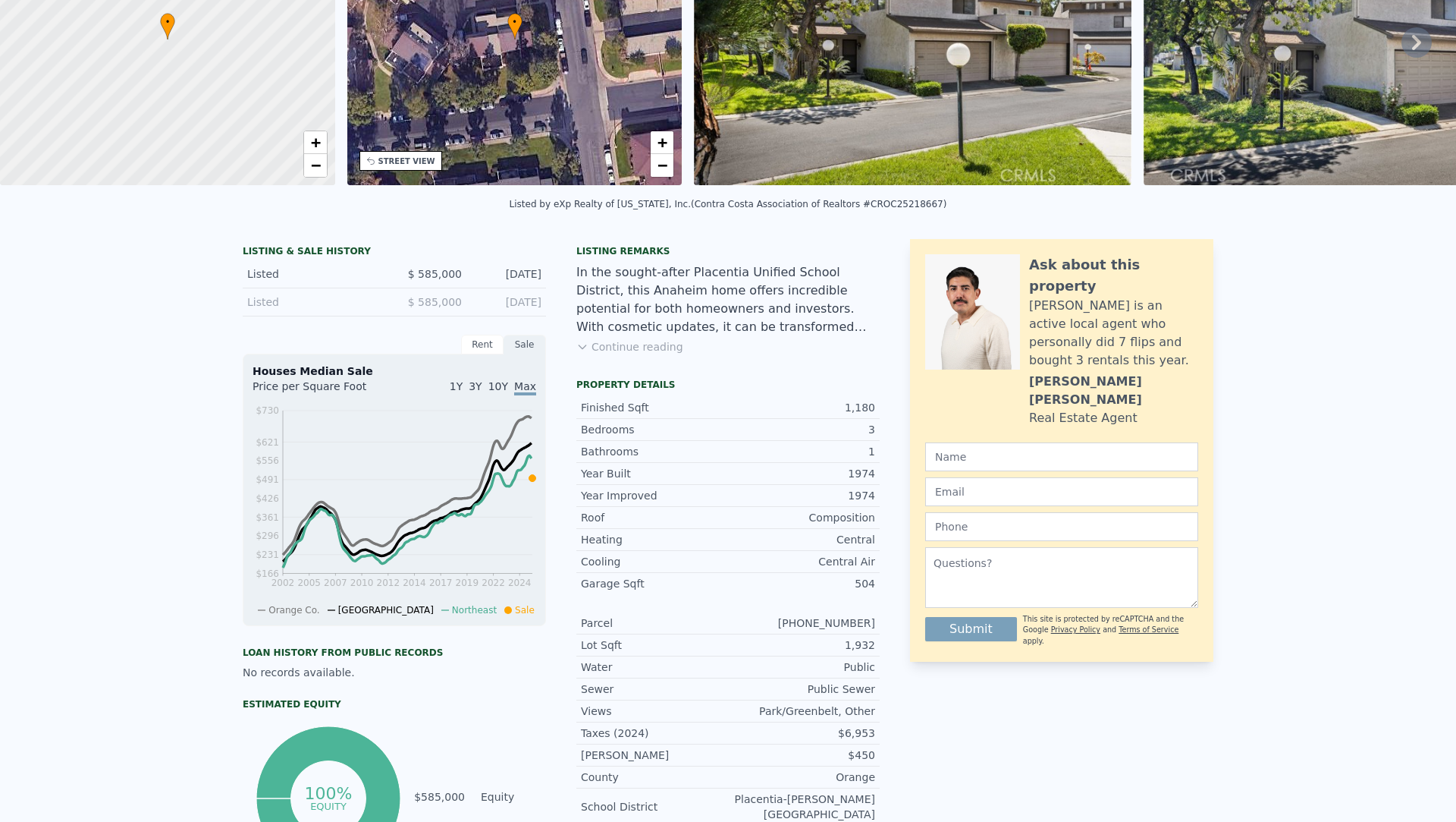
scroll to position [0, 0]
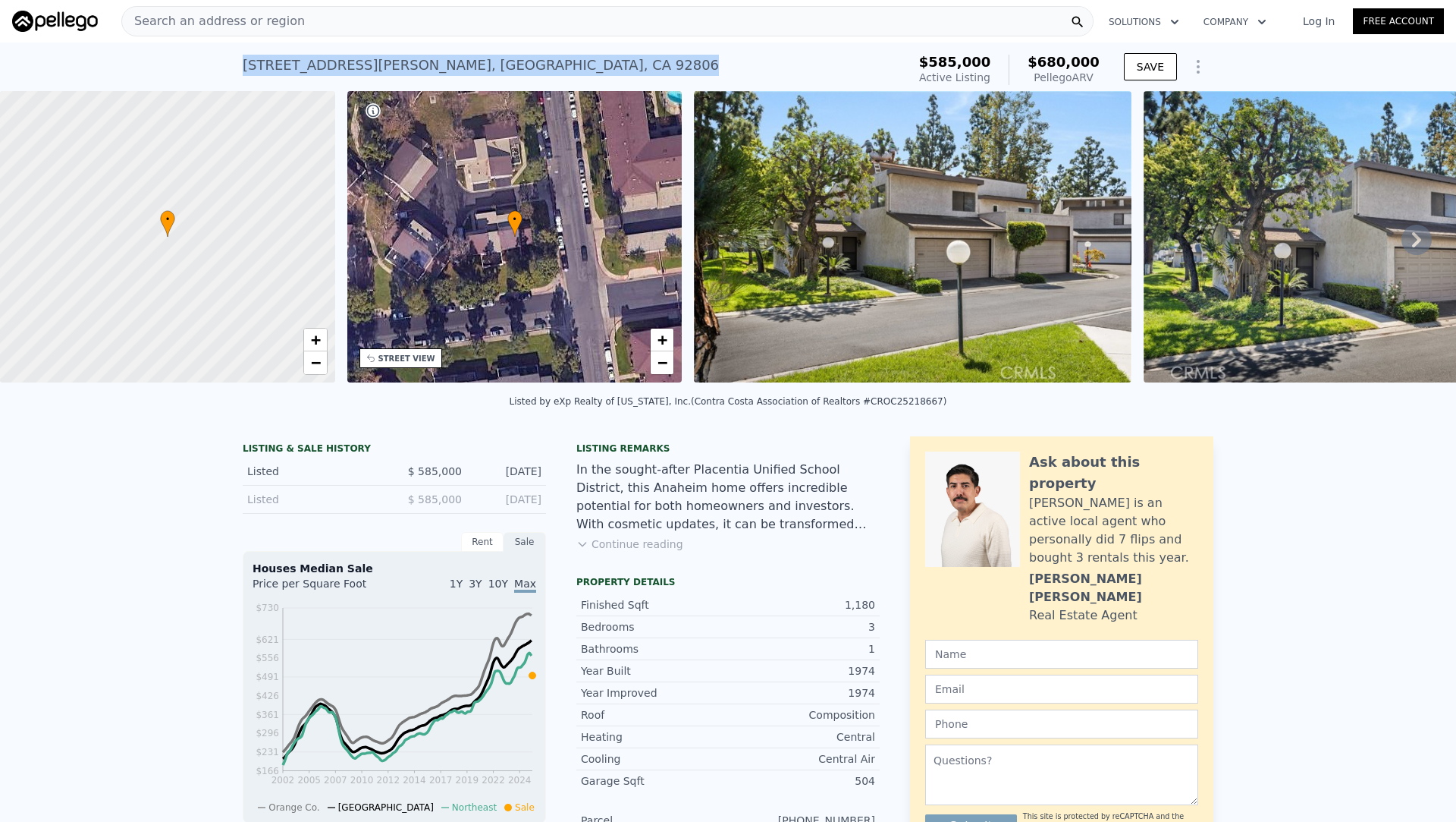
drag, startPoint x: 496, startPoint y: 71, endPoint x: 244, endPoint y: 69, distance: 252.0
click at [244, 69] on div "3010 E Via Taranto , Anaheim , CA 92806 Active at $585k (~ARV $680k )" at bounding box center [571, 70] width 658 height 42
copy div "3010 E Via Taranto , Anaheim , CA 92806"
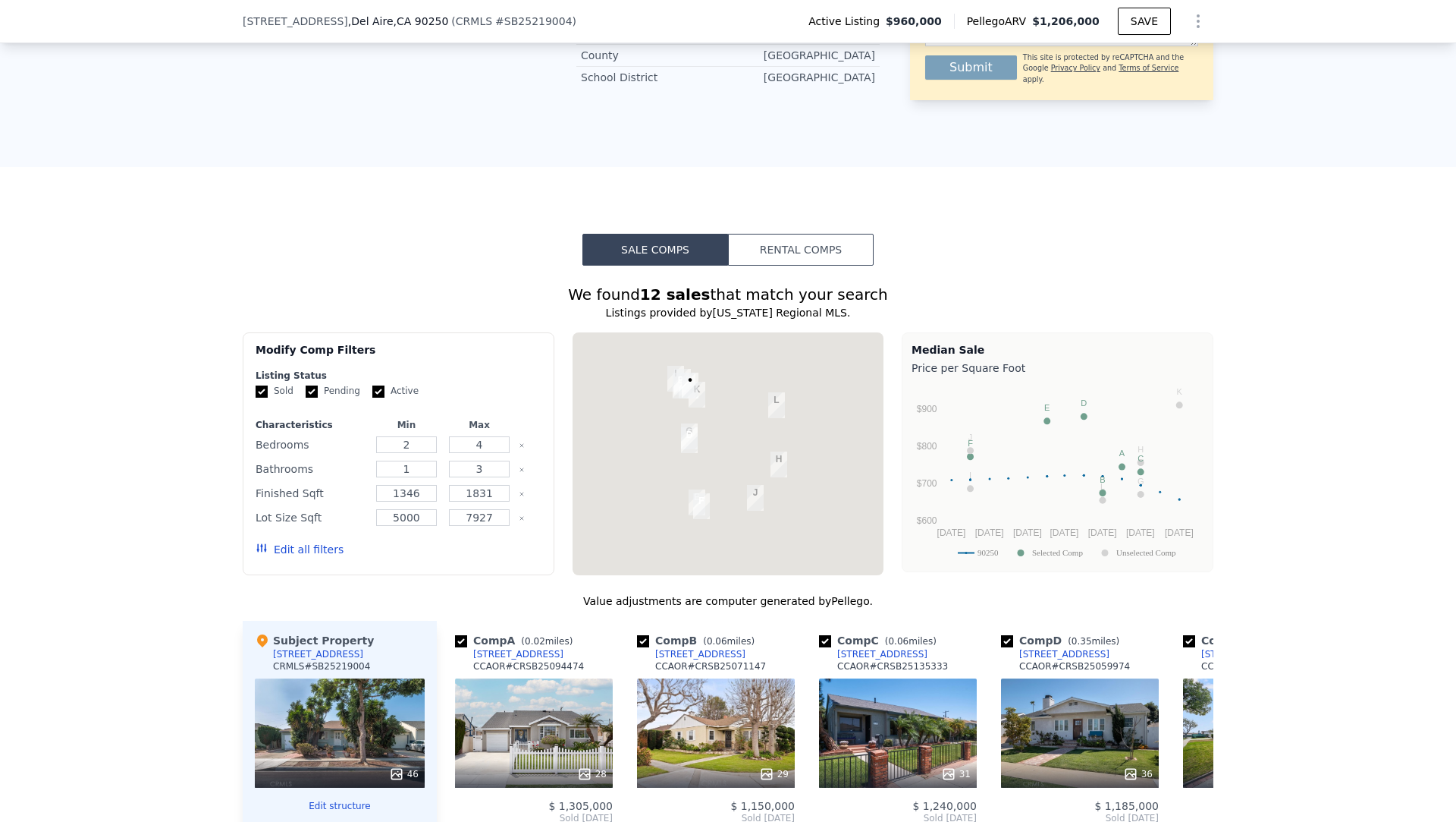
scroll to position [893, 0]
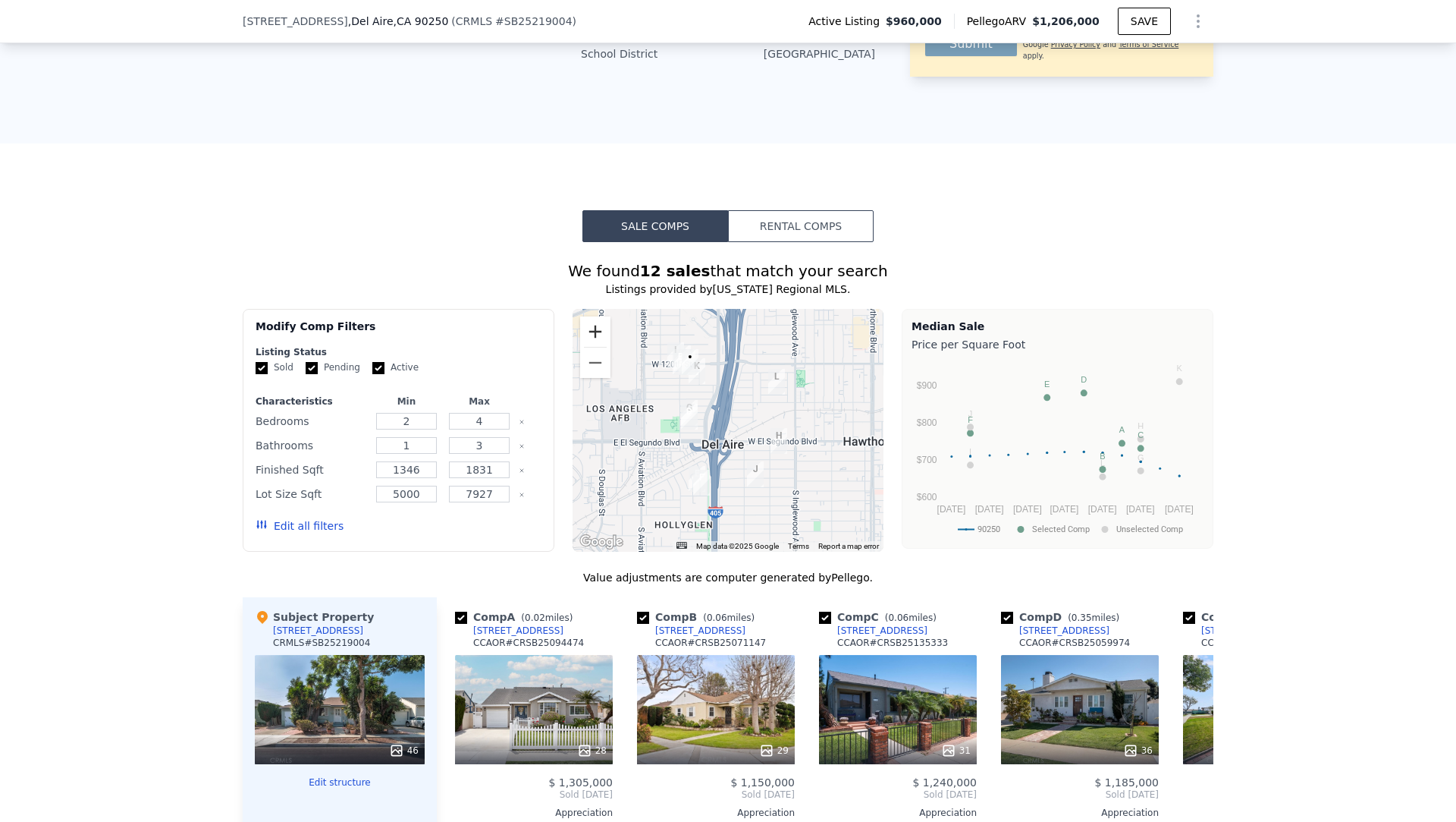
click at [590, 341] on button "Zoom in" at bounding box center [595, 331] width 30 height 30
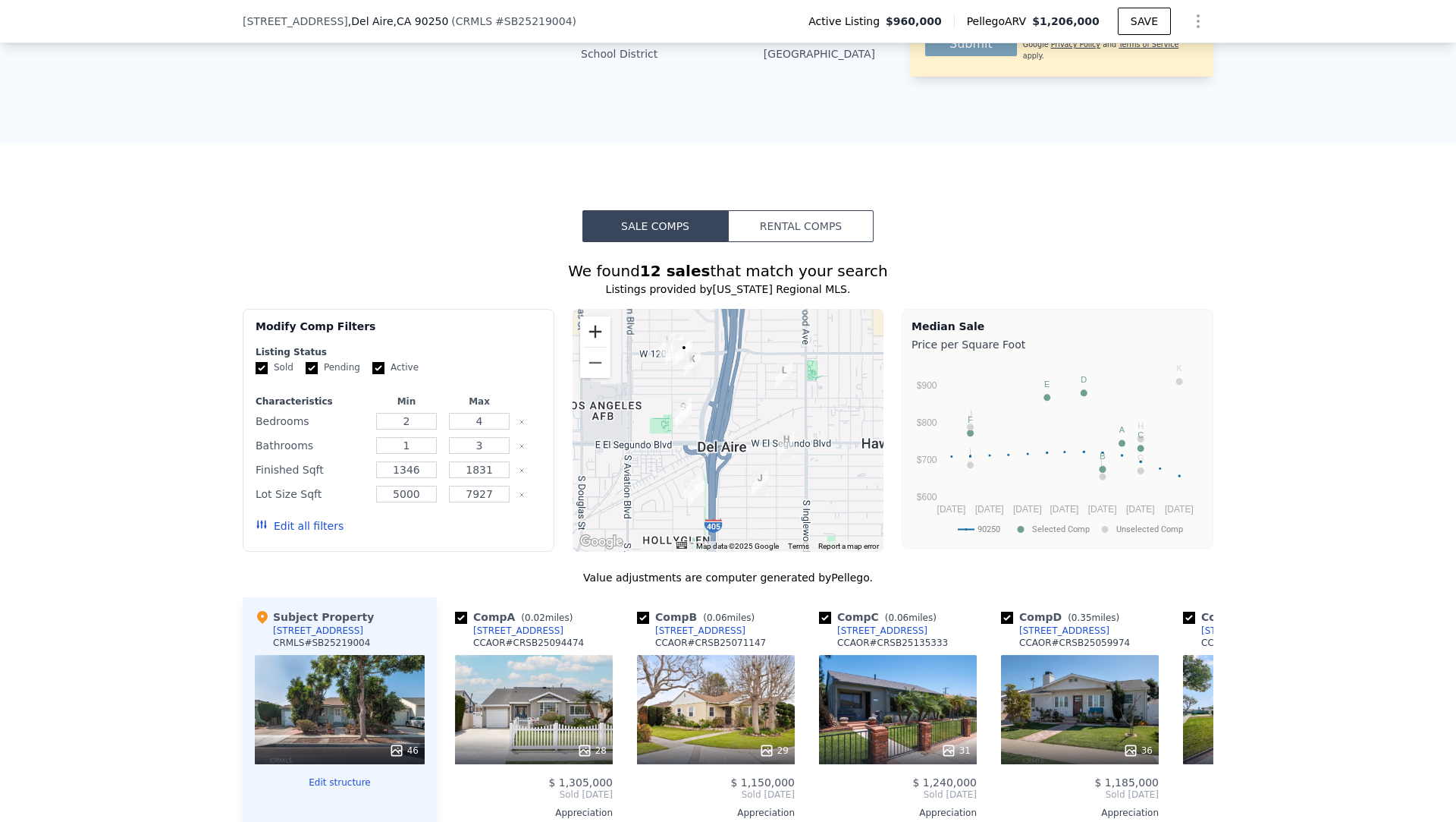
click at [590, 341] on button "Zoom in" at bounding box center [595, 331] width 30 height 30
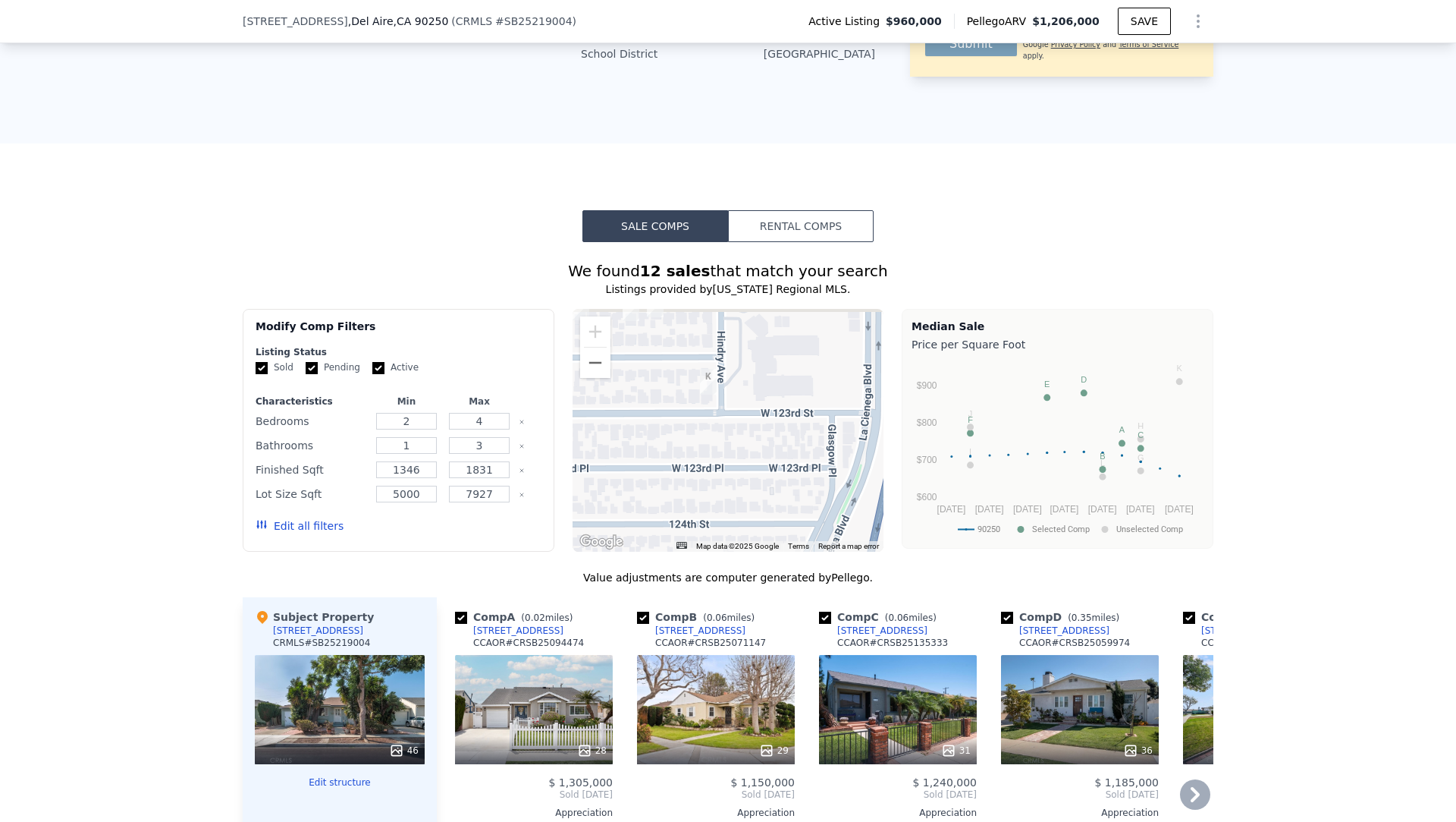
drag, startPoint x: 643, startPoint y: 347, endPoint x: 866, endPoint y: 693, distance: 411.6
click at [866, 693] on div "We found 12 sales that match your search Listings provided by California Region…" at bounding box center [728, 687] width 971 height 852
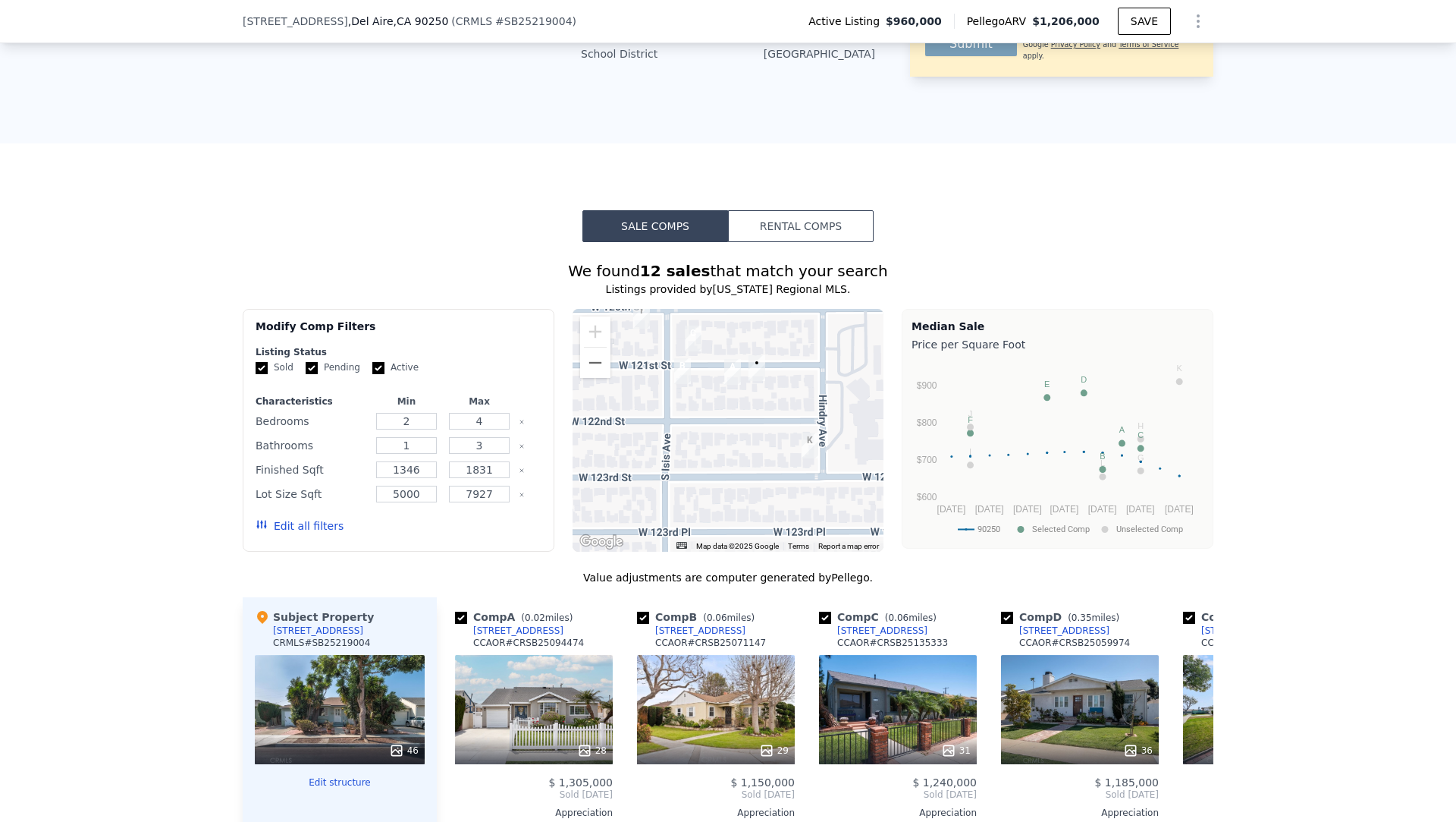
drag, startPoint x: 726, startPoint y: 441, endPoint x: 830, endPoint y: 505, distance: 122.1
click at [830, 505] on div at bounding box center [728, 430] width 312 height 243
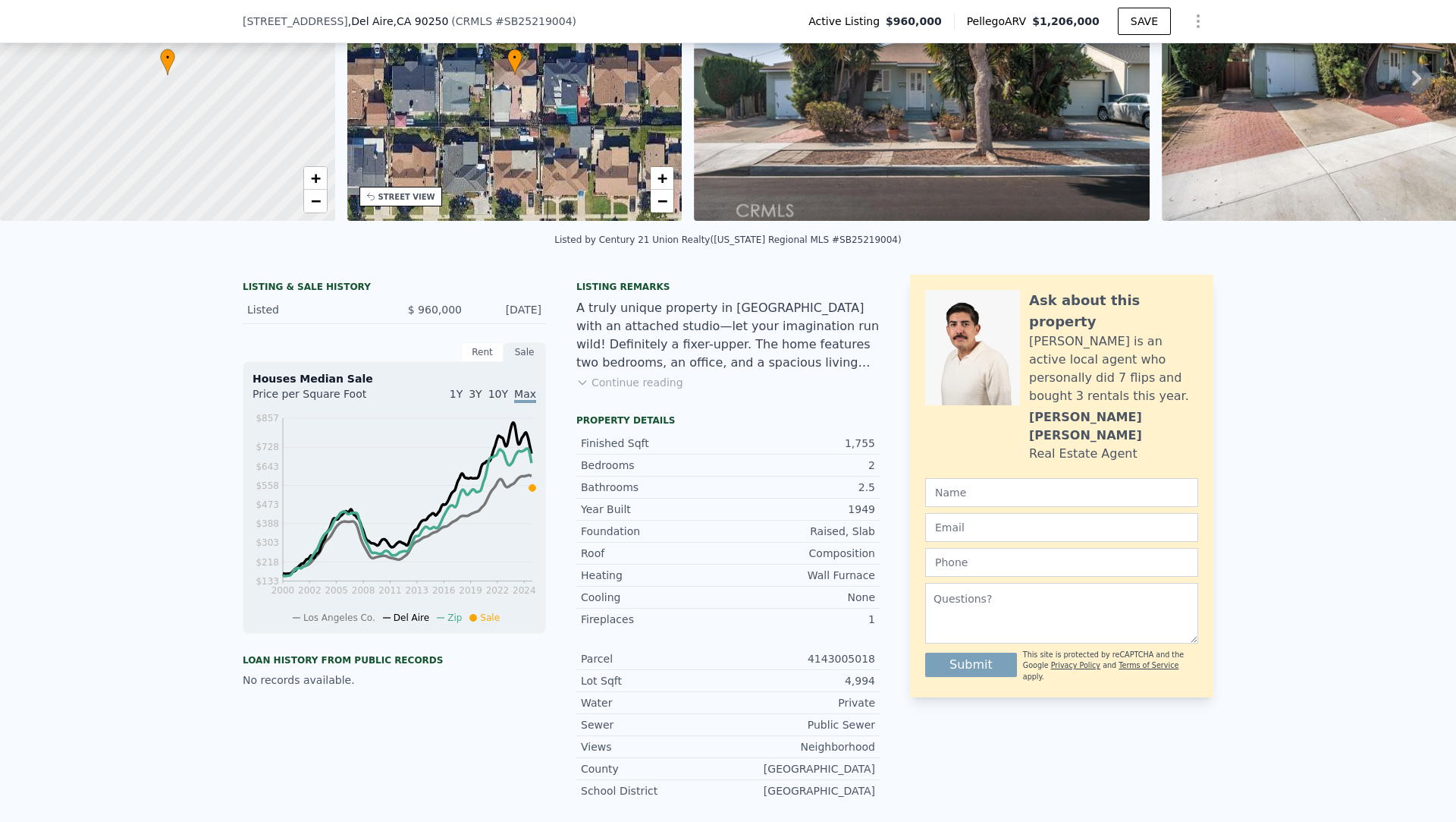
scroll to position [0, 0]
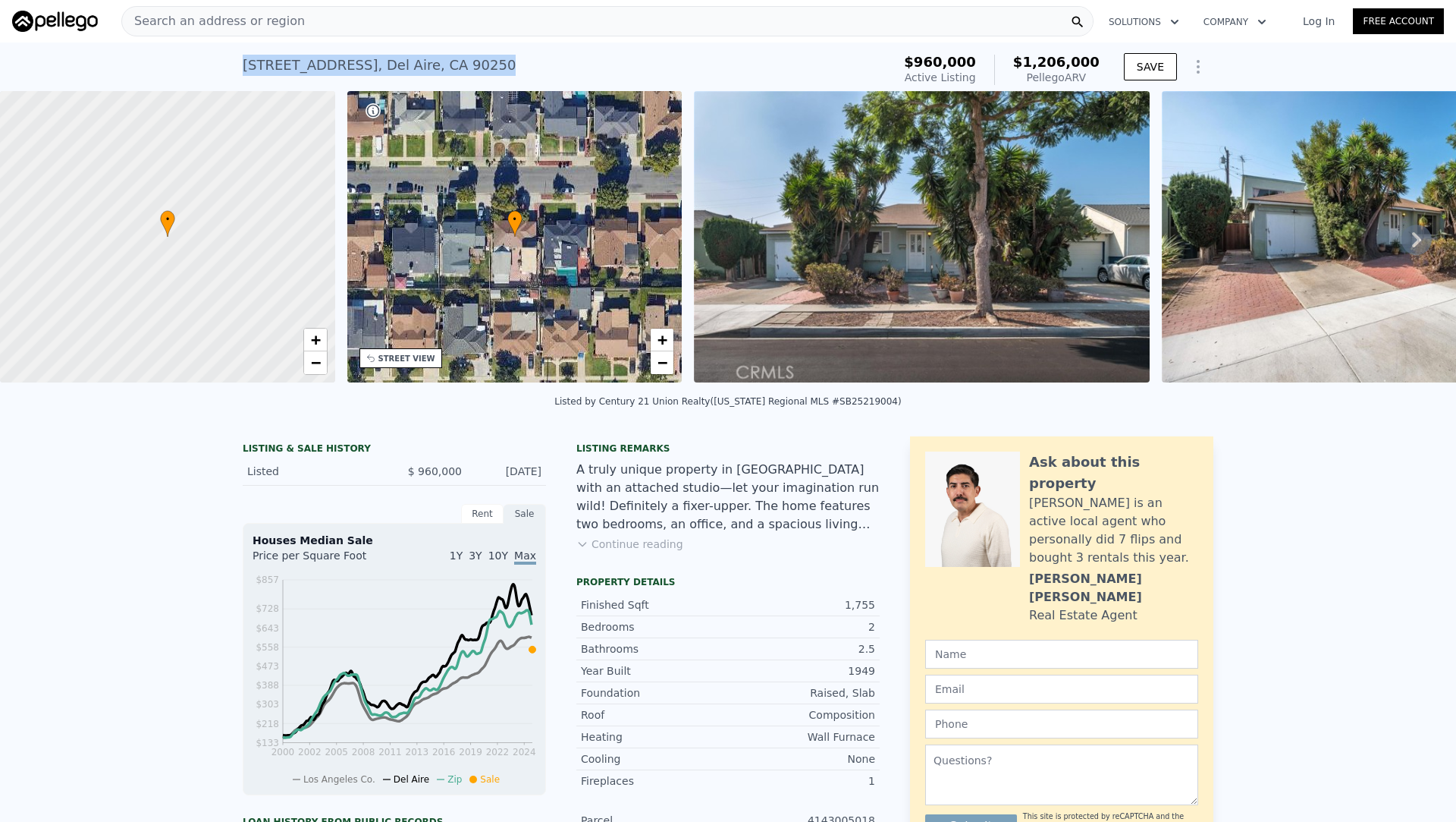
drag, startPoint x: 506, startPoint y: 61, endPoint x: 228, endPoint y: 62, distance: 278.0
click at [228, 62] on div "5324 West 121 Street , Del Aire , CA 90250 Active at $960k (~ARV $1.206m ) $960…" at bounding box center [728, 67] width 1456 height 49
copy div "5324 West 121 Street , Del Aire , CA 90250"
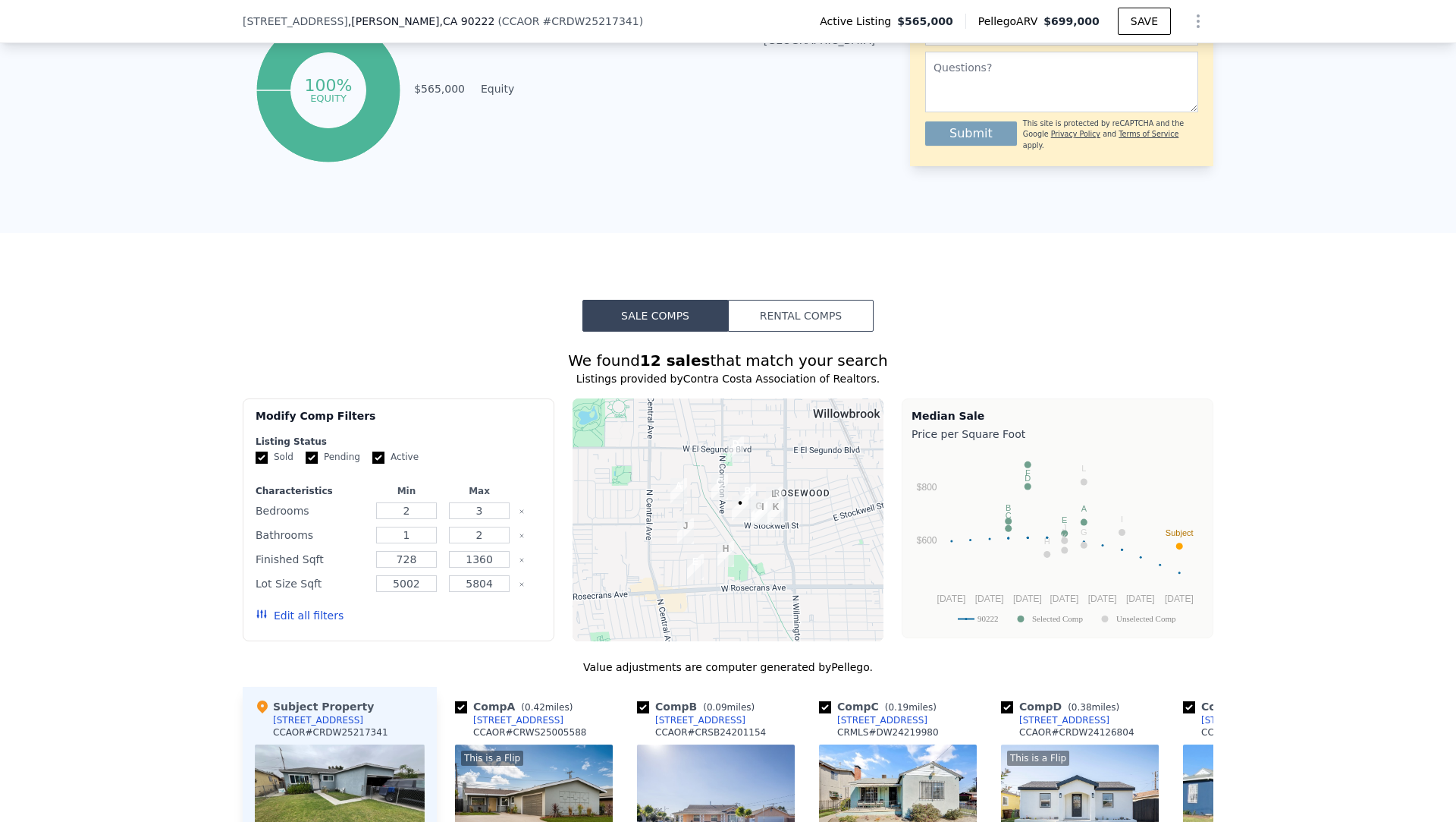
scroll to position [907, 0]
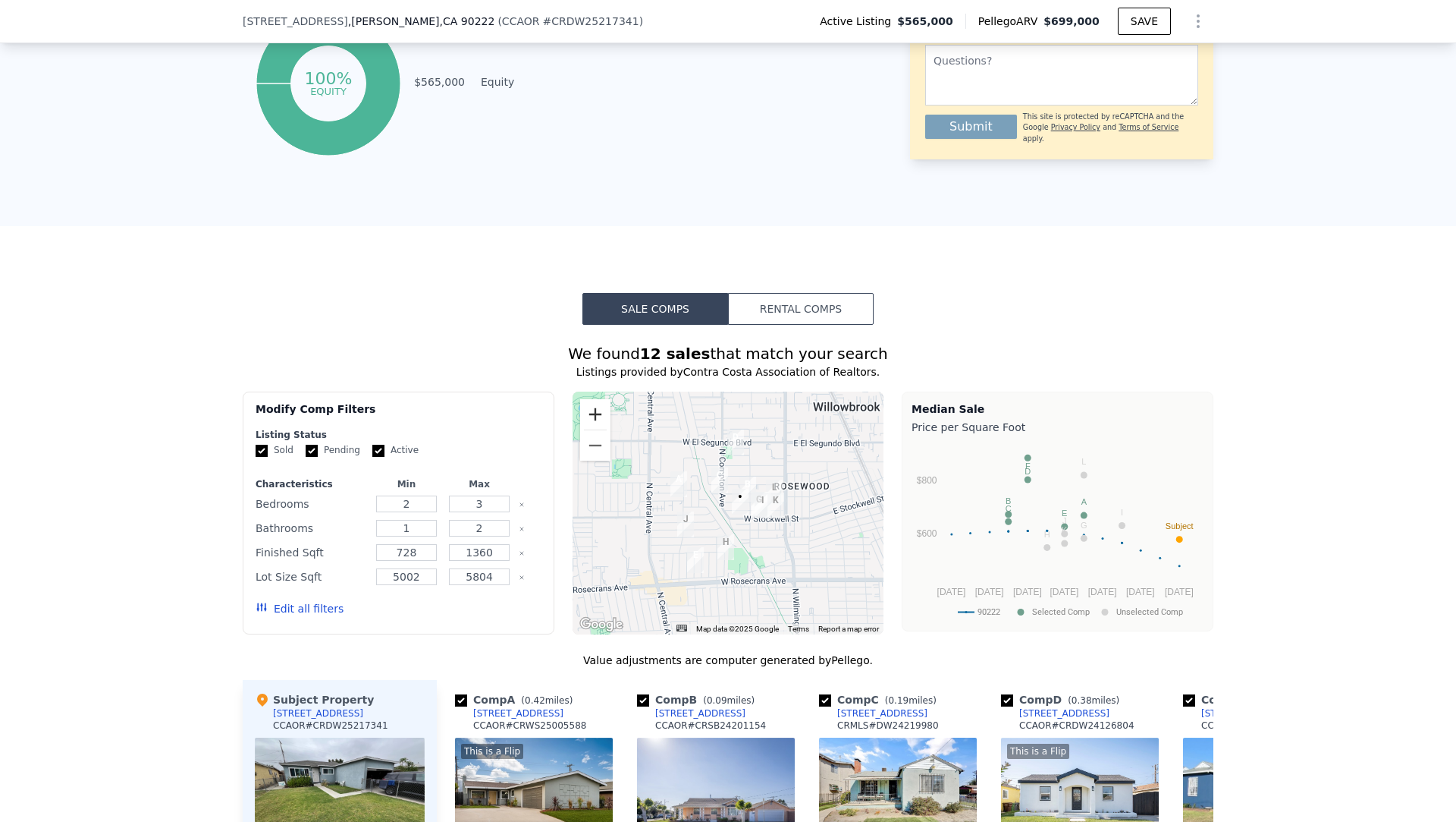
click at [602, 412] on button "Zoom in" at bounding box center [595, 414] width 30 height 30
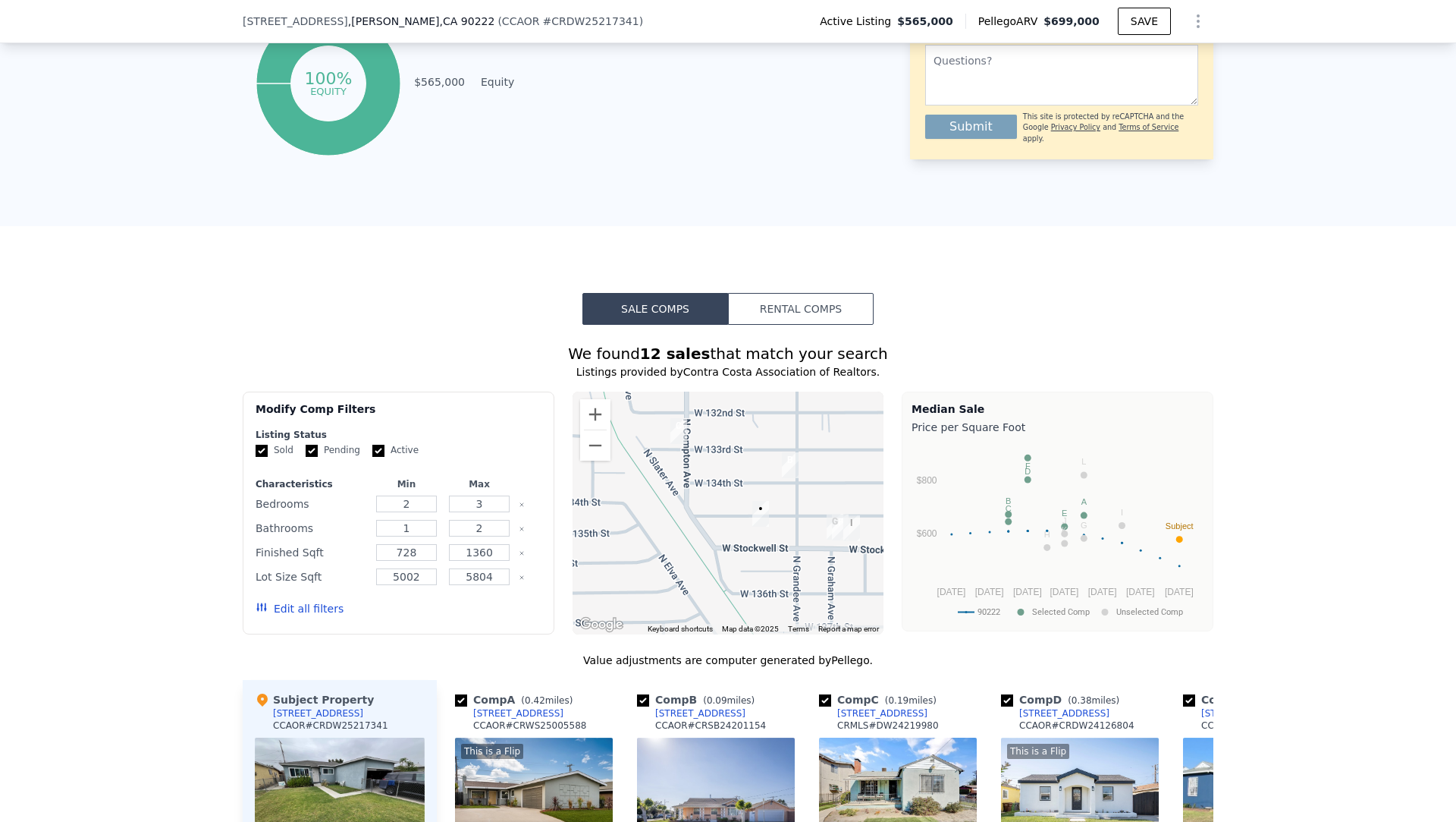
drag, startPoint x: 697, startPoint y: 477, endPoint x: 675, endPoint y: 491, distance: 26.1
click at [675, 491] on div at bounding box center [728, 513] width 312 height 243
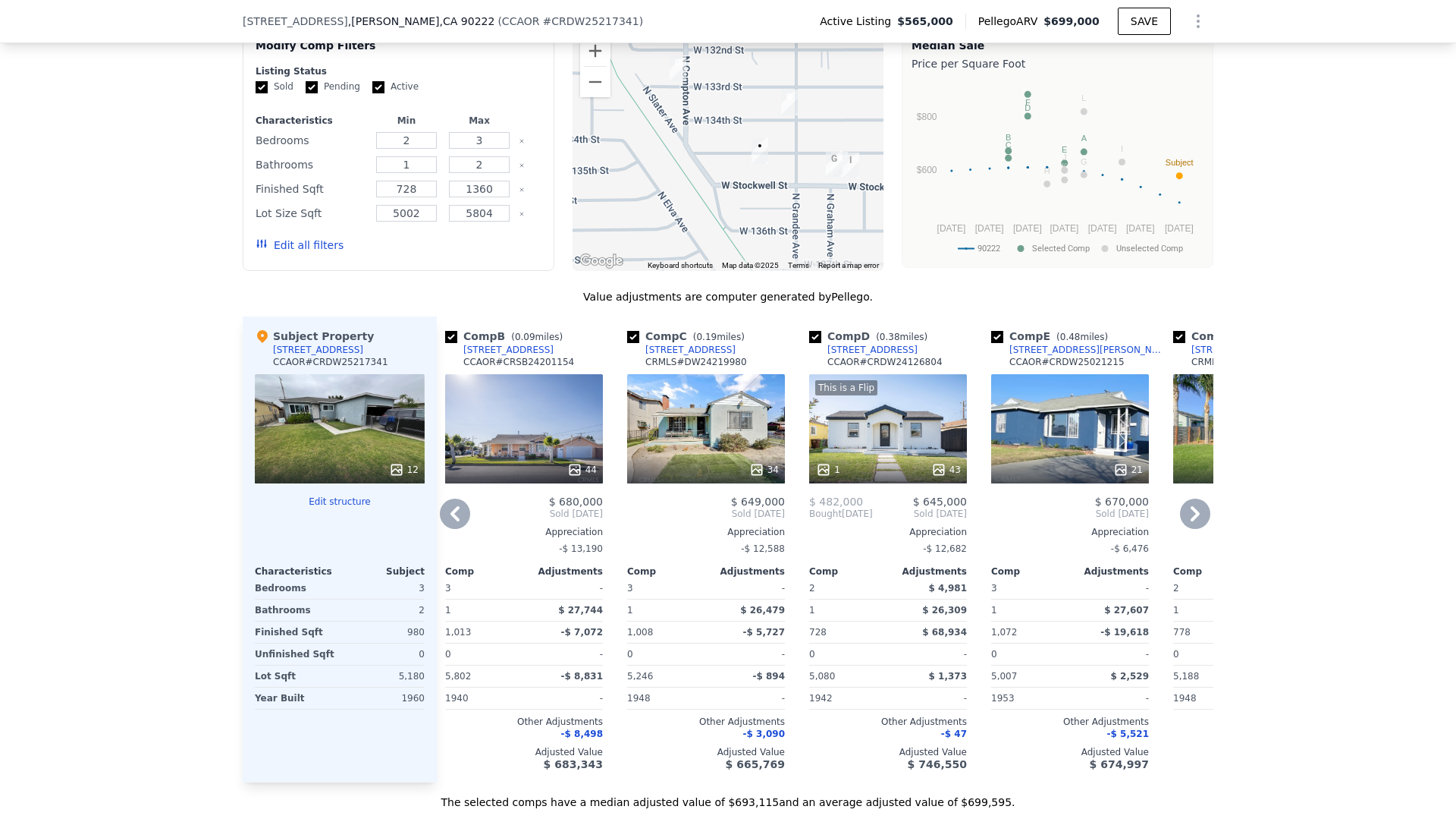
scroll to position [1233, 0]
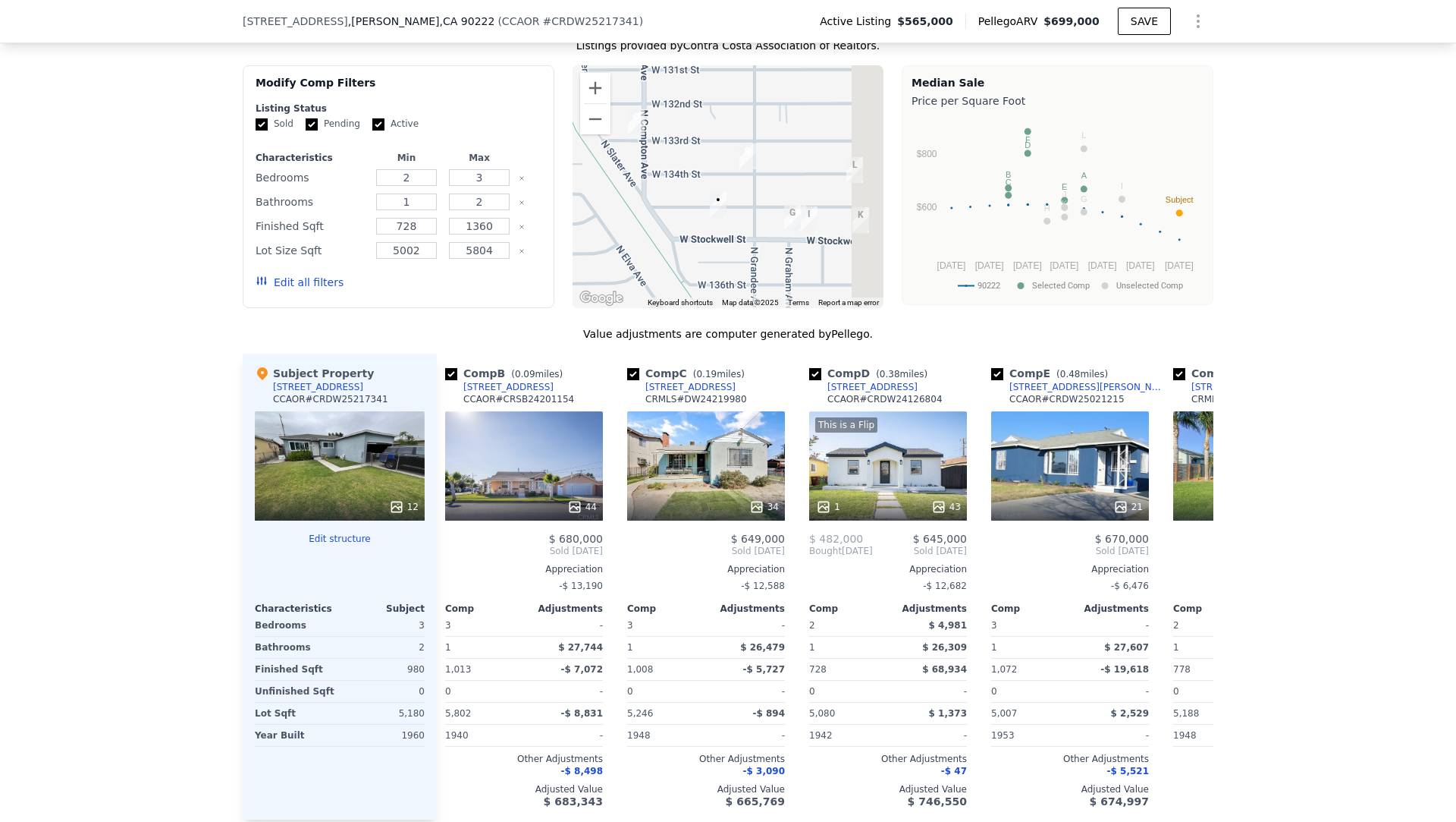
drag, startPoint x: 835, startPoint y: 211, endPoint x: 785, endPoint y: 230, distance: 53.5
click at [785, 230] on img "919 W Stockwell St" at bounding box center [792, 217] width 17 height 25
click at [597, 88] on button "Zoom in" at bounding box center [595, 87] width 30 height 30
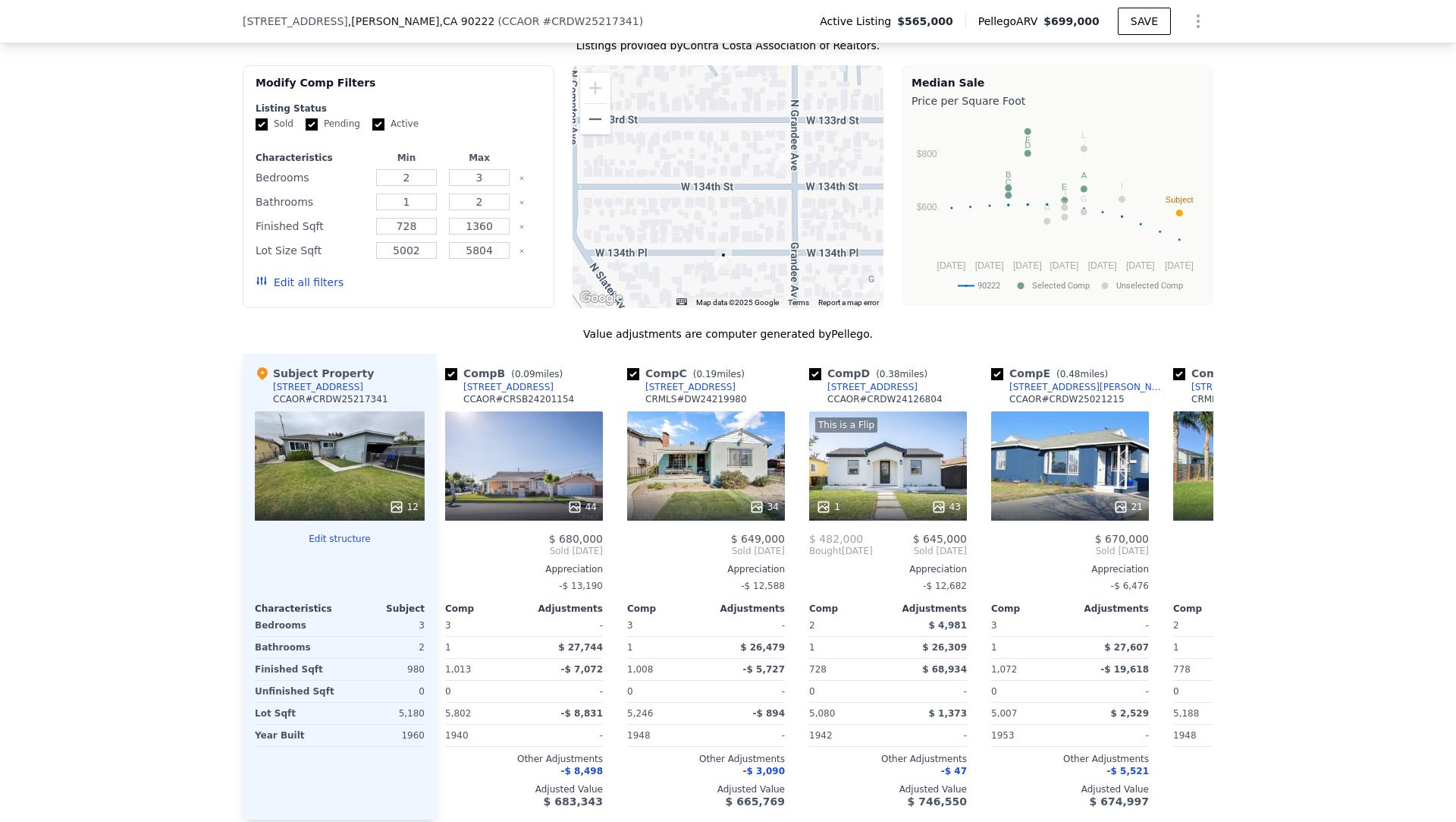
drag, startPoint x: 814, startPoint y: 223, endPoint x: 844, endPoint y: 245, distance: 37.2
click at [844, 245] on div at bounding box center [728, 186] width 312 height 243
click at [601, 121] on button "Zoom out" at bounding box center [595, 119] width 30 height 30
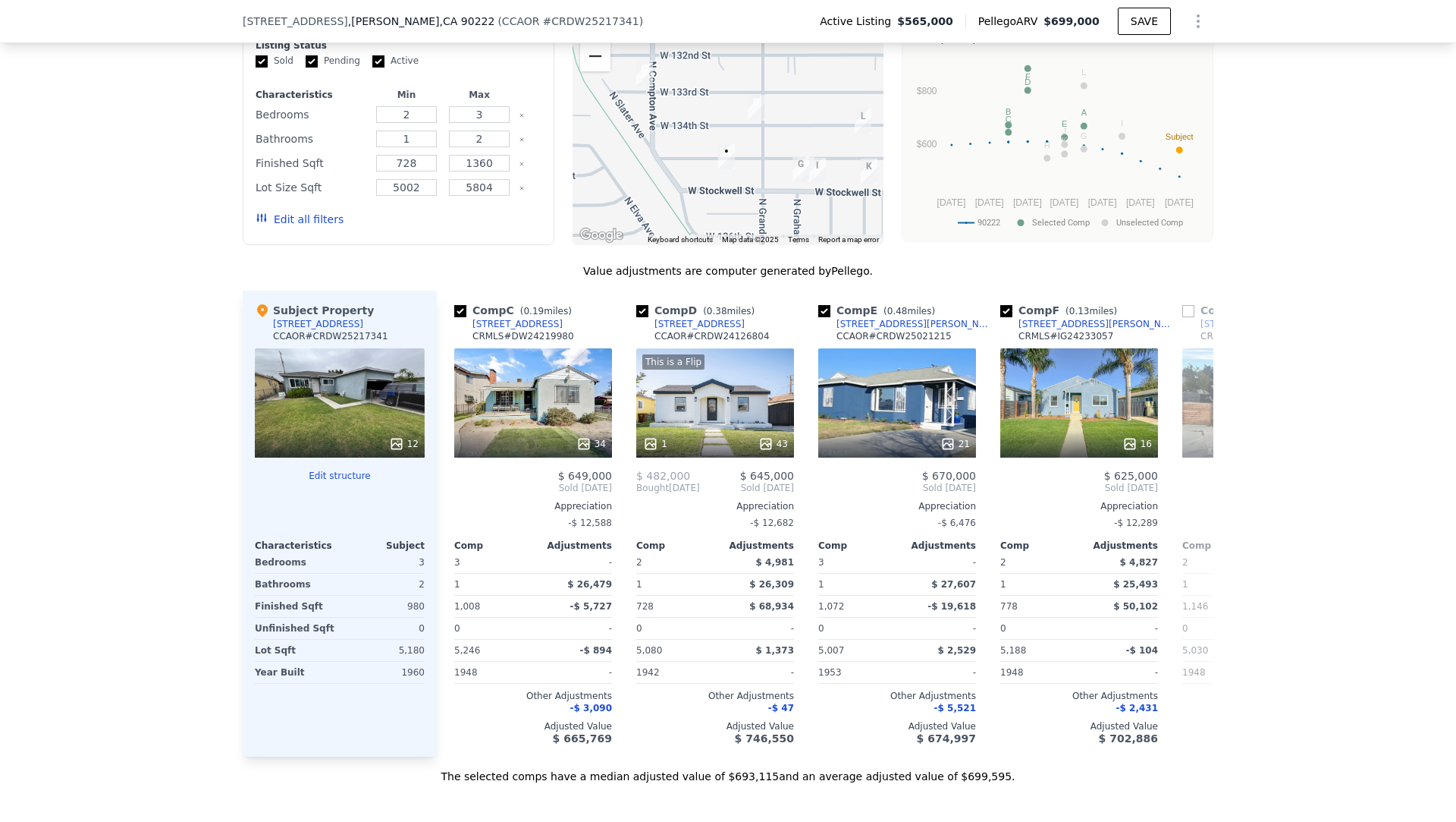
scroll to position [0, 369]
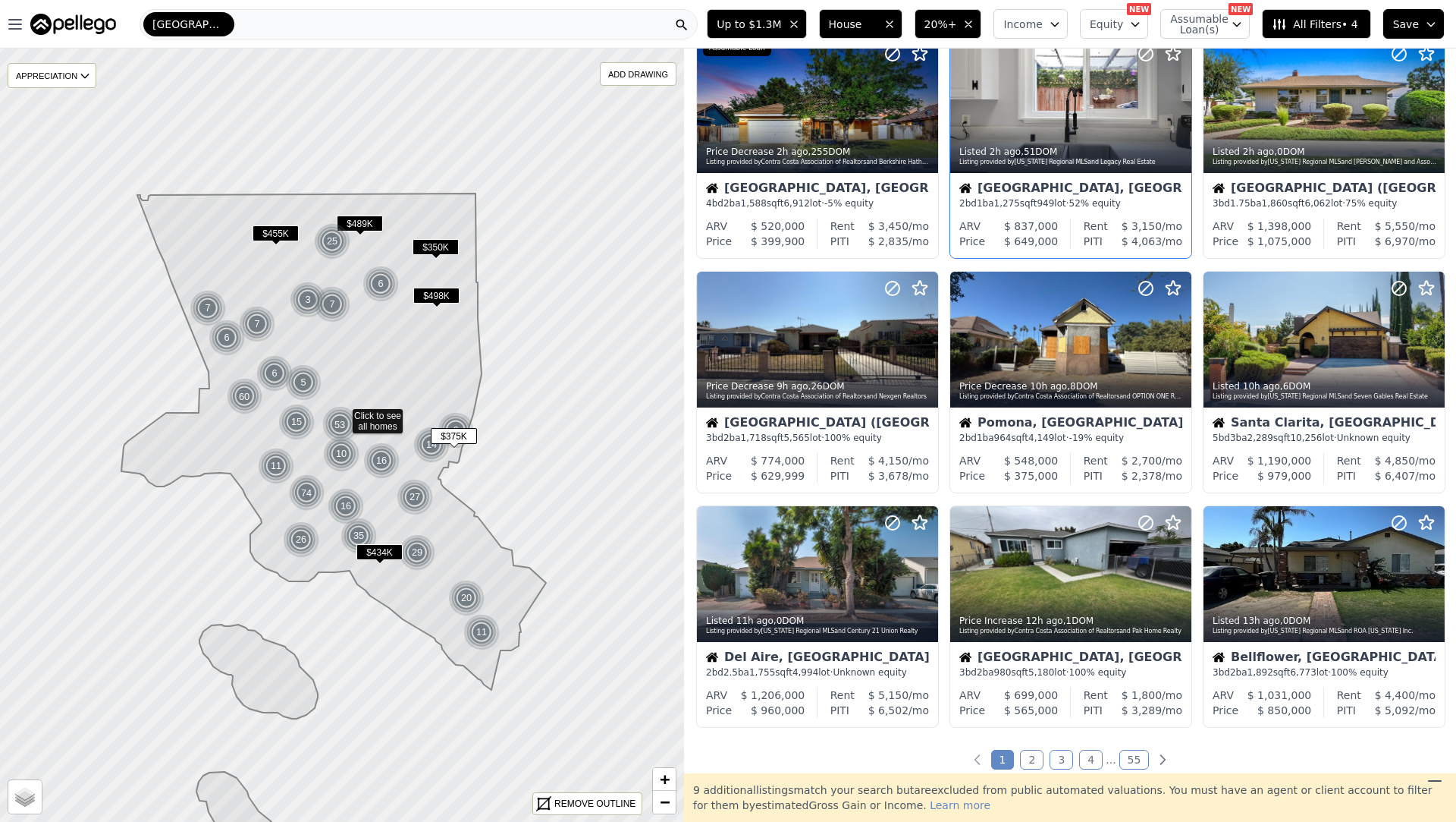
scroll to position [308, 0]
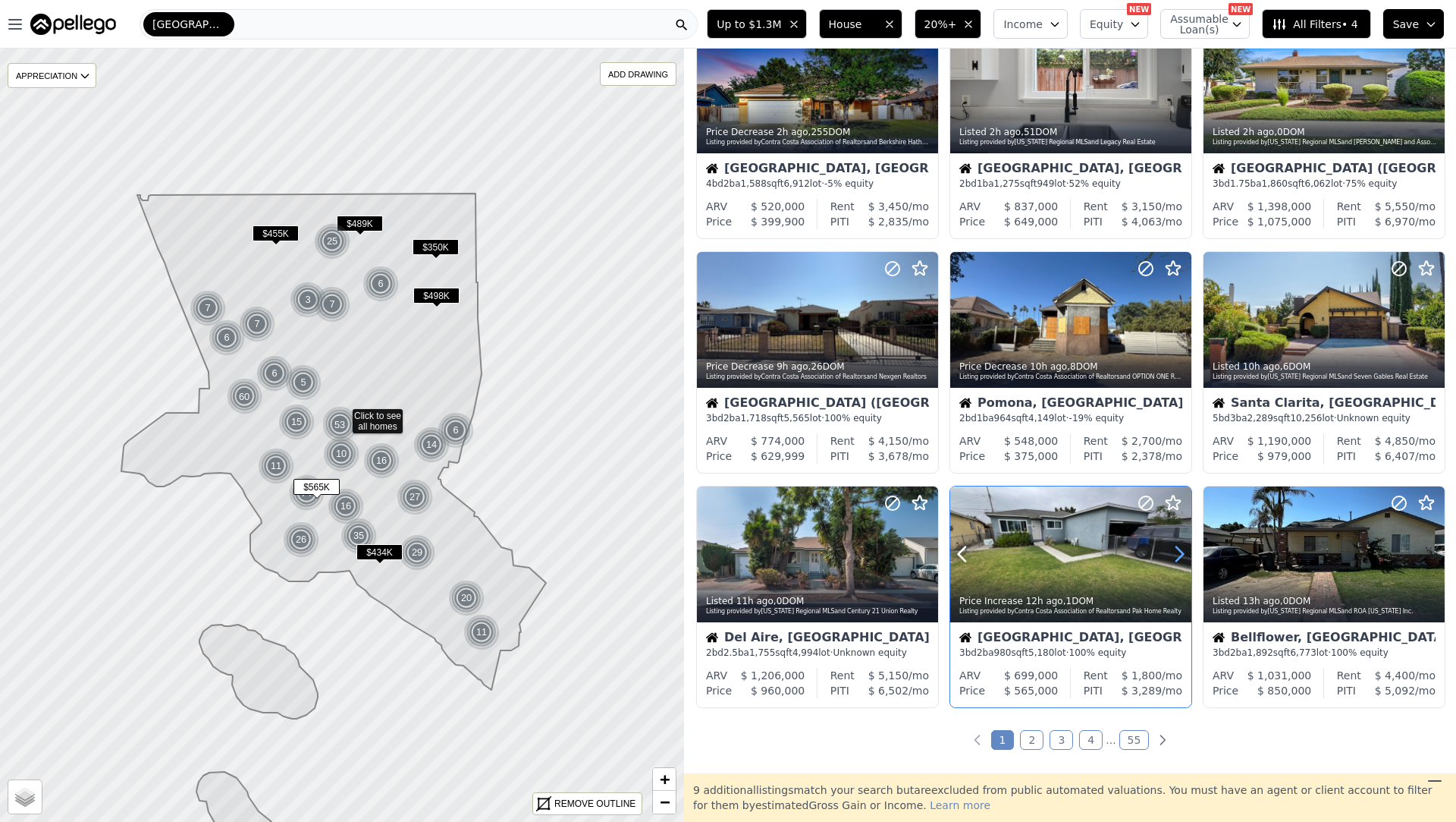
click at [1182, 556] on icon at bounding box center [1179, 554] width 7 height 14
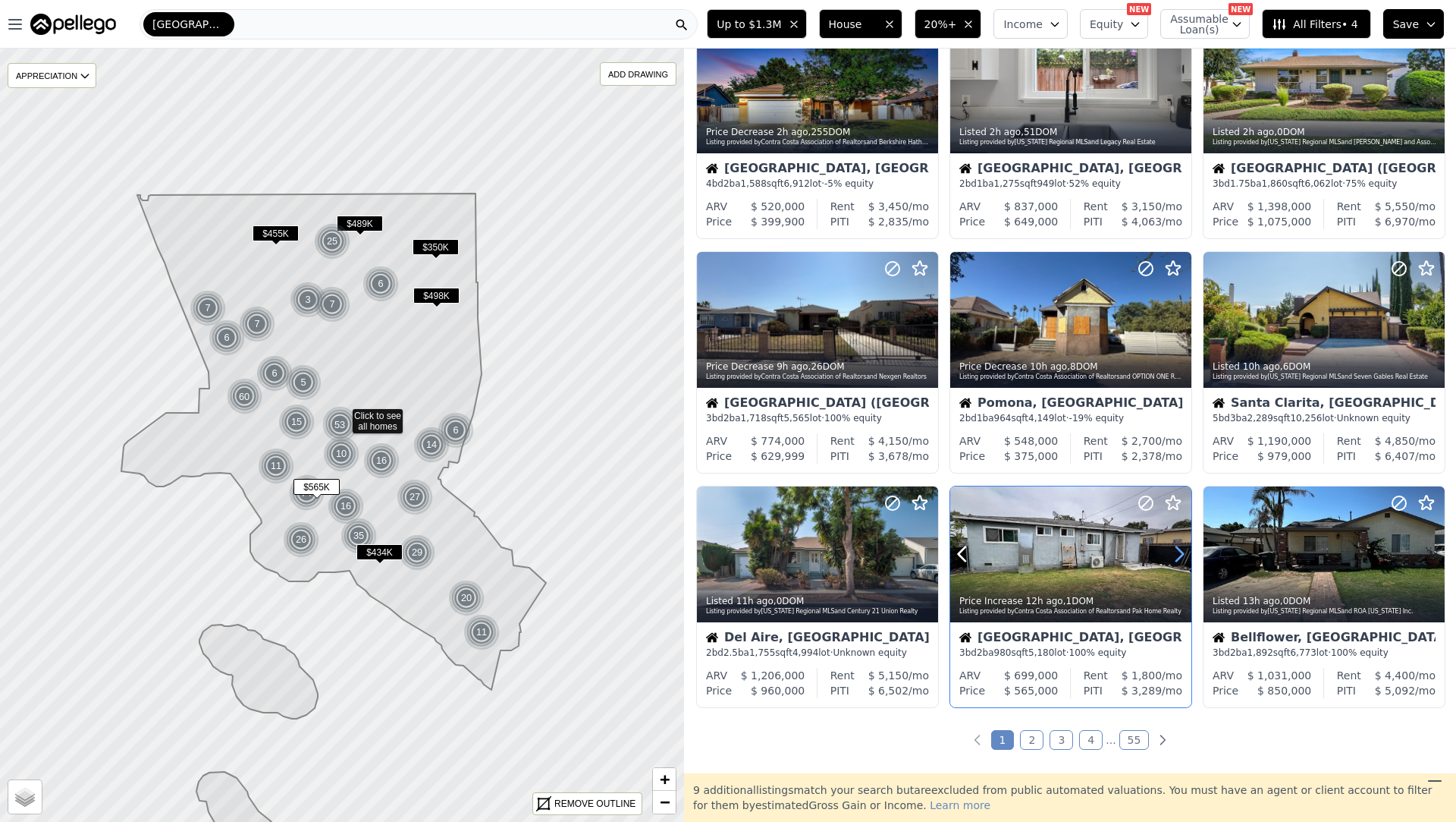
click at [1182, 556] on icon at bounding box center [1179, 554] width 7 height 14
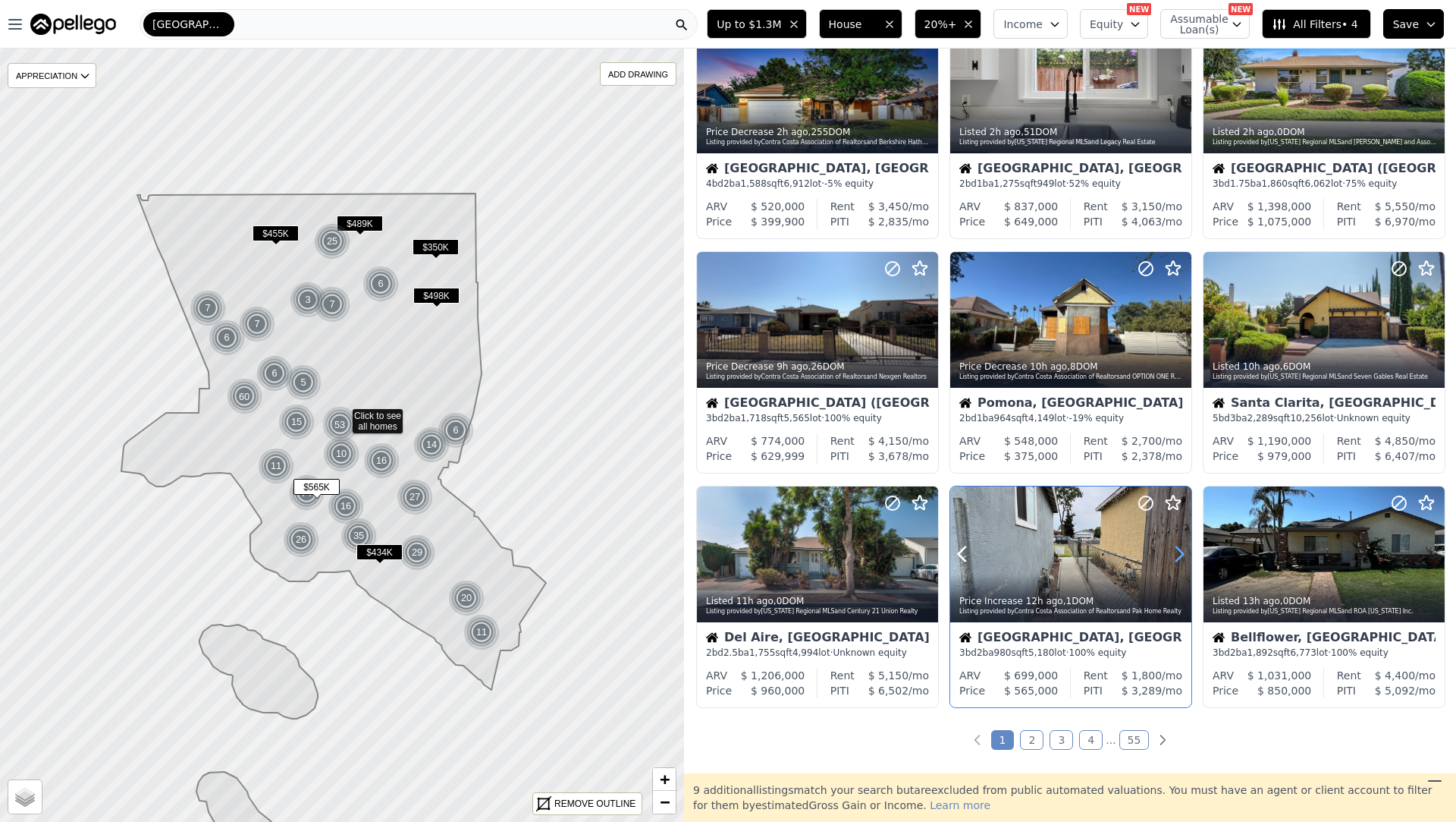
click at [1182, 556] on icon at bounding box center [1179, 554] width 7 height 14
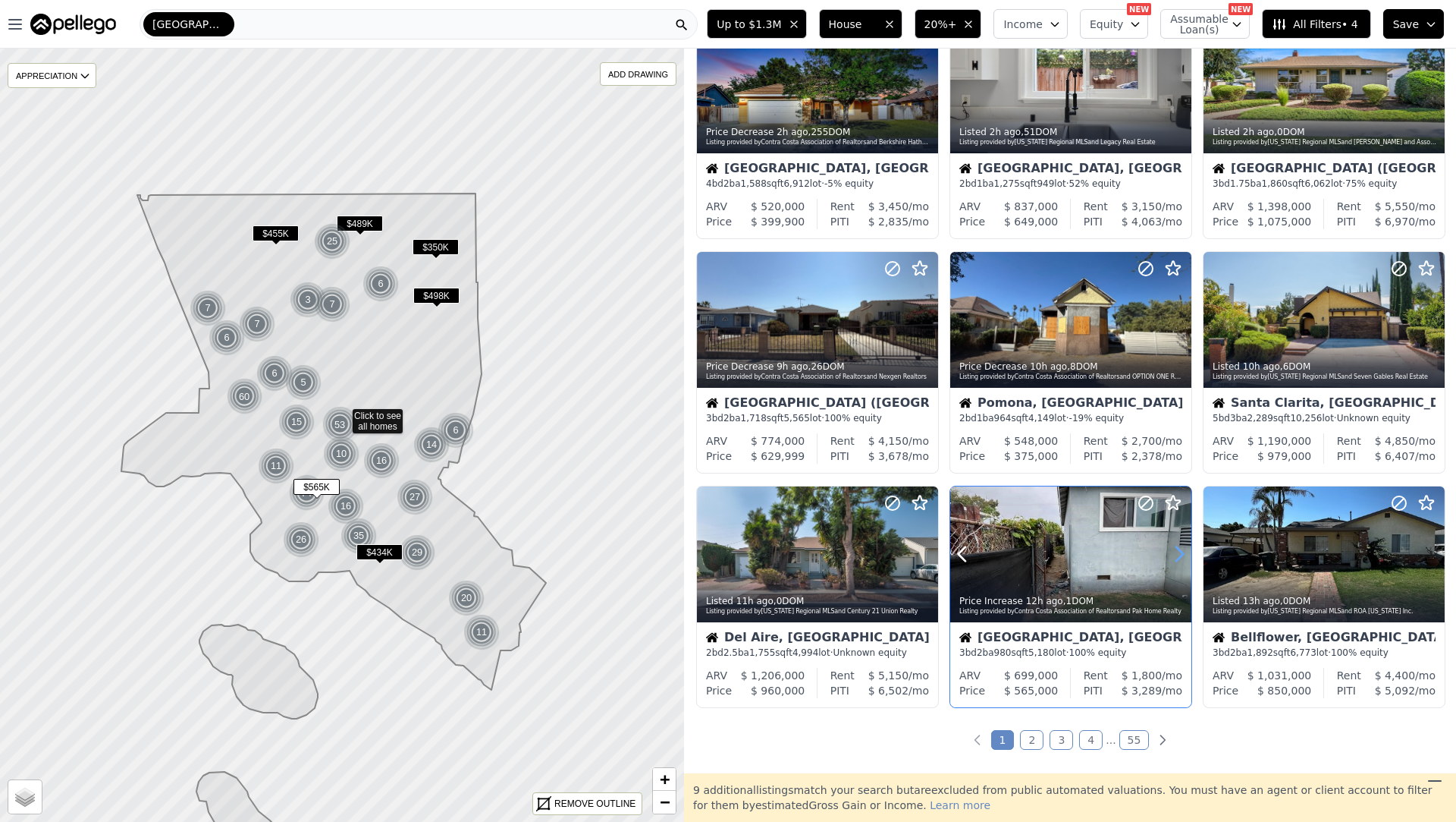
click at [1182, 556] on icon at bounding box center [1179, 554] width 7 height 14
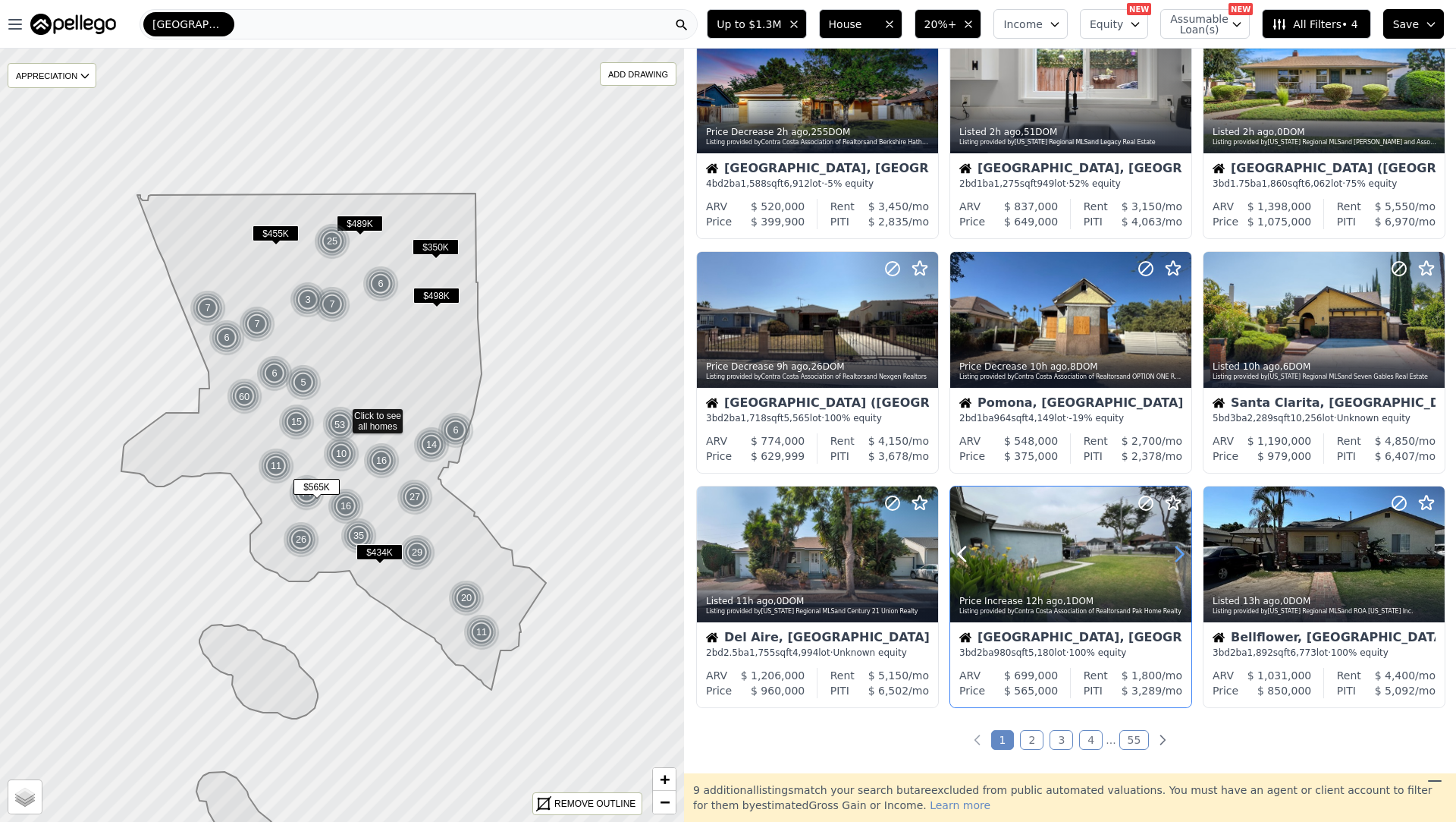
click at [1182, 556] on icon at bounding box center [1179, 554] width 7 height 14
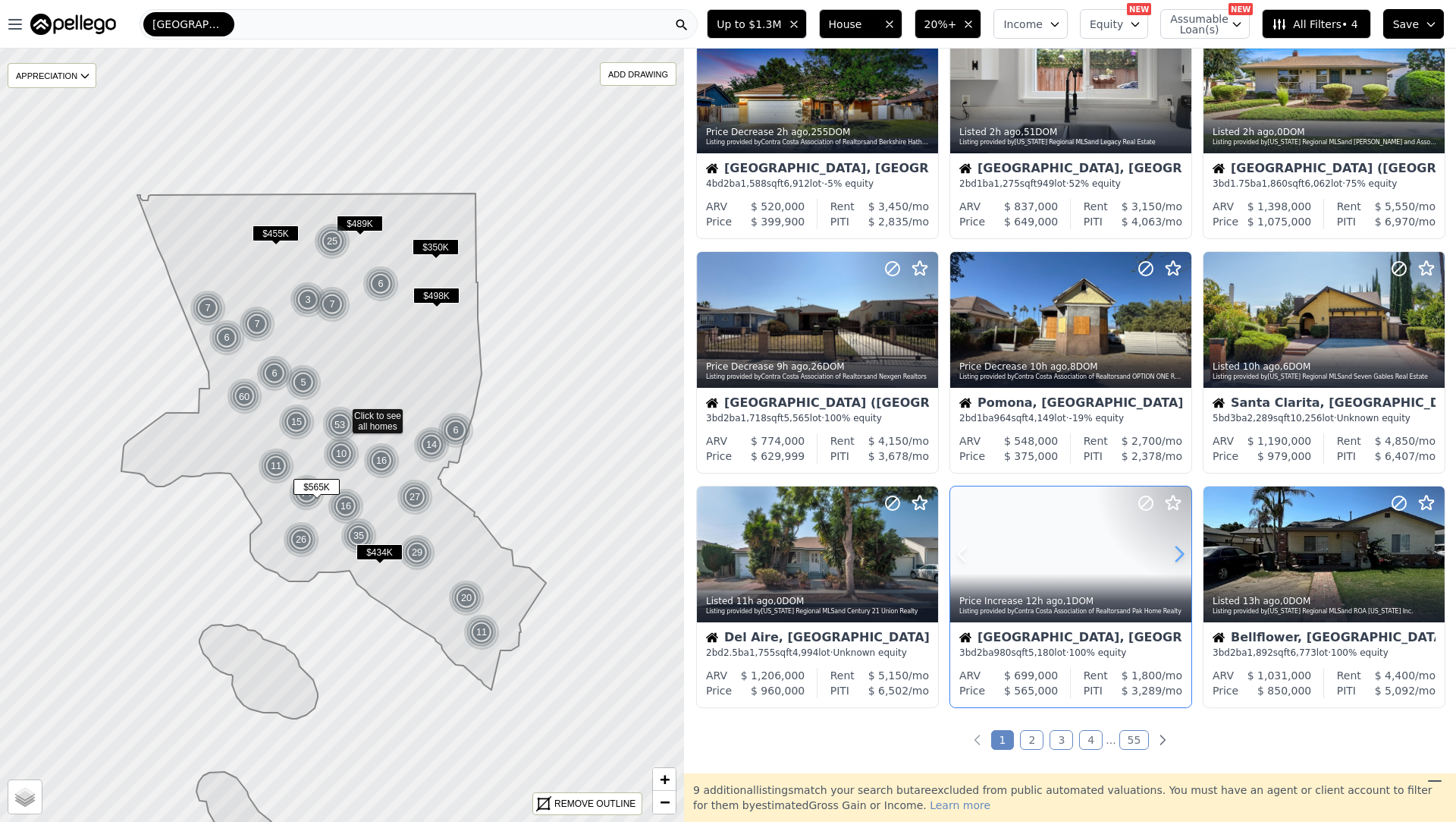
click at [1182, 556] on icon at bounding box center [1179, 554] width 7 height 14
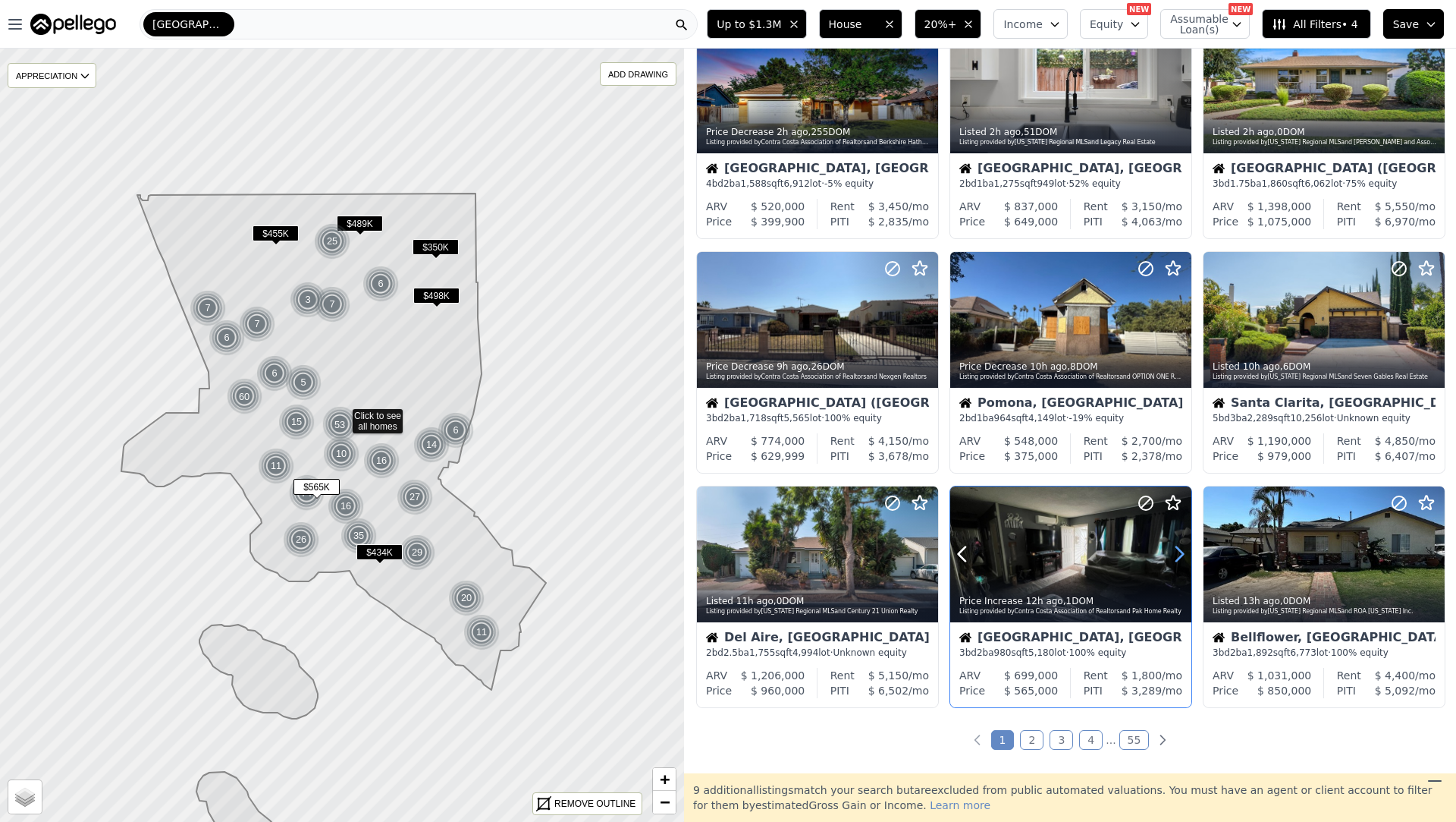
click at [1182, 556] on icon at bounding box center [1179, 554] width 7 height 14
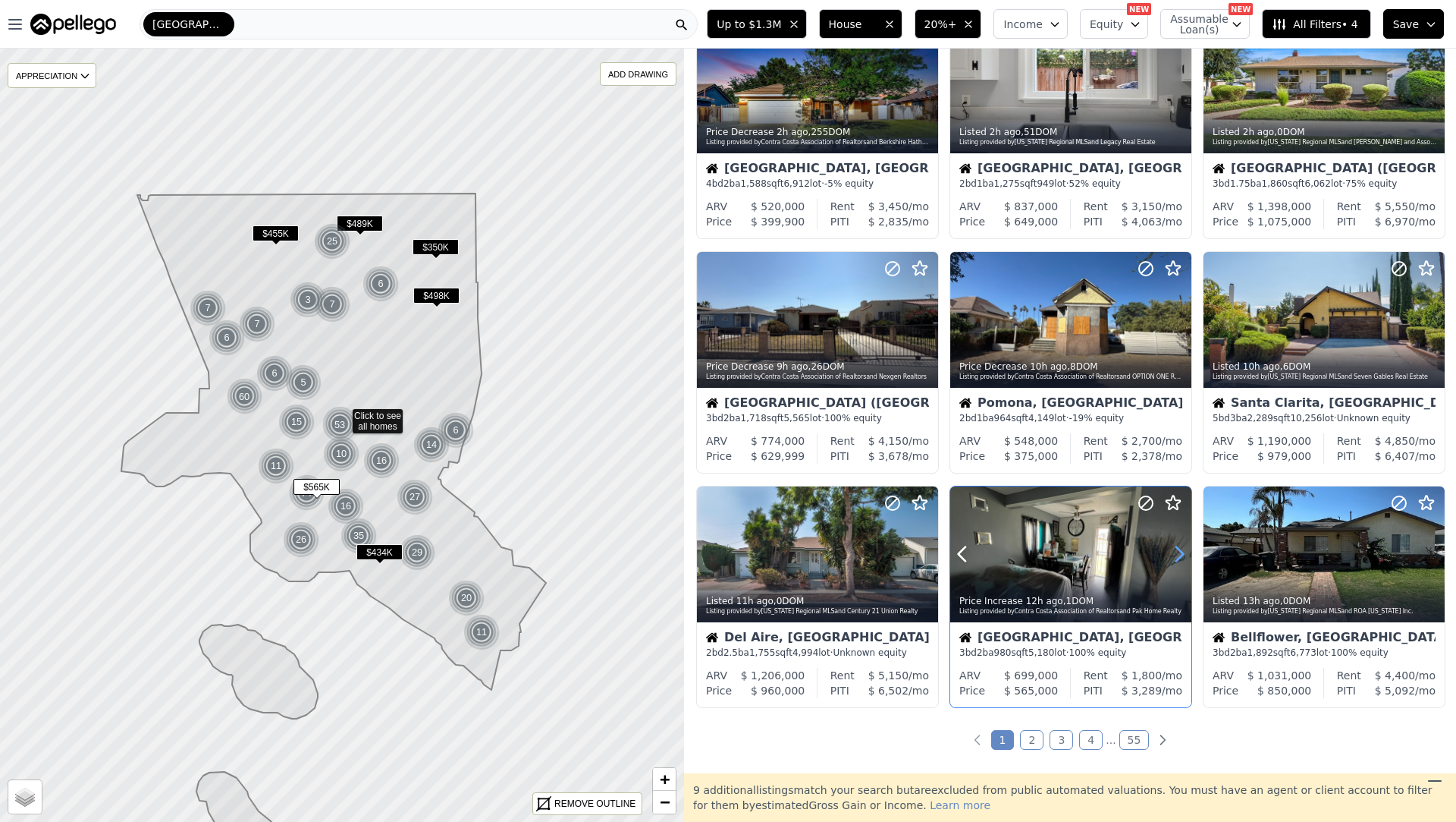
click at [1182, 556] on icon at bounding box center [1179, 554] width 7 height 14
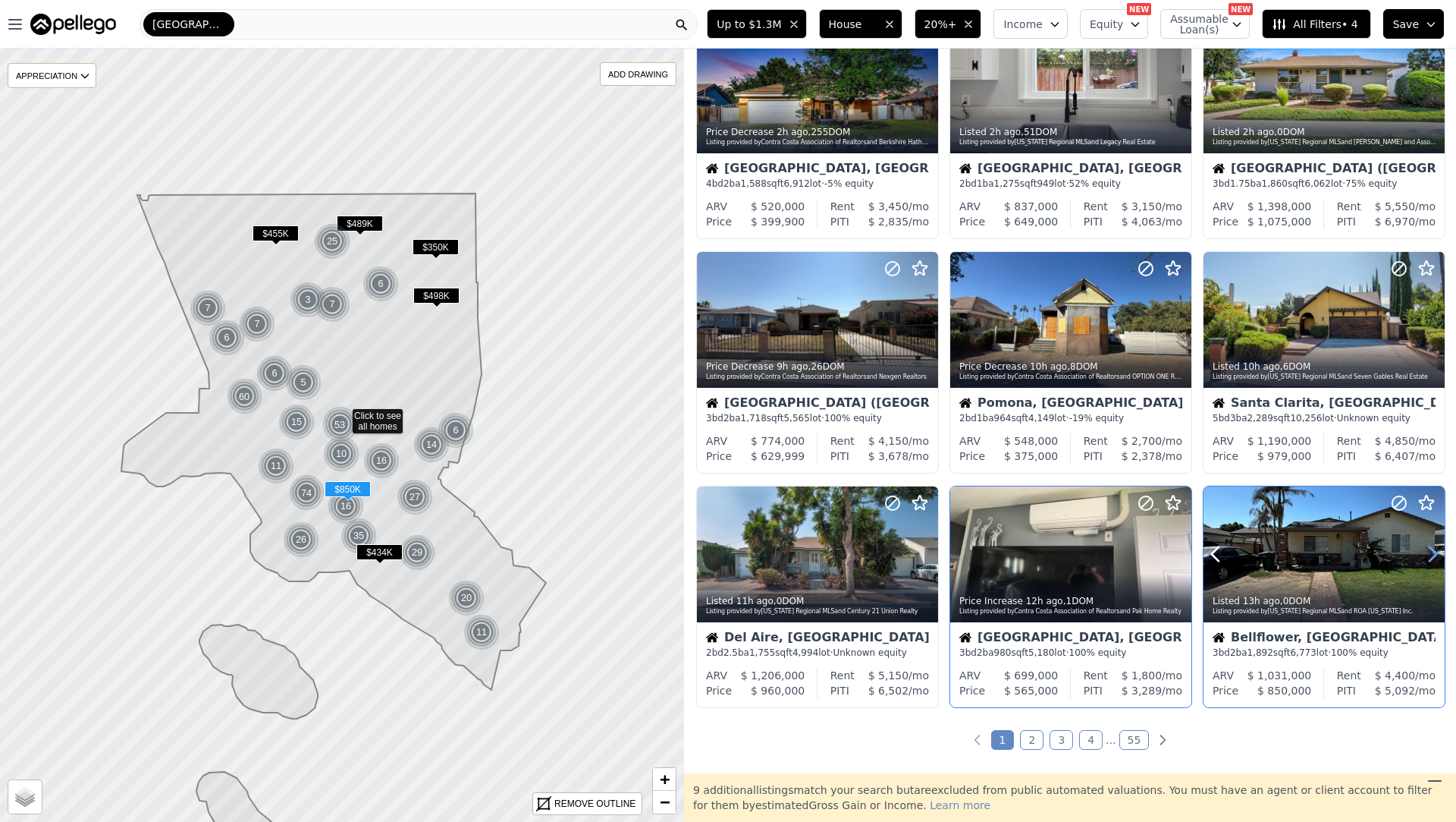
click at [1429, 557] on icon at bounding box center [1433, 554] width 24 height 24
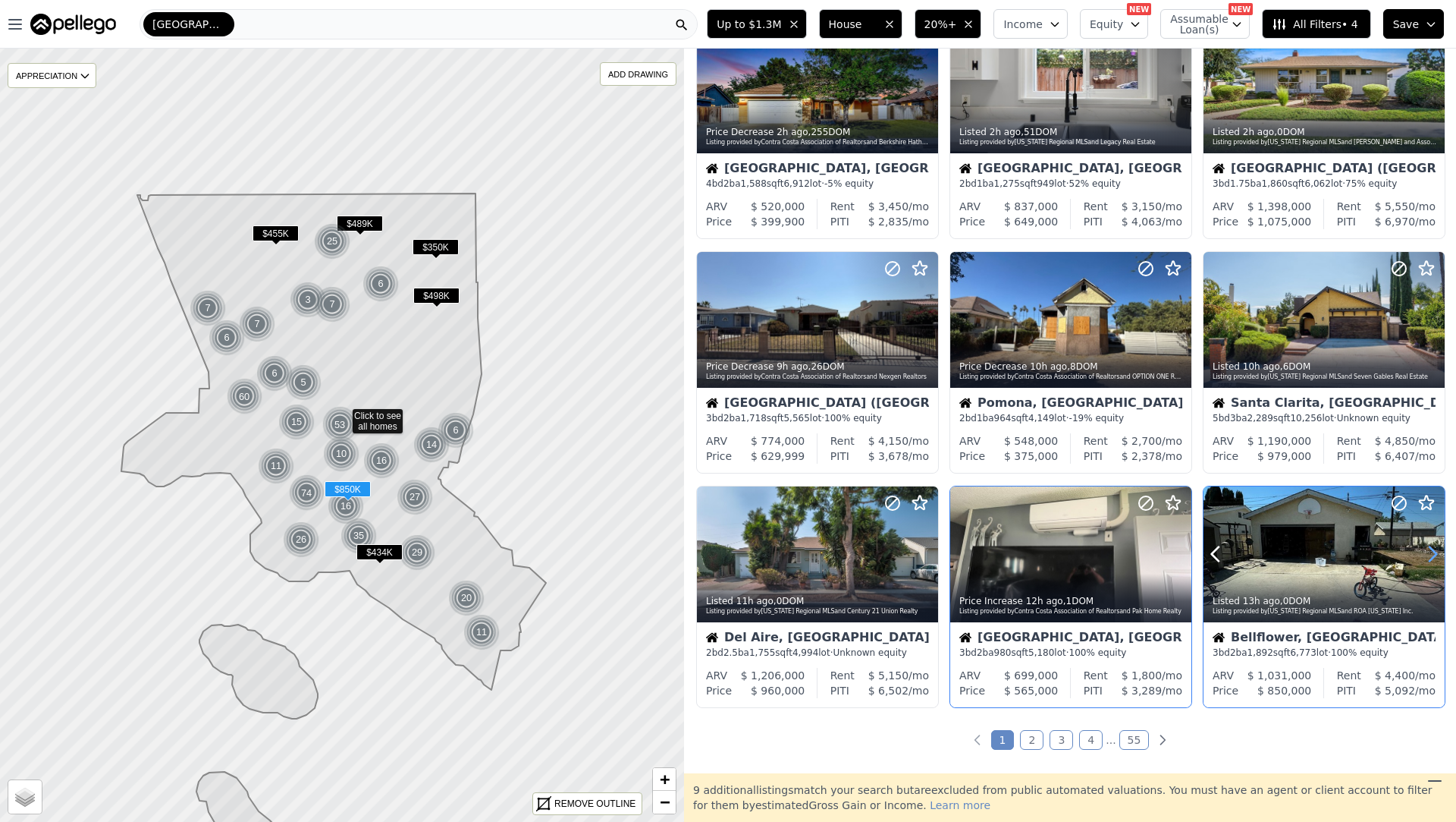
click at [1429, 557] on icon at bounding box center [1433, 554] width 24 height 24
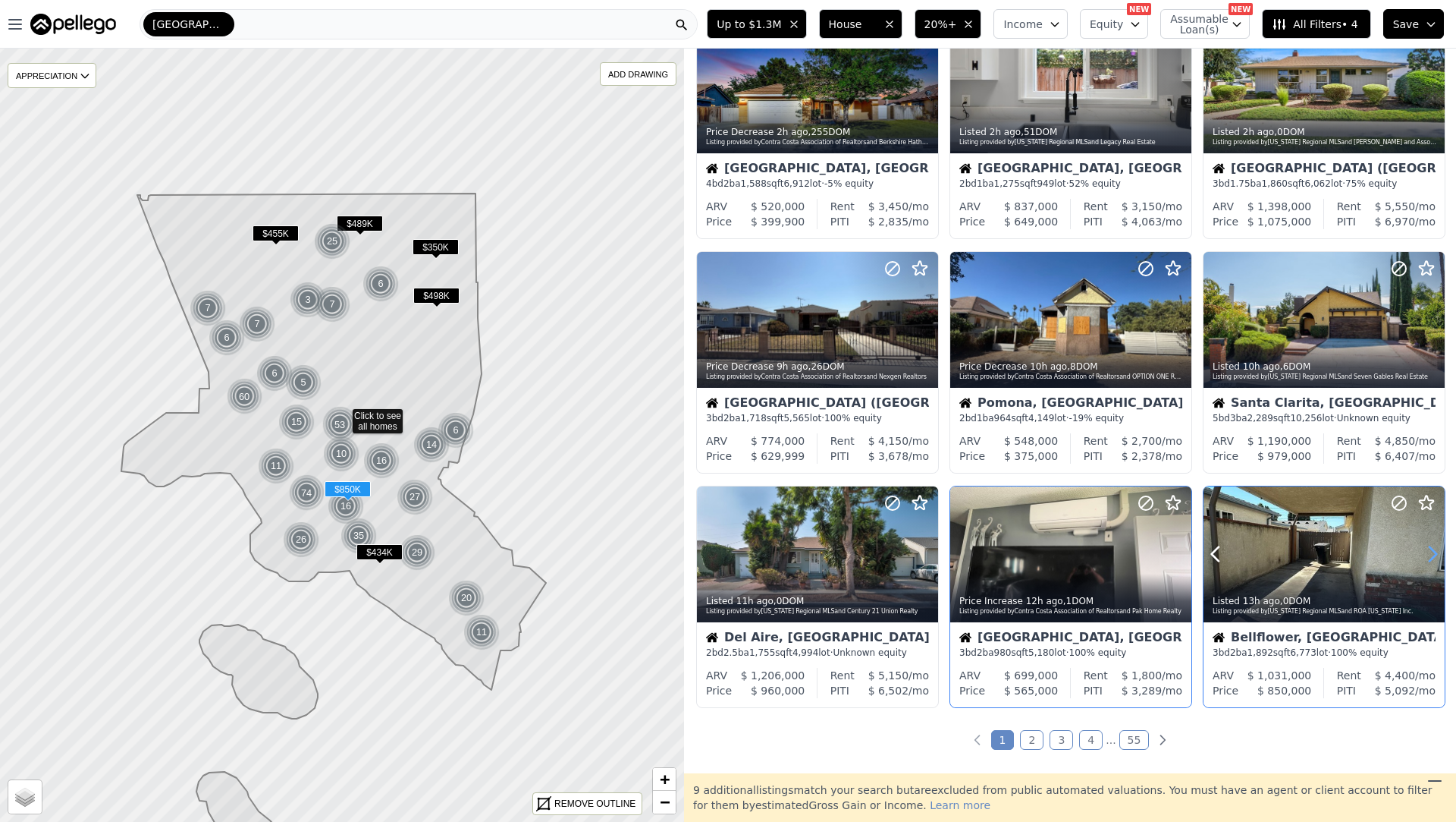
click at [1429, 557] on icon at bounding box center [1433, 554] width 24 height 24
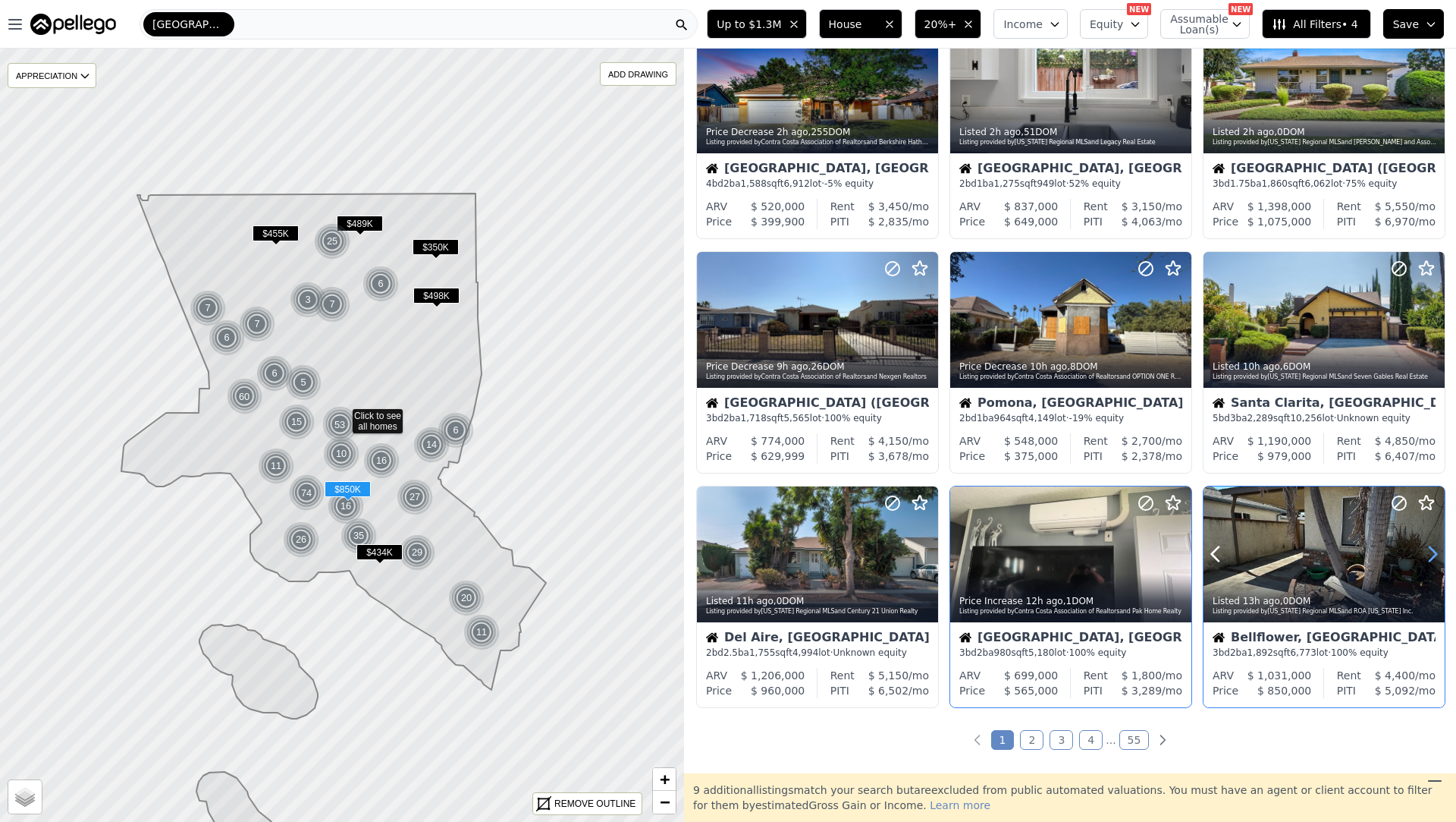
click at [1429, 557] on icon at bounding box center [1433, 554] width 24 height 24
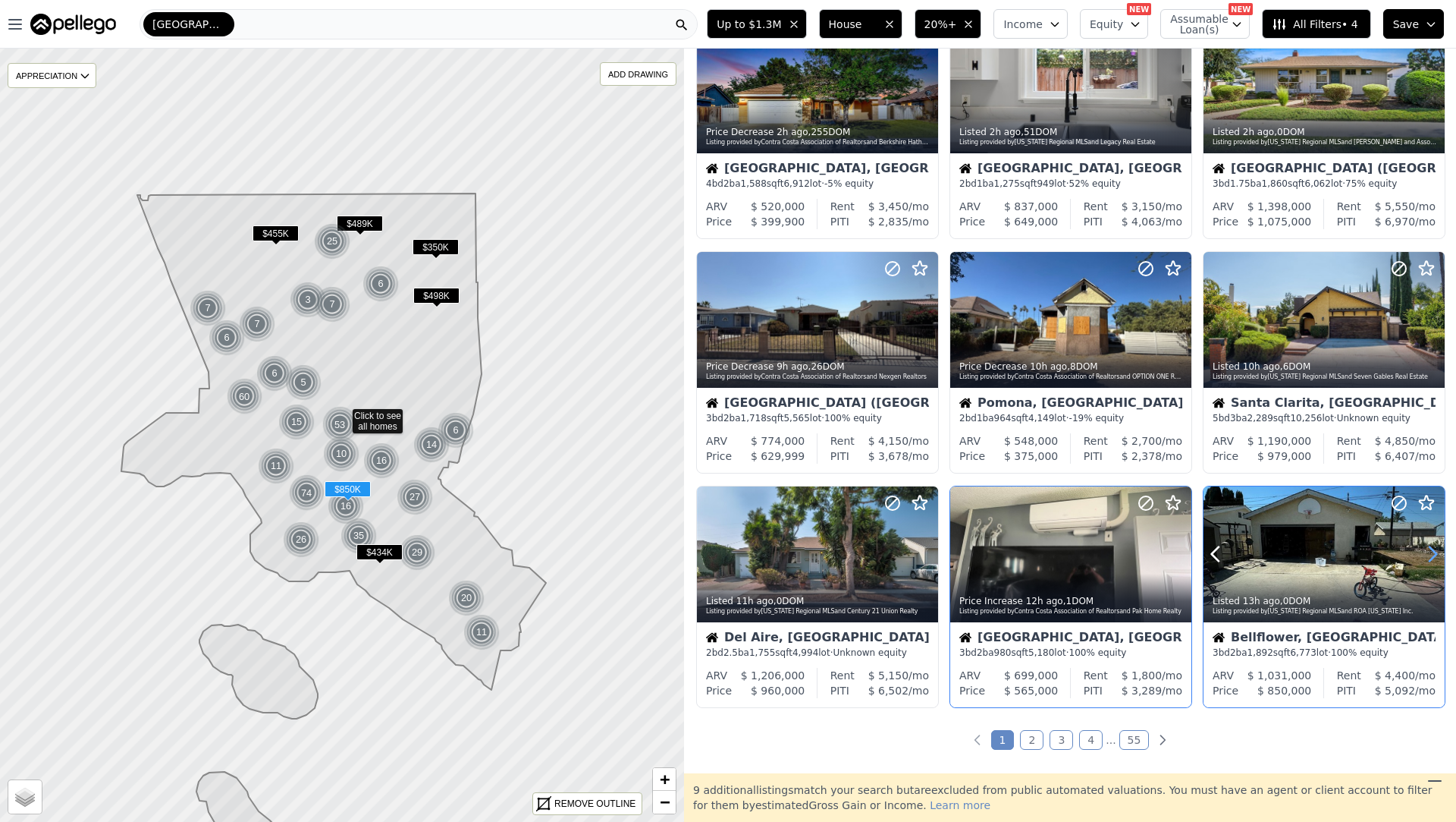
click at [1429, 557] on icon at bounding box center [1433, 554] width 24 height 24
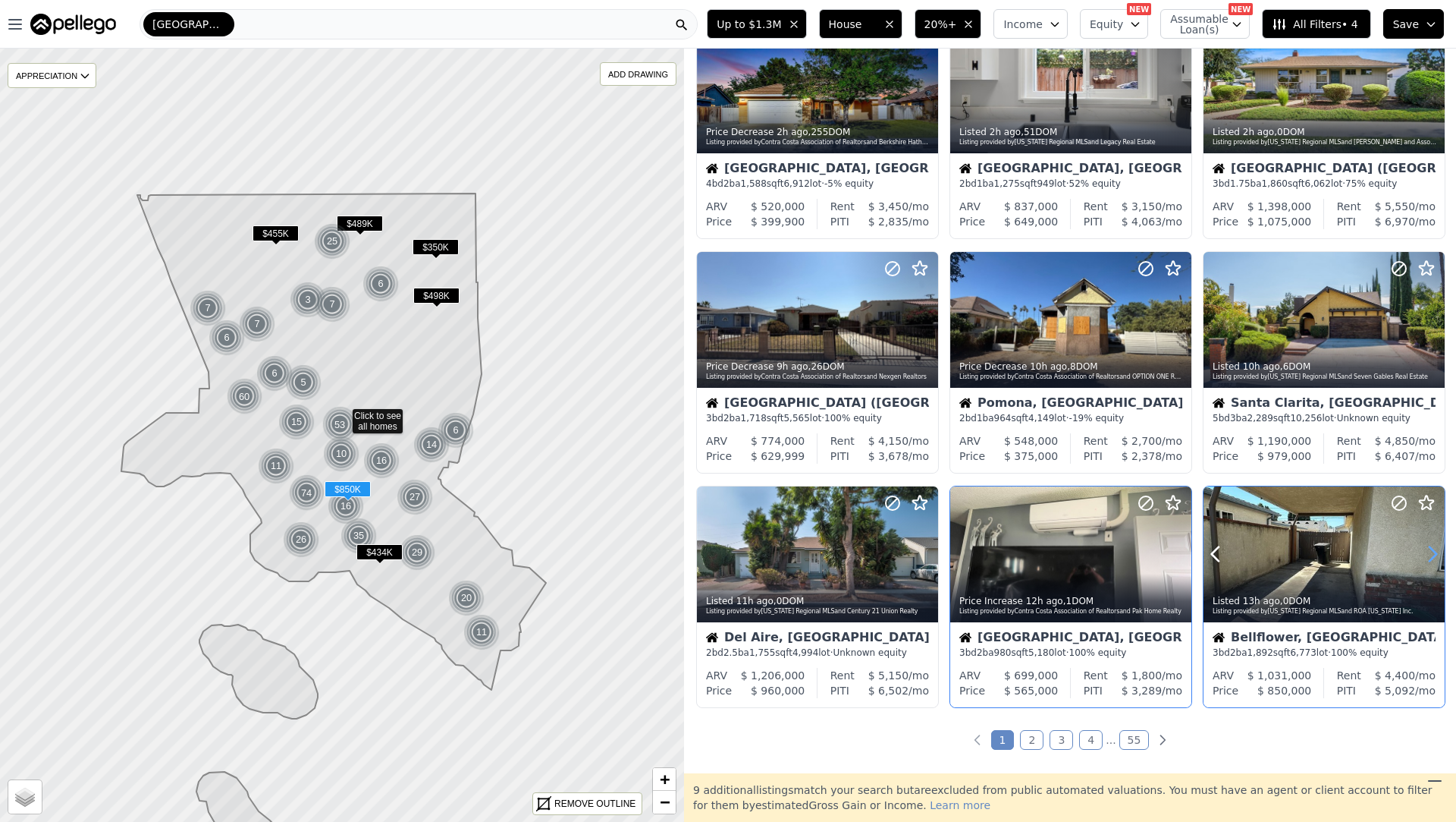
click at [1429, 557] on icon at bounding box center [1433, 554] width 24 height 24
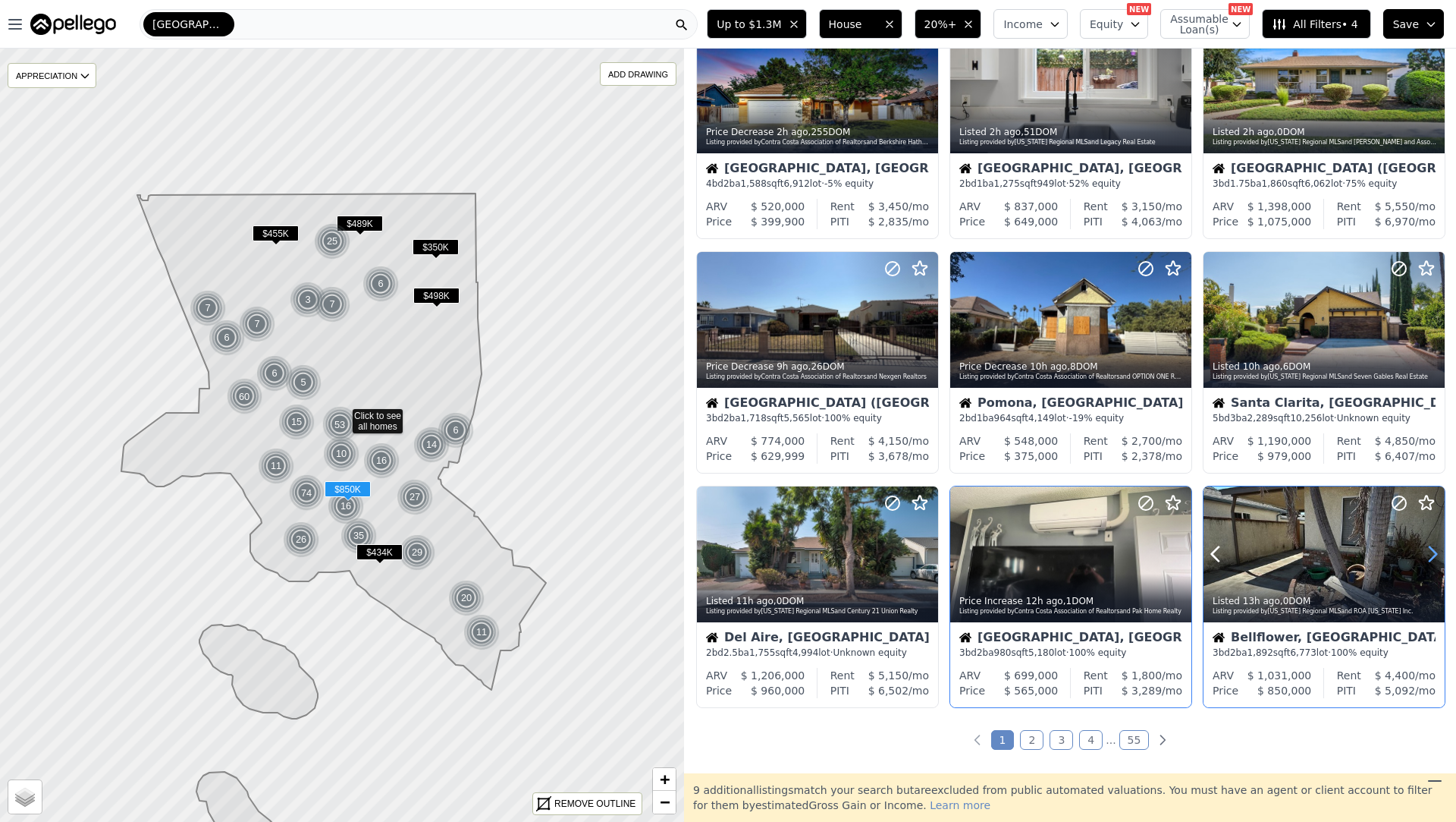
click at [1429, 557] on icon at bounding box center [1433, 554] width 24 height 24
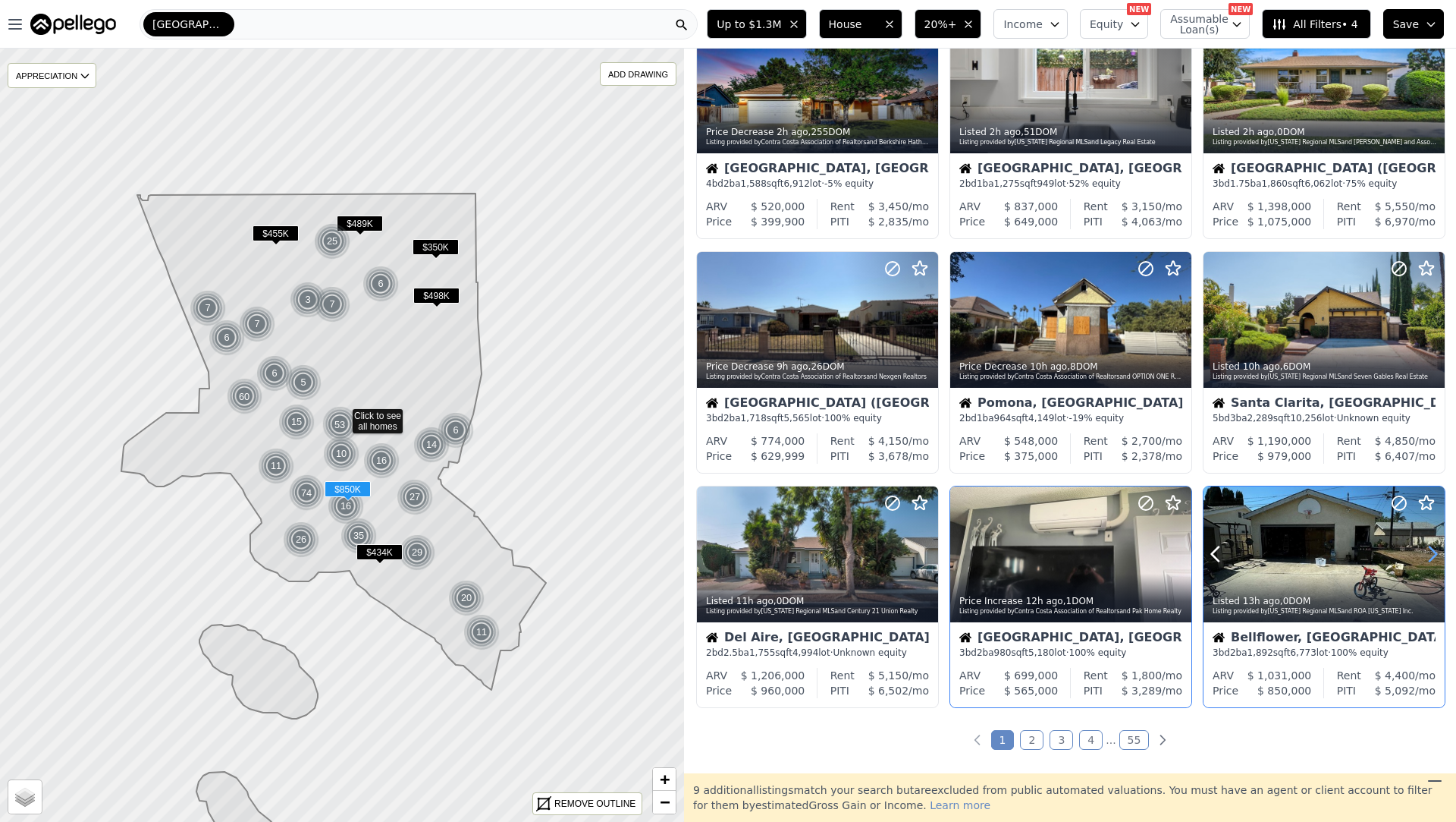
click at [1429, 557] on icon at bounding box center [1433, 554] width 24 height 24
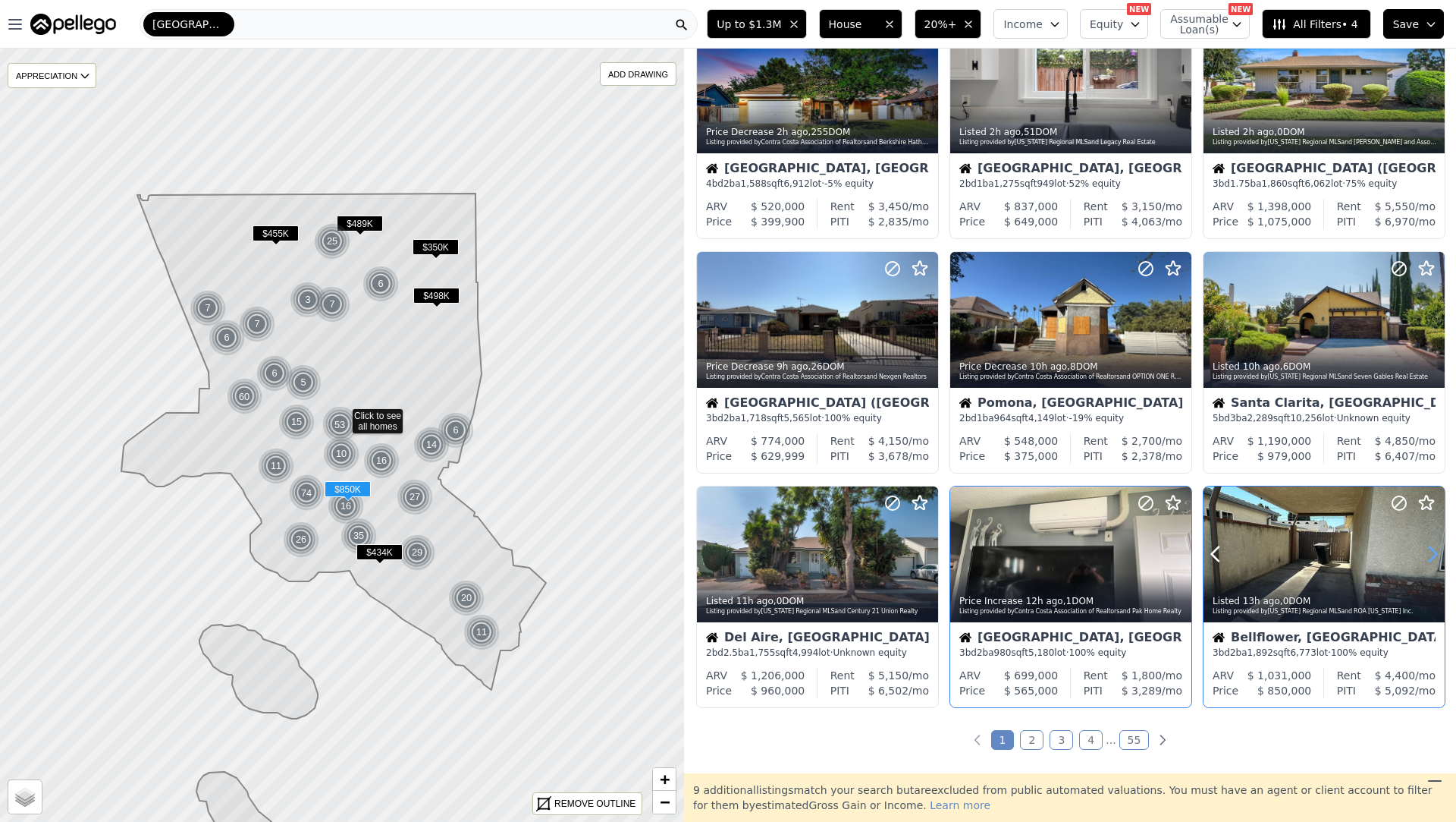
click at [1429, 557] on icon at bounding box center [1433, 554] width 24 height 24
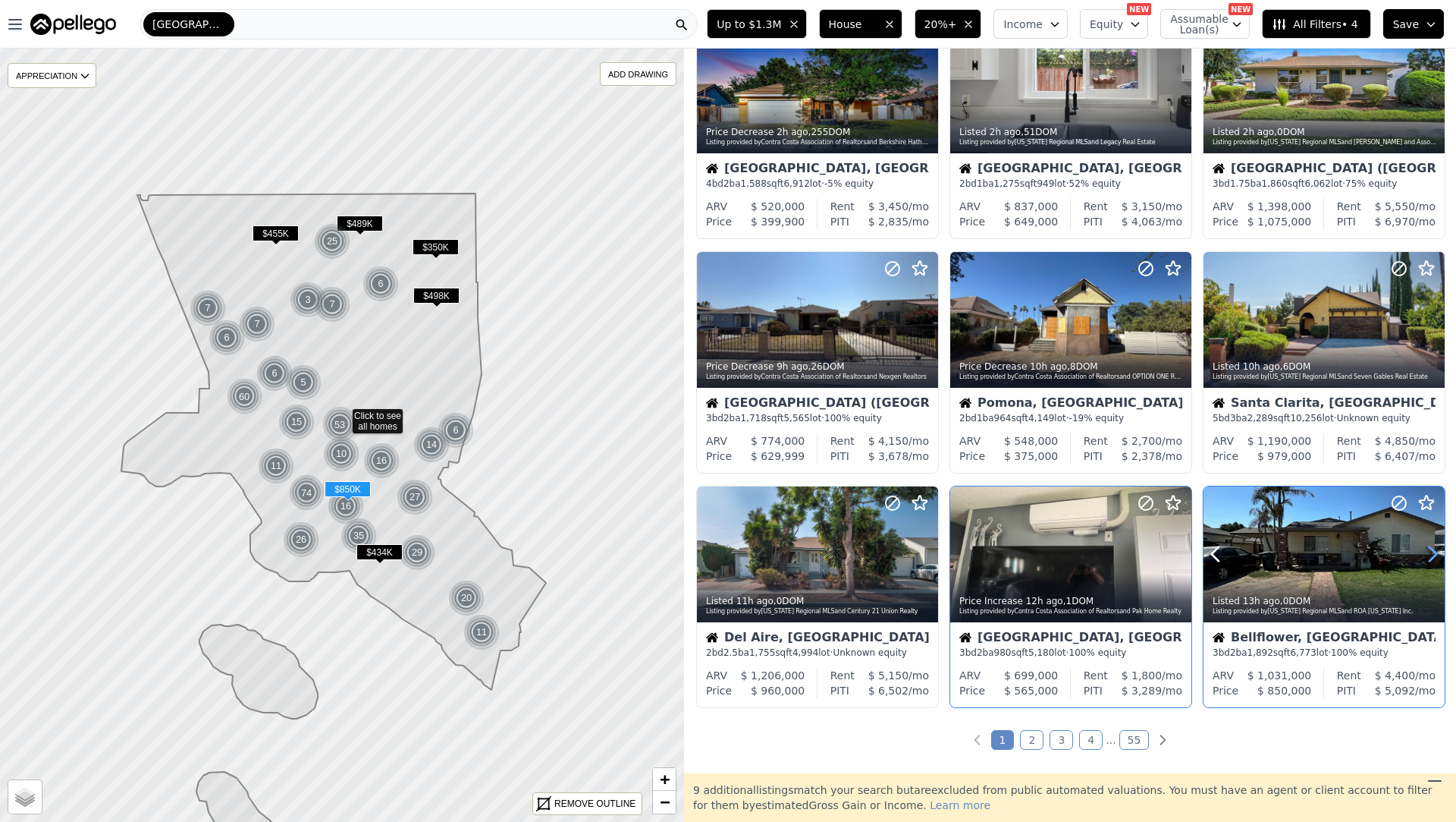
click at [1429, 557] on icon at bounding box center [1433, 554] width 24 height 24
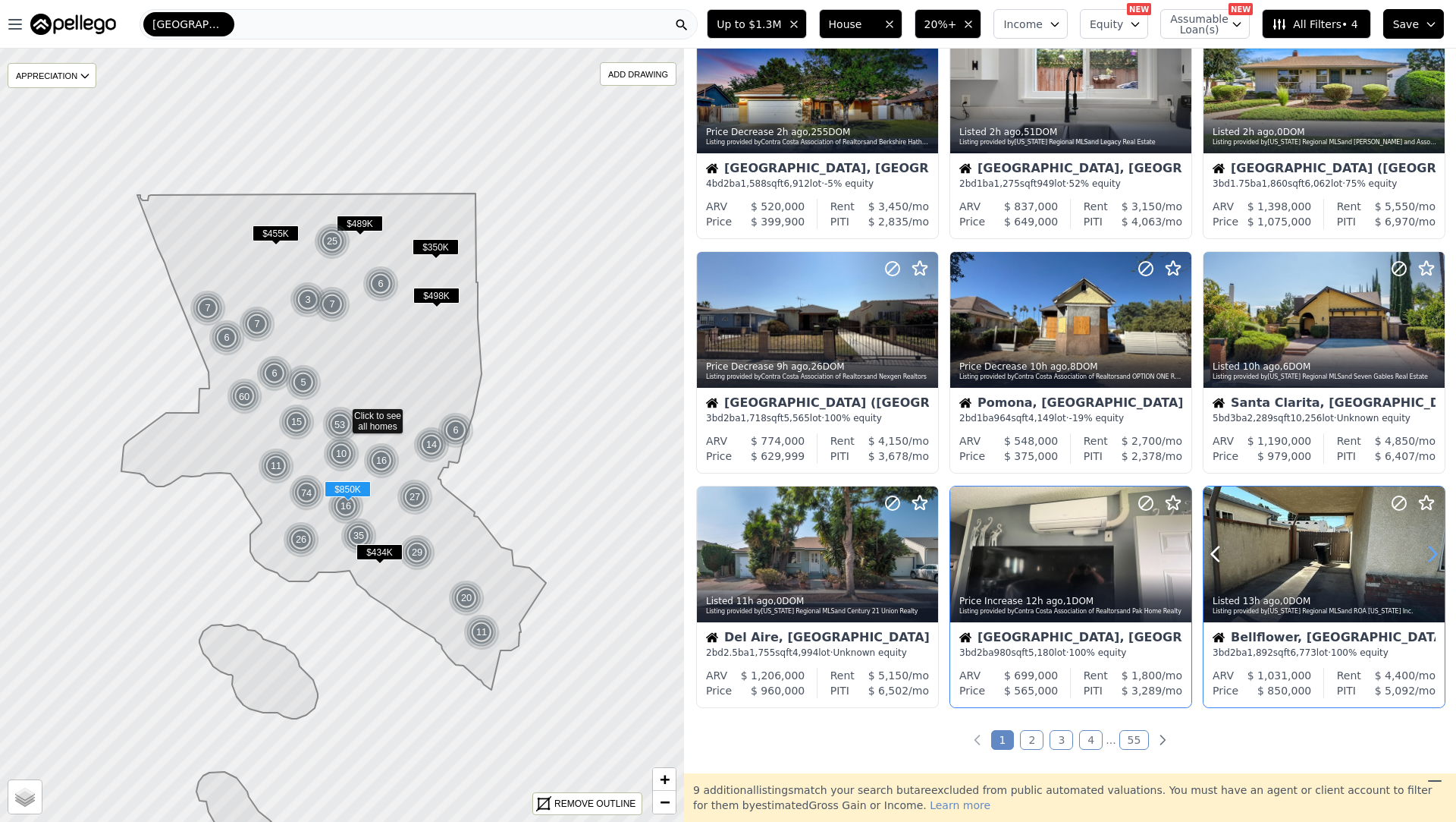
click at [1429, 557] on icon at bounding box center [1433, 554] width 24 height 24
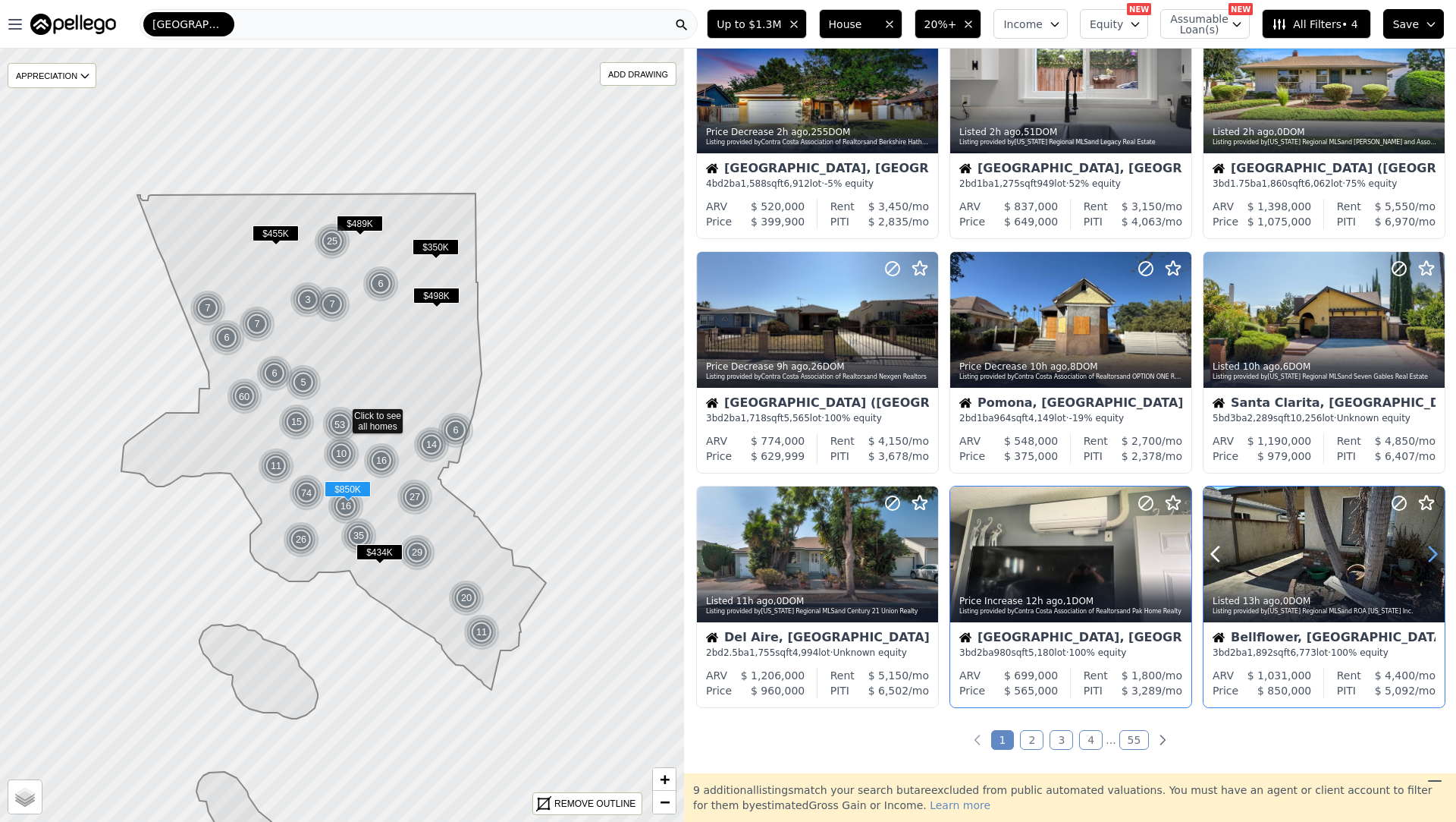
click at [1429, 557] on icon at bounding box center [1433, 554] width 24 height 24
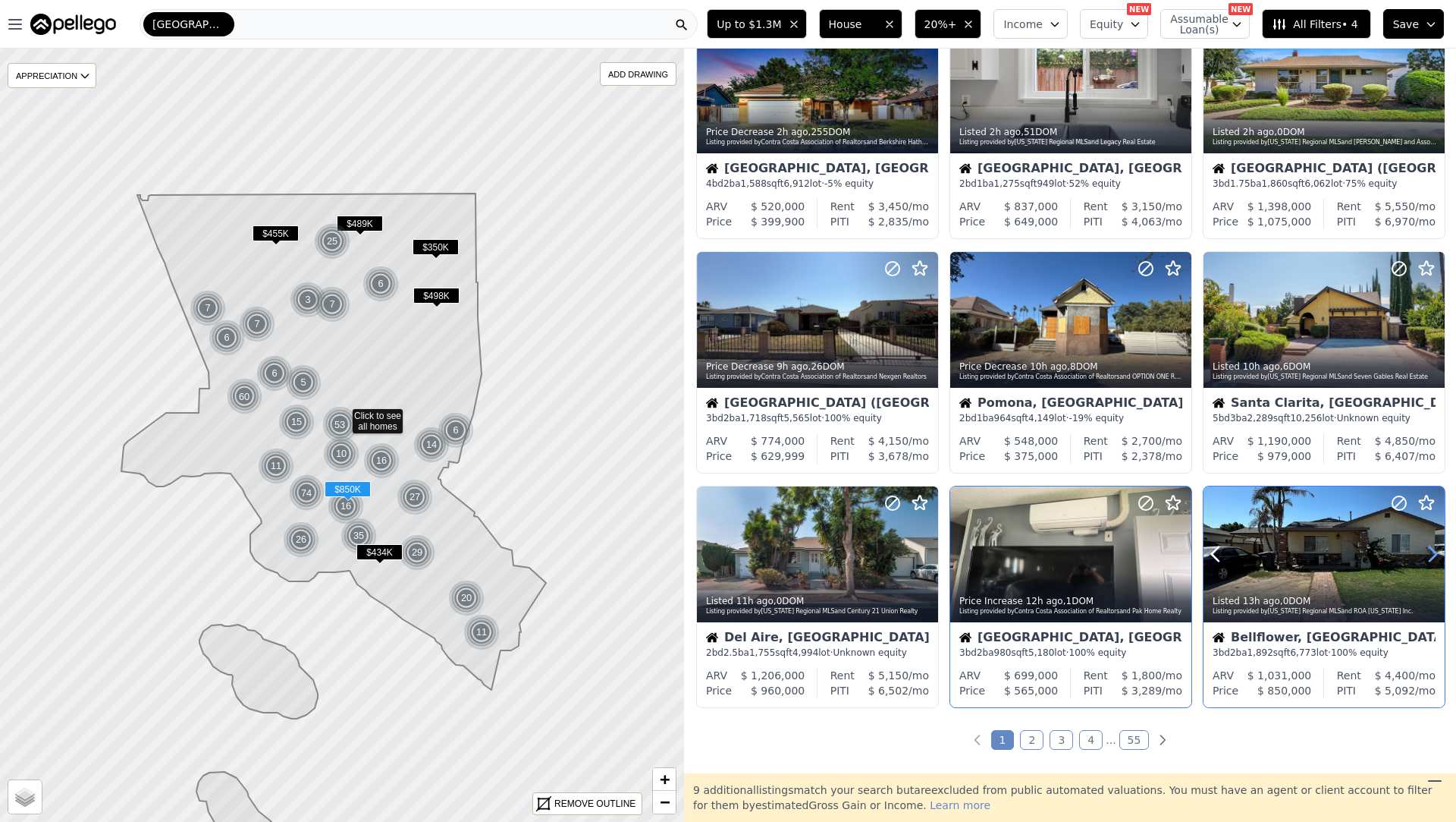
click at [1429, 557] on icon at bounding box center [1433, 554] width 24 height 24
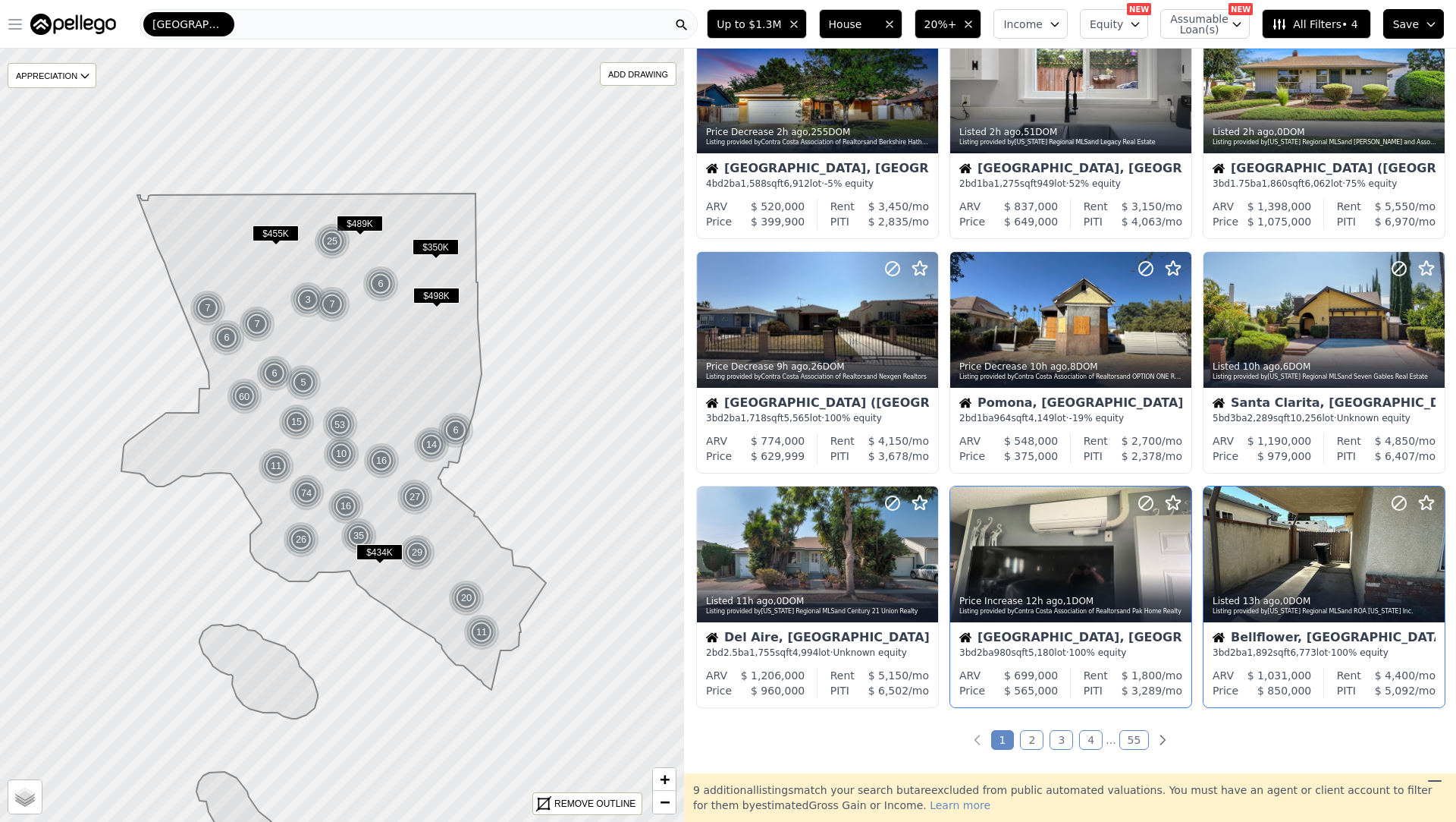
click at [14, 24] on icon "button" at bounding box center [15, 24] width 12 height 9
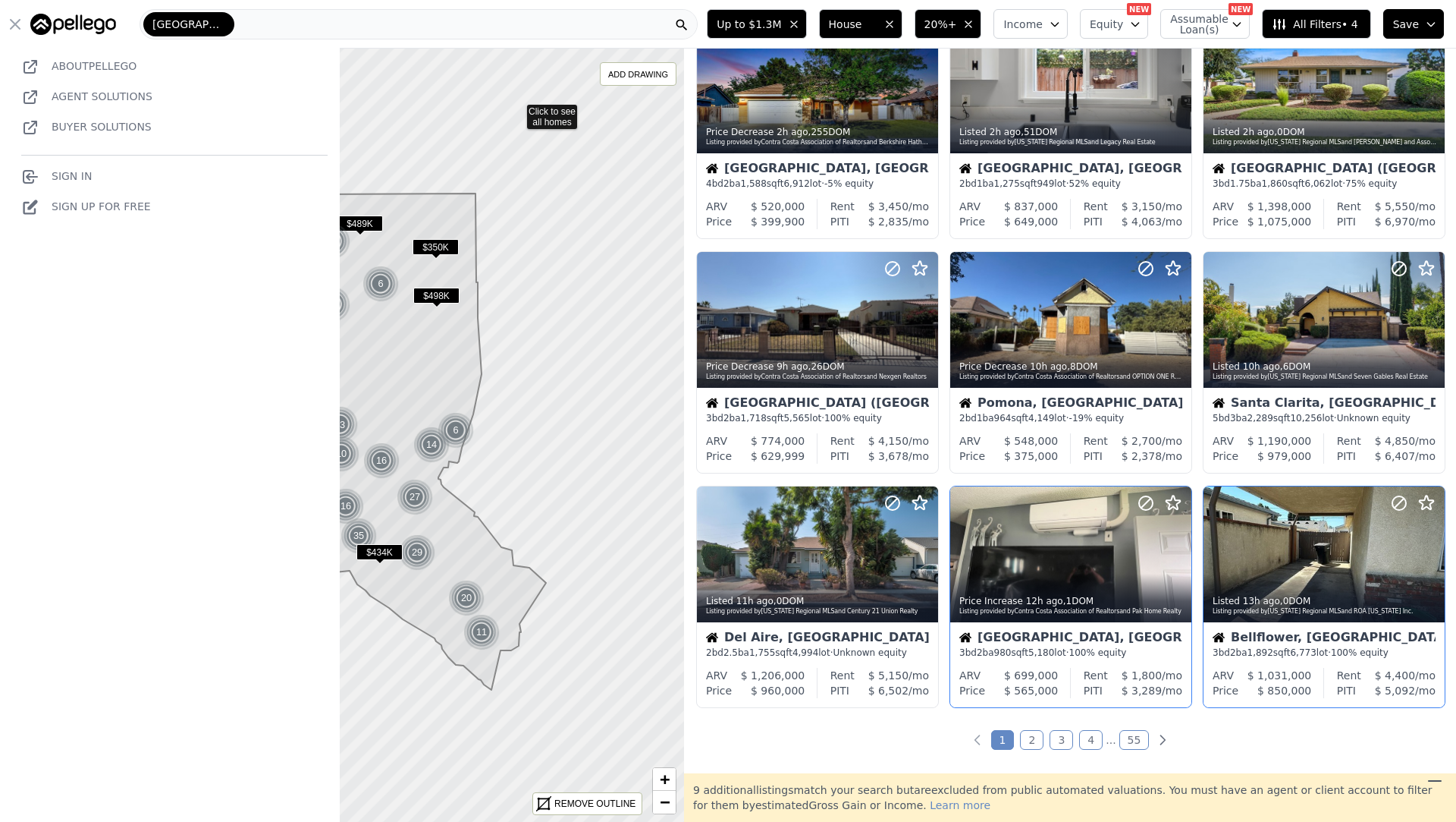
click at [516, 110] on icon at bounding box center [342, 435] width 825 height 932
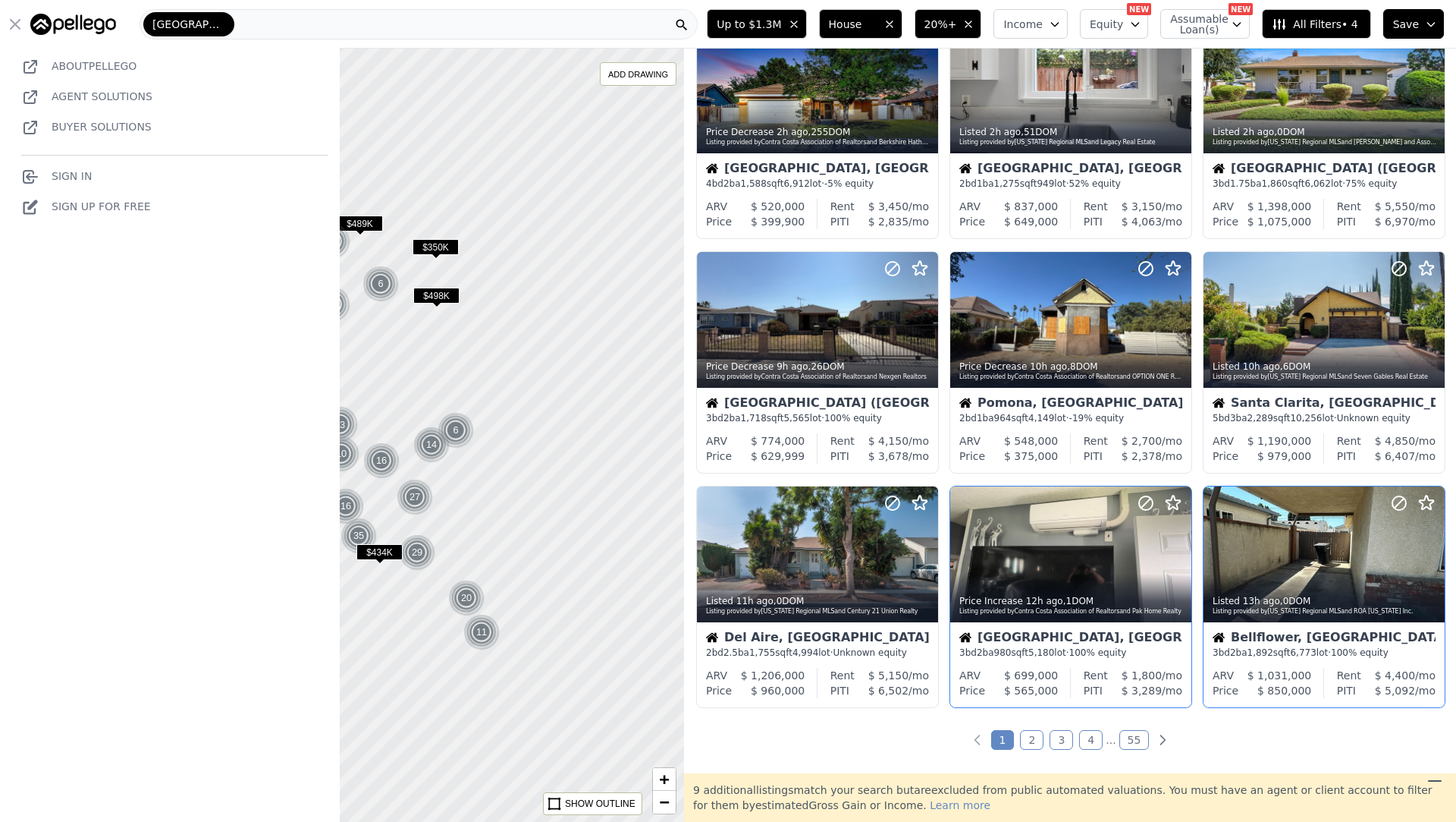
click at [383, 195] on div at bounding box center [341, 435] width 821 height 928
click at [18, 25] on icon "button" at bounding box center [14, 24] width 18 height 18
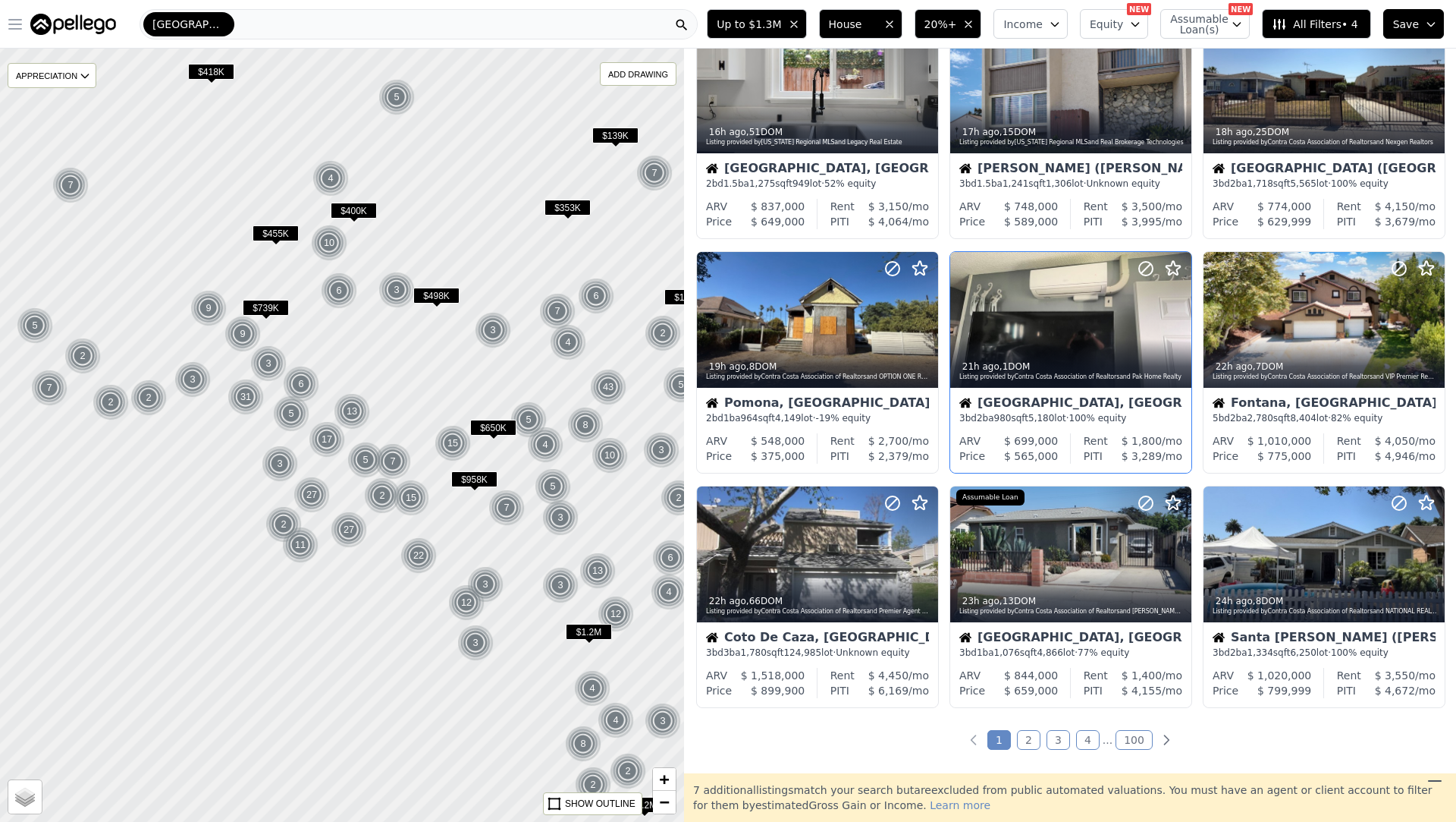
scroll to position [72, 0]
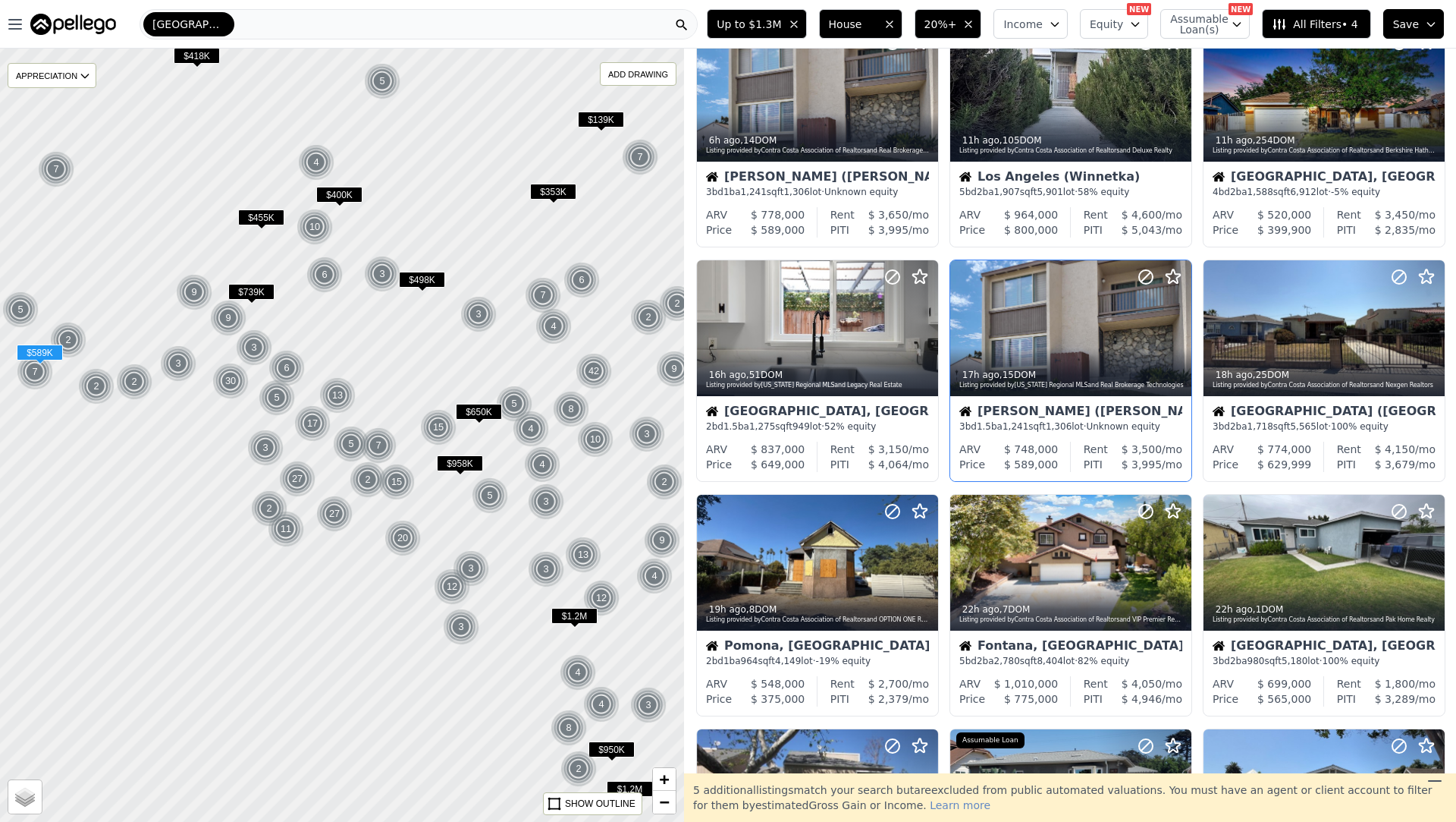
scroll to position [71, 0]
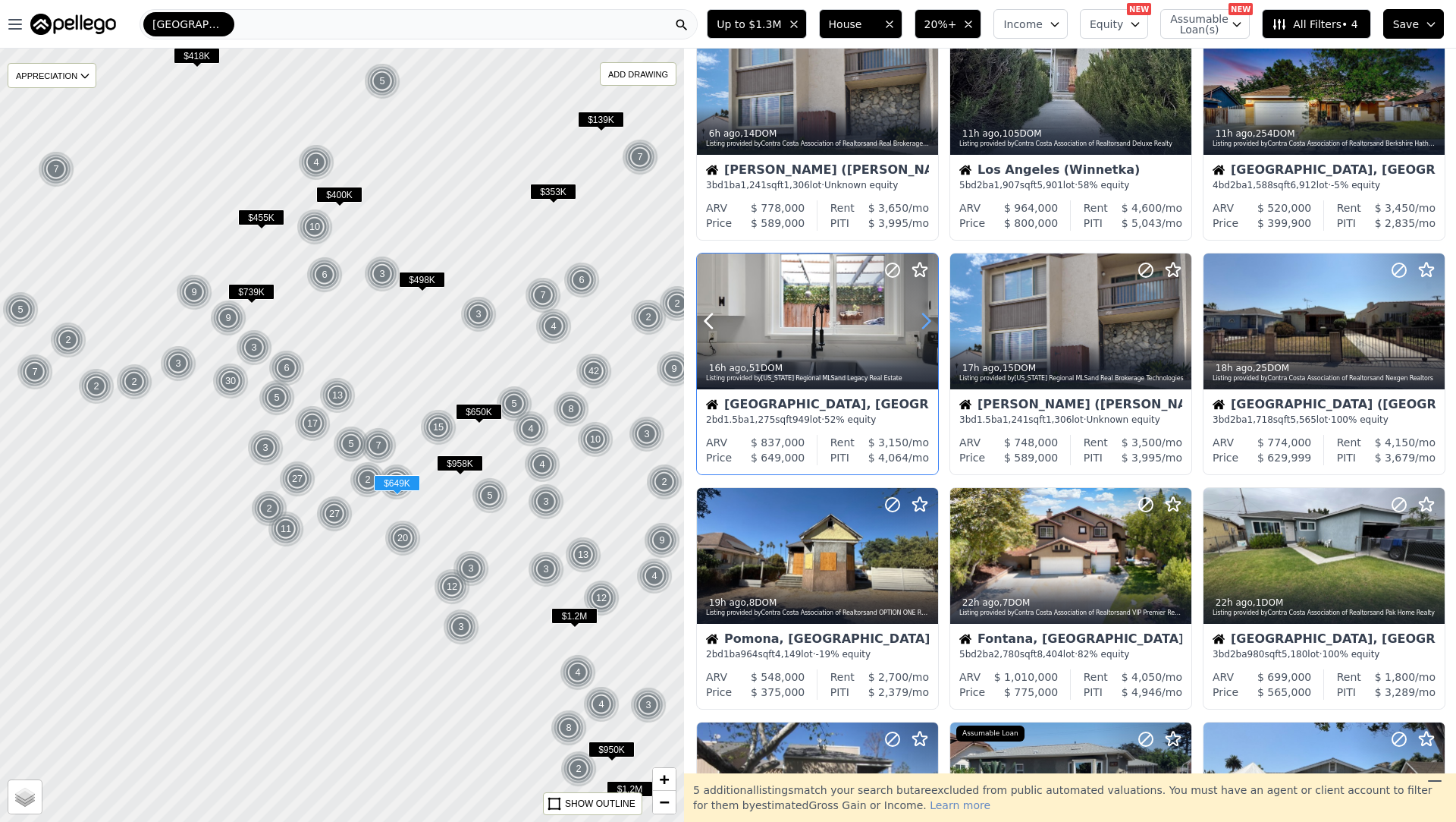
click at [919, 322] on icon at bounding box center [926, 321] width 24 height 24
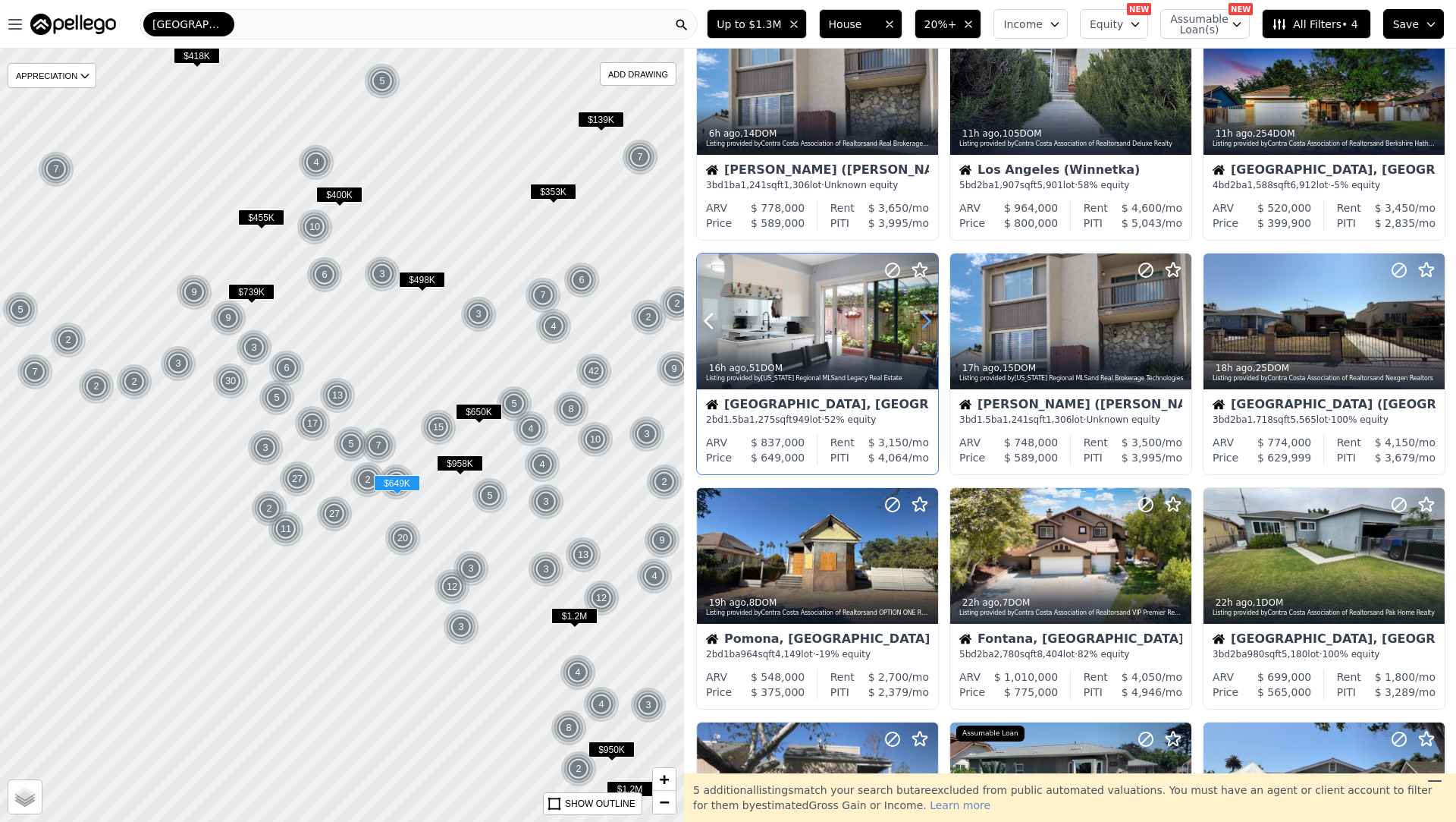
click at [919, 322] on icon at bounding box center [926, 321] width 24 height 24
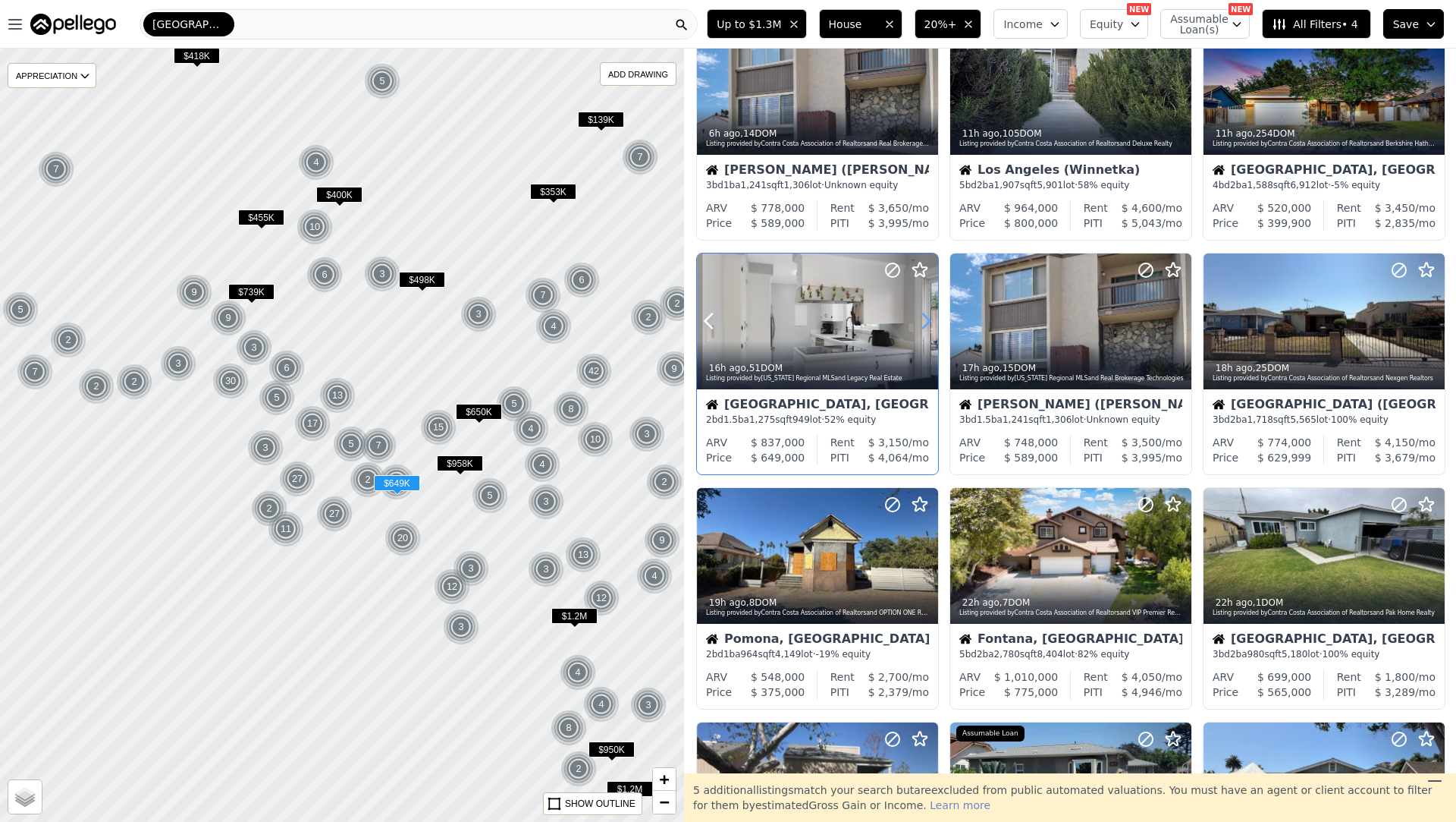
click at [919, 322] on icon at bounding box center [926, 321] width 24 height 24
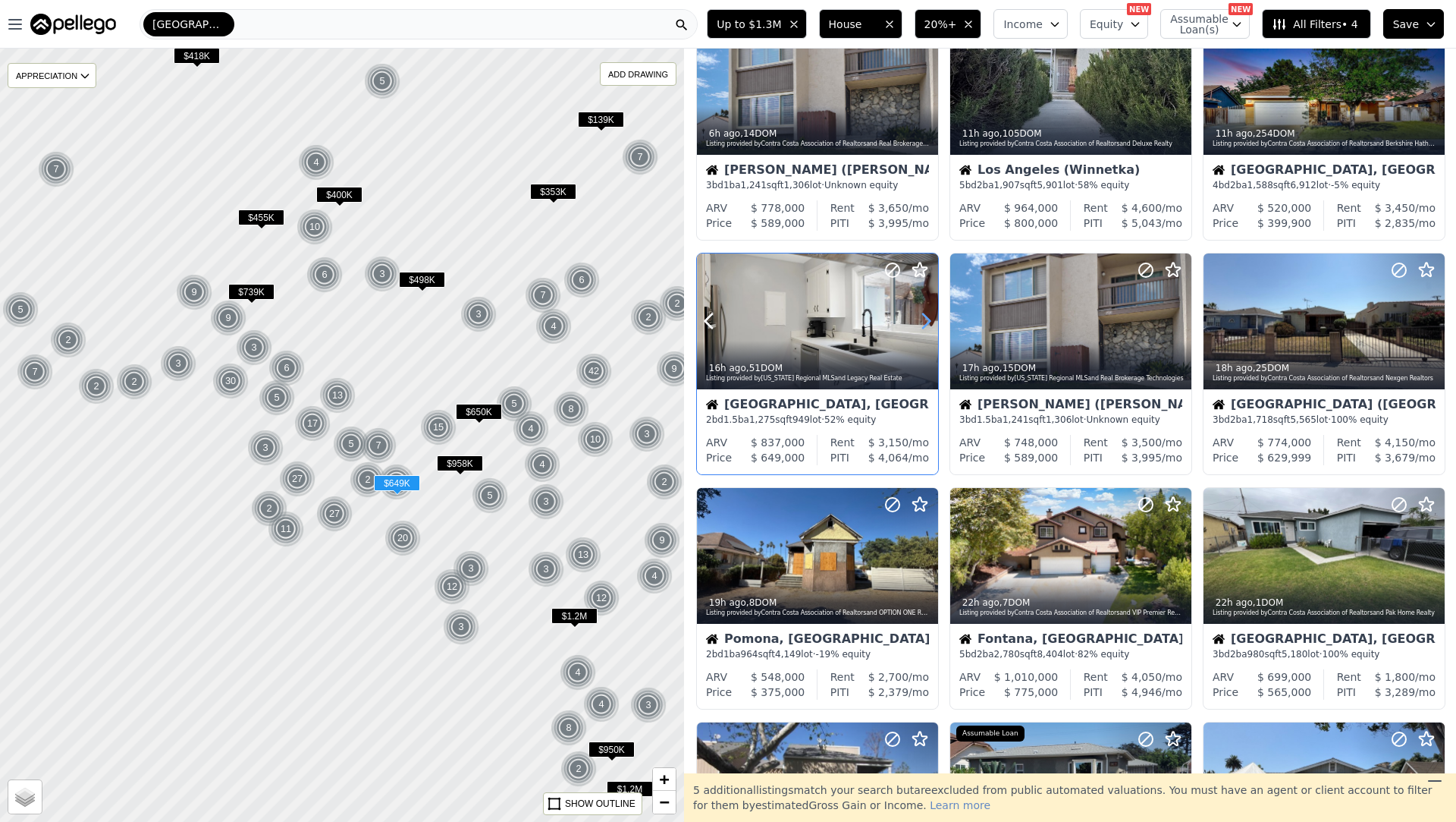
click at [919, 322] on icon at bounding box center [926, 321] width 24 height 24
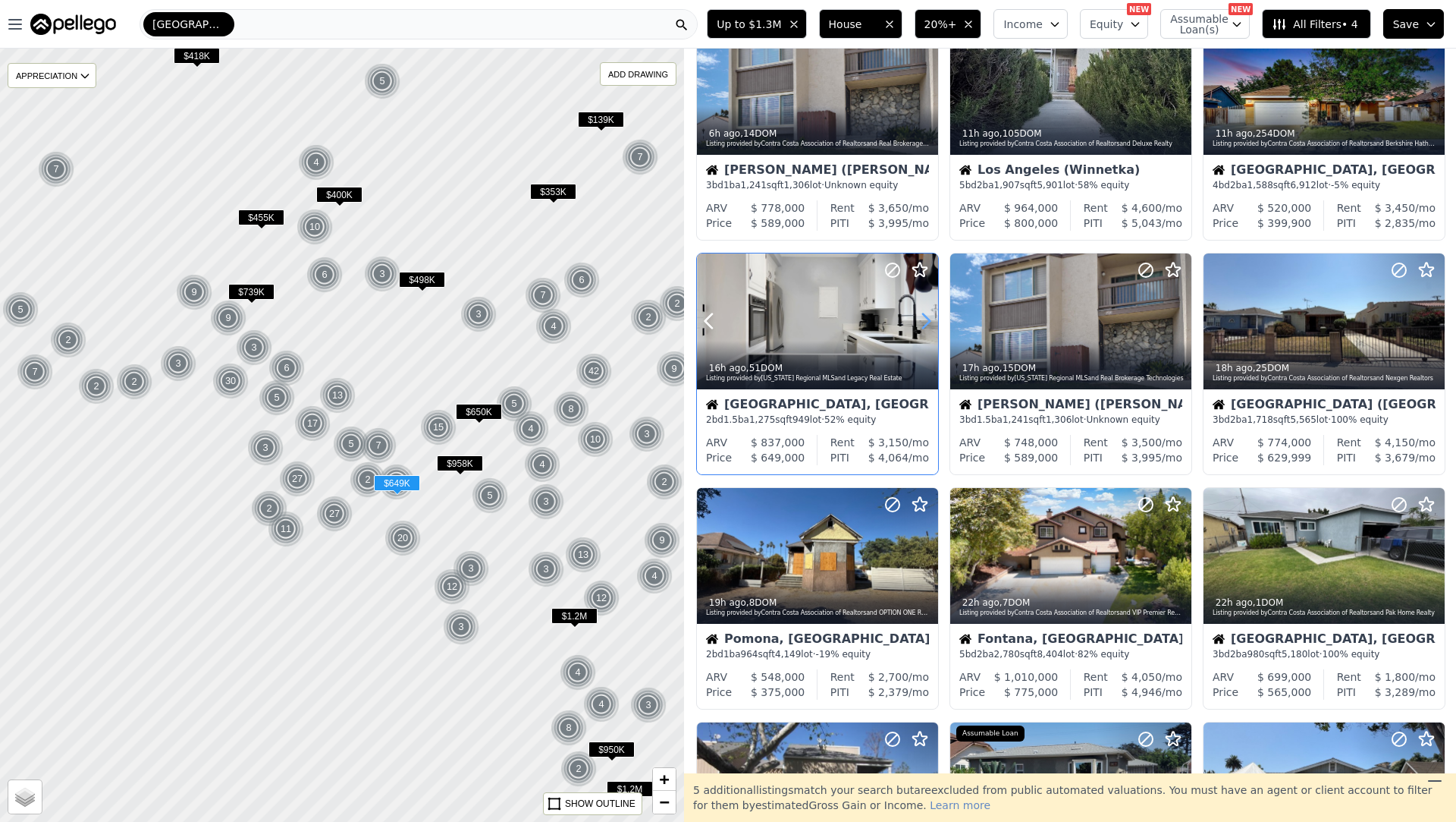
click at [919, 322] on icon at bounding box center [926, 321] width 24 height 24
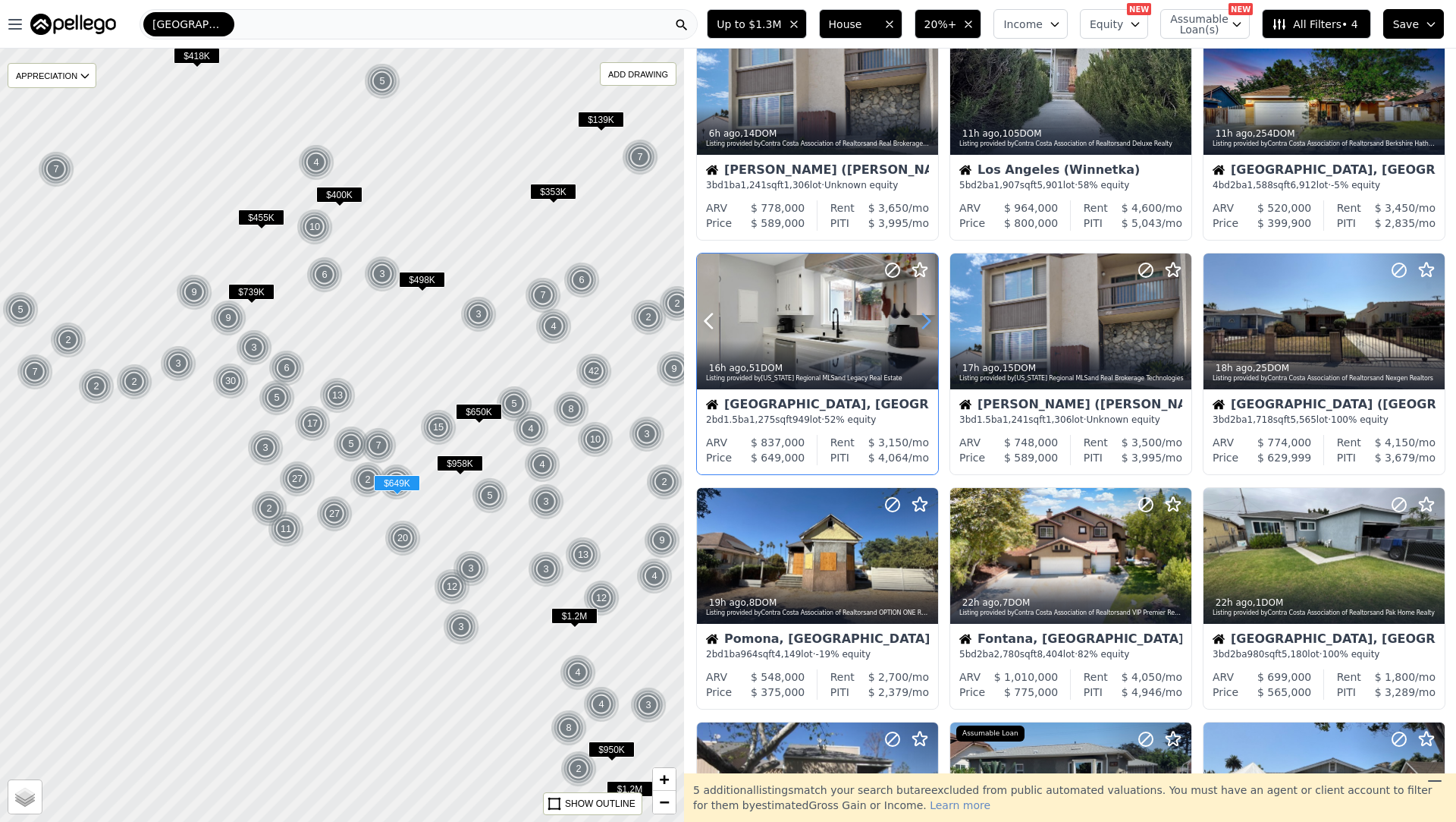
click at [919, 322] on icon at bounding box center [926, 321] width 24 height 24
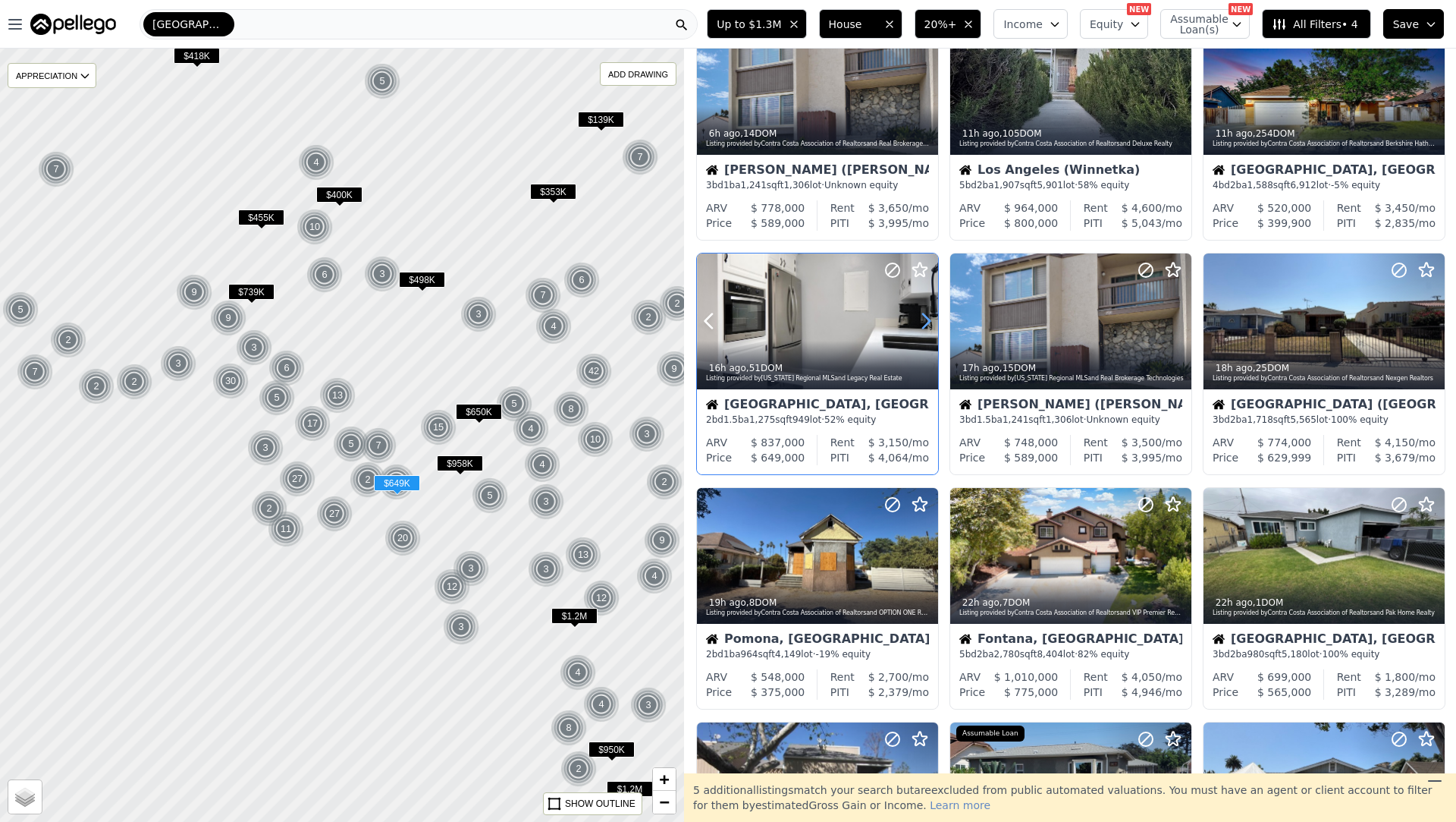
click at [919, 322] on icon at bounding box center [926, 321] width 24 height 24
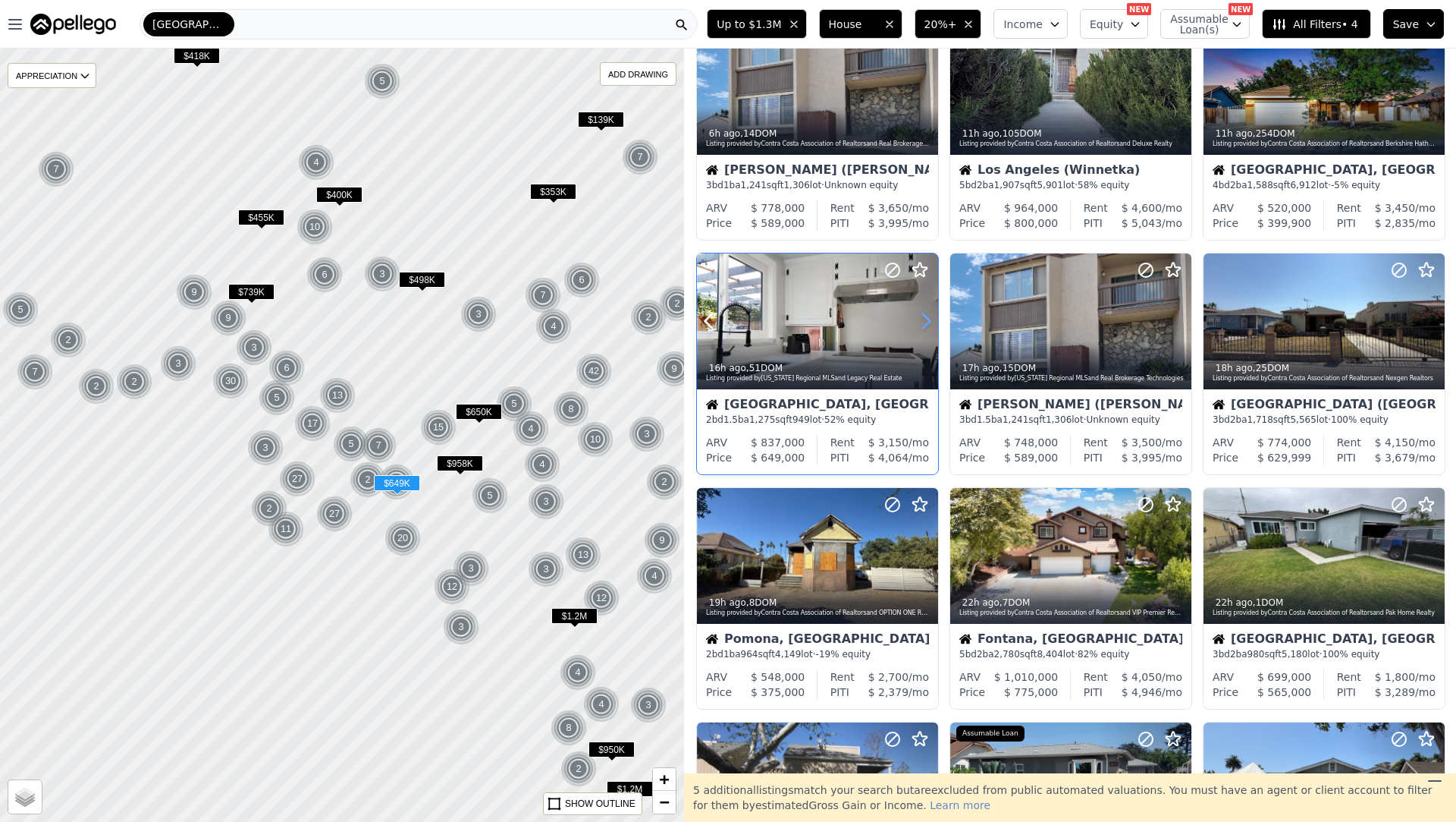
click at [919, 322] on icon at bounding box center [926, 321] width 24 height 24
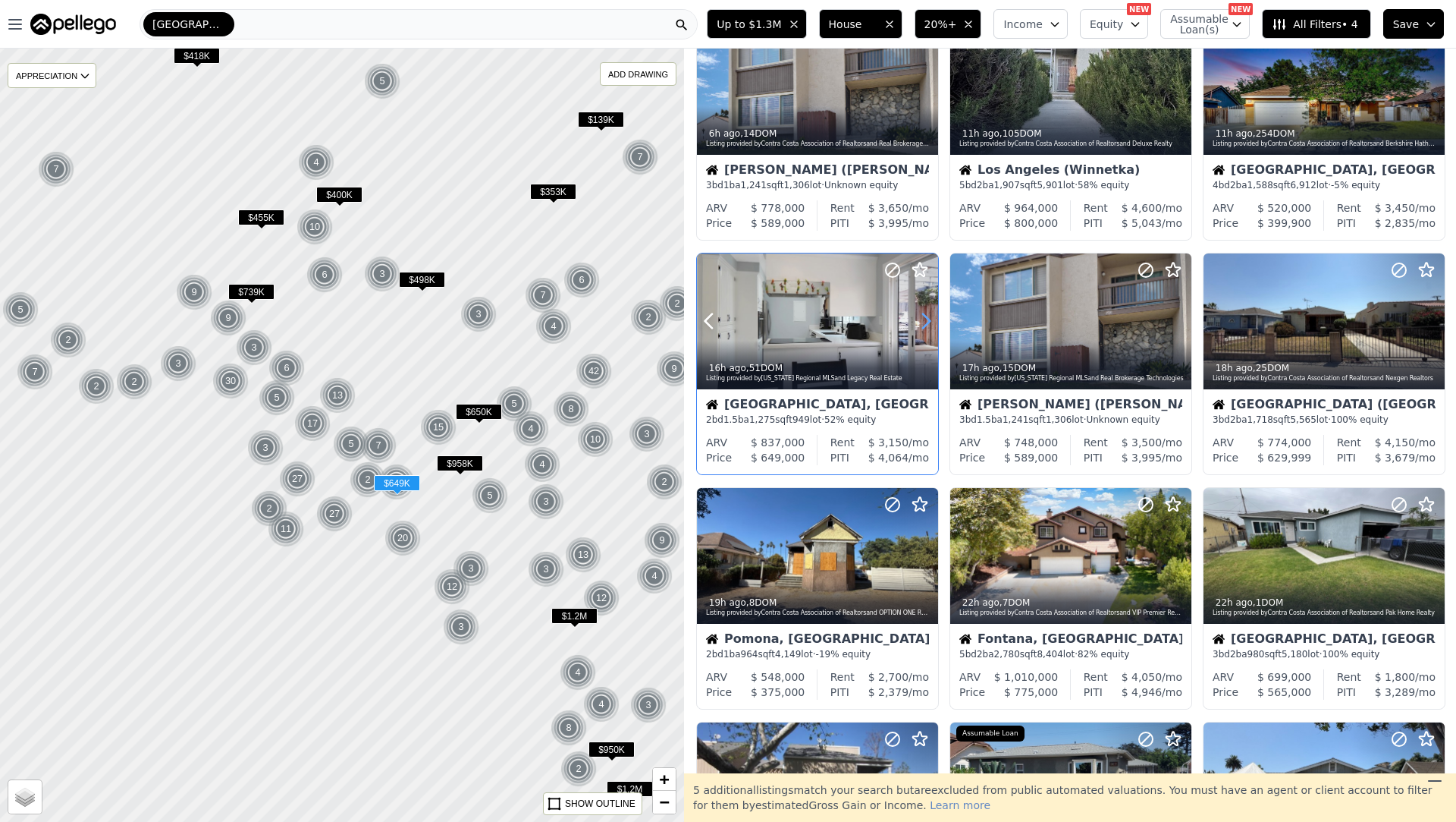
click at [919, 322] on icon at bounding box center [926, 321] width 24 height 24
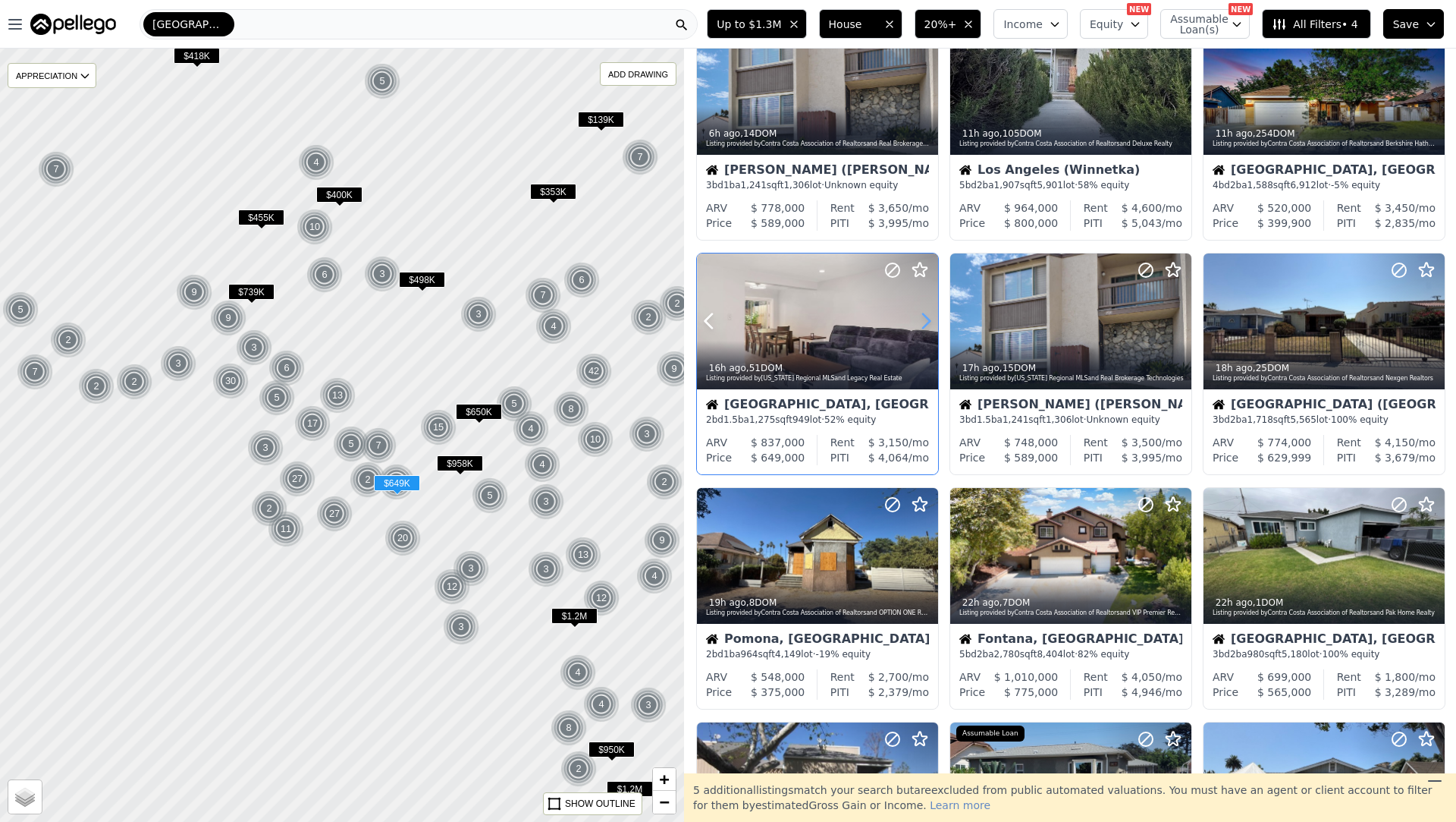
click at [919, 322] on icon at bounding box center [926, 321] width 24 height 24
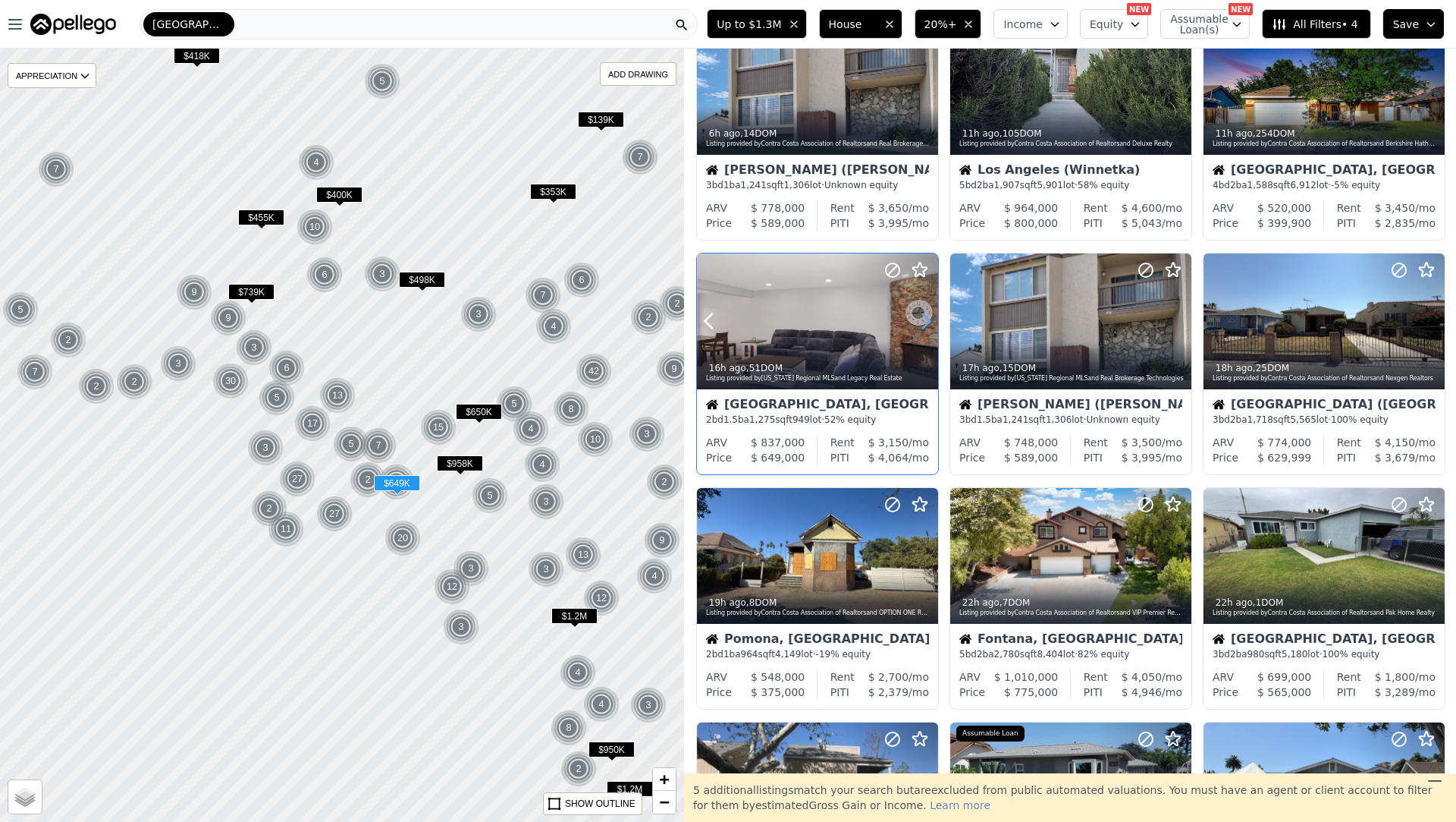
click at [919, 321] on icon at bounding box center [926, 321] width 24 height 24
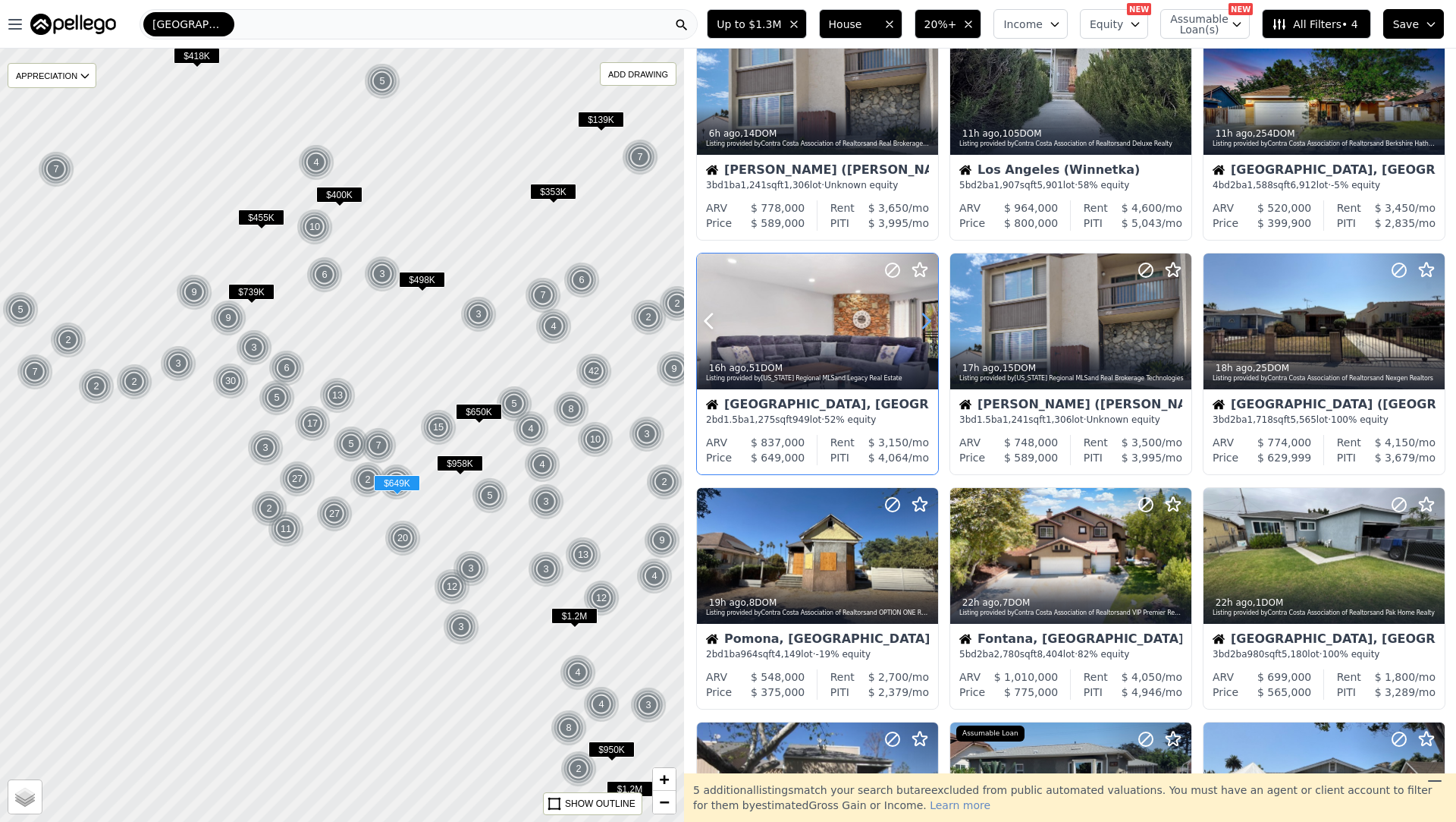
click at [919, 321] on icon at bounding box center [926, 321] width 24 height 24
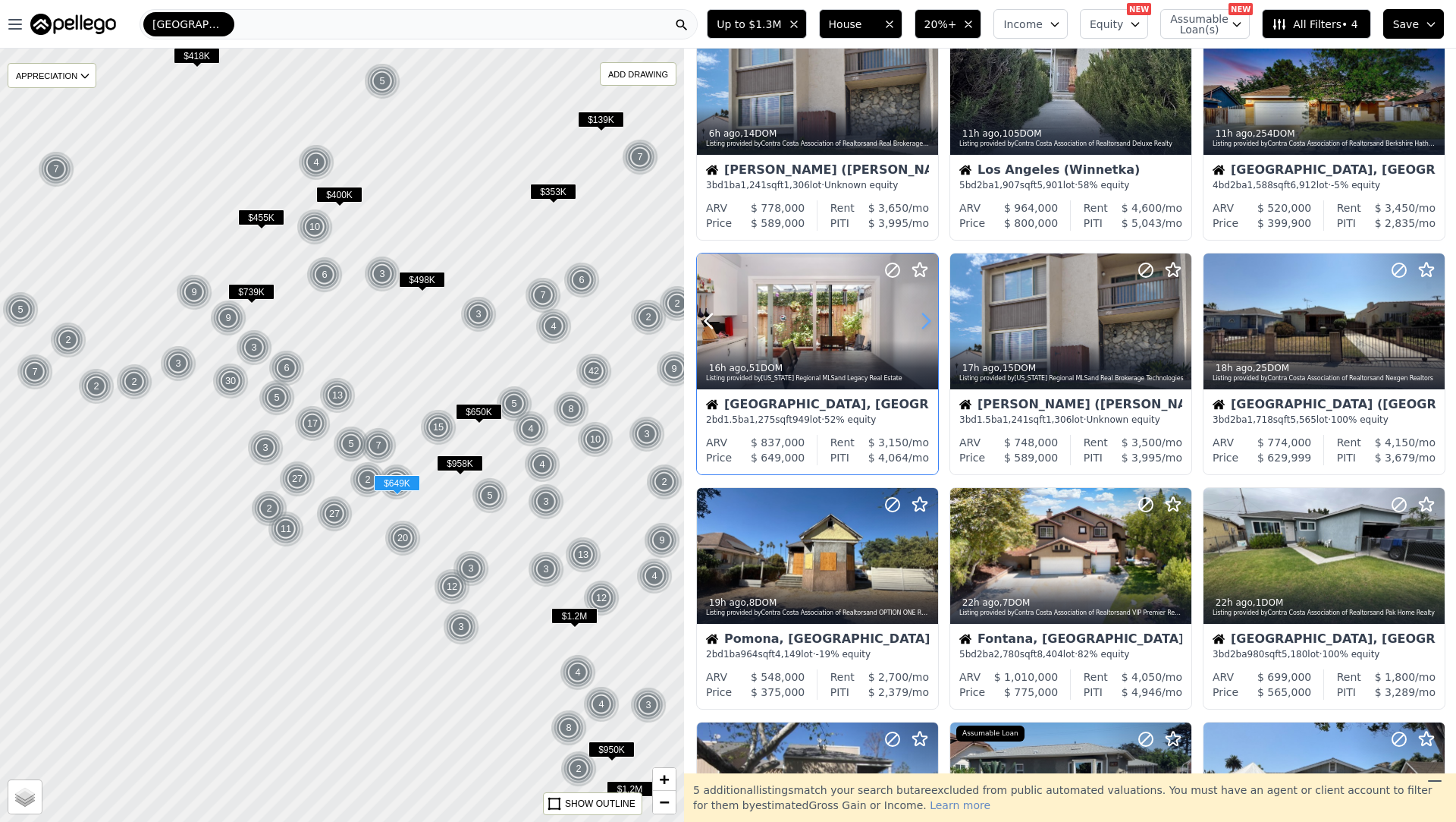
click at [919, 321] on icon at bounding box center [926, 321] width 24 height 24
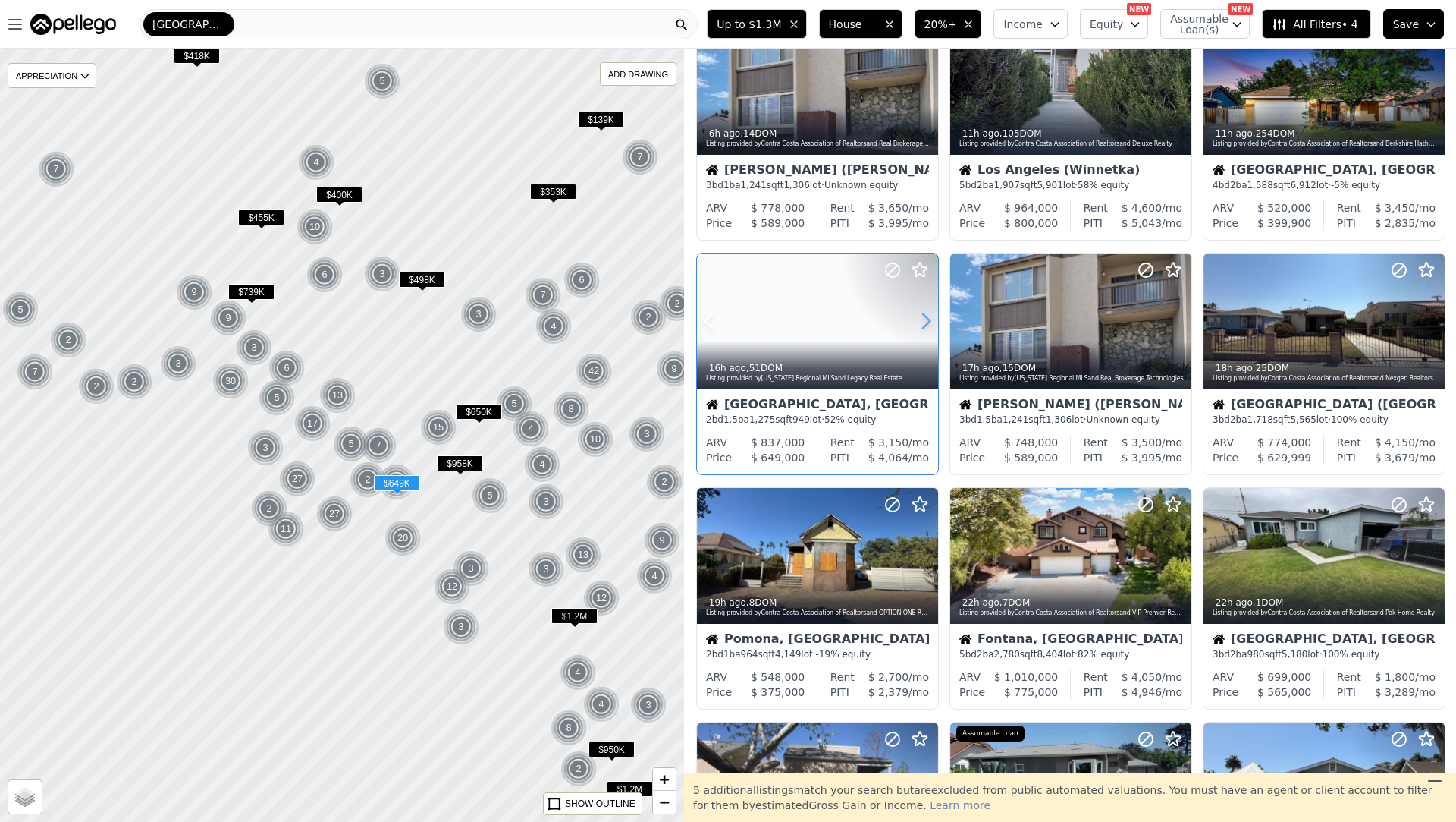
click at [919, 321] on icon at bounding box center [926, 321] width 24 height 24
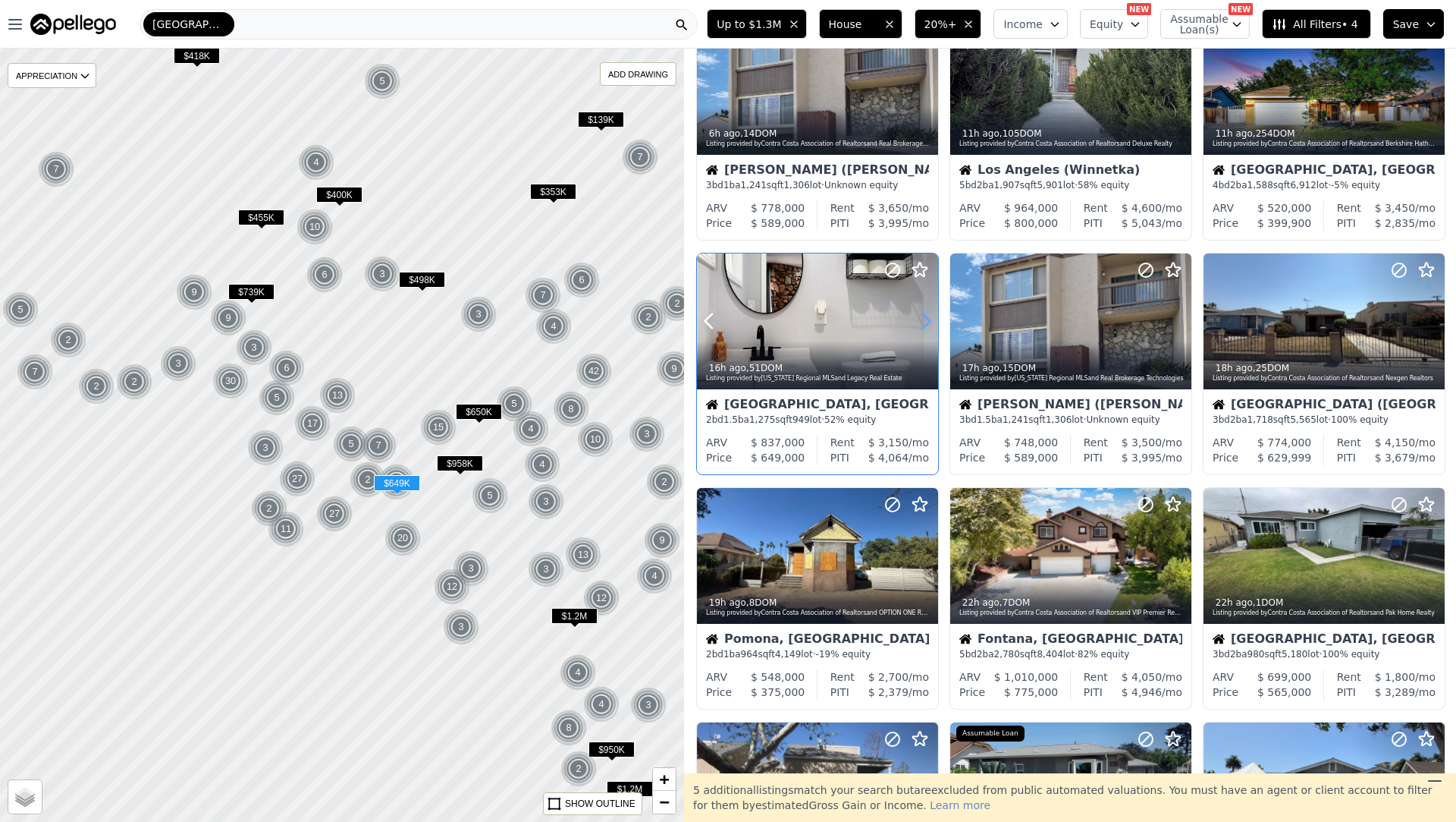
click at [919, 321] on icon at bounding box center [926, 321] width 24 height 24
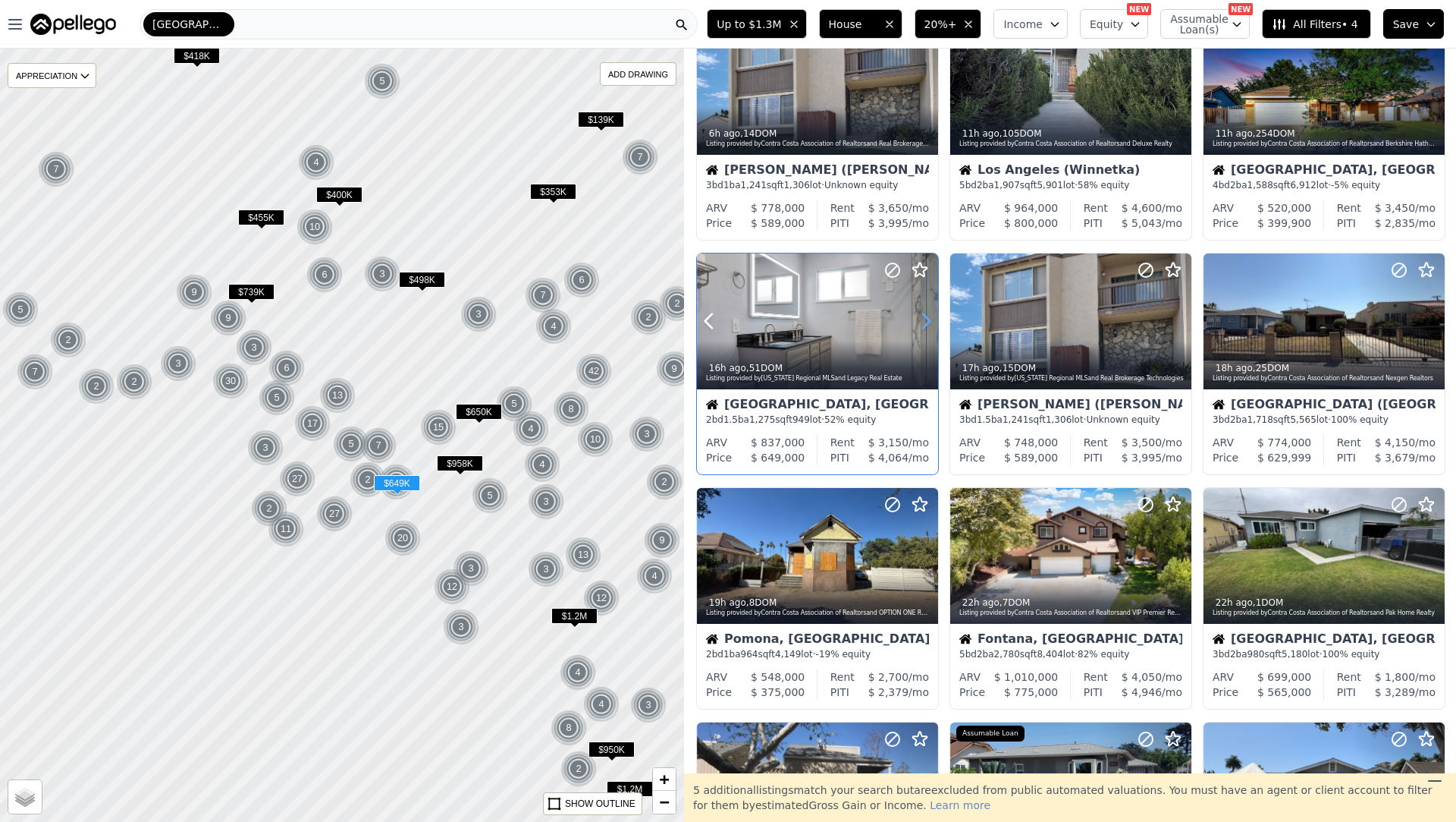
click at [919, 321] on icon at bounding box center [926, 321] width 24 height 24
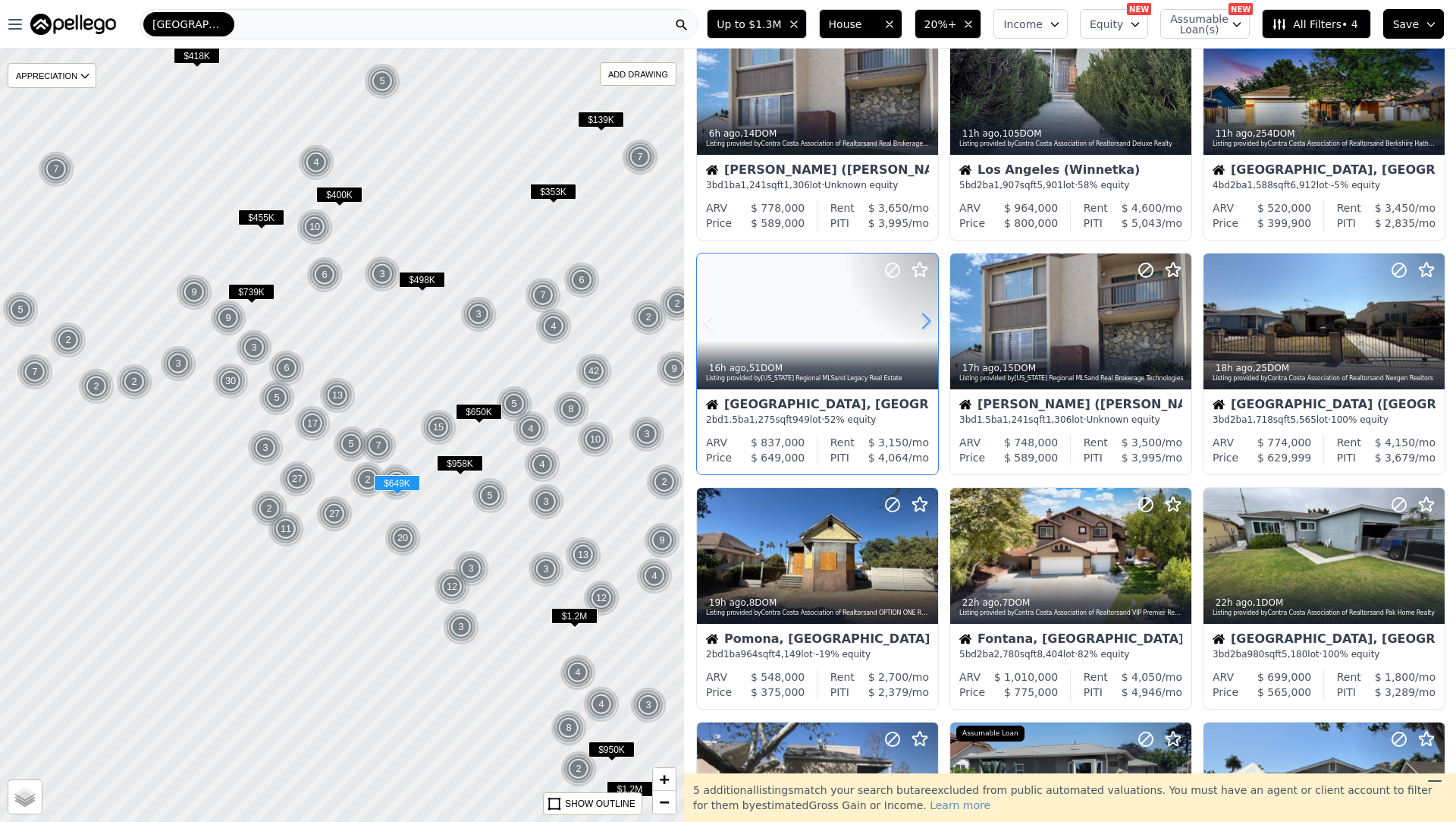
click at [919, 321] on icon at bounding box center [926, 321] width 24 height 24
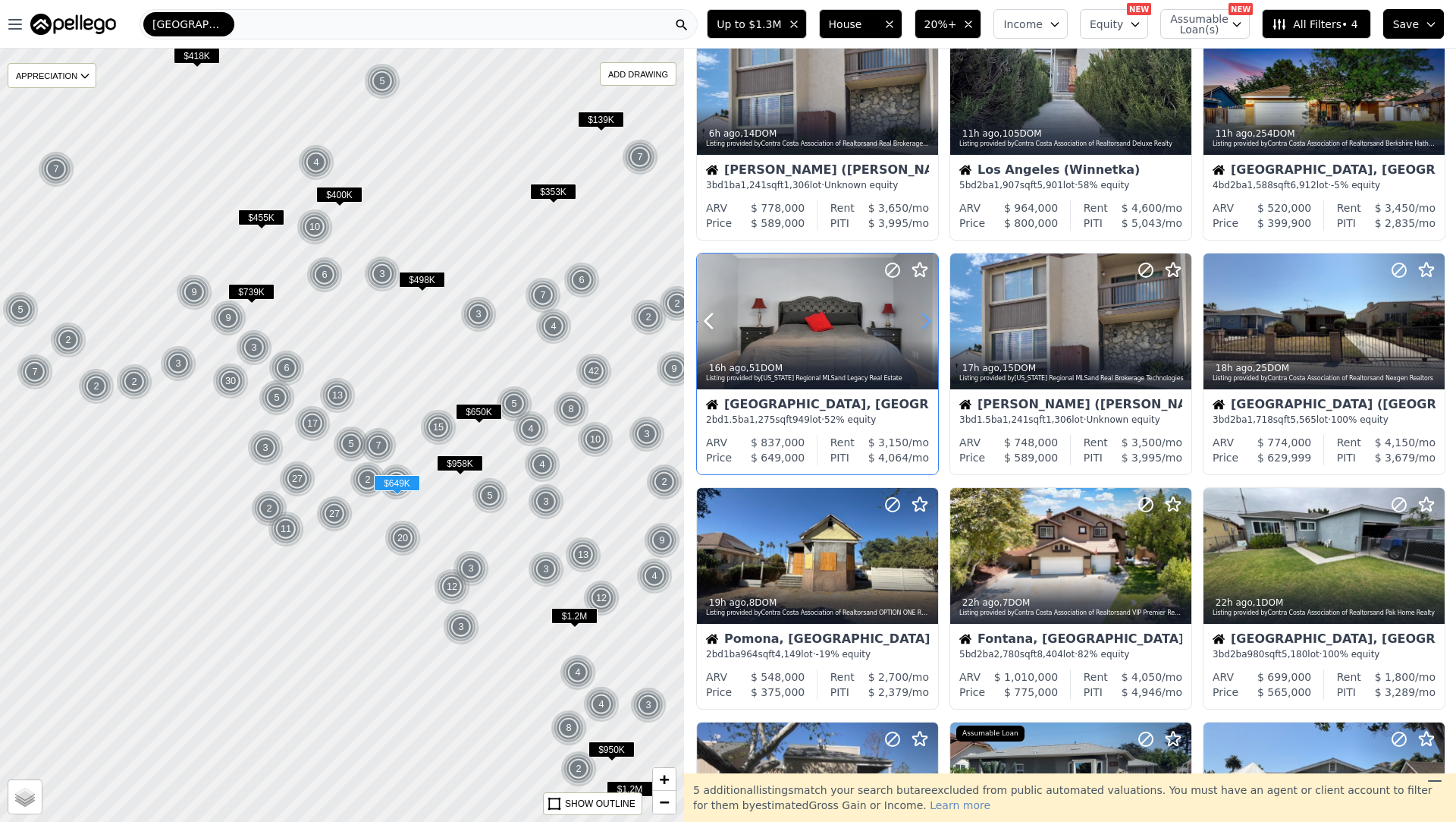
click at [919, 321] on icon at bounding box center [926, 321] width 24 height 24
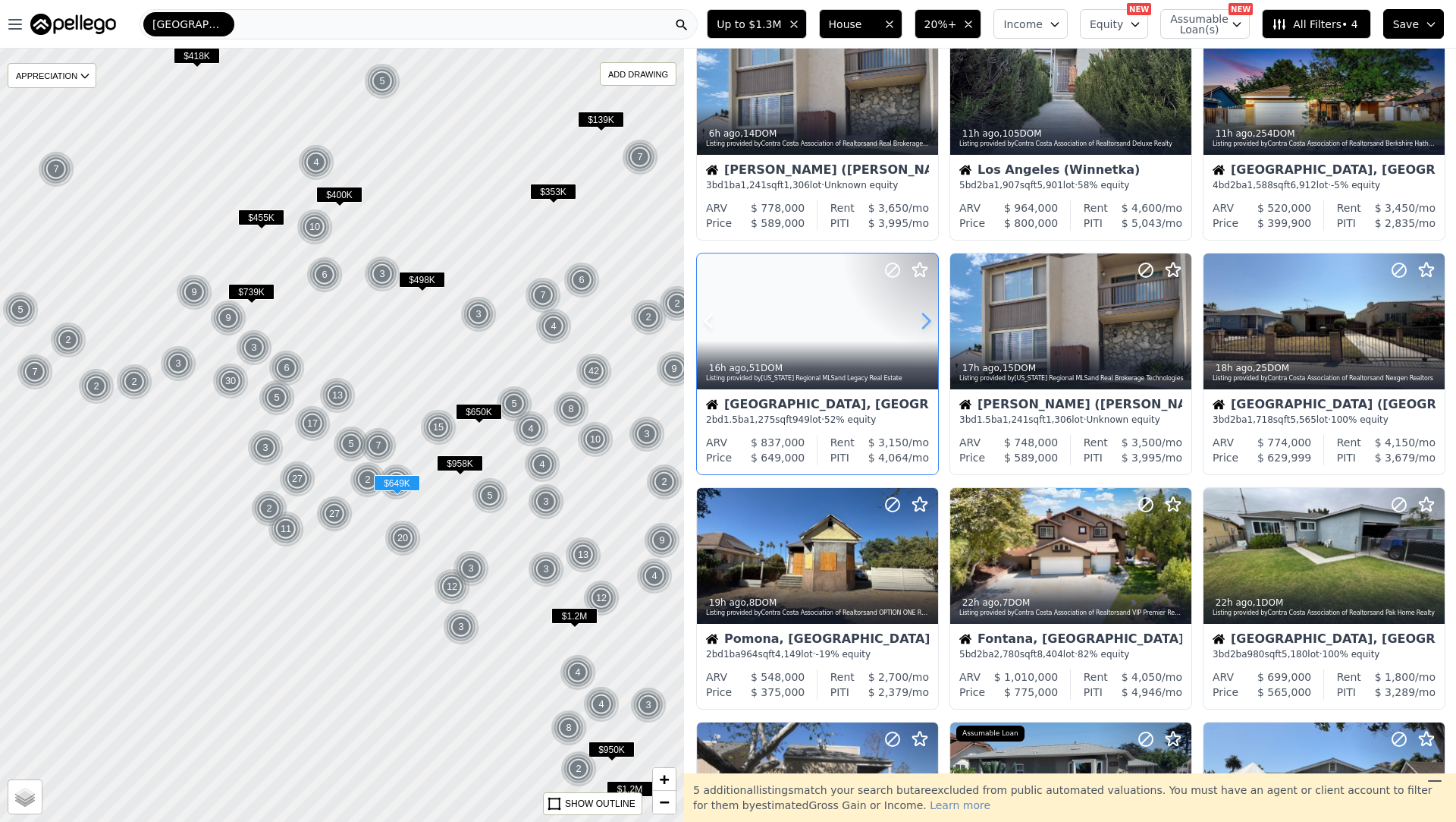
click at [919, 321] on icon at bounding box center [926, 321] width 24 height 24
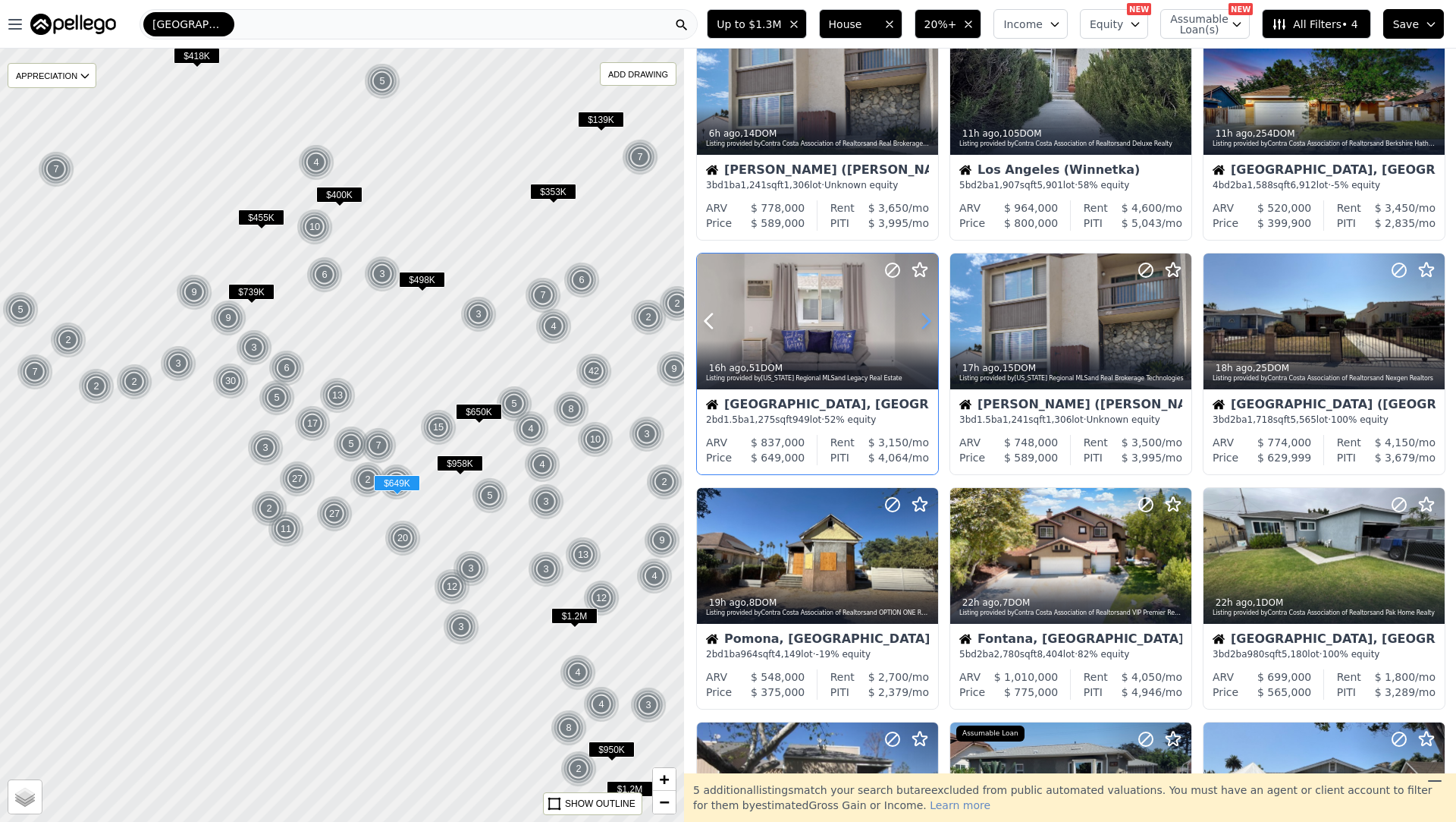
click at [919, 321] on icon at bounding box center [926, 321] width 24 height 24
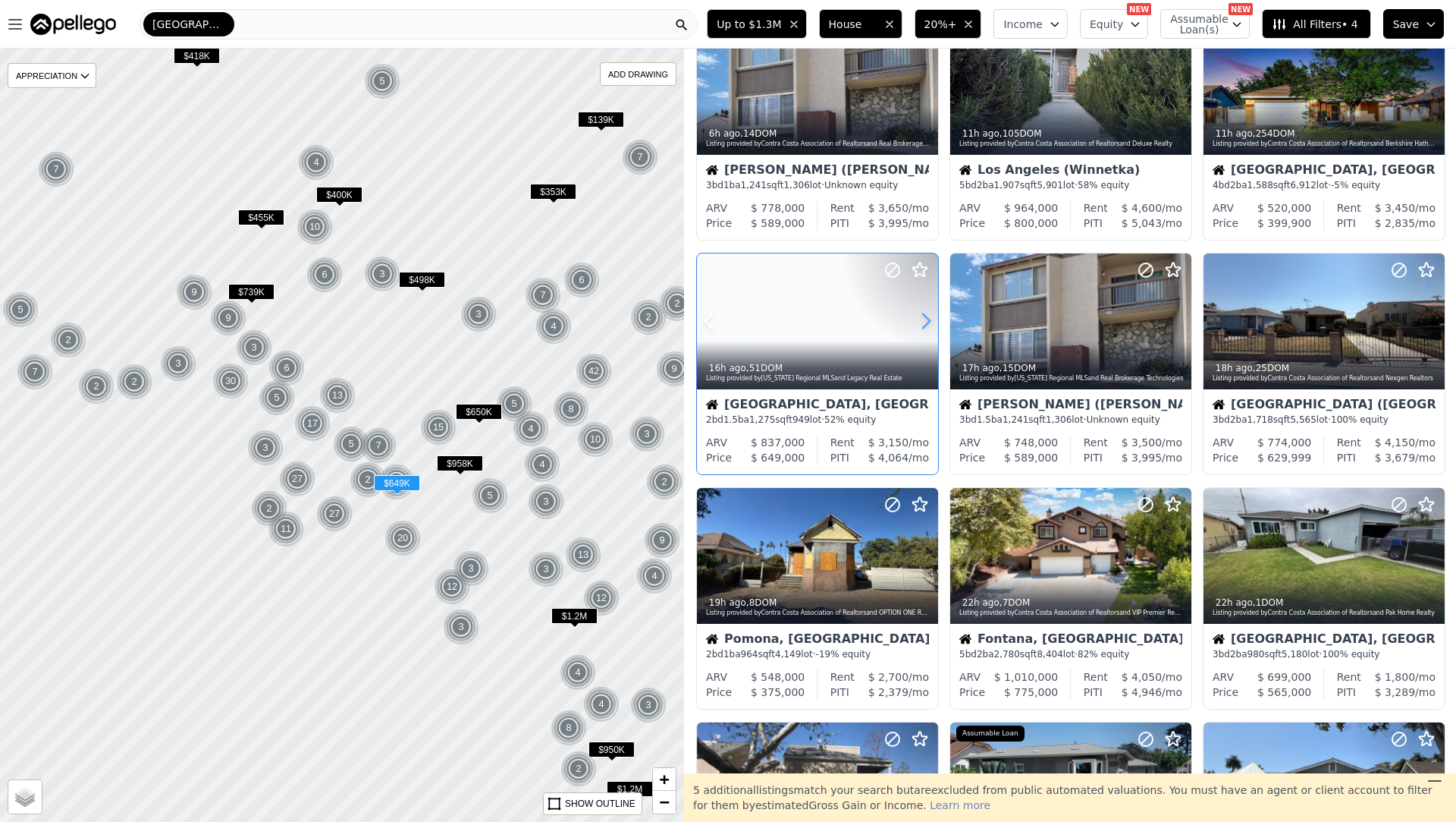
click at [919, 321] on icon at bounding box center [926, 321] width 24 height 24
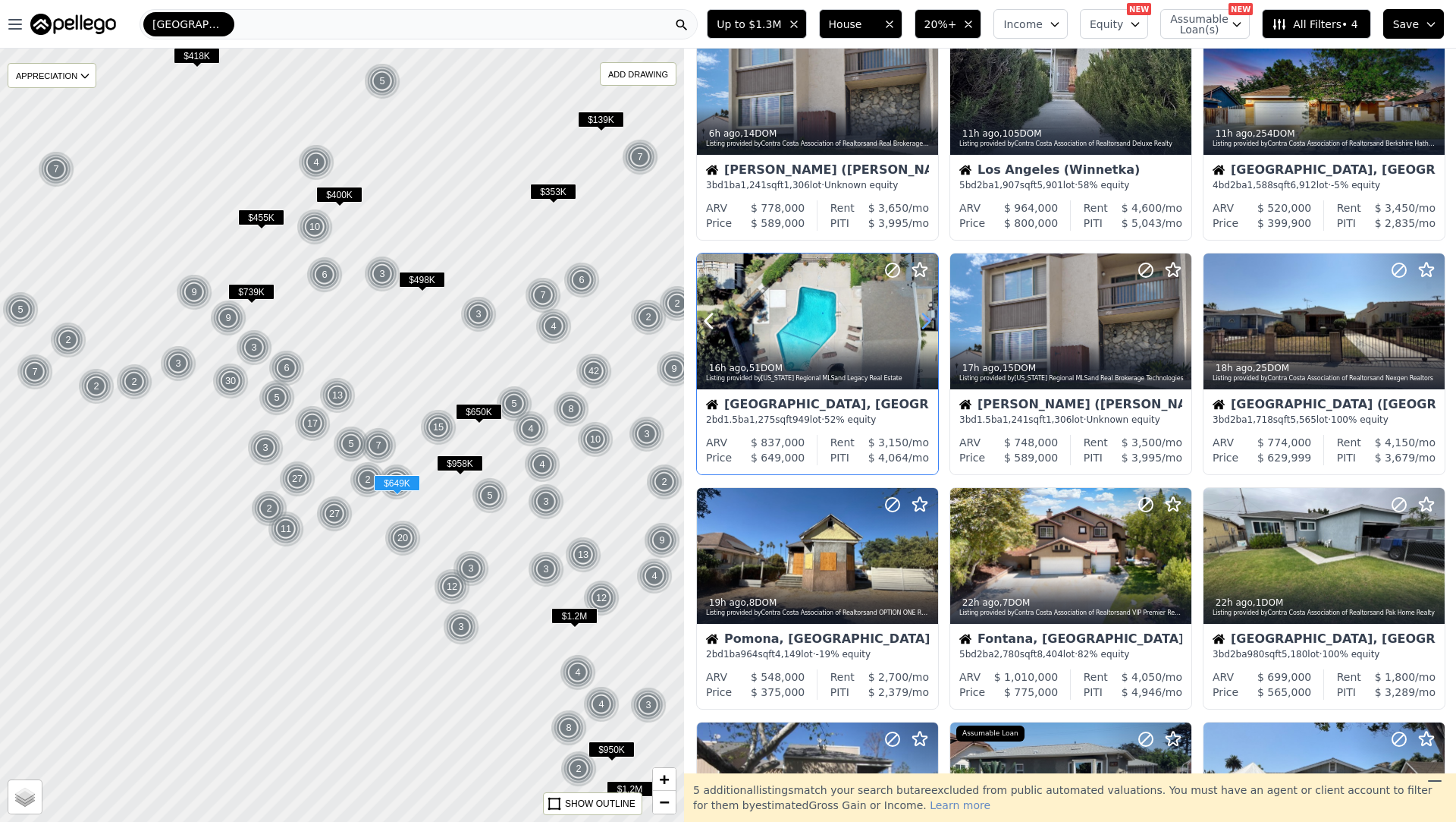
click at [919, 321] on icon at bounding box center [926, 321] width 24 height 24
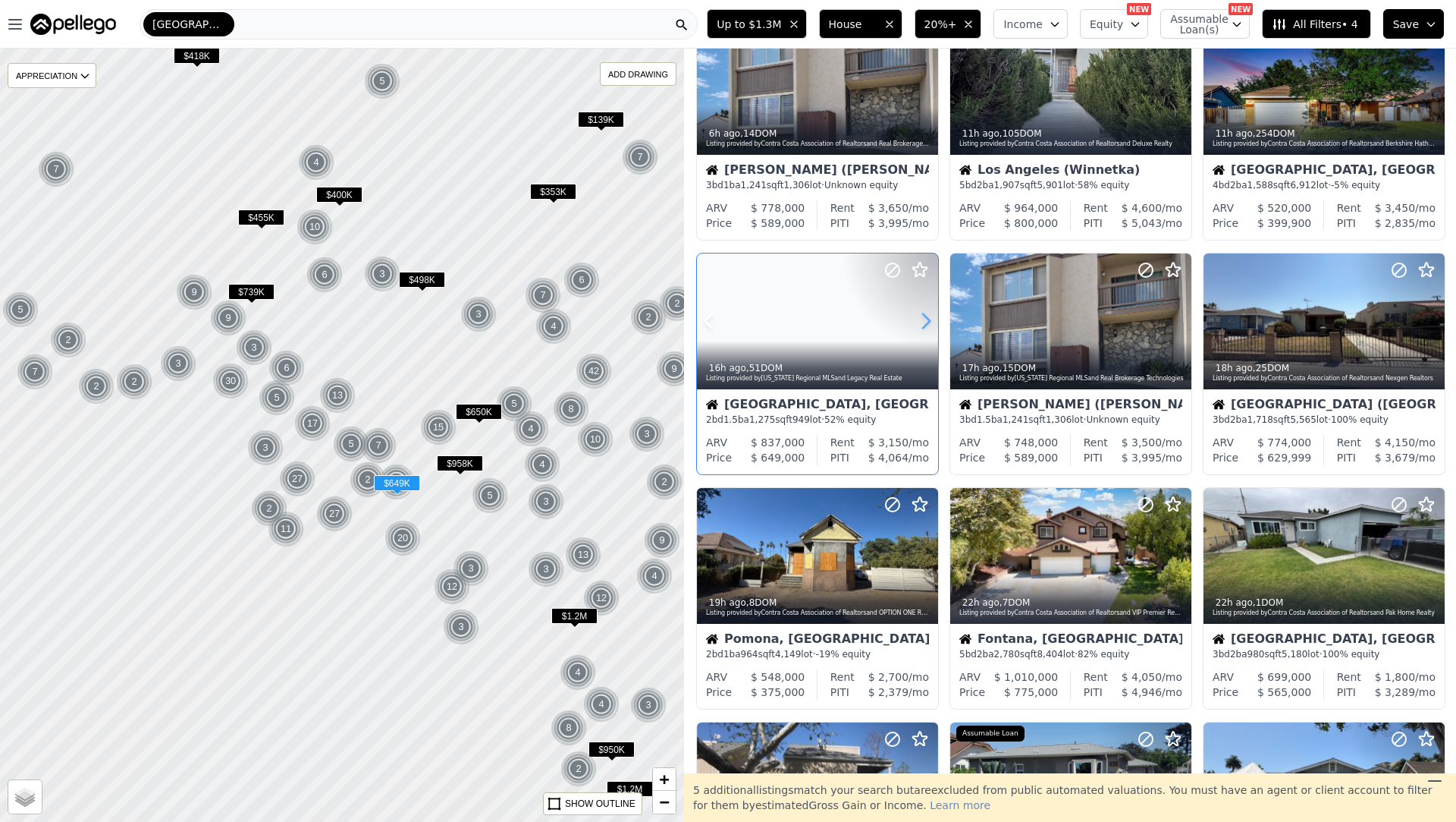
click at [919, 321] on icon at bounding box center [926, 321] width 24 height 24
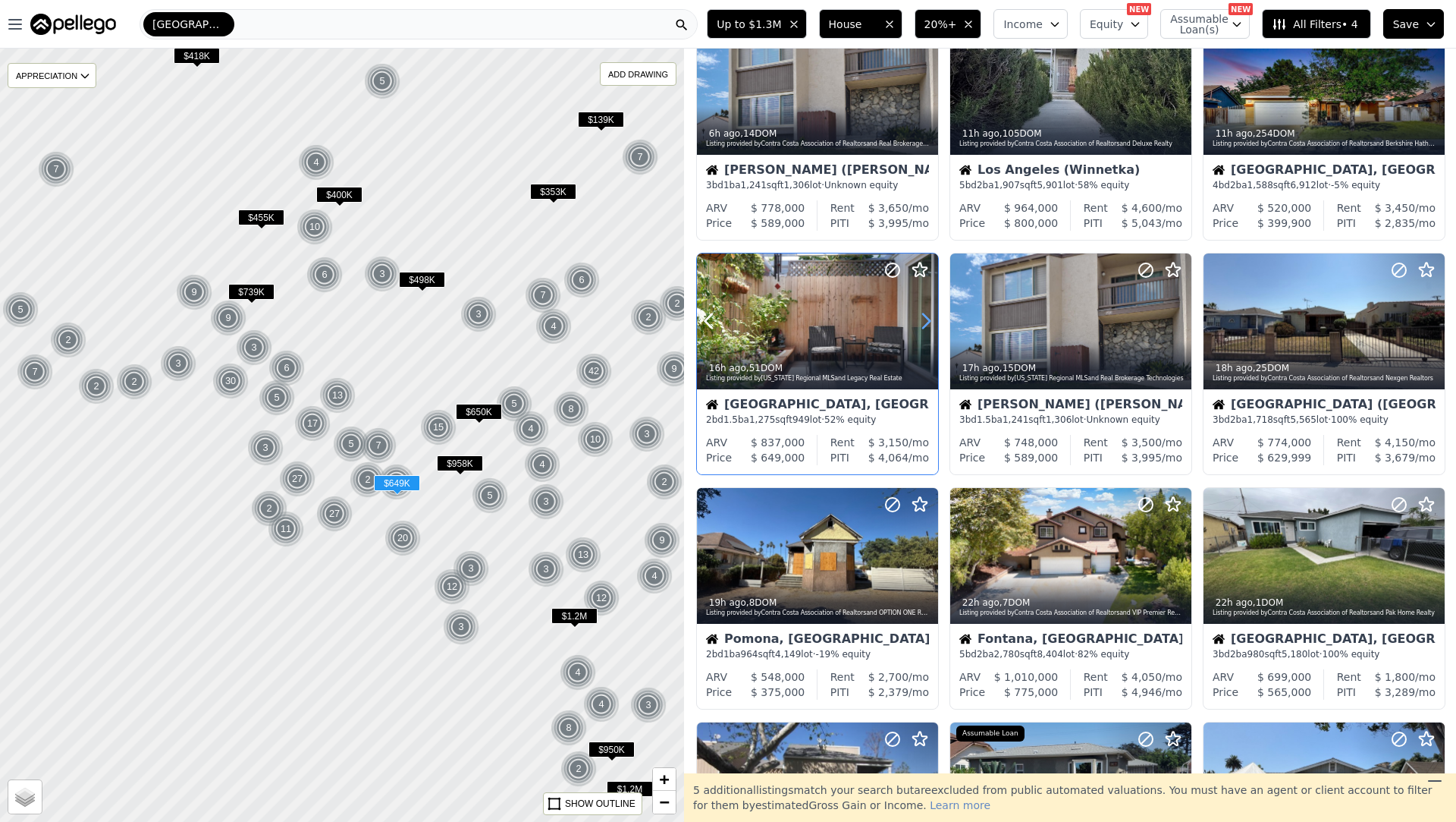
click at [919, 321] on icon at bounding box center [926, 321] width 24 height 24
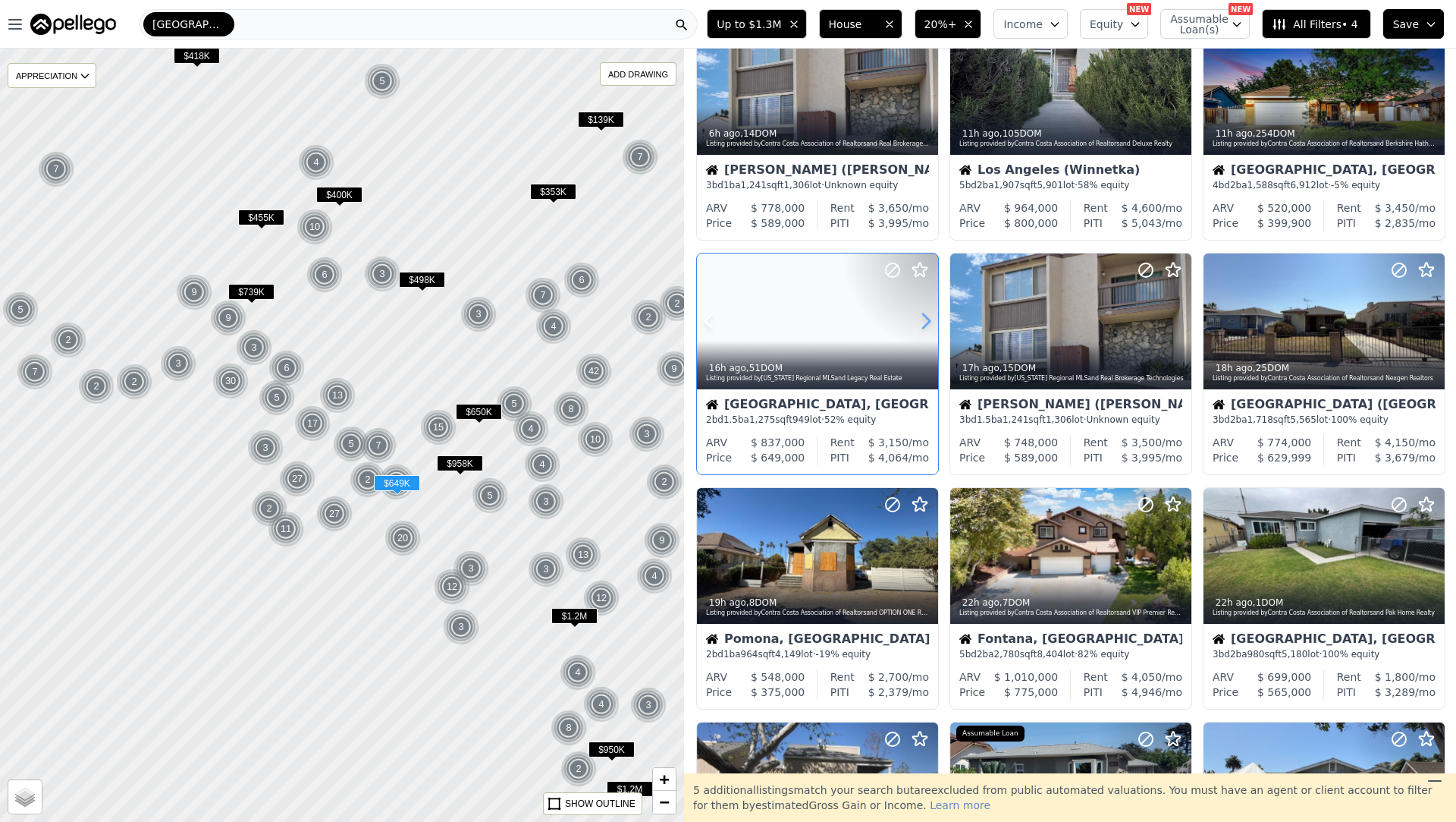
click at [919, 321] on icon at bounding box center [926, 321] width 24 height 24
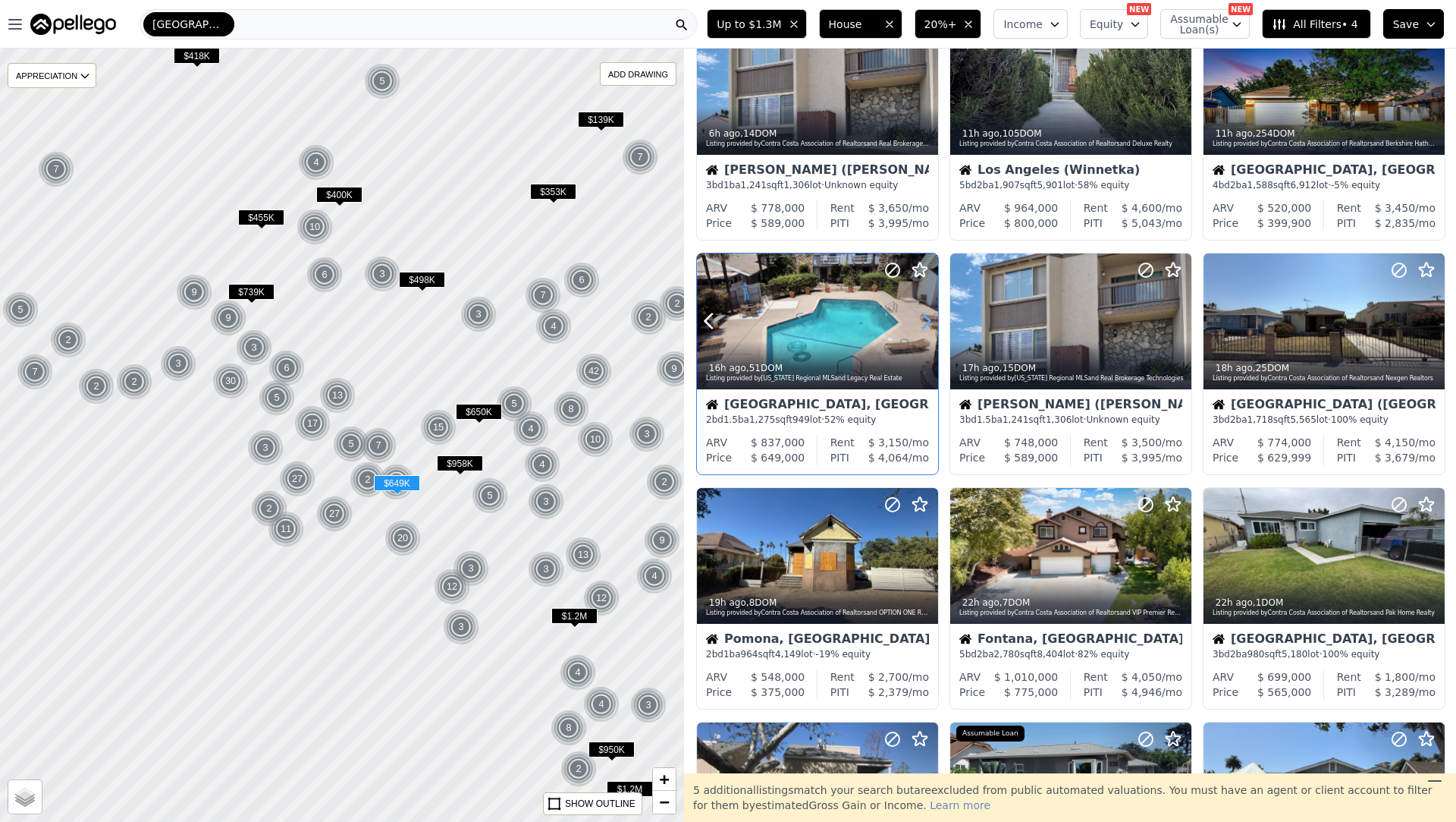
click at [919, 321] on icon at bounding box center [926, 321] width 24 height 24
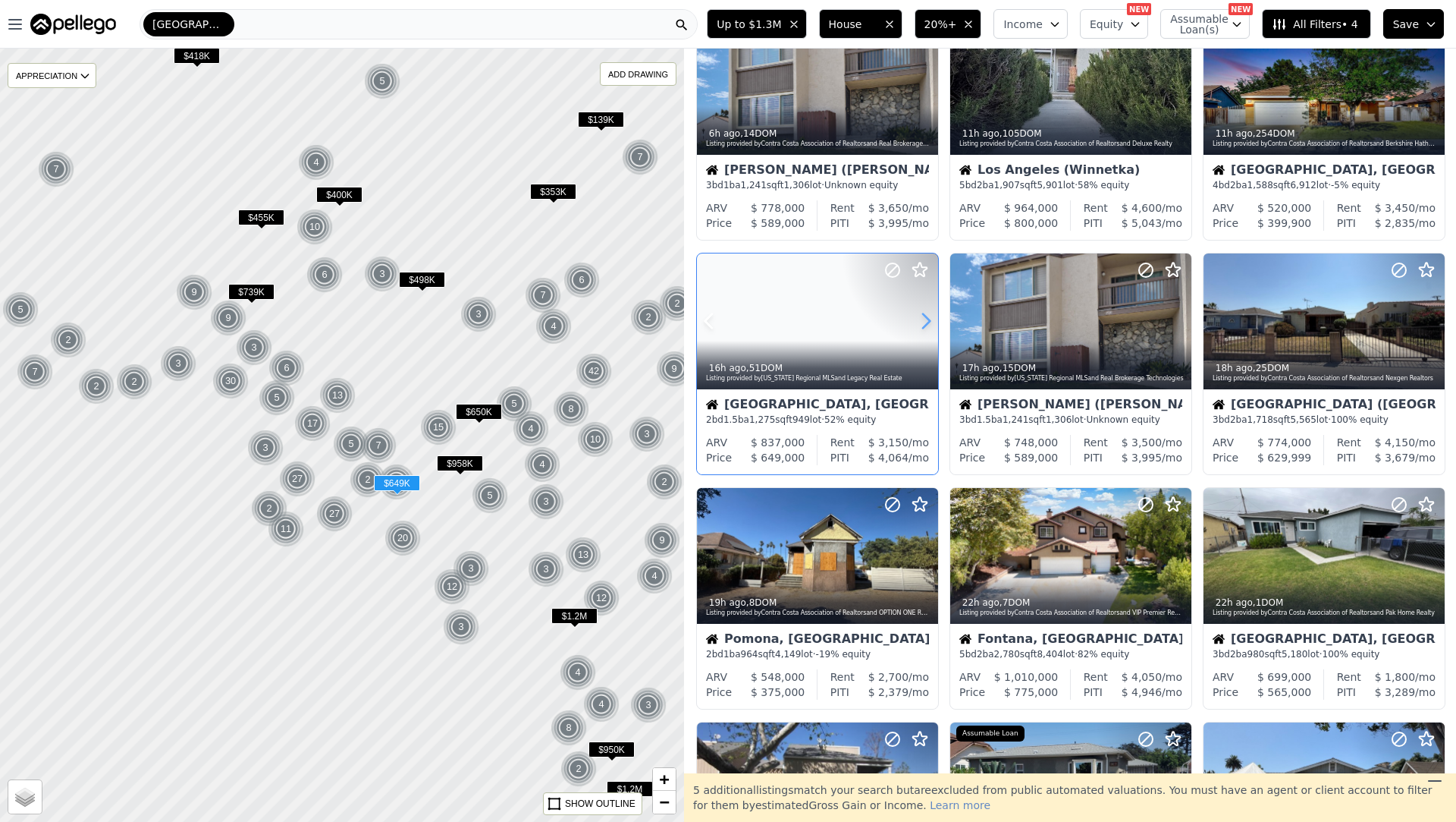
click at [919, 321] on icon at bounding box center [926, 321] width 24 height 24
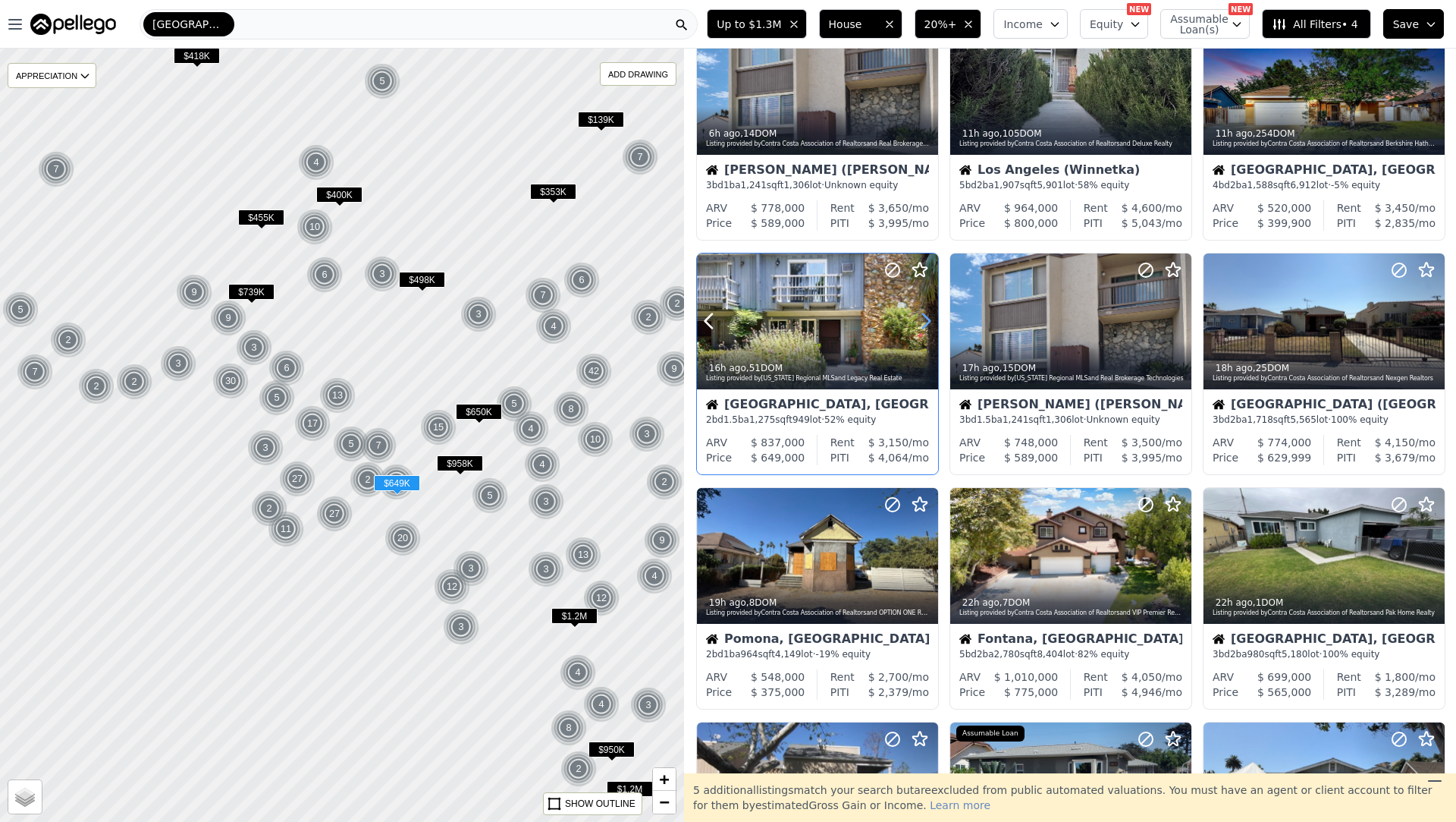
click at [919, 321] on icon at bounding box center [926, 321] width 24 height 24
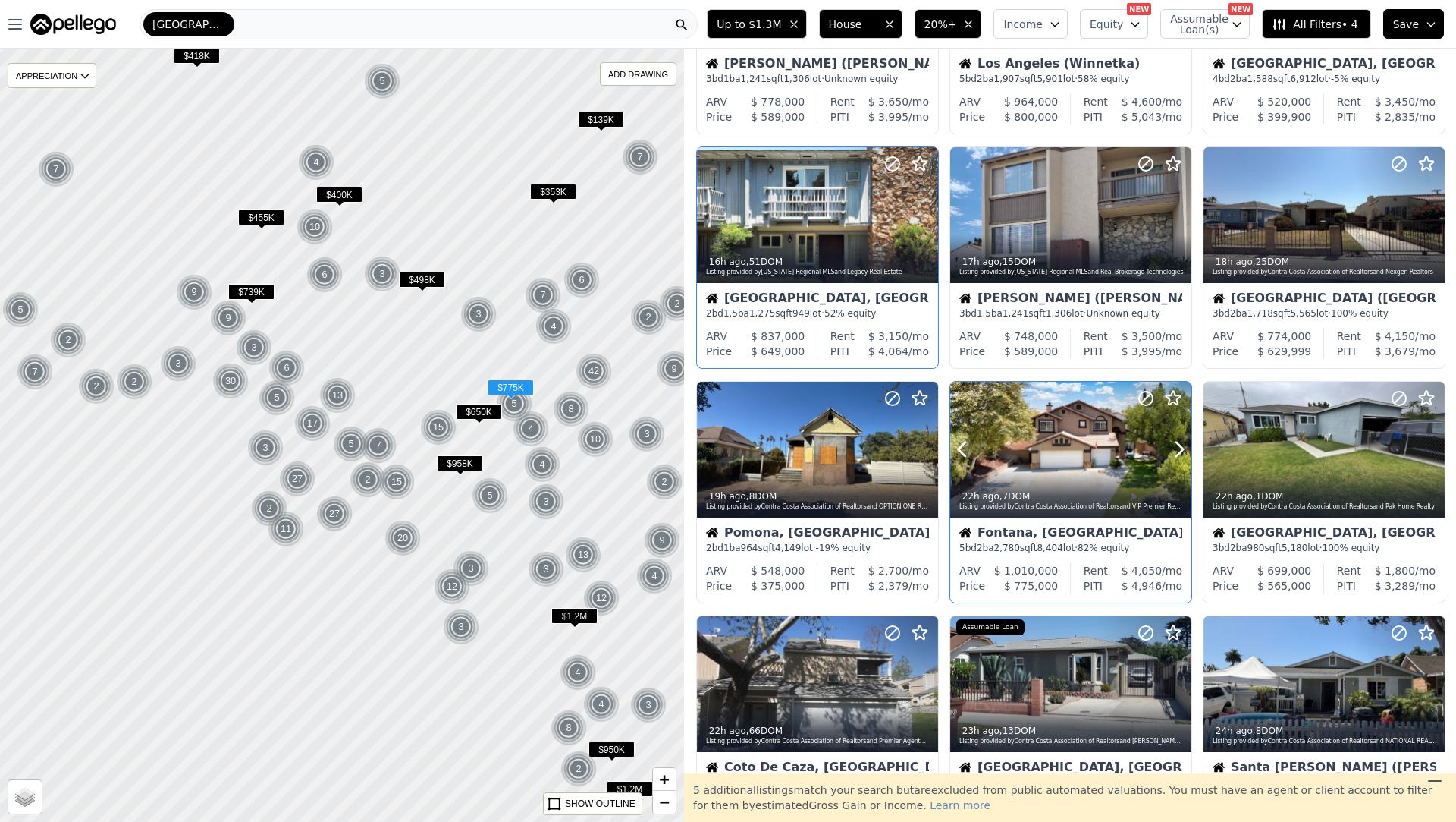
scroll to position [191, 0]
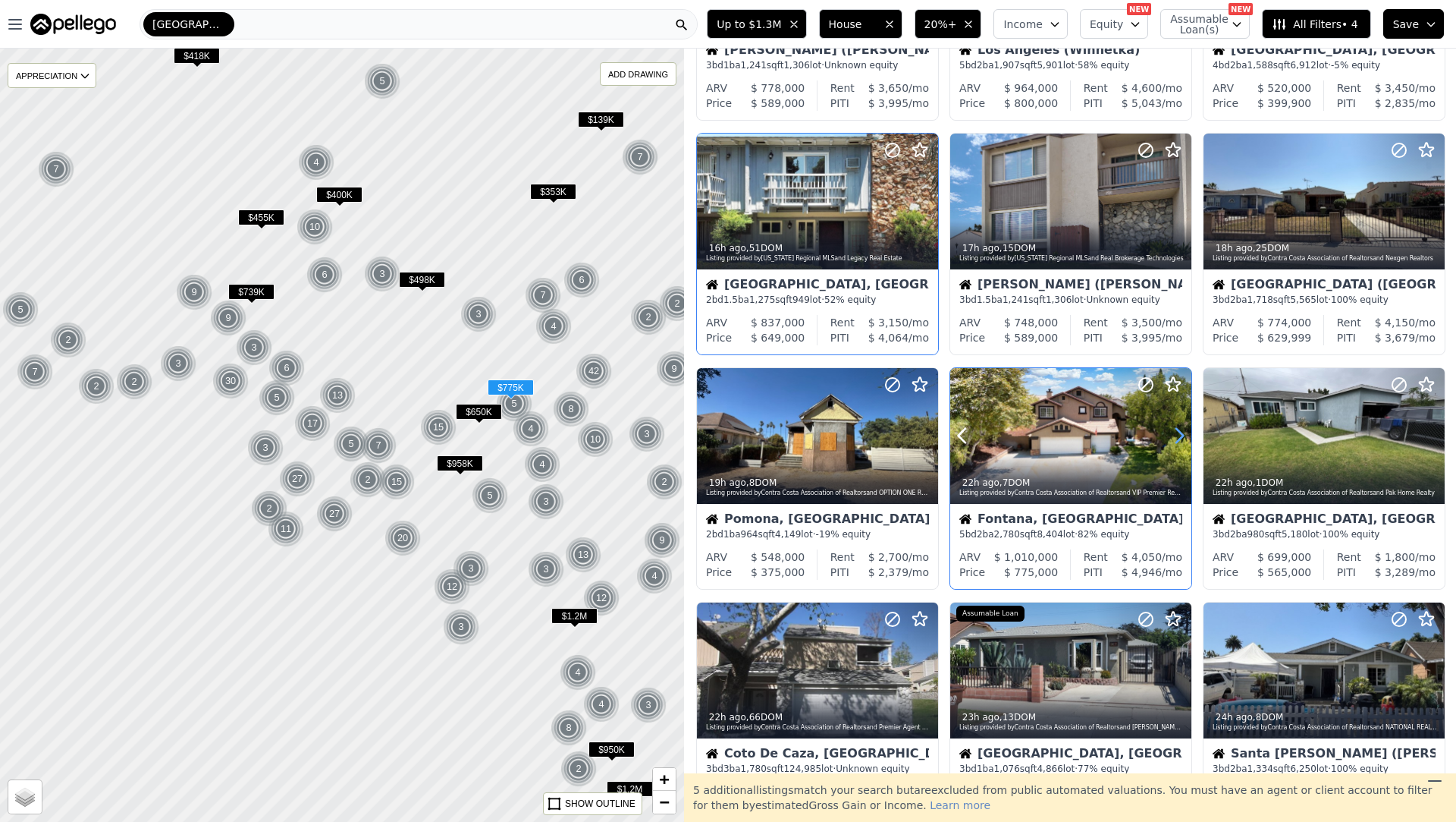
click at [1178, 439] on icon at bounding box center [1179, 435] width 7 height 14
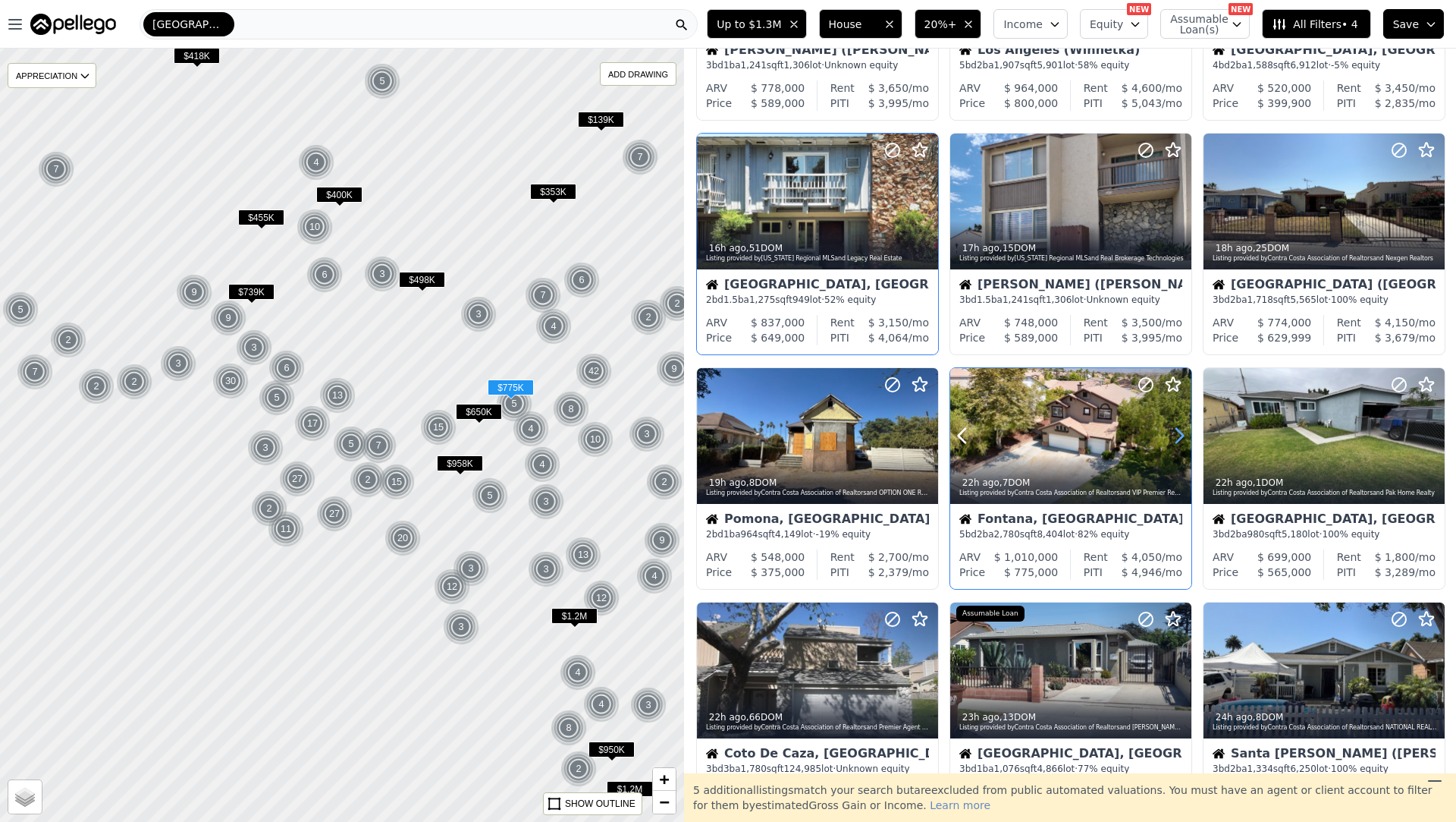
click at [1178, 439] on icon at bounding box center [1179, 435] width 7 height 14
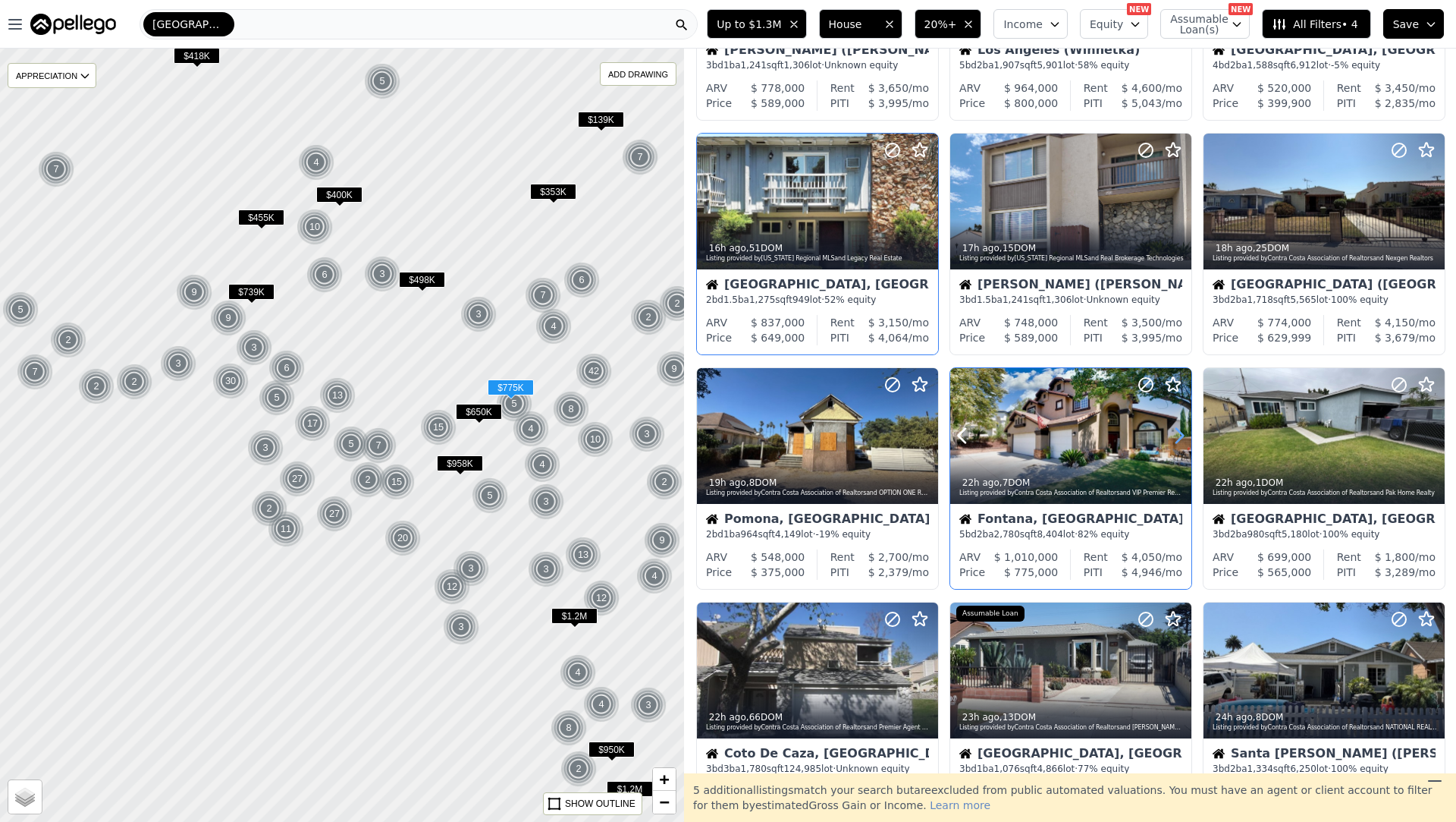
click at [1178, 439] on icon at bounding box center [1179, 435] width 7 height 14
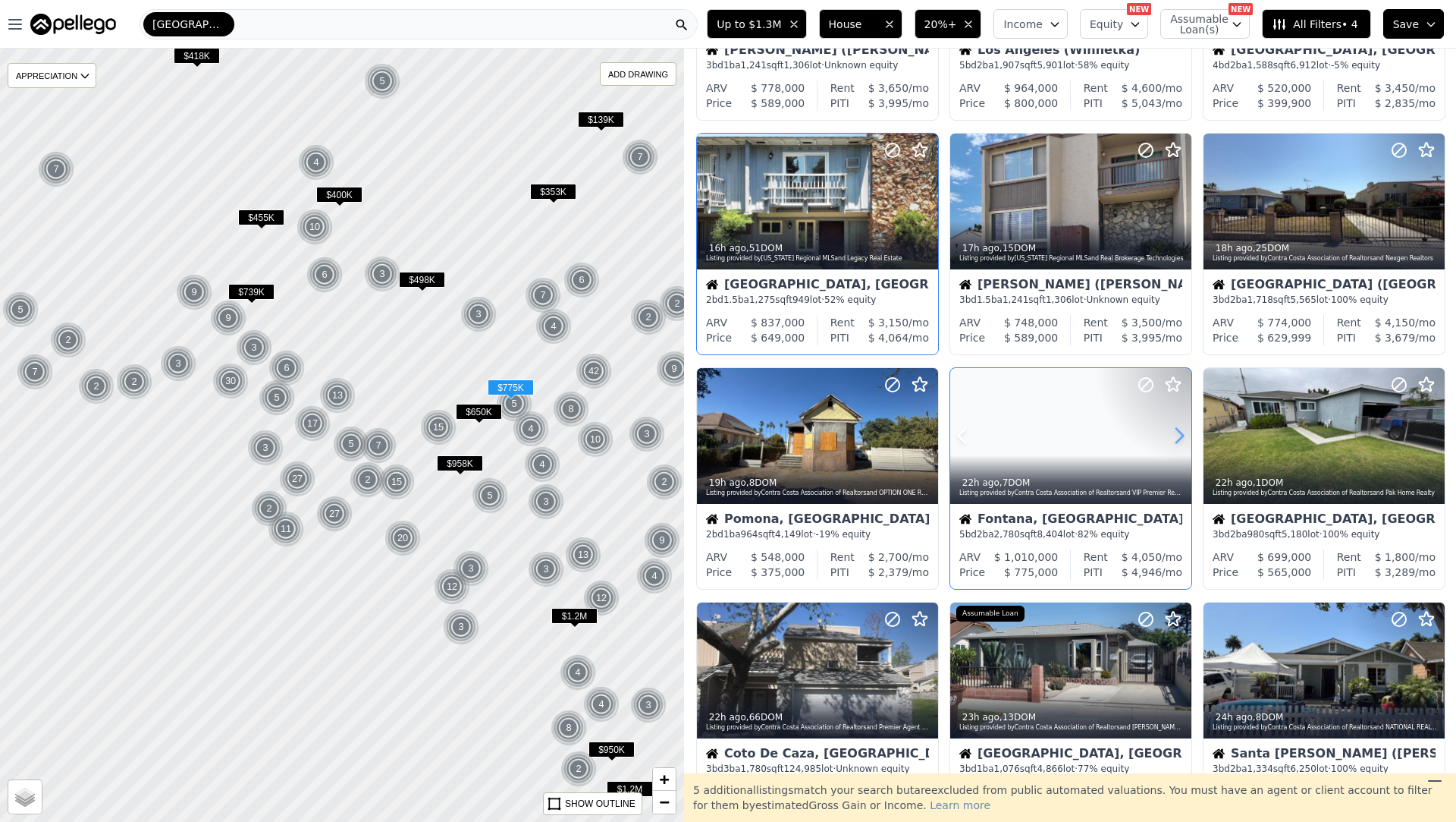
click at [1178, 439] on icon at bounding box center [1179, 435] width 7 height 14
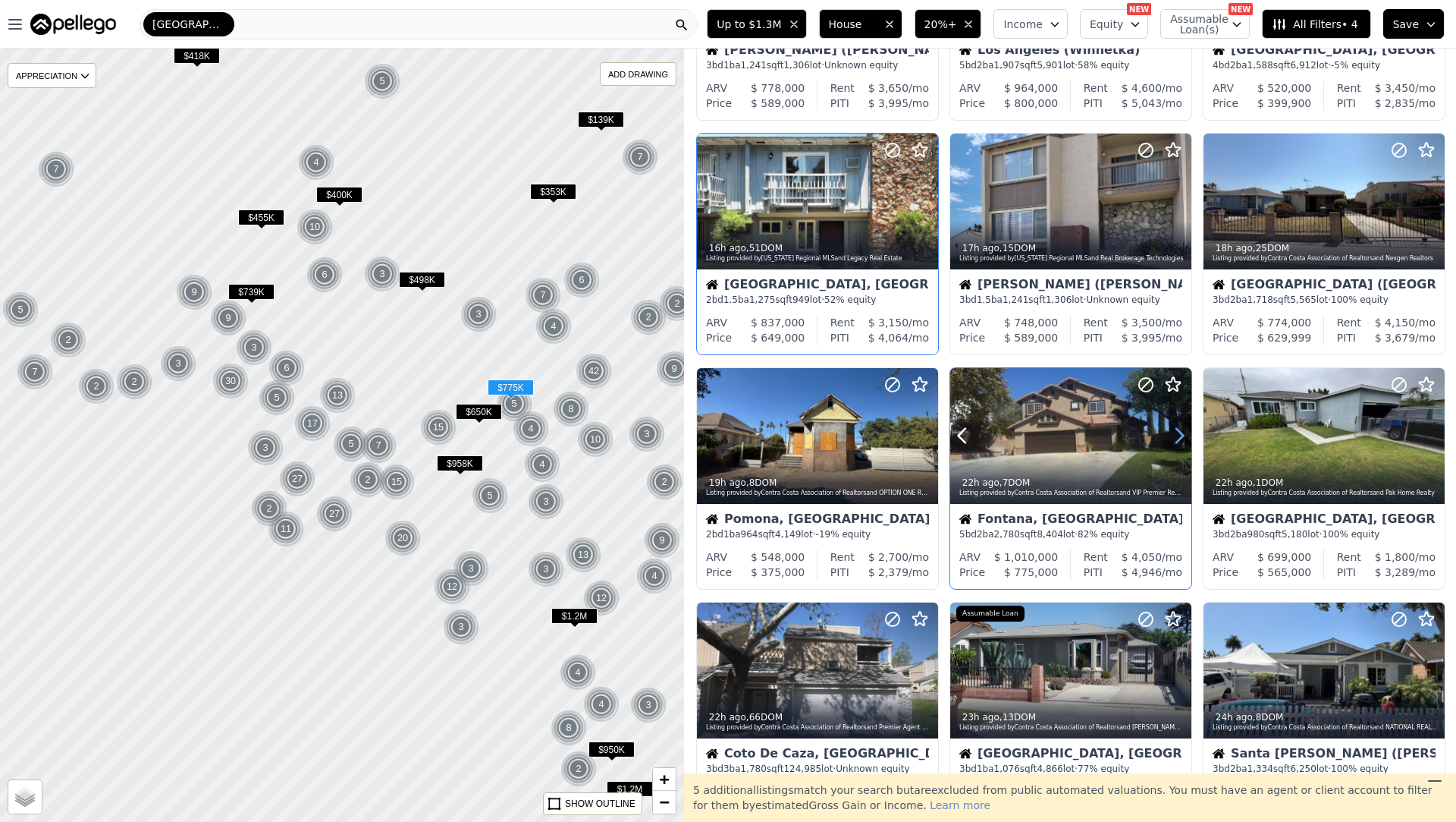
click at [1178, 439] on icon at bounding box center [1179, 435] width 7 height 14
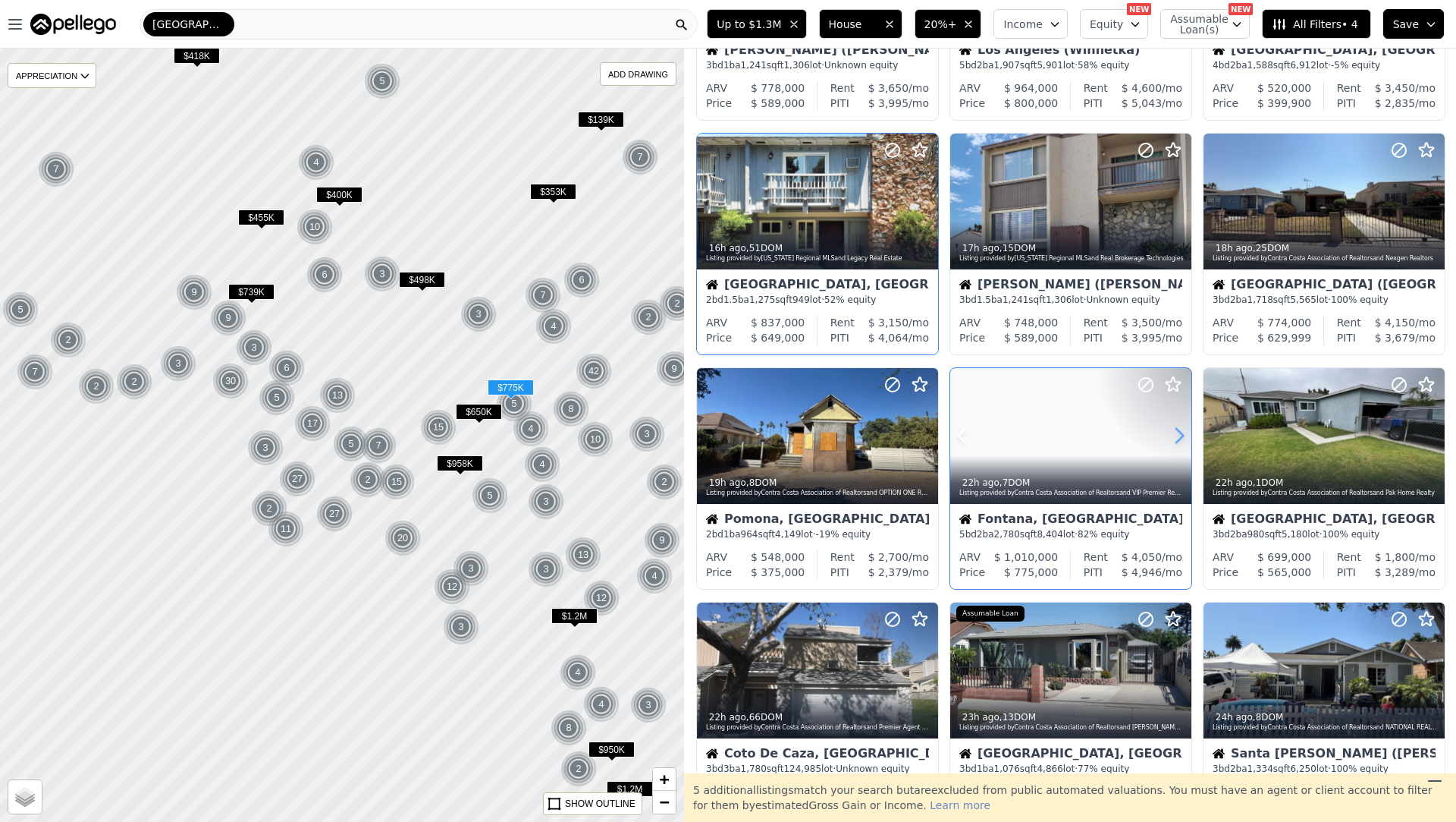
click at [1178, 439] on icon at bounding box center [1179, 435] width 7 height 14
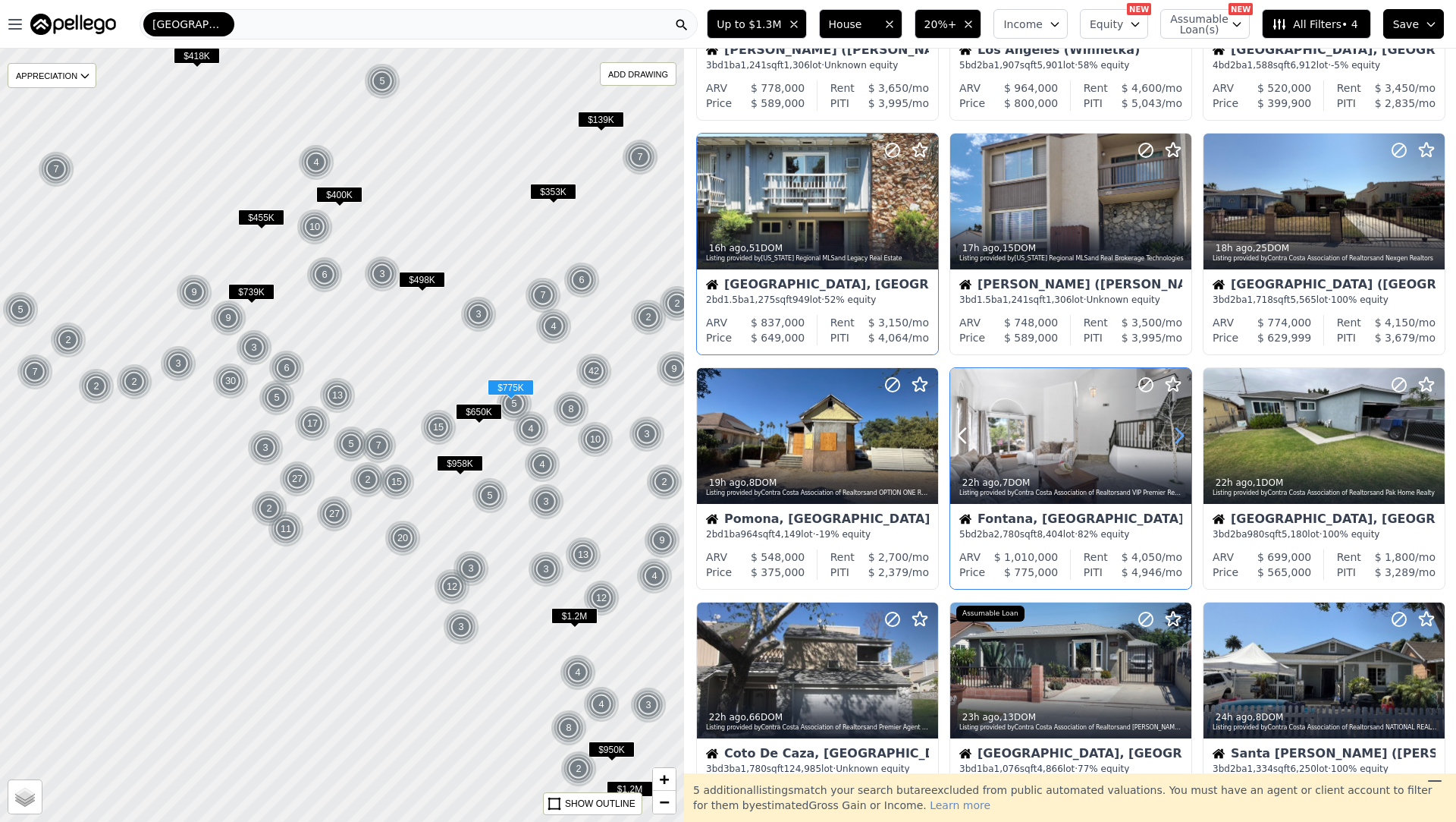
click at [1178, 439] on icon at bounding box center [1179, 435] width 7 height 14
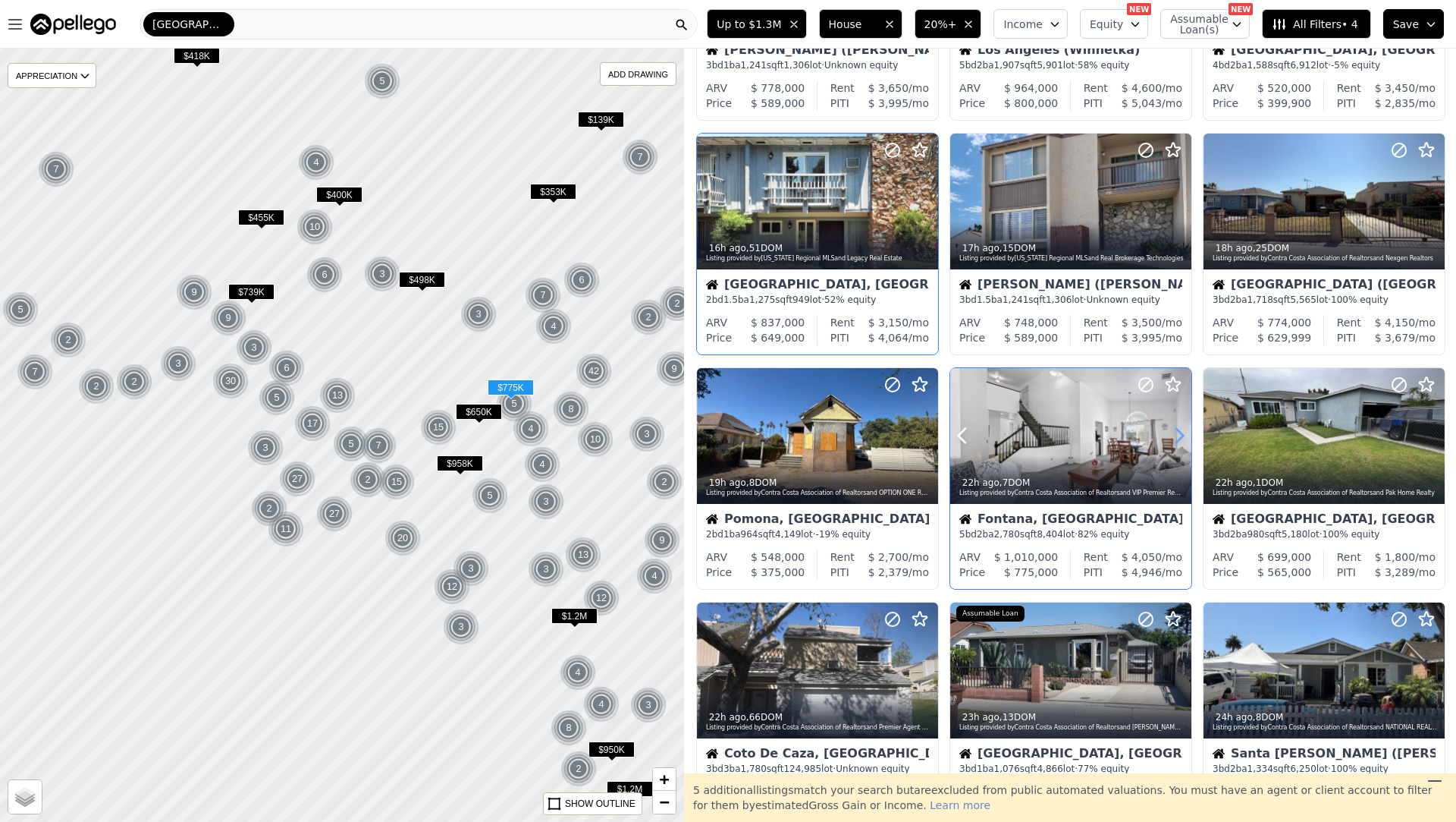
click at [1178, 439] on icon at bounding box center [1179, 435] width 7 height 14
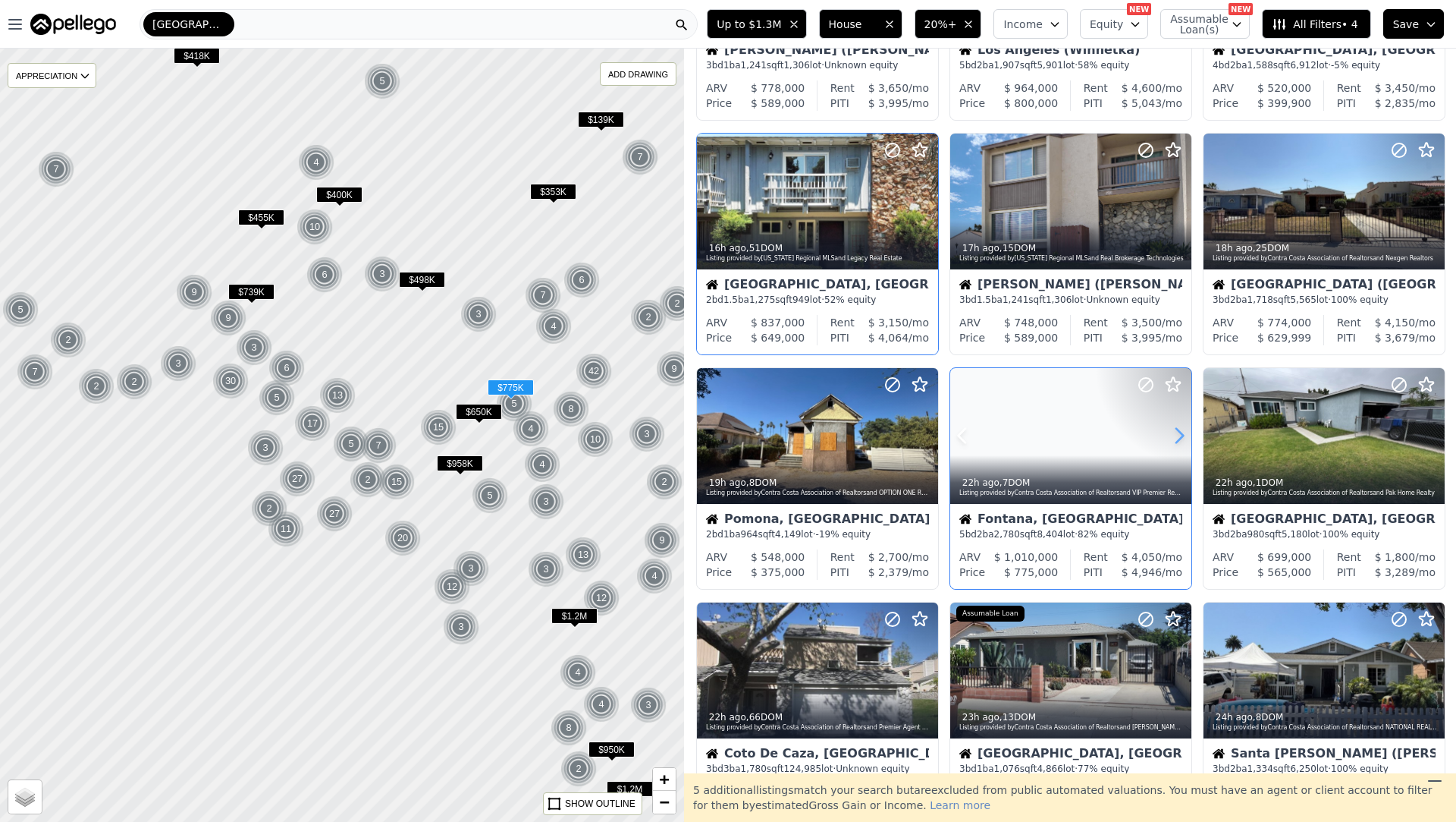
click at [1178, 439] on icon at bounding box center [1179, 435] width 7 height 14
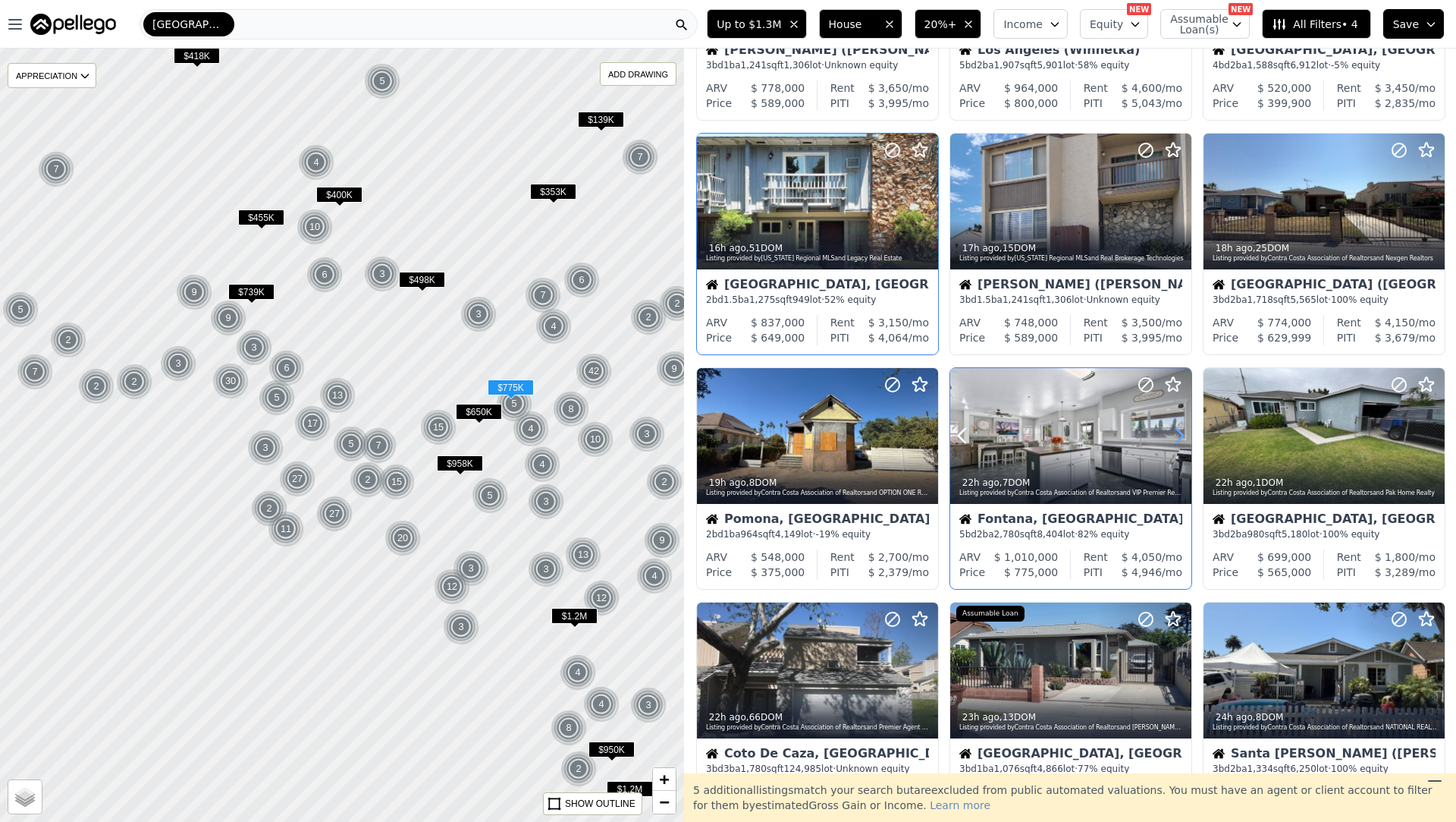
click at [1178, 439] on icon at bounding box center [1179, 435] width 7 height 14
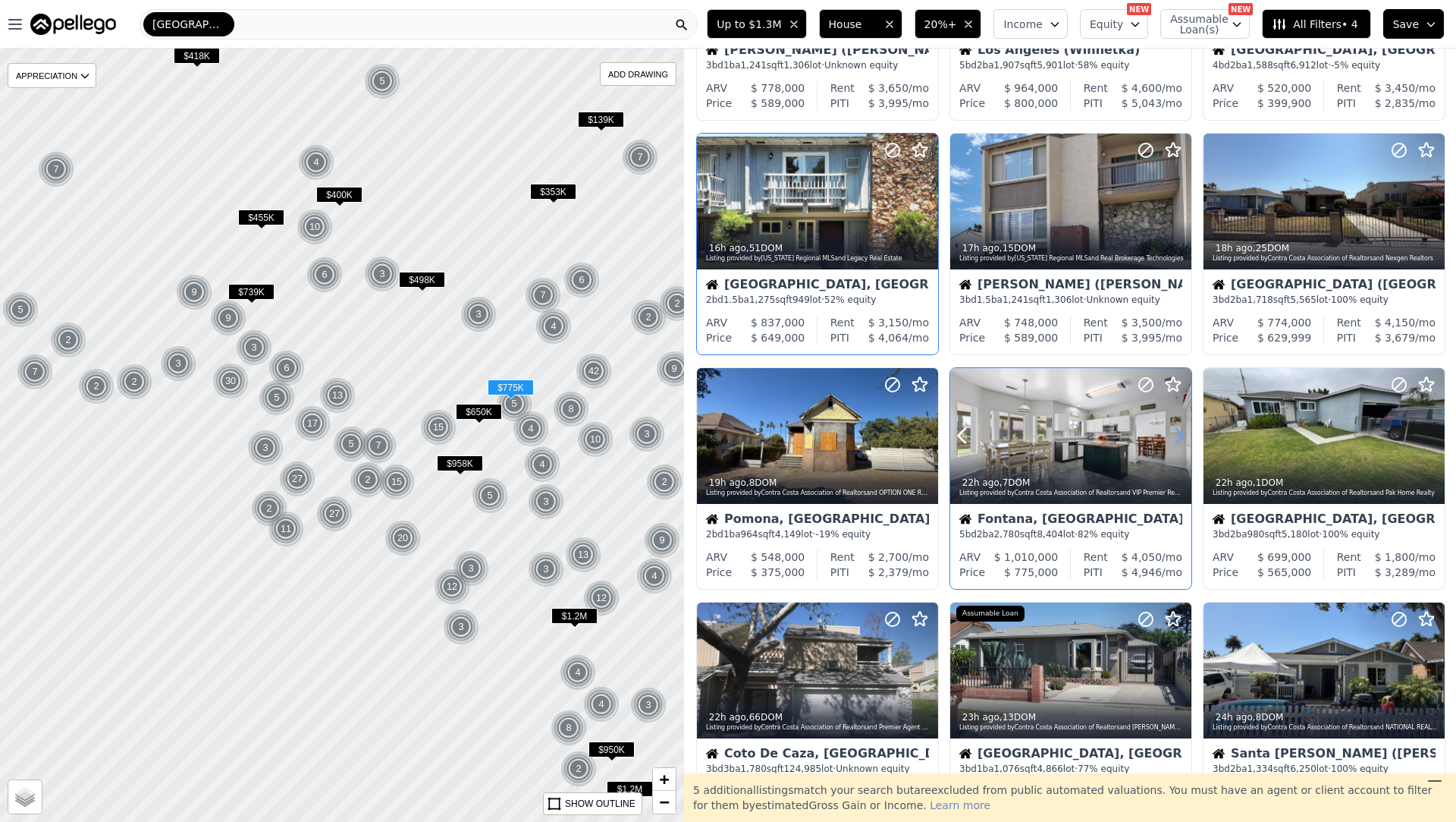
click at [1178, 438] on icon at bounding box center [1179, 435] width 24 height 24
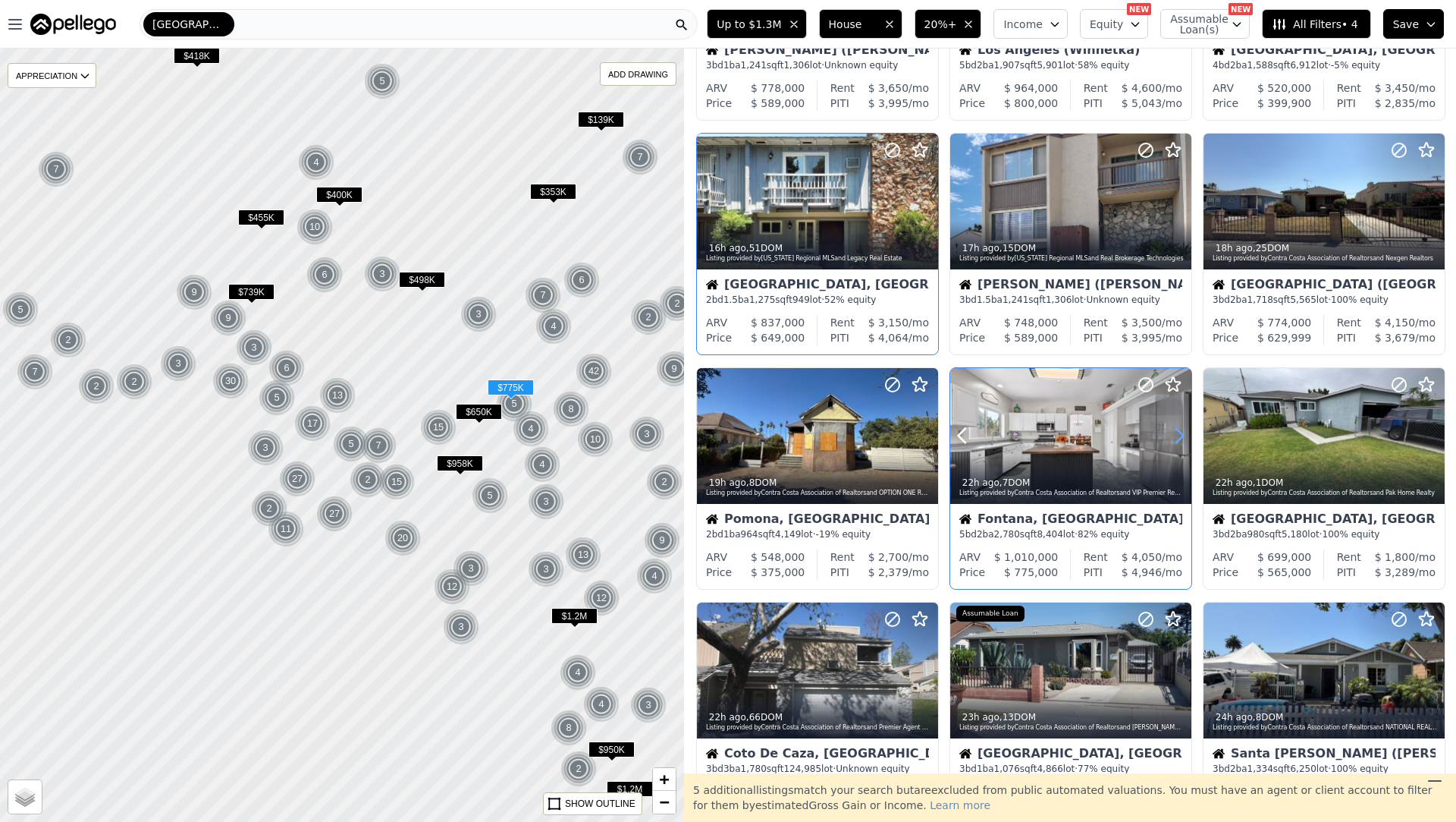
click at [1178, 438] on icon at bounding box center [1179, 435] width 24 height 24
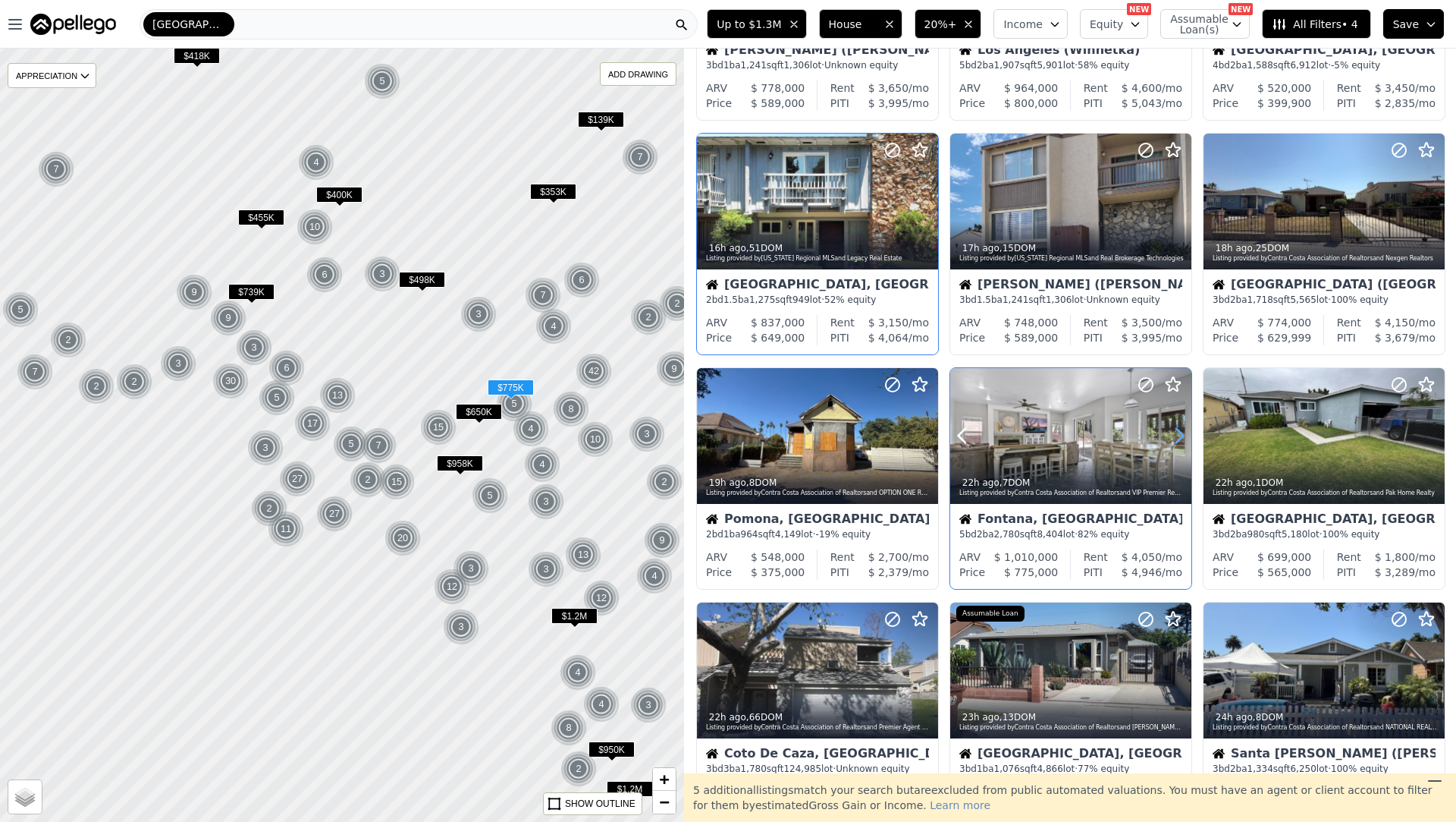
click at [1178, 438] on icon at bounding box center [1179, 435] width 24 height 24
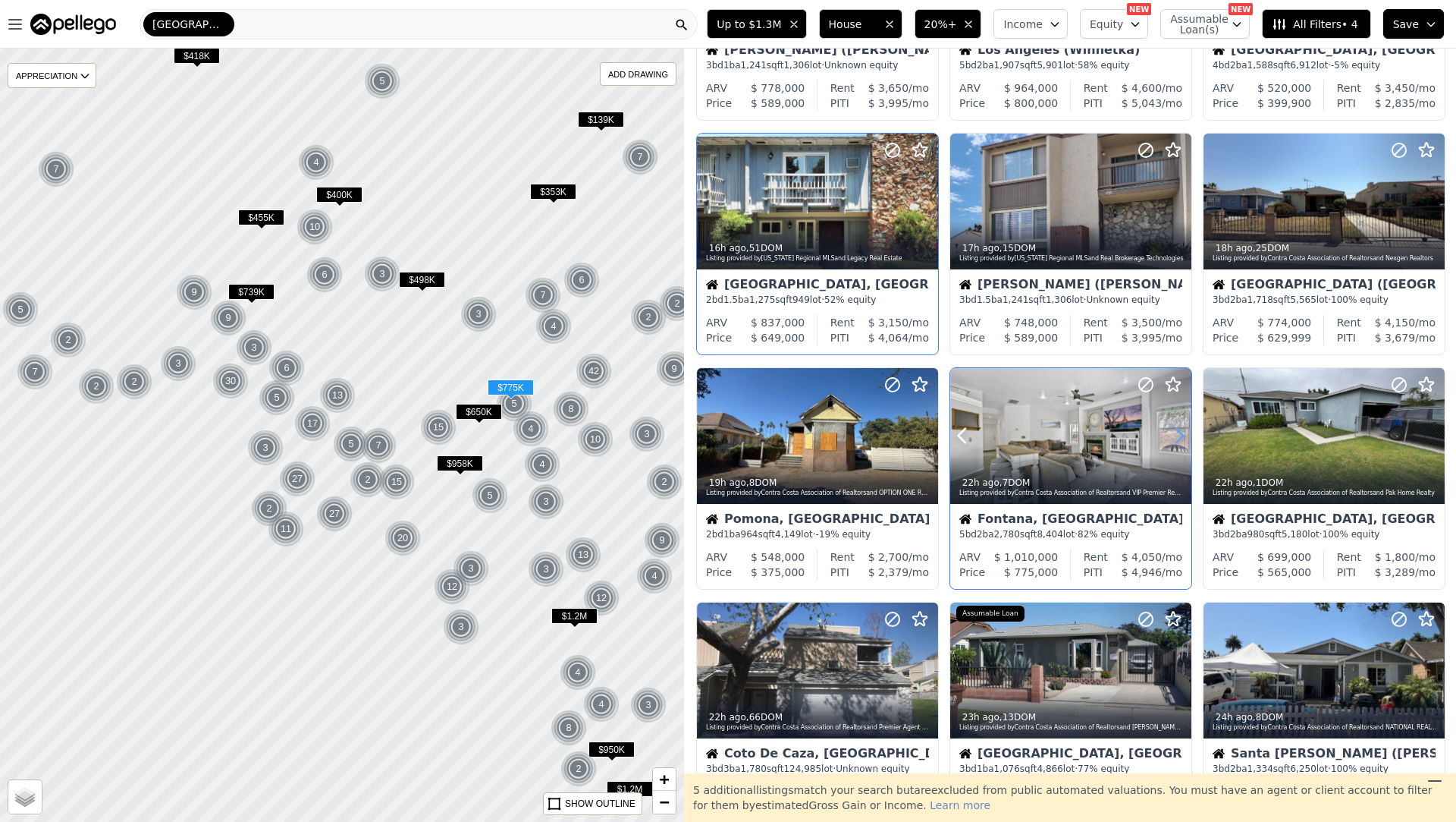
click at [1178, 438] on icon at bounding box center [1179, 435] width 24 height 24
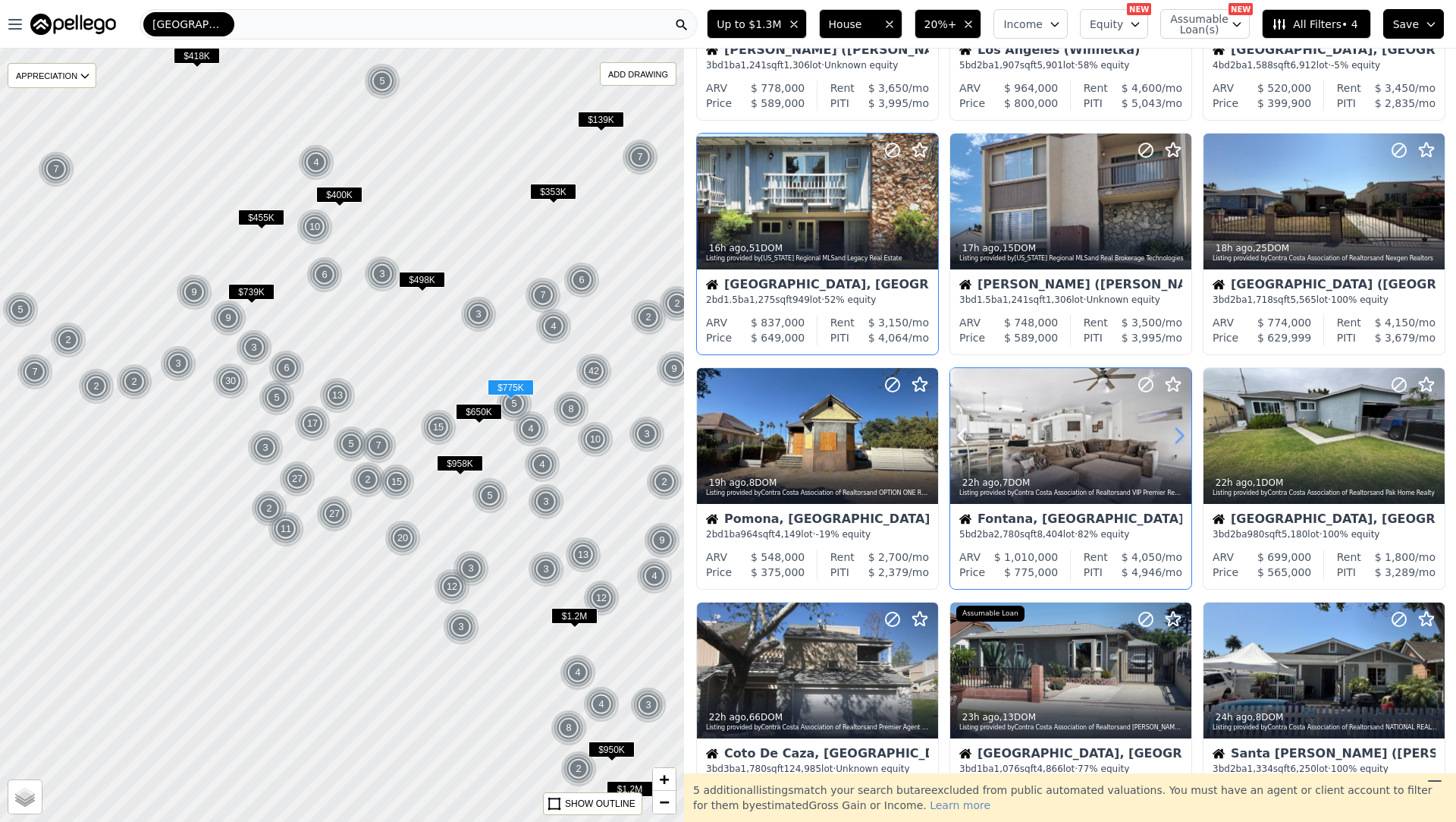
click at [1178, 438] on icon at bounding box center [1179, 435] width 24 height 24
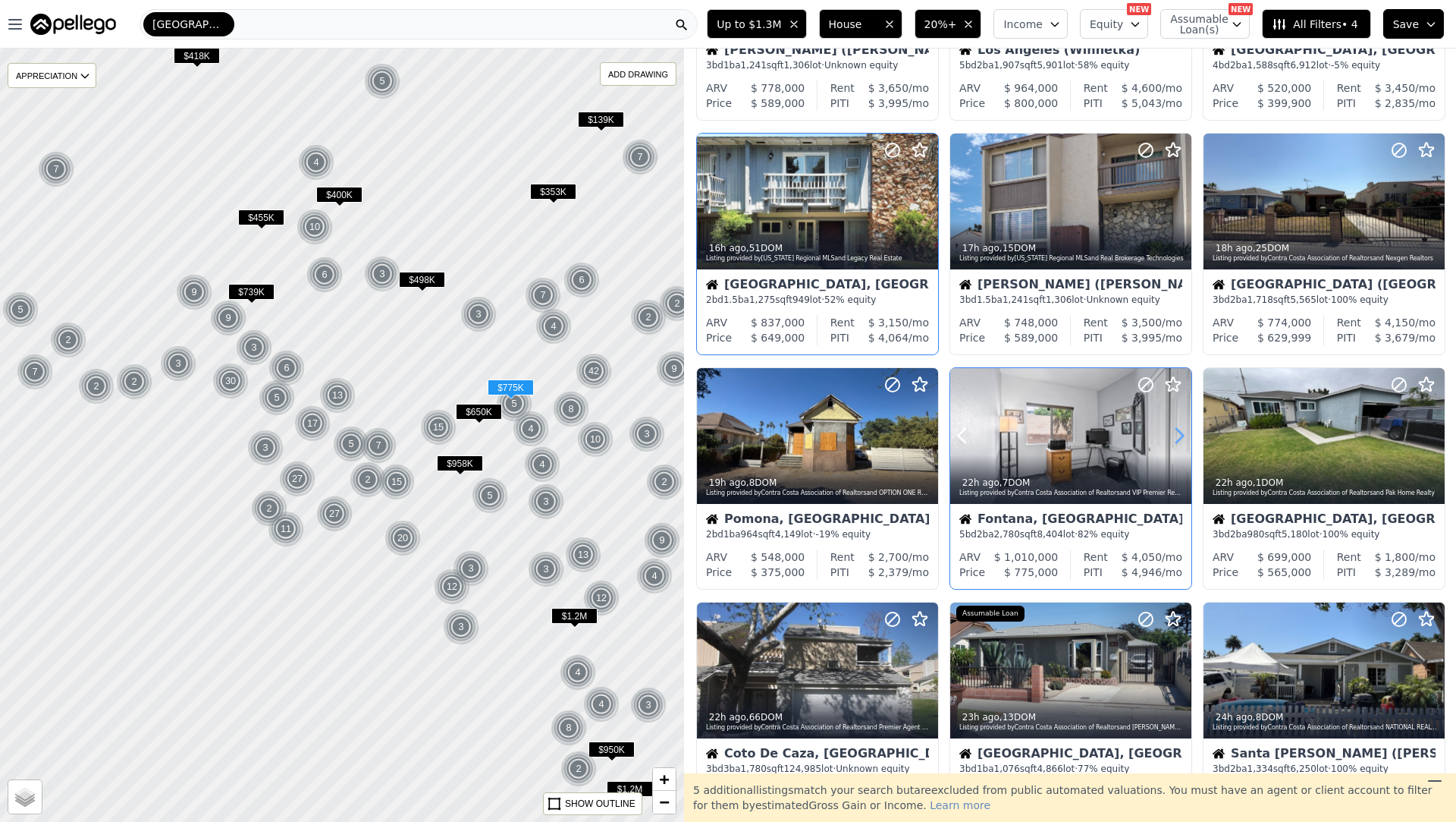
click at [1178, 438] on icon at bounding box center [1179, 435] width 24 height 24
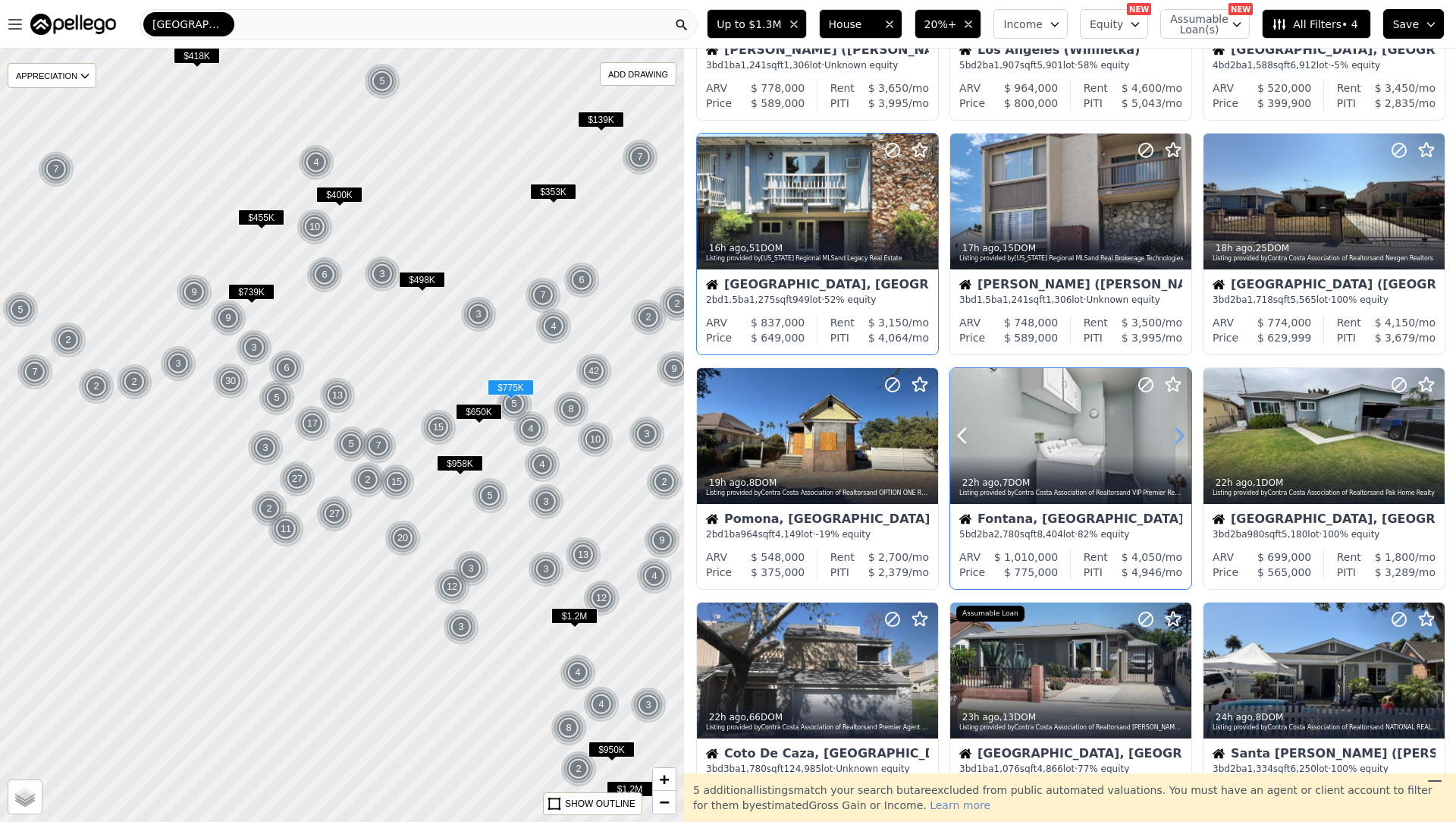
click at [1178, 438] on icon at bounding box center [1179, 435] width 24 height 24
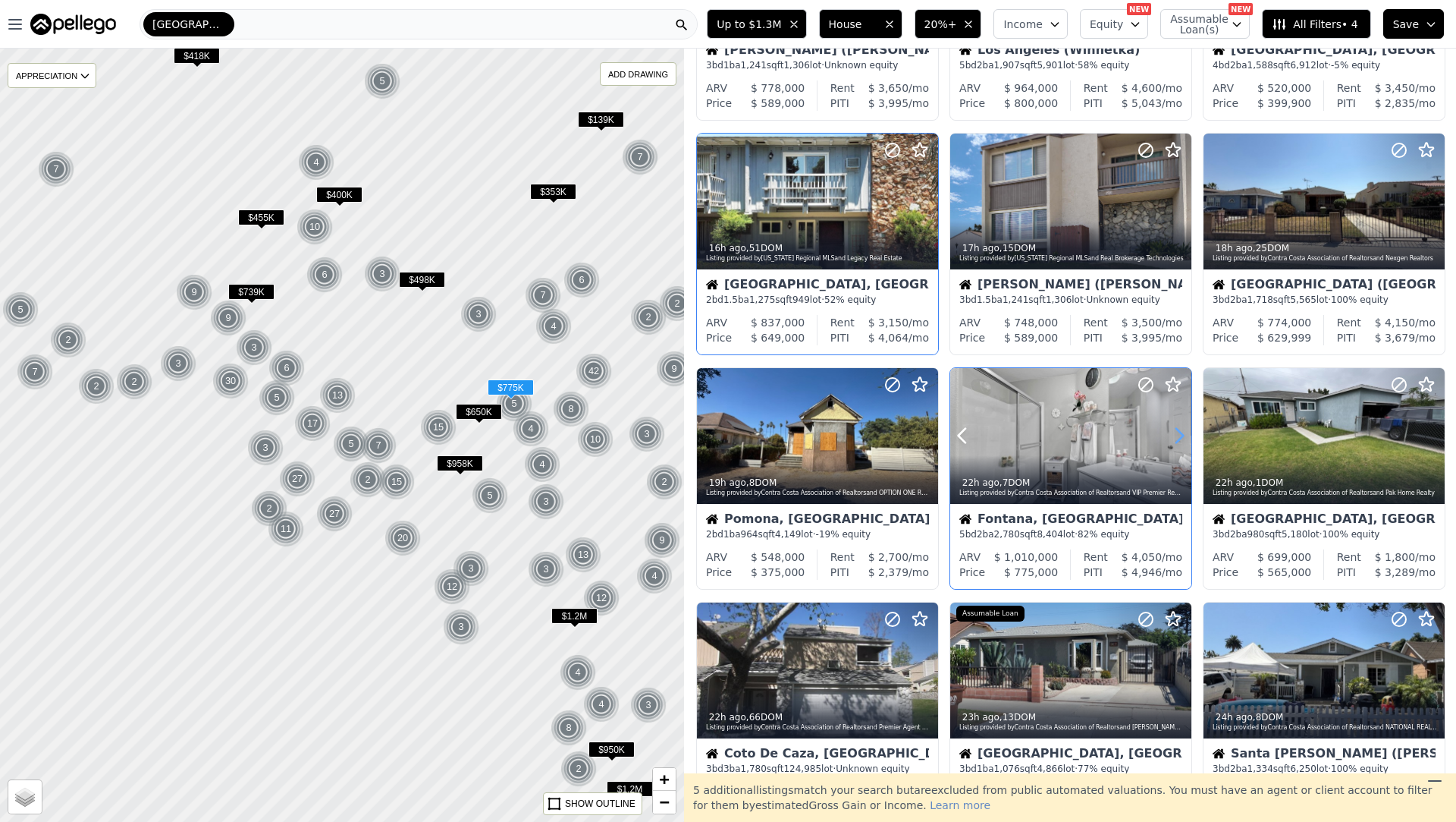
click at [1178, 438] on icon at bounding box center [1179, 435] width 24 height 24
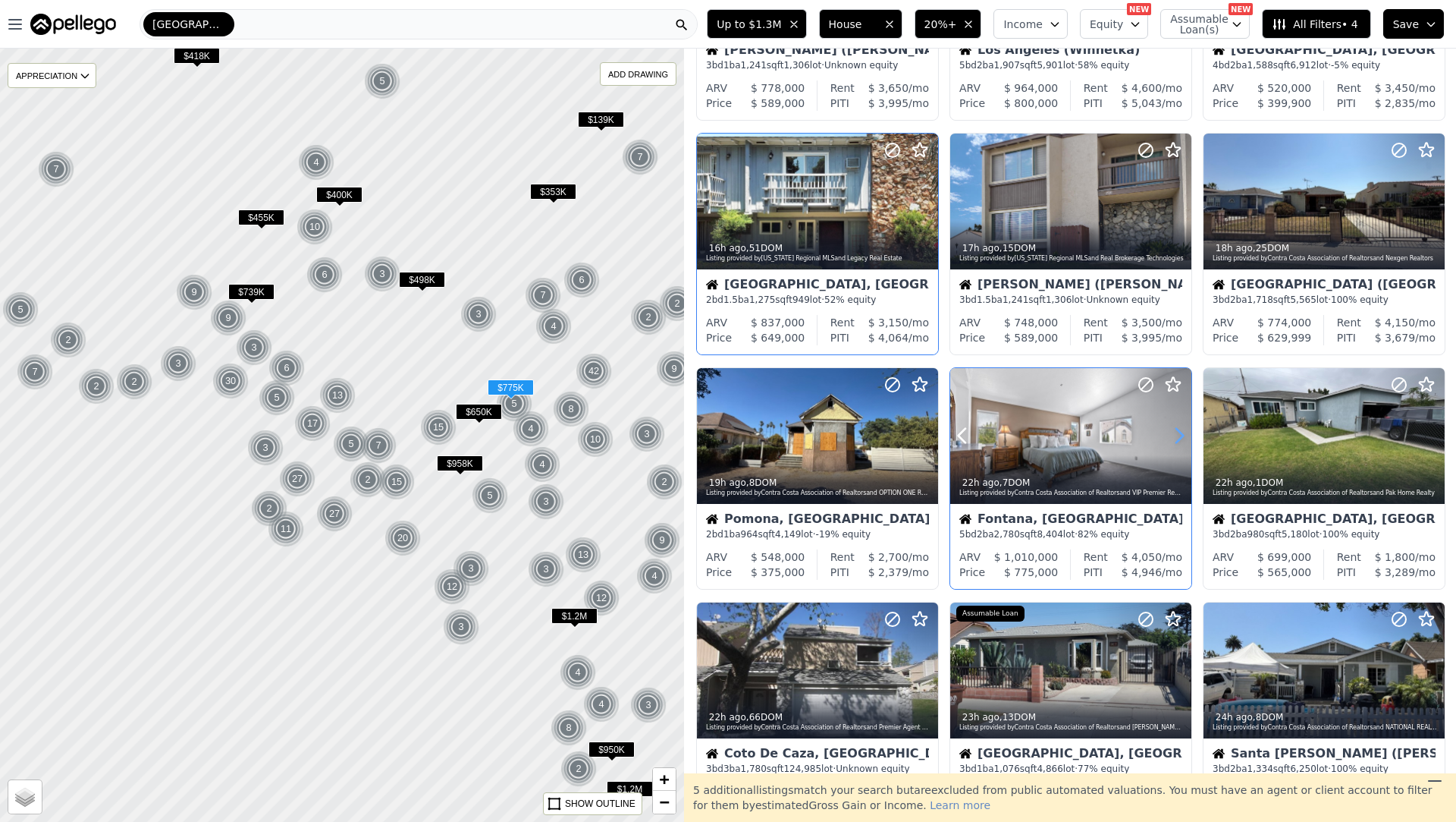
click at [1178, 438] on icon at bounding box center [1179, 435] width 24 height 24
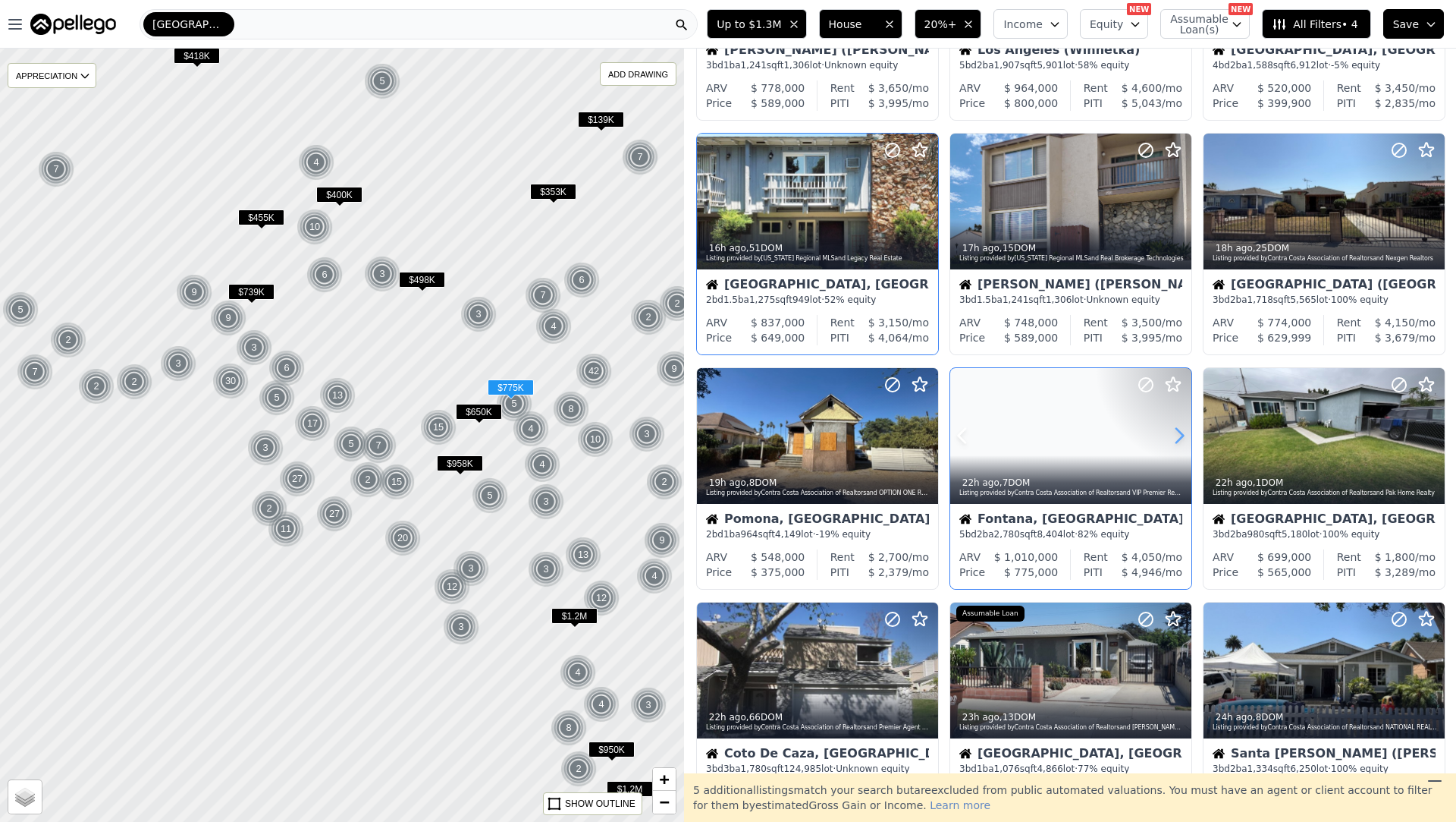
click at [1178, 438] on icon at bounding box center [1179, 435] width 24 height 24
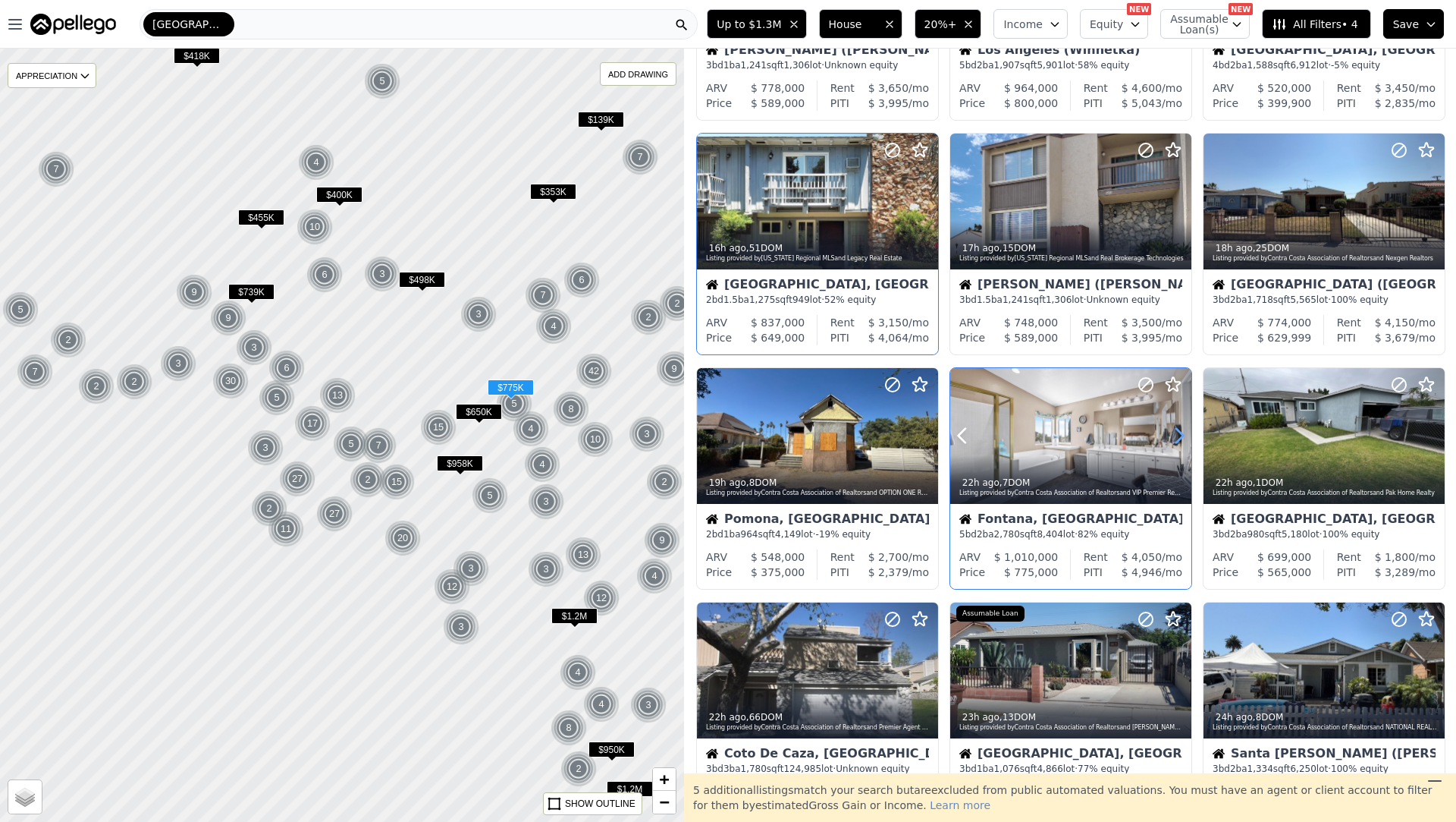
click at [1178, 438] on icon at bounding box center [1179, 435] width 24 height 24
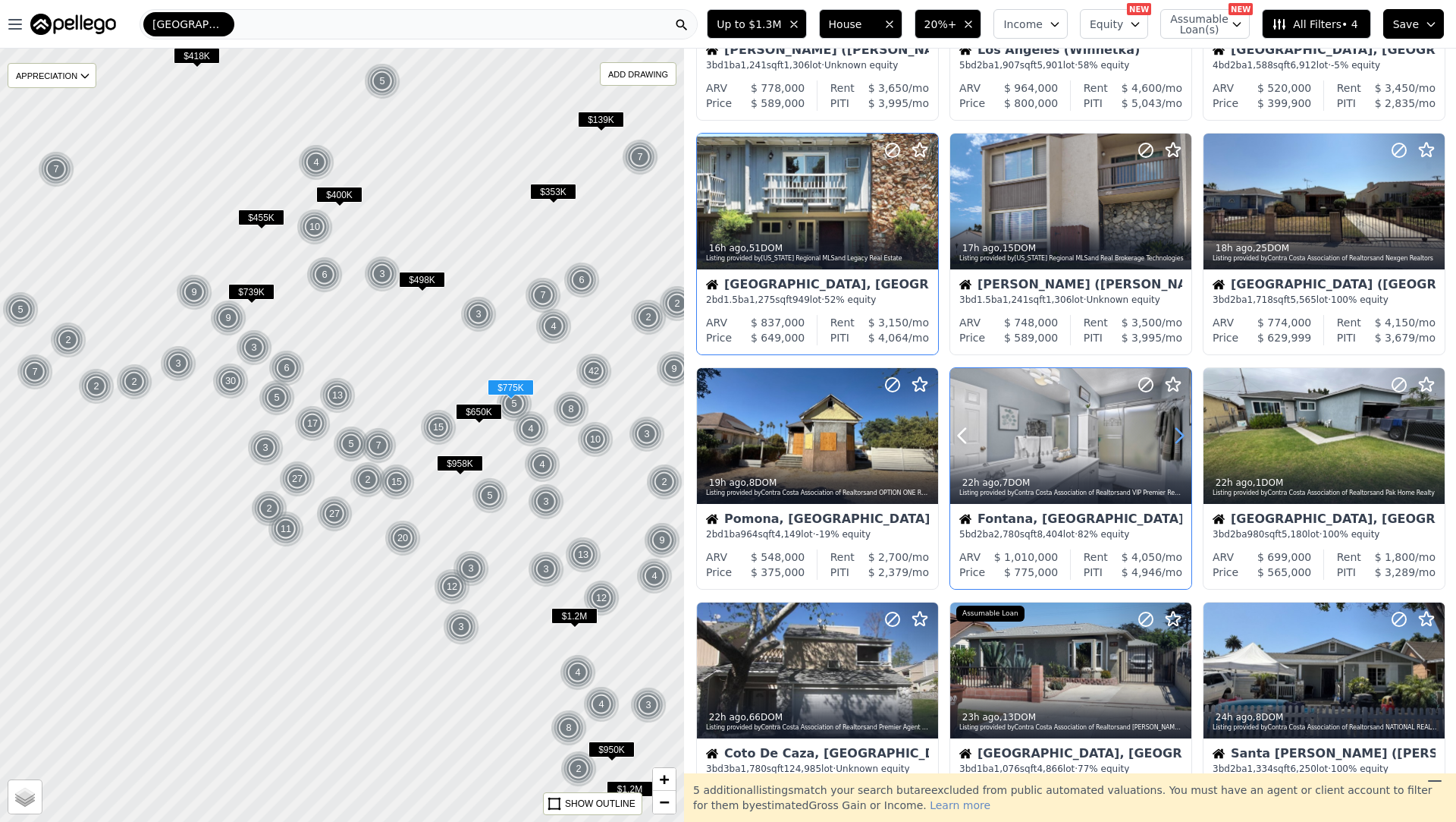
click at [1178, 438] on icon at bounding box center [1179, 435] width 24 height 24
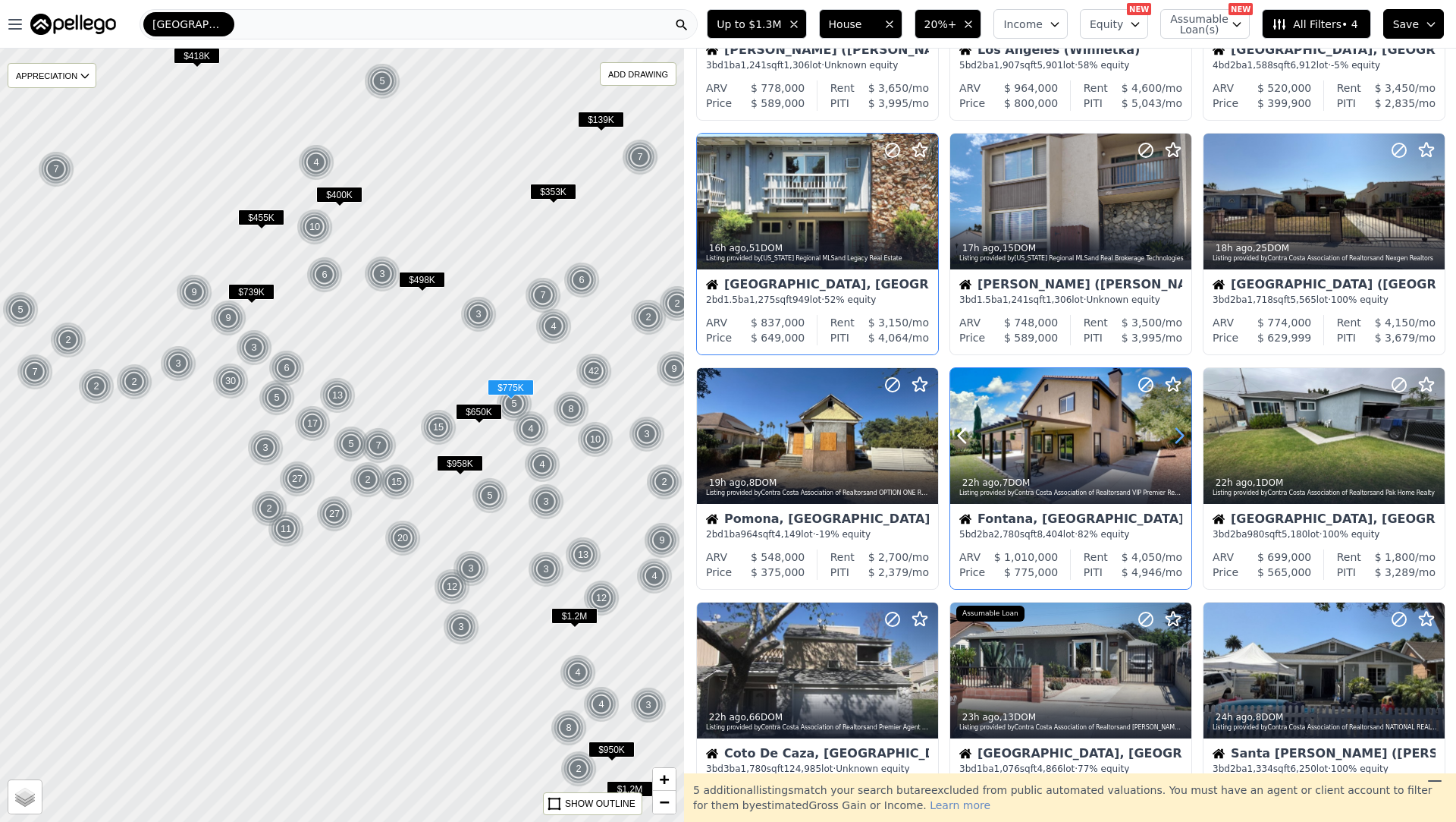
click at [1178, 438] on icon at bounding box center [1179, 435] width 24 height 24
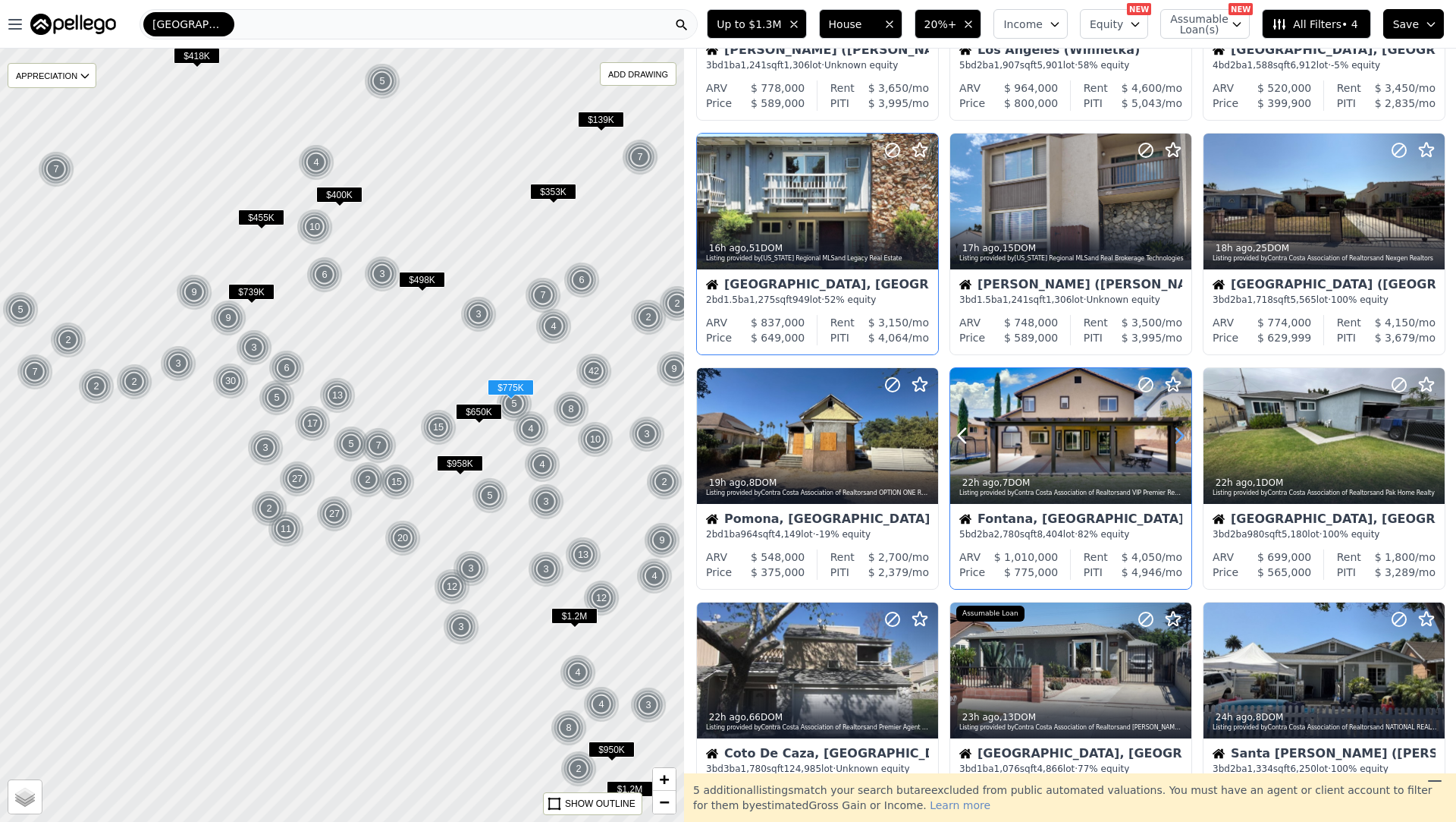
click at [1178, 438] on icon at bounding box center [1179, 435] width 24 height 24
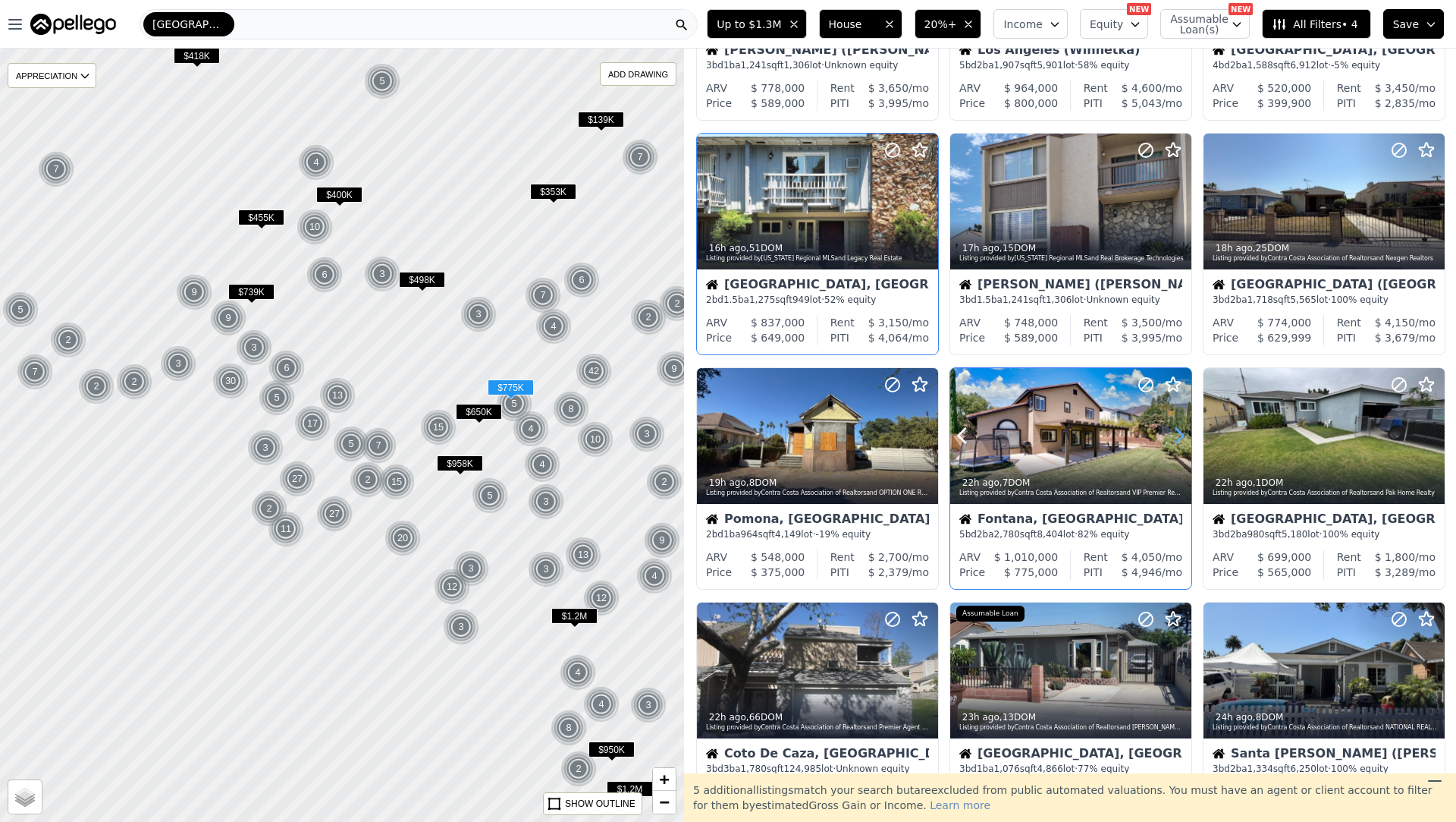
click at [1178, 438] on icon at bounding box center [1179, 435] width 24 height 24
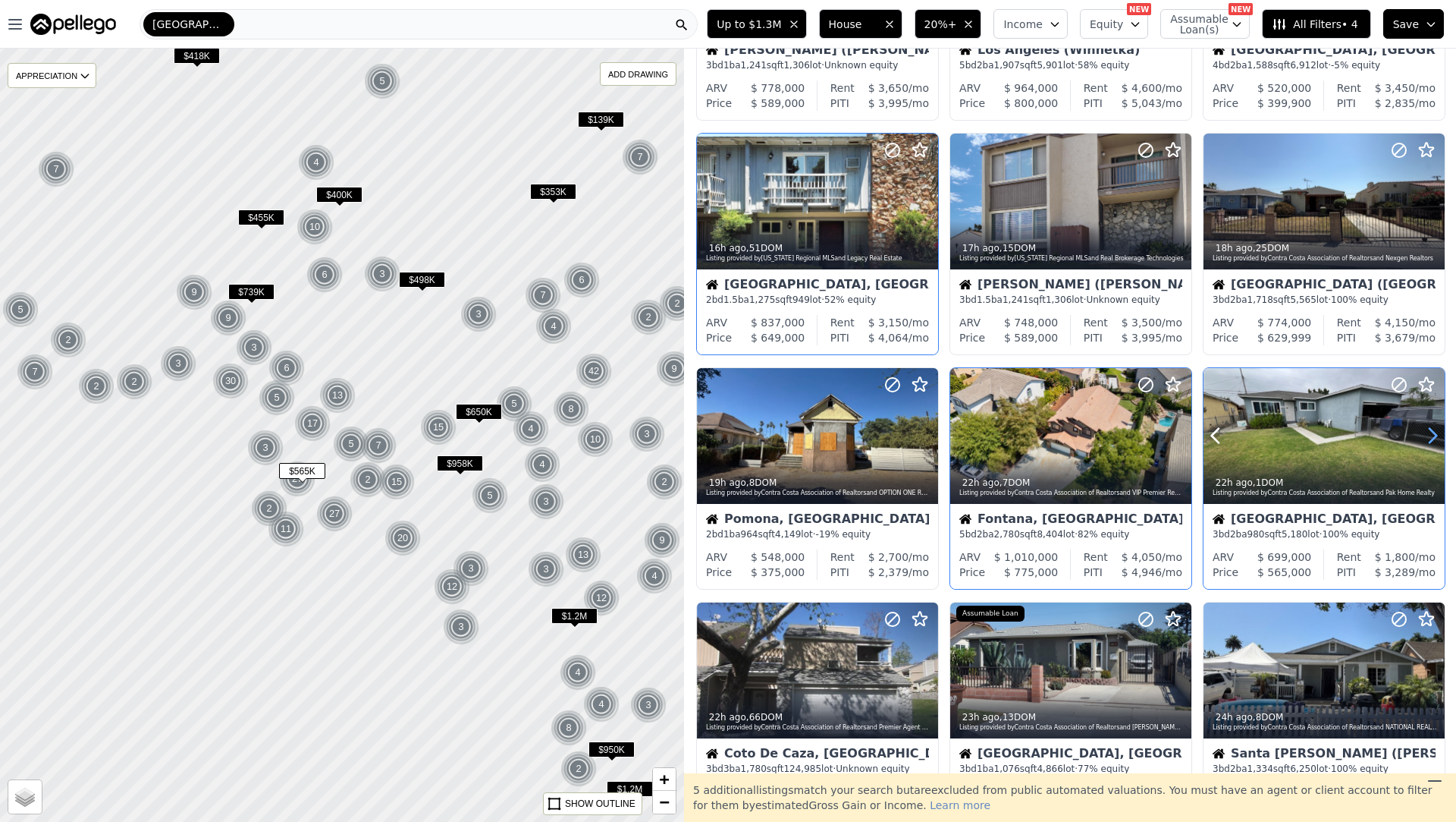
click at [1433, 443] on icon at bounding box center [1433, 435] width 24 height 24
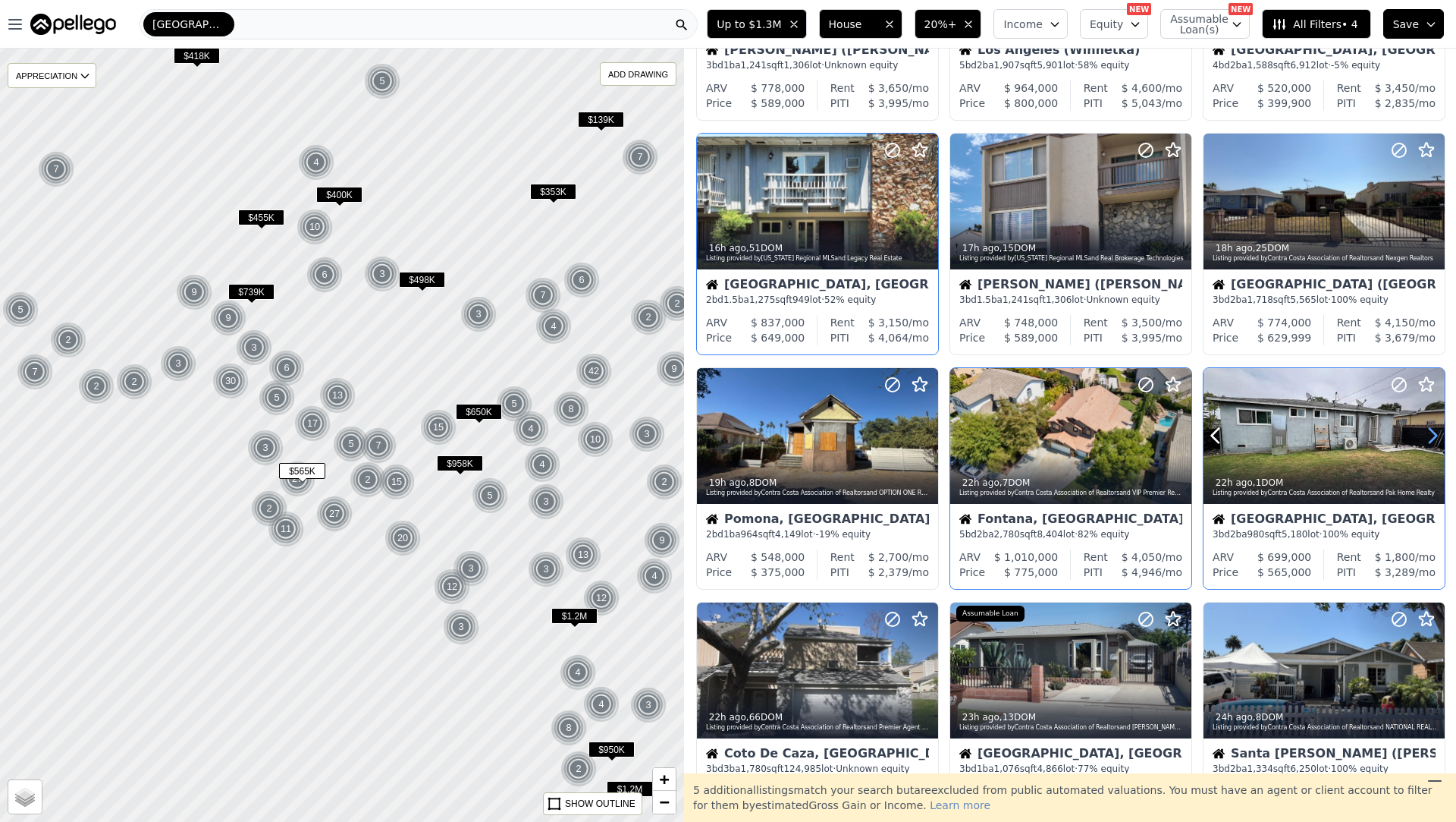
click at [1433, 443] on icon at bounding box center [1433, 435] width 24 height 24
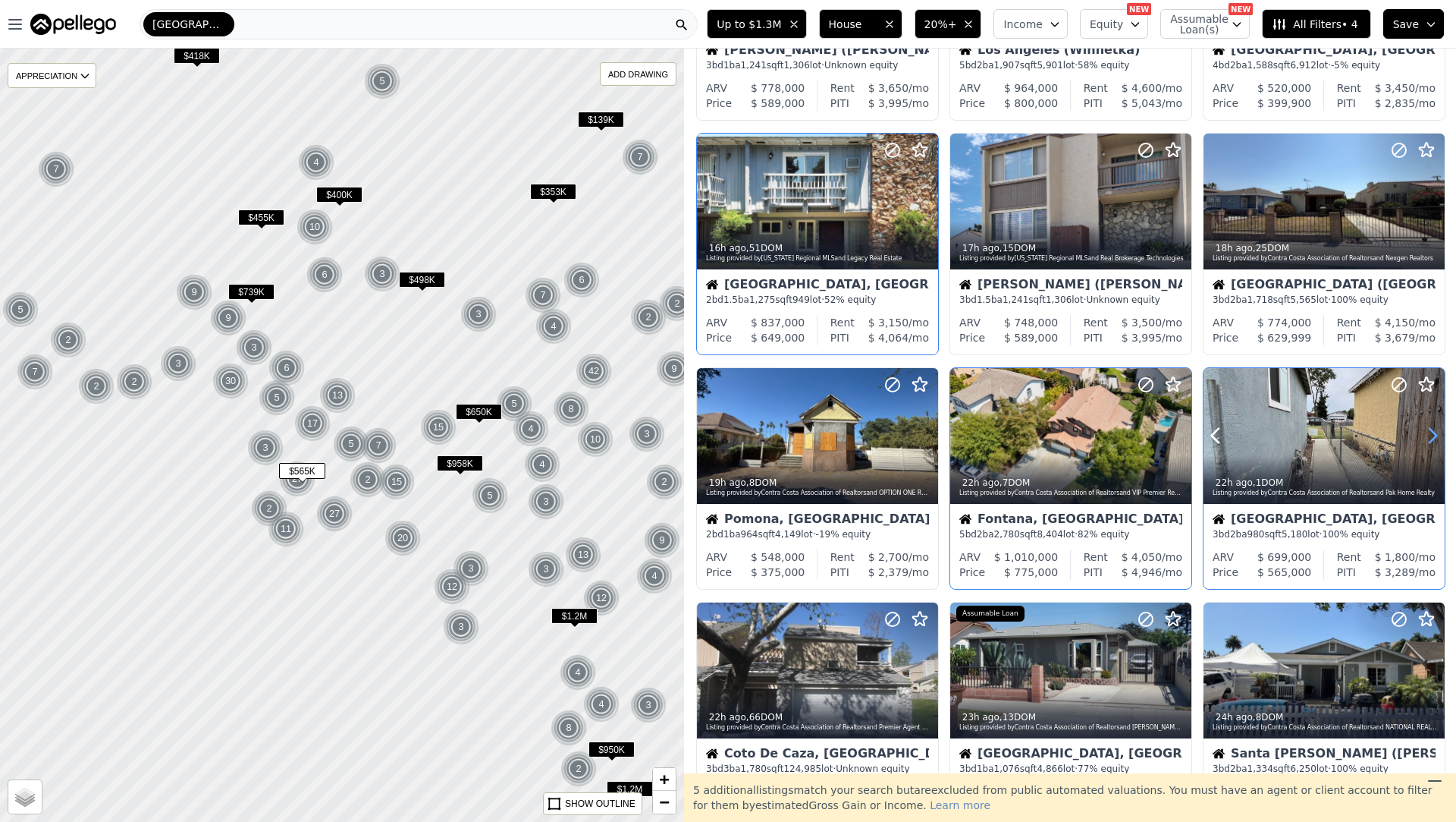
click at [1433, 443] on icon at bounding box center [1433, 435] width 24 height 24
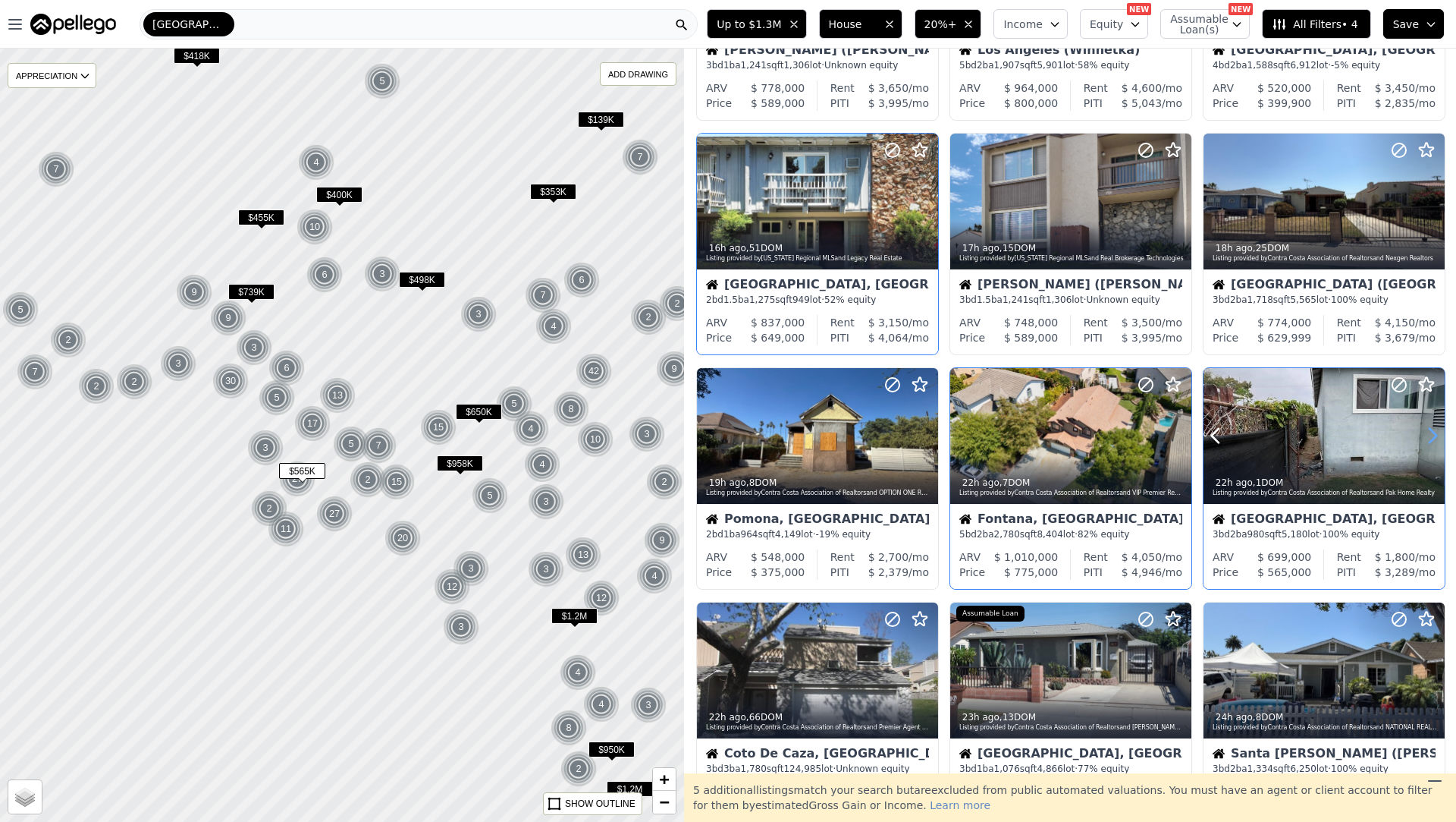
click at [1433, 443] on icon at bounding box center [1433, 435] width 24 height 24
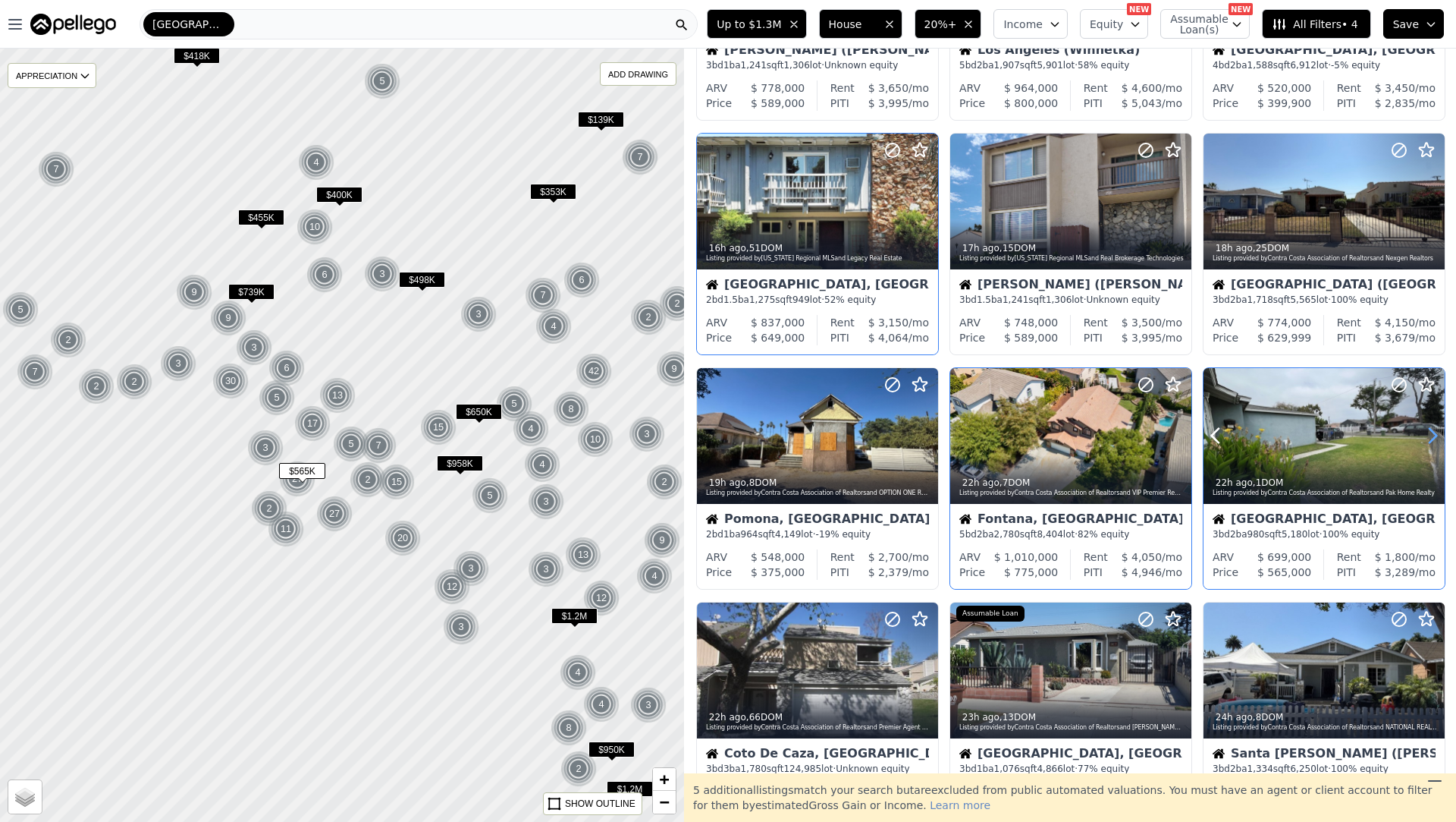
click at [1433, 443] on icon at bounding box center [1433, 435] width 24 height 24
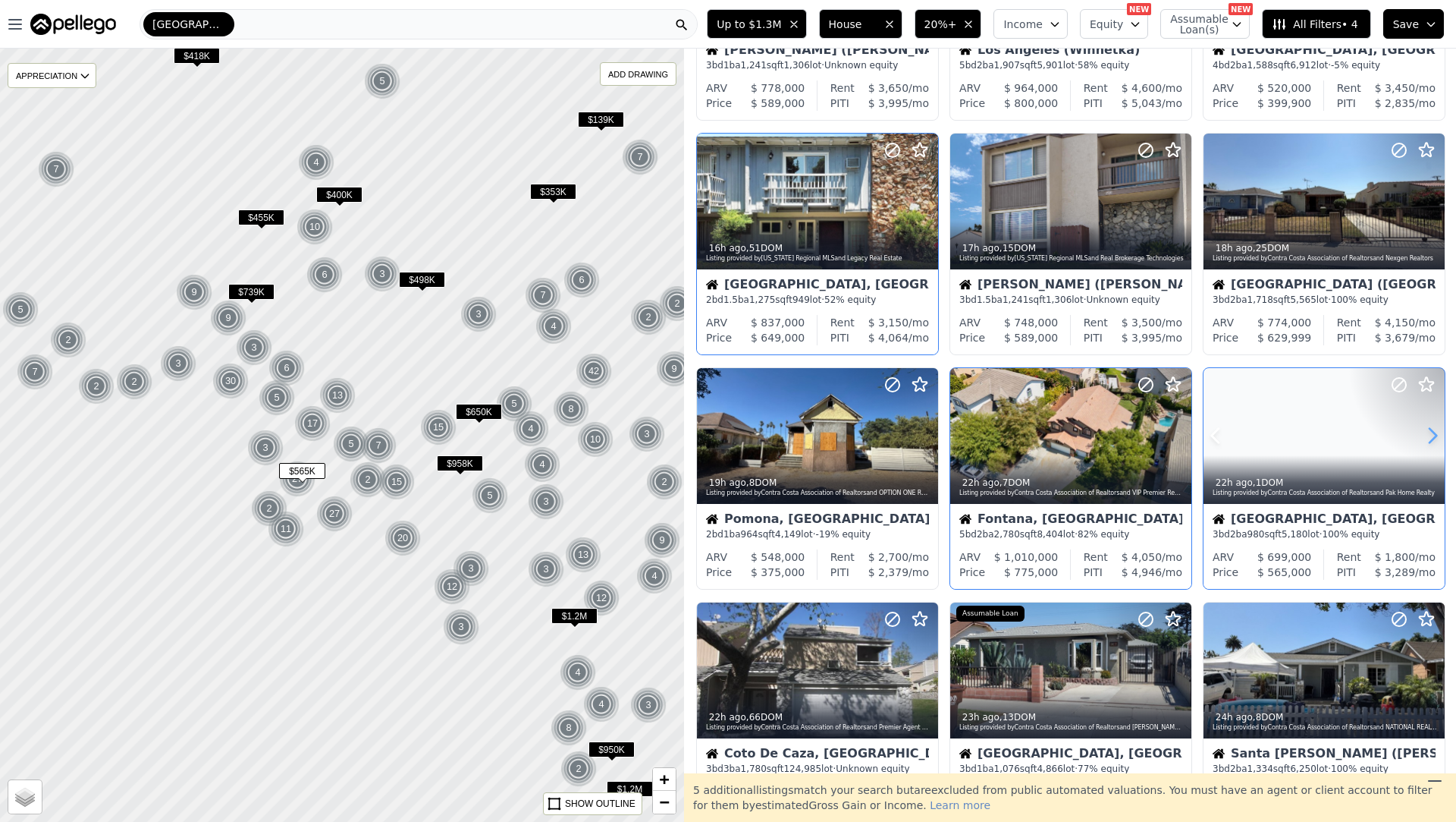
click at [1433, 443] on icon at bounding box center [1433, 435] width 24 height 24
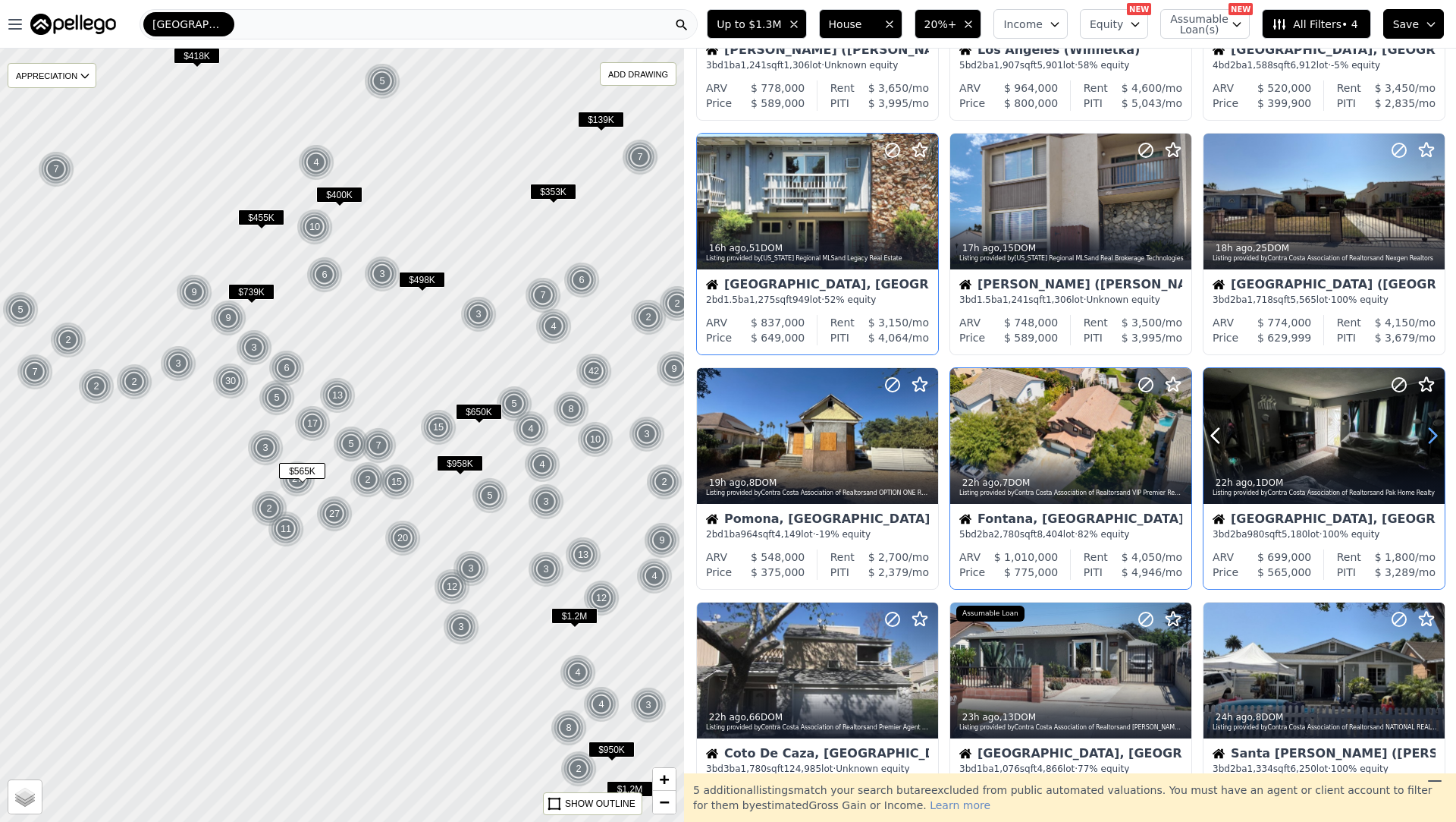
click at [1433, 443] on icon at bounding box center [1433, 435] width 24 height 24
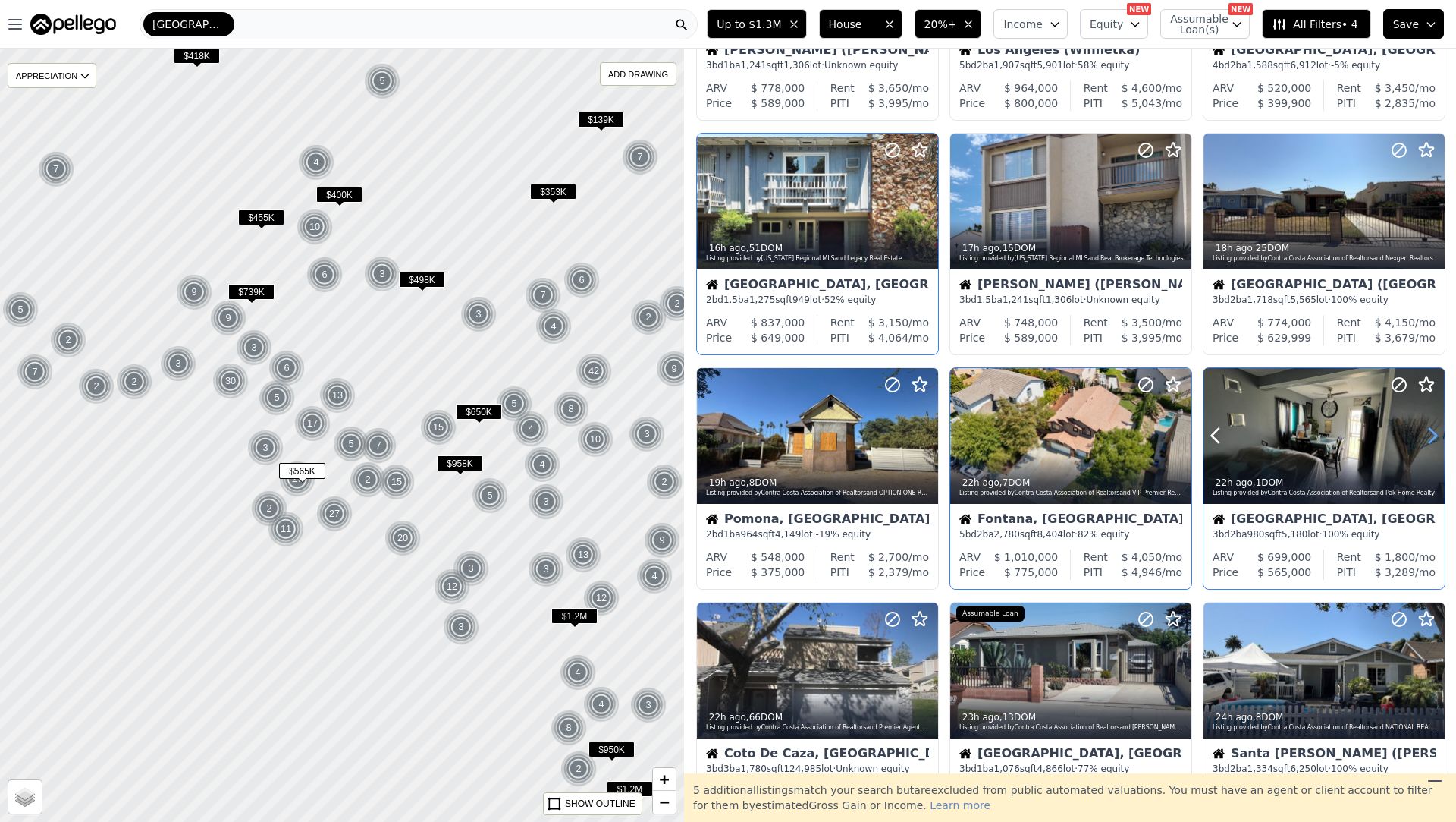
click at [1433, 443] on icon at bounding box center [1433, 435] width 24 height 24
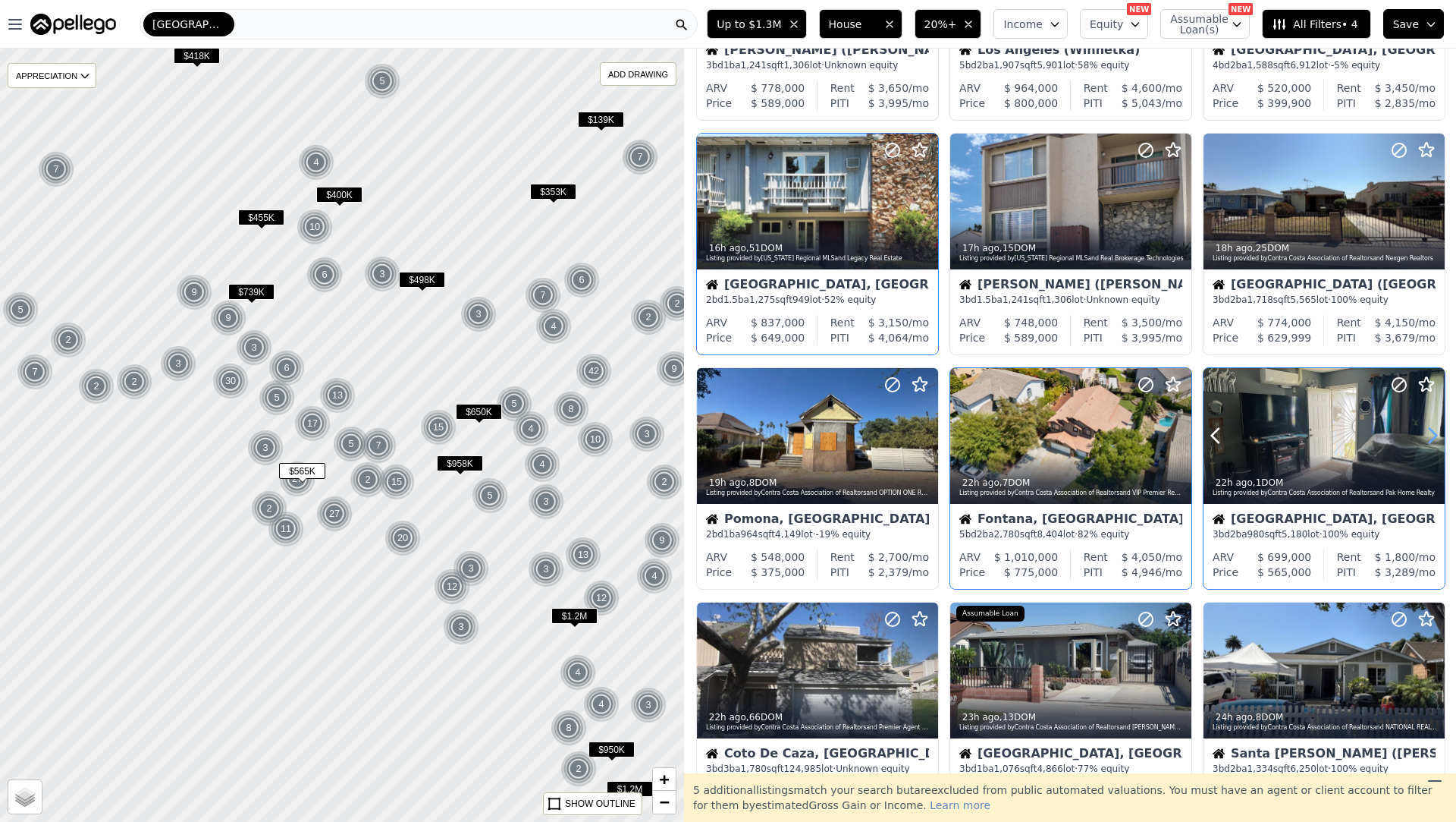
click at [1433, 443] on icon at bounding box center [1433, 435] width 24 height 24
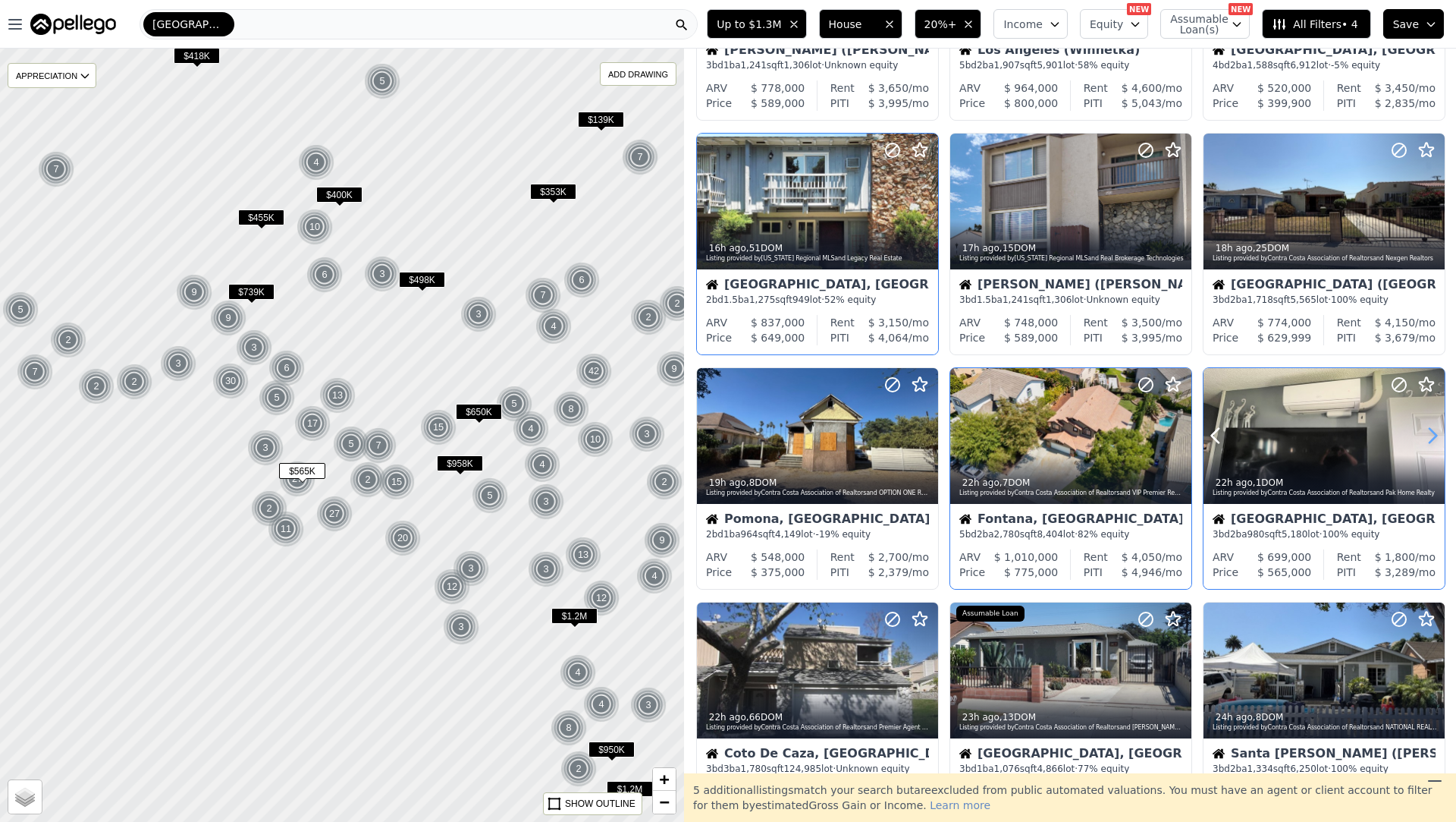
click at [1433, 443] on icon at bounding box center [1433, 435] width 24 height 24
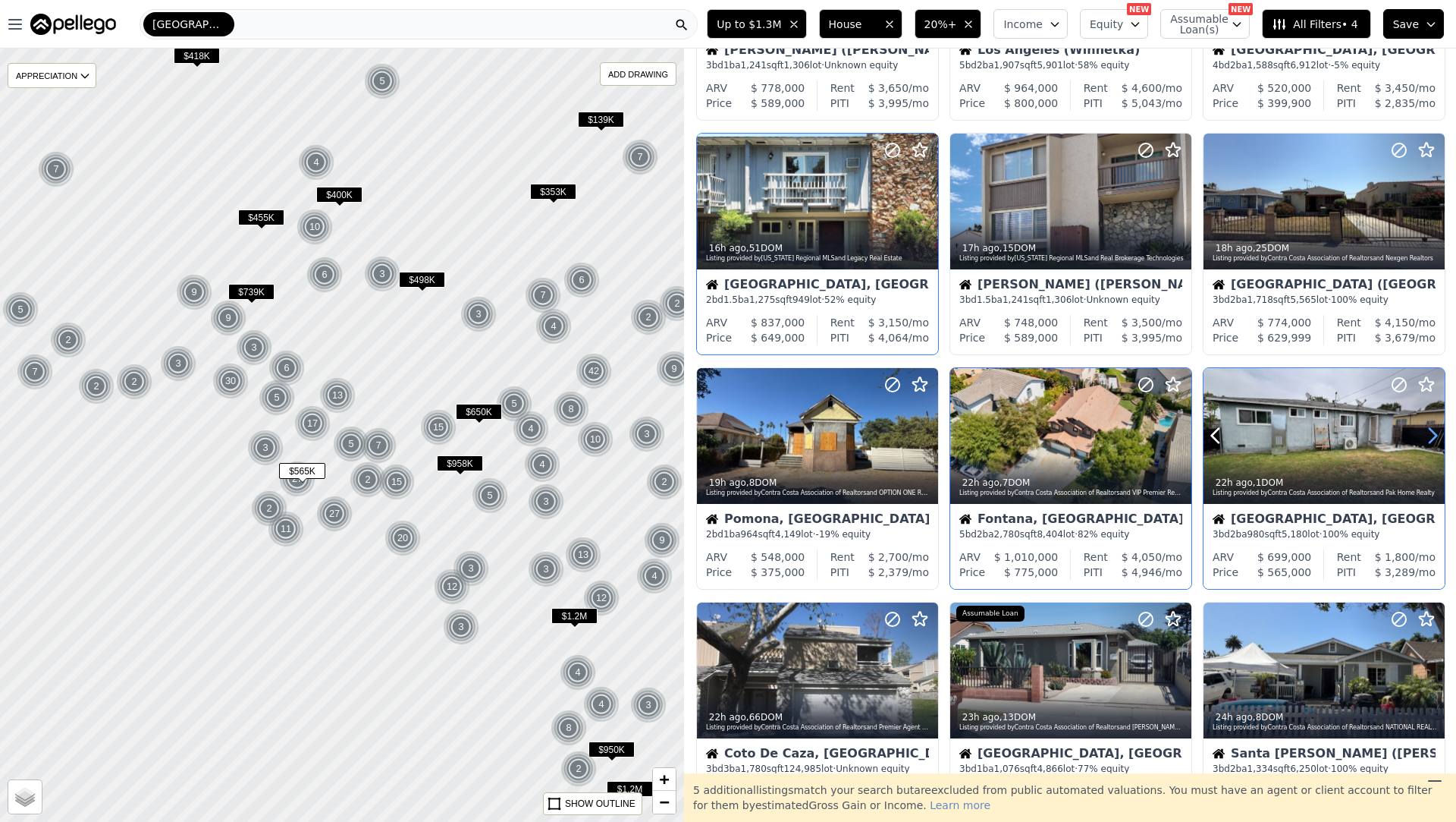
click at [1433, 443] on icon at bounding box center [1433, 435] width 24 height 24
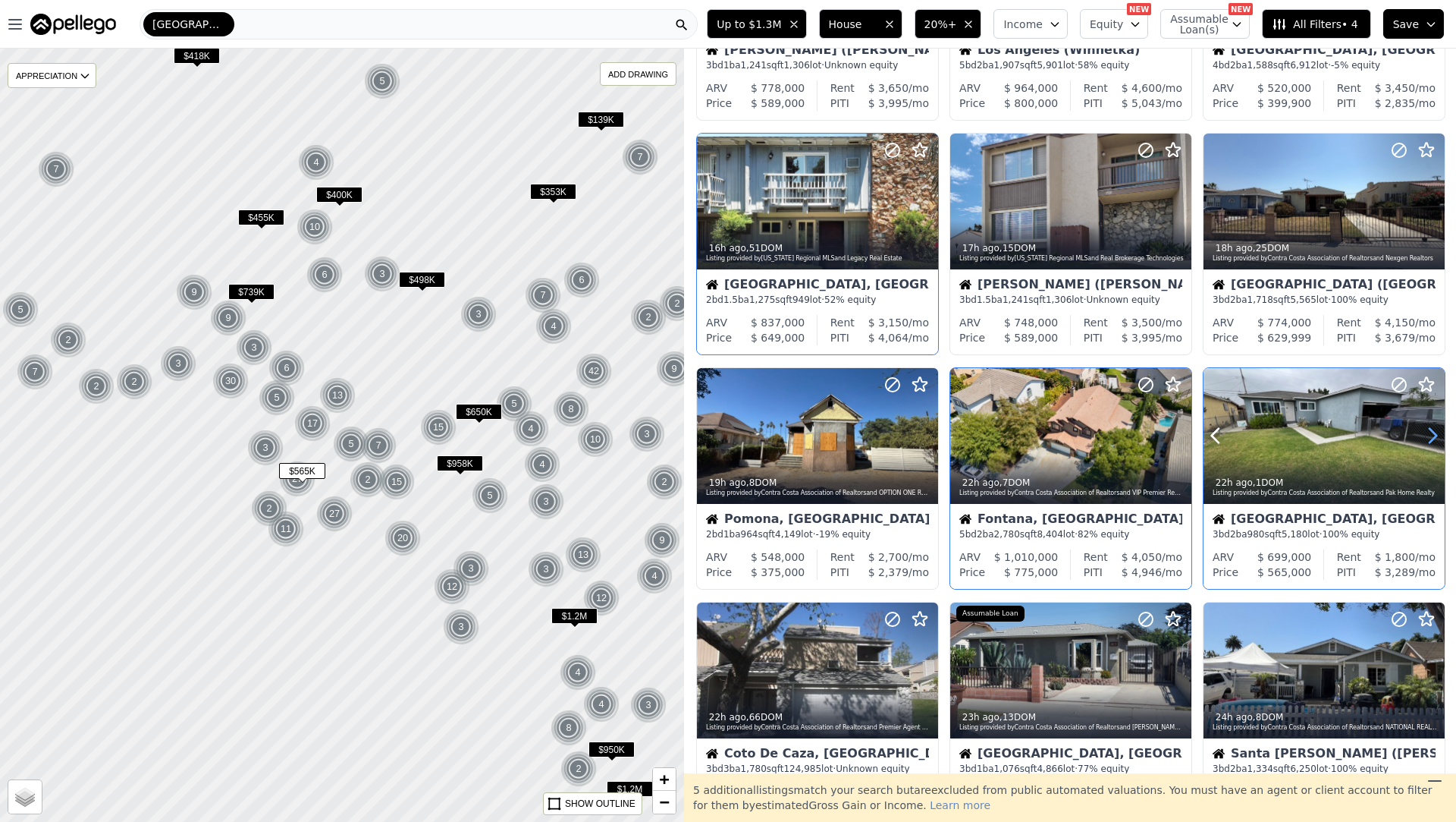
click at [1433, 443] on icon at bounding box center [1433, 435] width 24 height 24
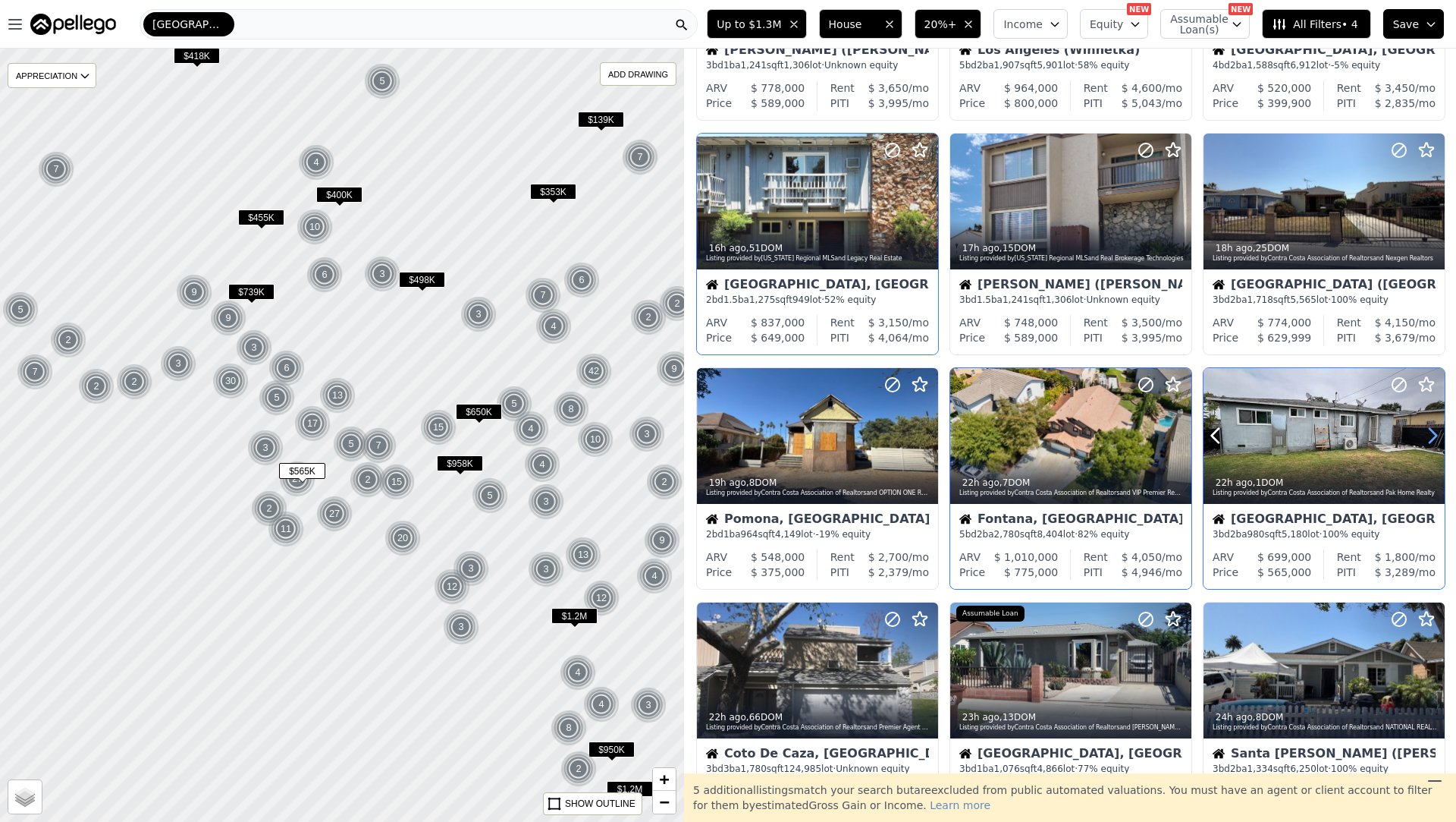
click at [1433, 443] on icon at bounding box center [1433, 435] width 24 height 24
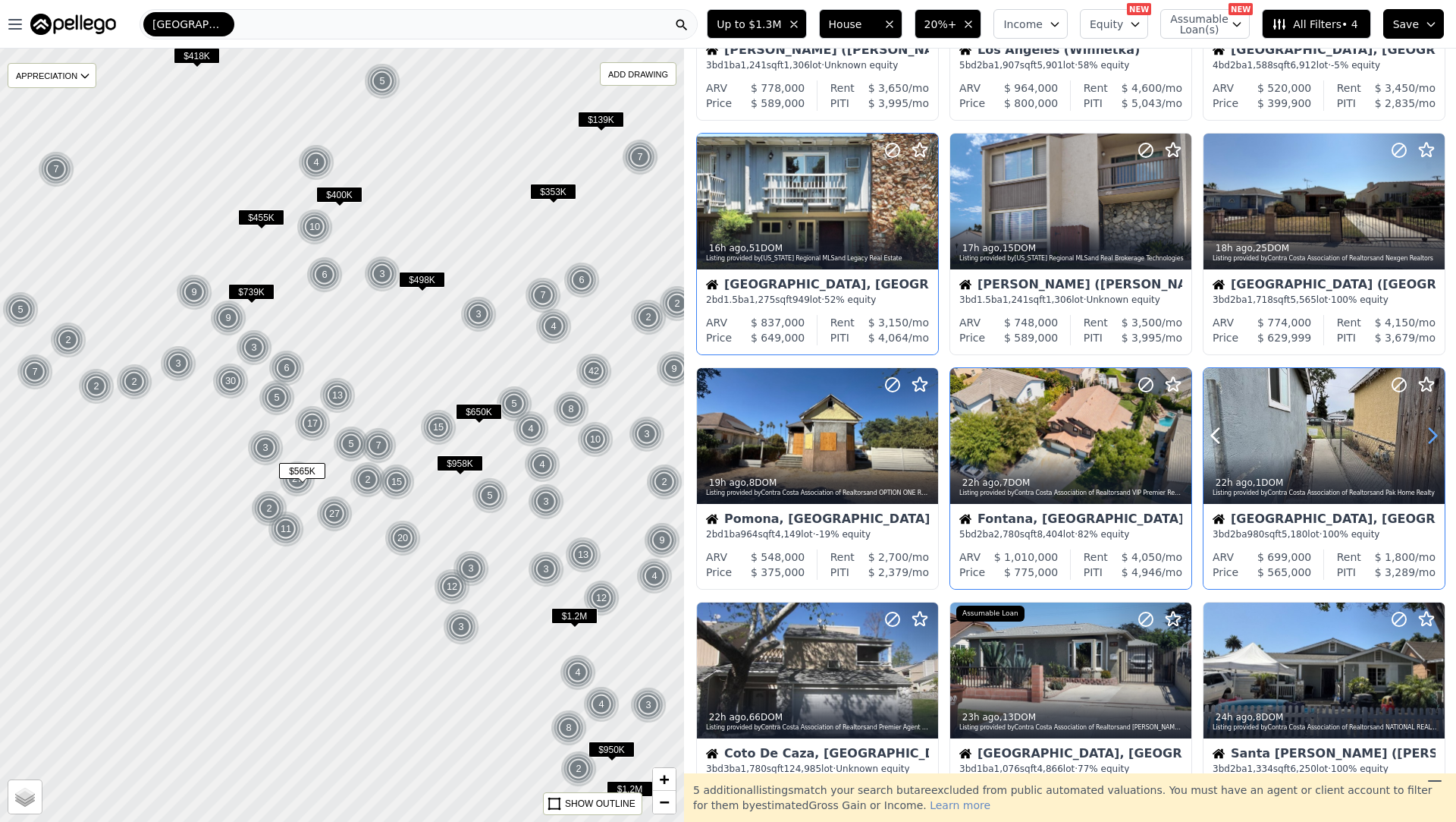
click at [1433, 443] on icon at bounding box center [1433, 435] width 24 height 24
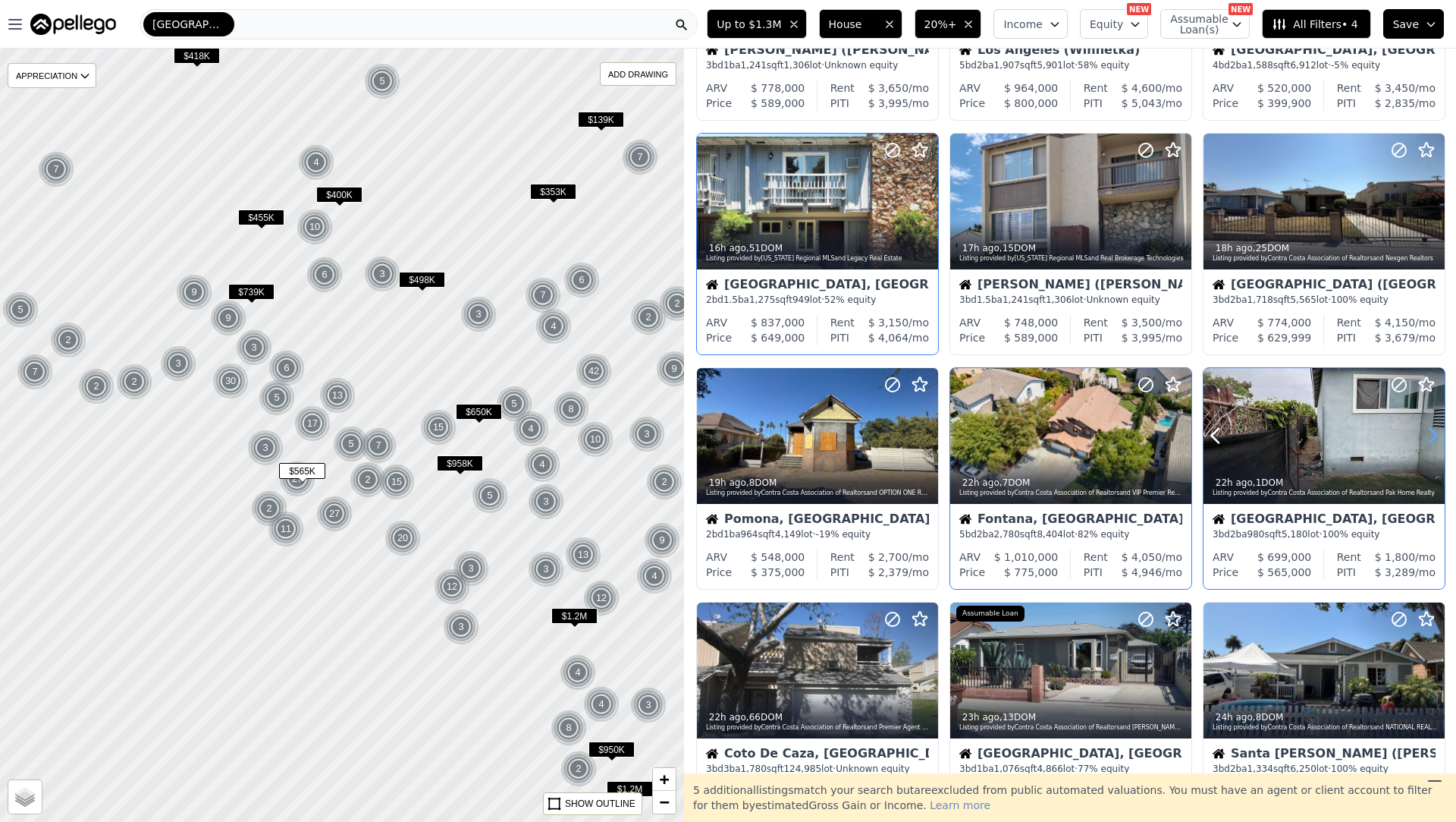
click at [1433, 443] on icon at bounding box center [1433, 435] width 24 height 24
